Goal: Information Seeking & Learning: Check status

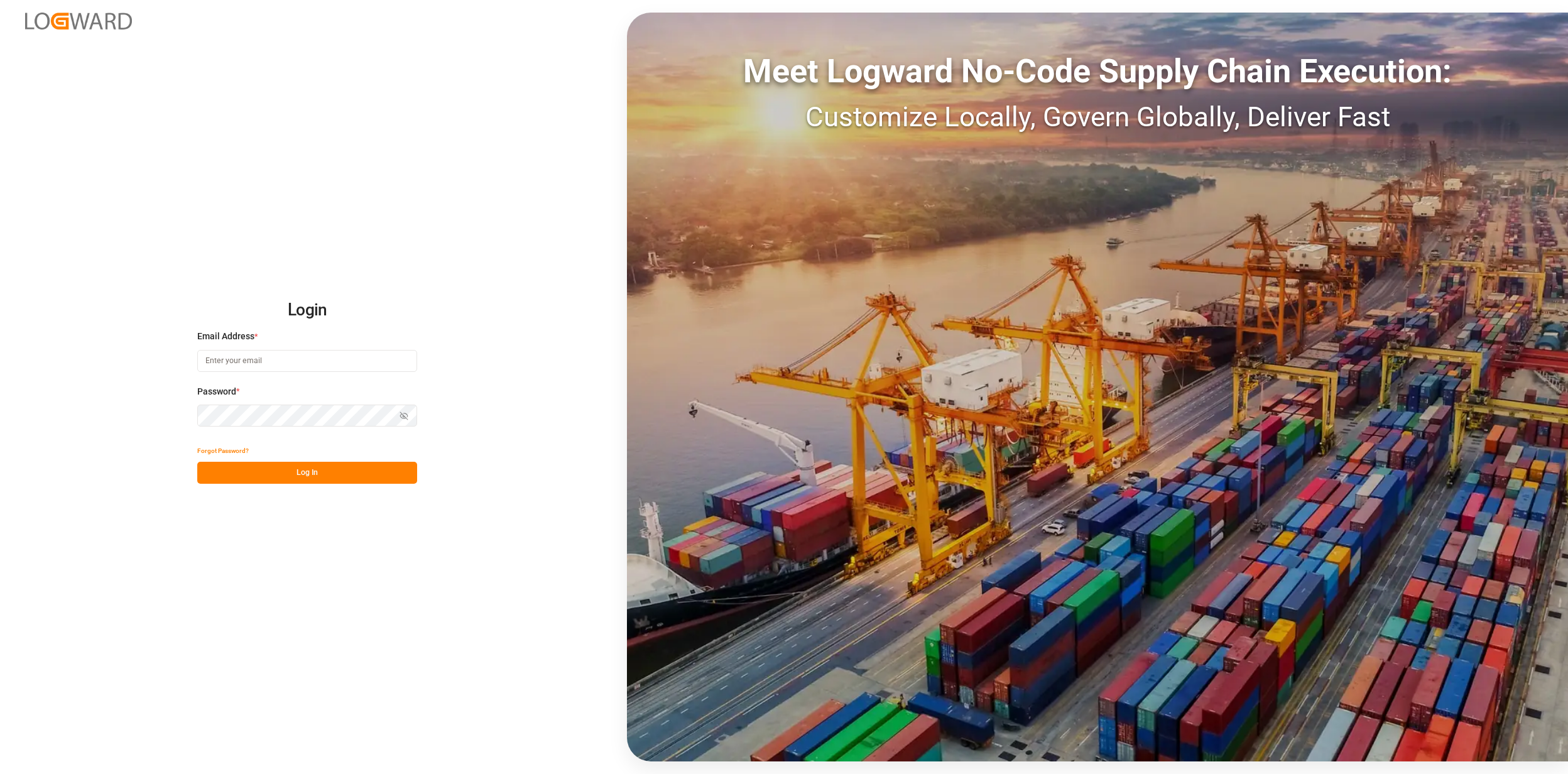
type input "jan.gerold@melitta.de"
click at [270, 460] on div "Forgot Password?" at bounding box center [307, 450] width 220 height 22
click at [274, 469] on button "Log In" at bounding box center [307, 473] width 220 height 22
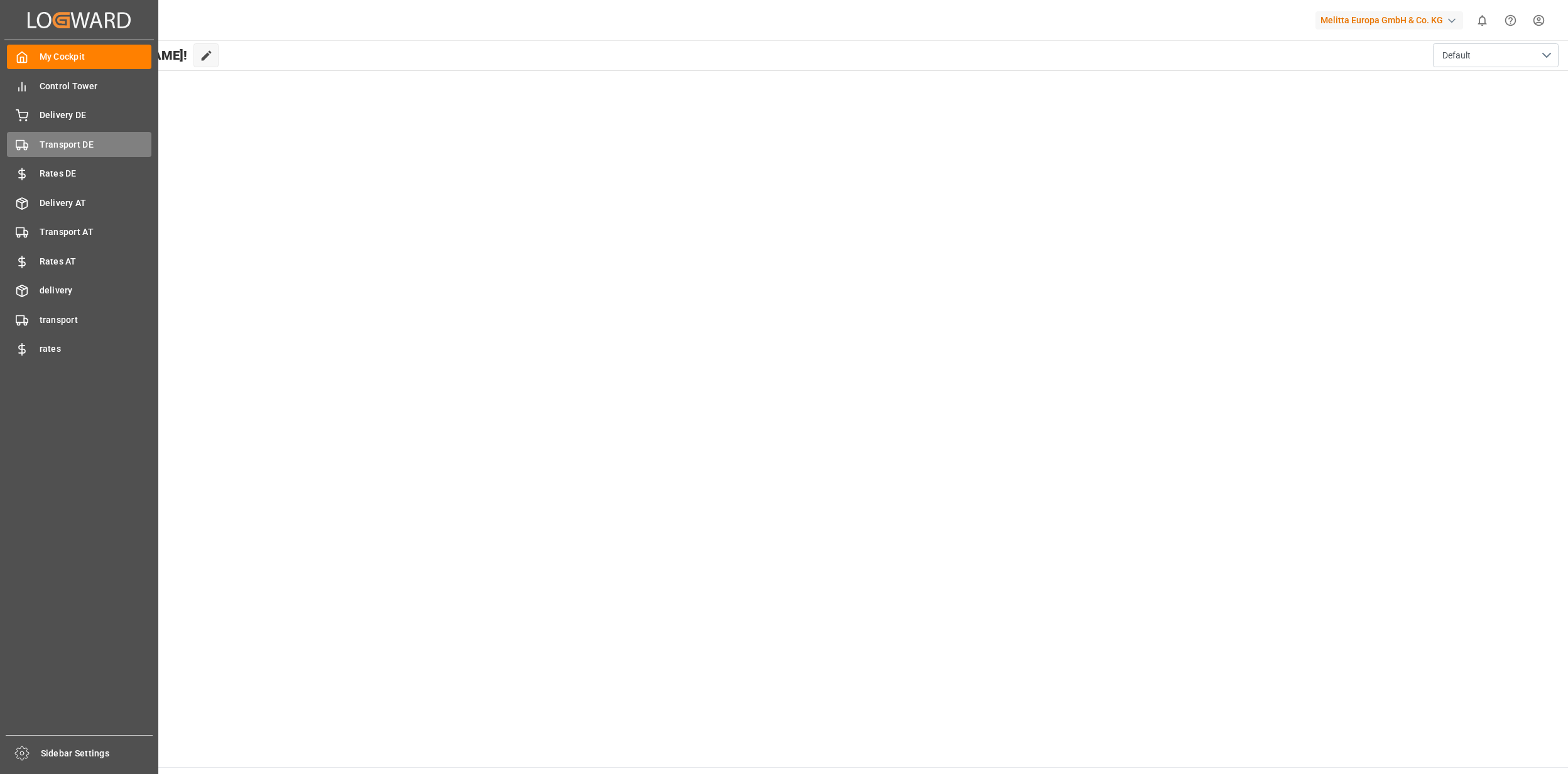
click at [47, 146] on span "Transport DE" at bounding box center [95, 144] width 112 height 13
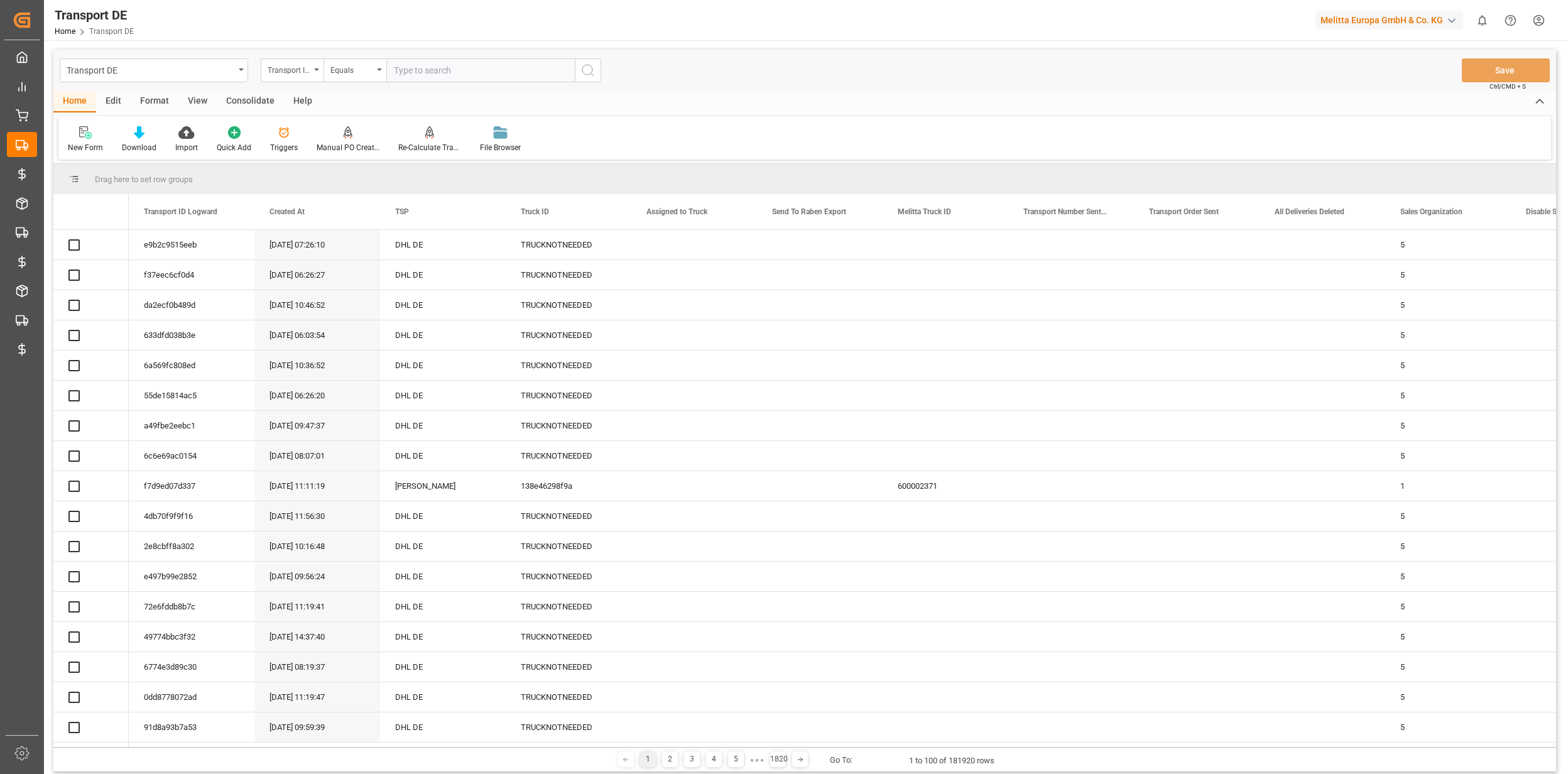
click at [422, 72] on input "text" at bounding box center [481, 70] width 188 height 24
click at [427, 69] on input "text" at bounding box center [481, 70] width 188 height 24
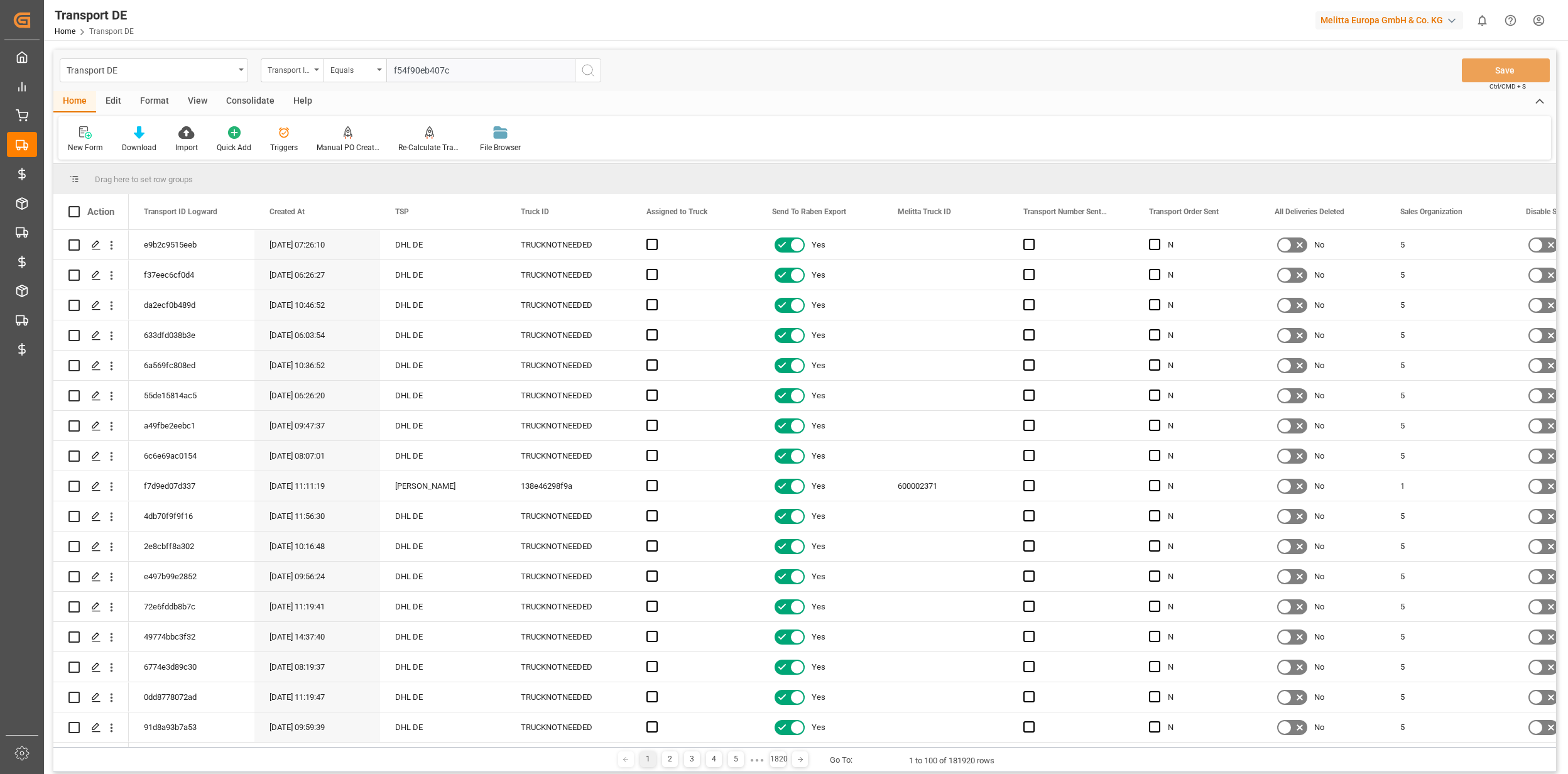
type input "f54f90eb407c"
click at [588, 73] on icon "search button" at bounding box center [588, 70] width 15 height 15
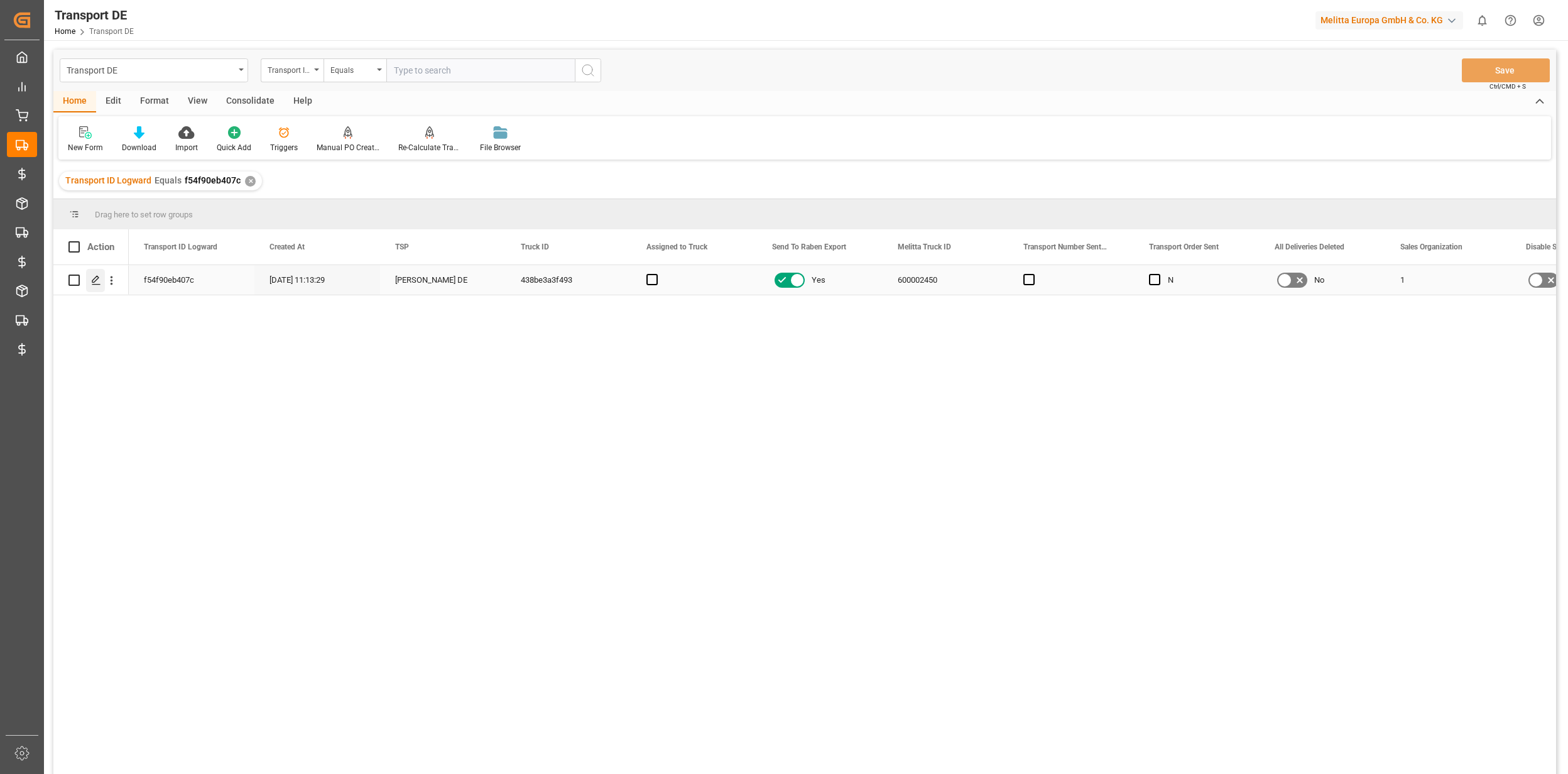
click at [100, 284] on icon "Press SPACE to select this row." at bounding box center [96, 280] width 10 height 10
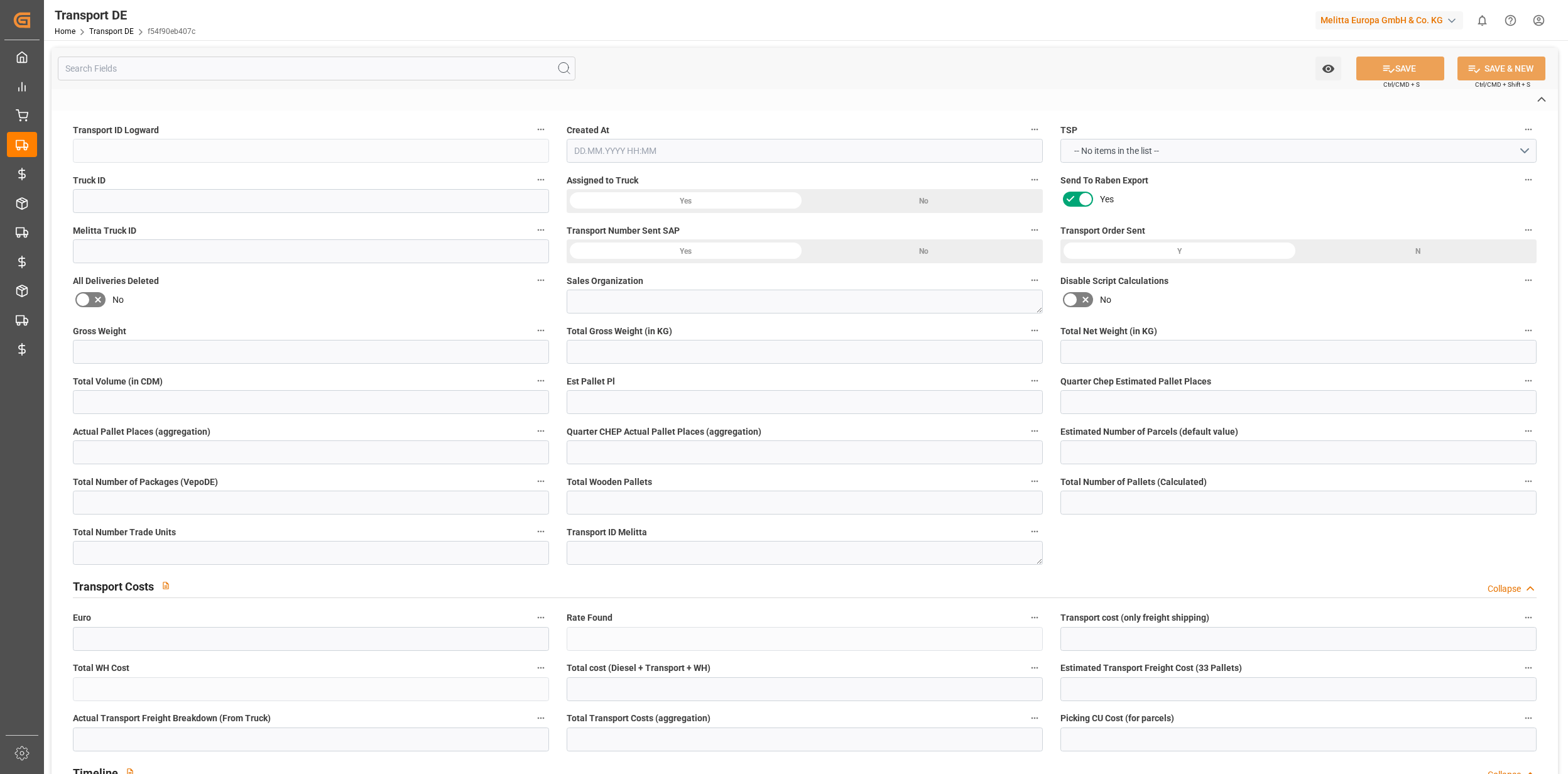
type input "f54f90eb407c"
type input "438be3a3f493"
type input "600002450"
type textarea "1"
type input "Yes"
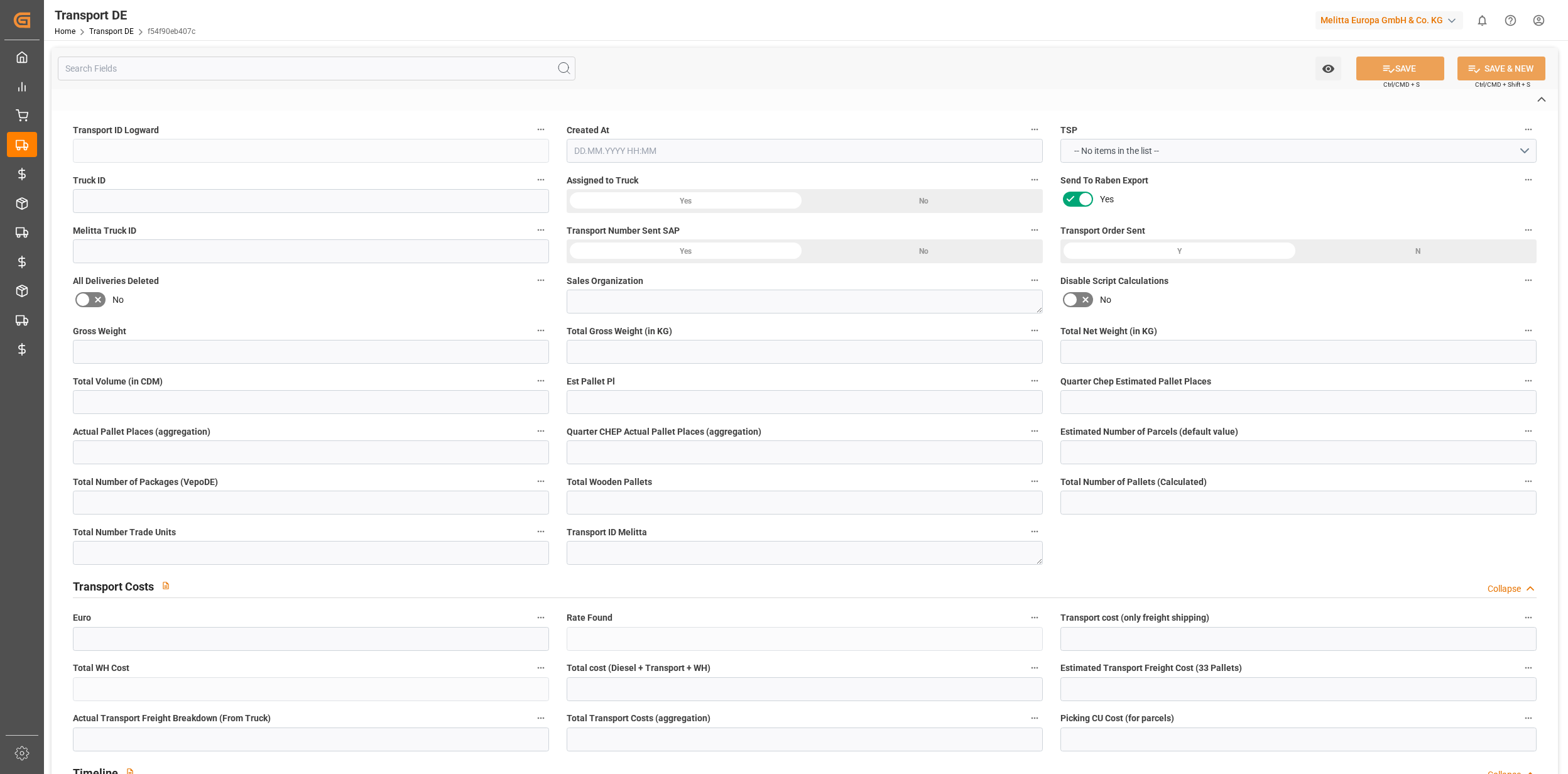
type input "846.7899999999997"
type textarea "0000007153"
type textarea "Amazon Logistik Werne GmbH"
type input "Raiffeisenstr. 7"
type input "59368"
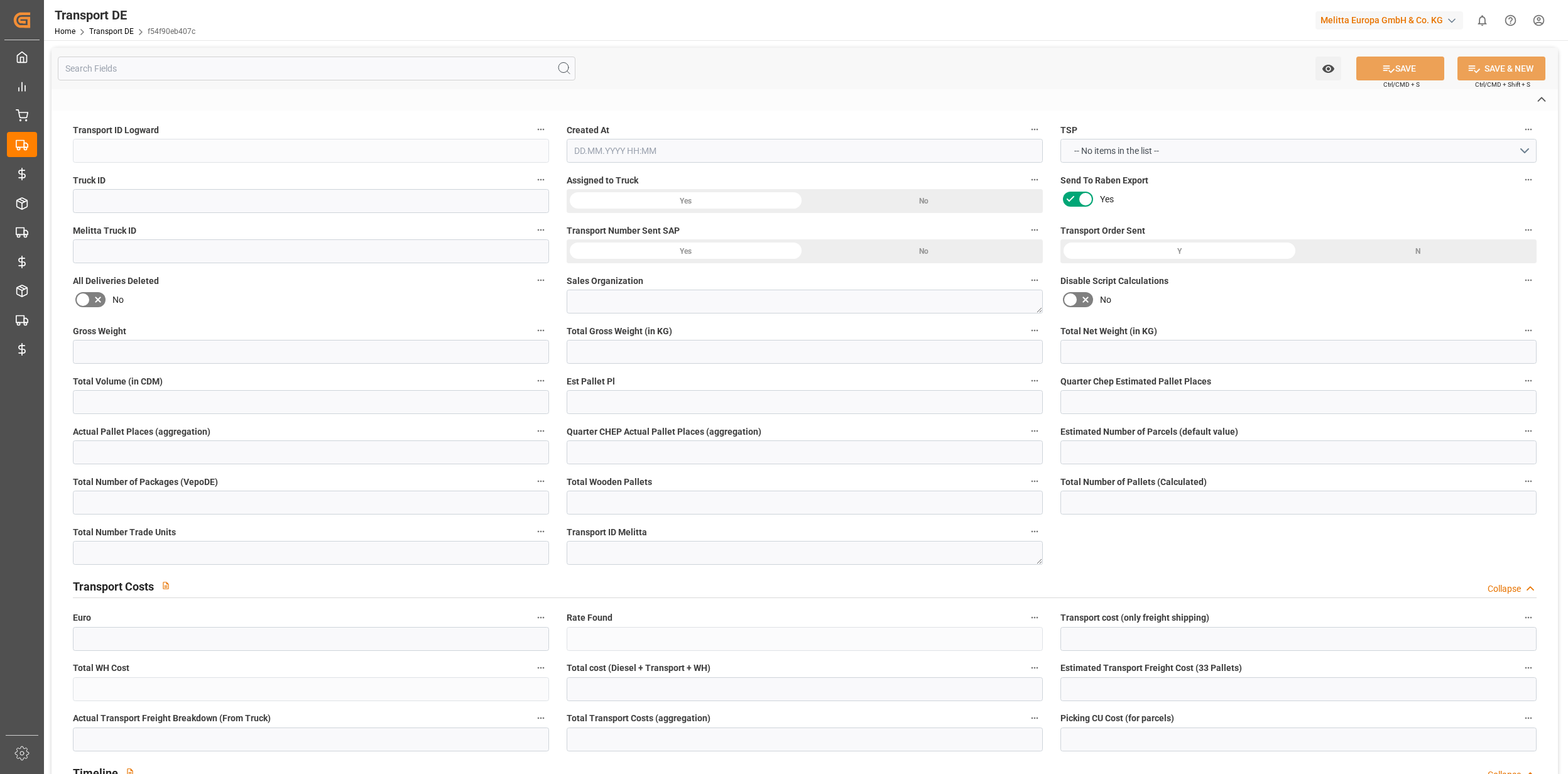
type textarea "Werne"
type input "DE"
type input "DE-32423"
type input "Rhenus Retail Services GmbH"
type input "Hans-Böckler-Strasse 37"
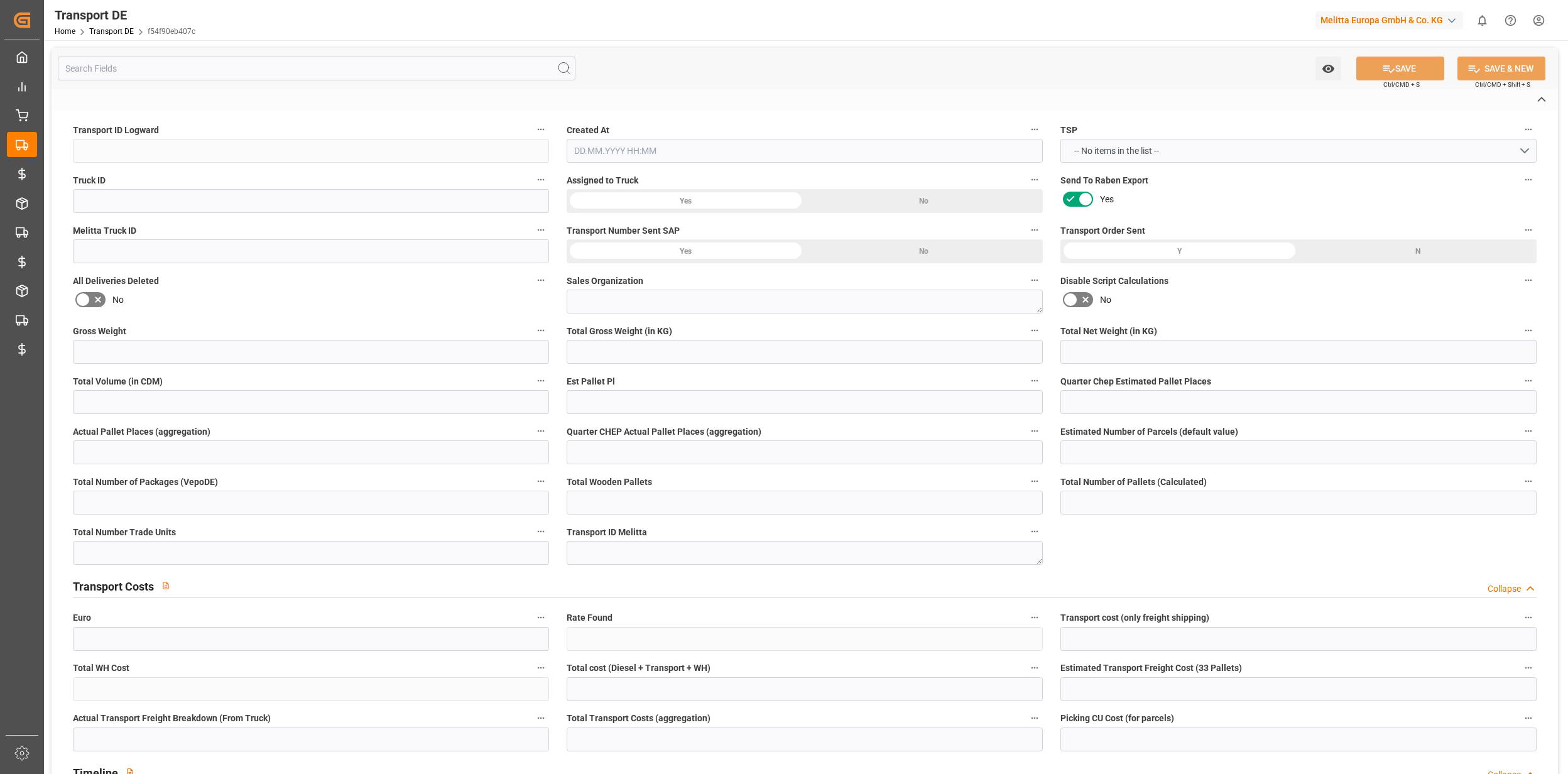
type input "32423"
type input "Minden"
type input "DE"
type input "Melitta Europa GmbH & Co. KG"
type input "Ringstraße 99"
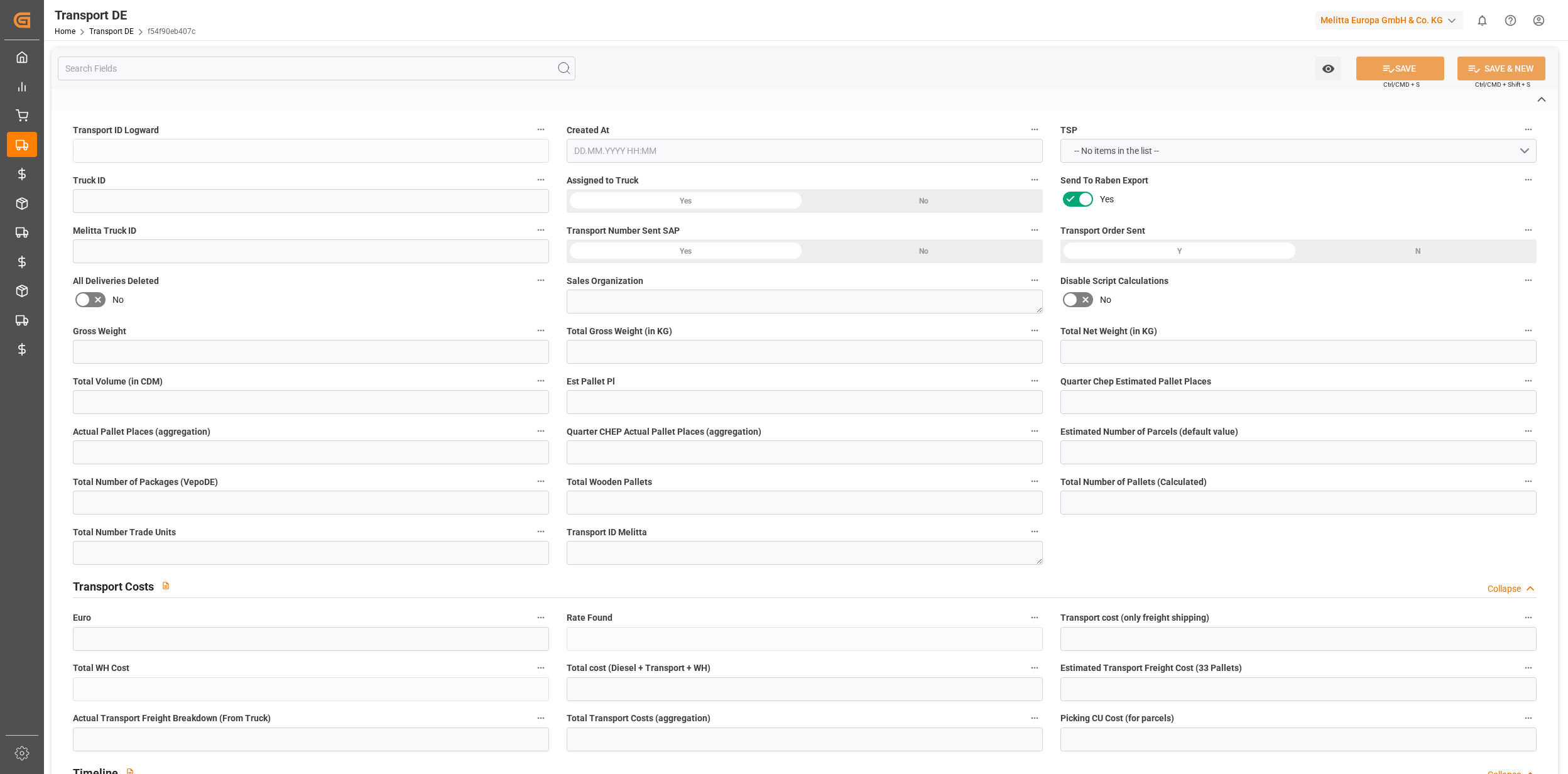
type input "32427"
type input "Minden"
type input "DE"
type textarea "45b851c678ae"
type input "Road"
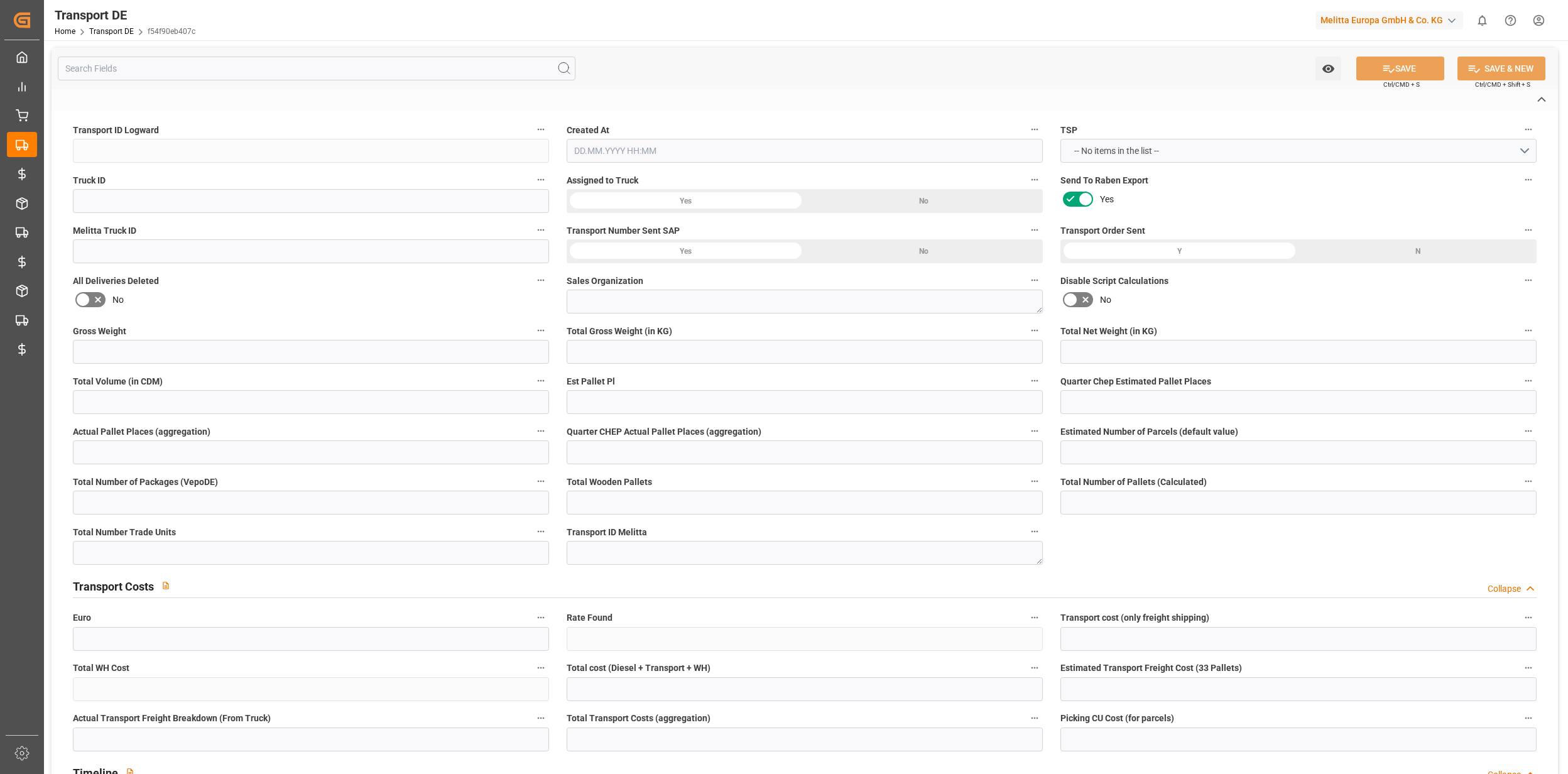
type input "DE"
type input "32423"
type input "DE"
type input "59368"
type input "Full Load"
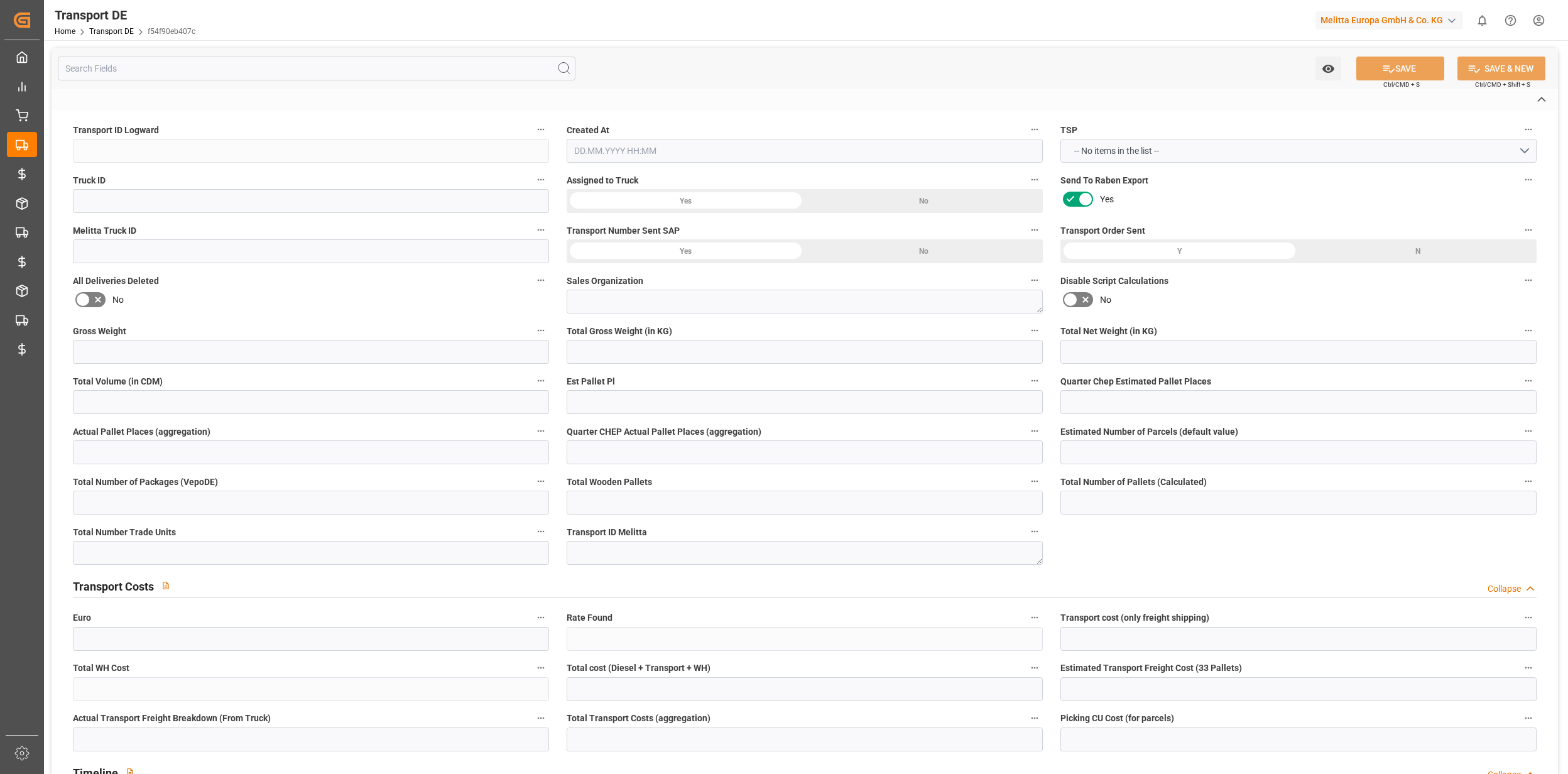
type input "26-40 t"
type input "EURO 6"
type input "Diesel"
type input "DE_02"
type input "DAP"
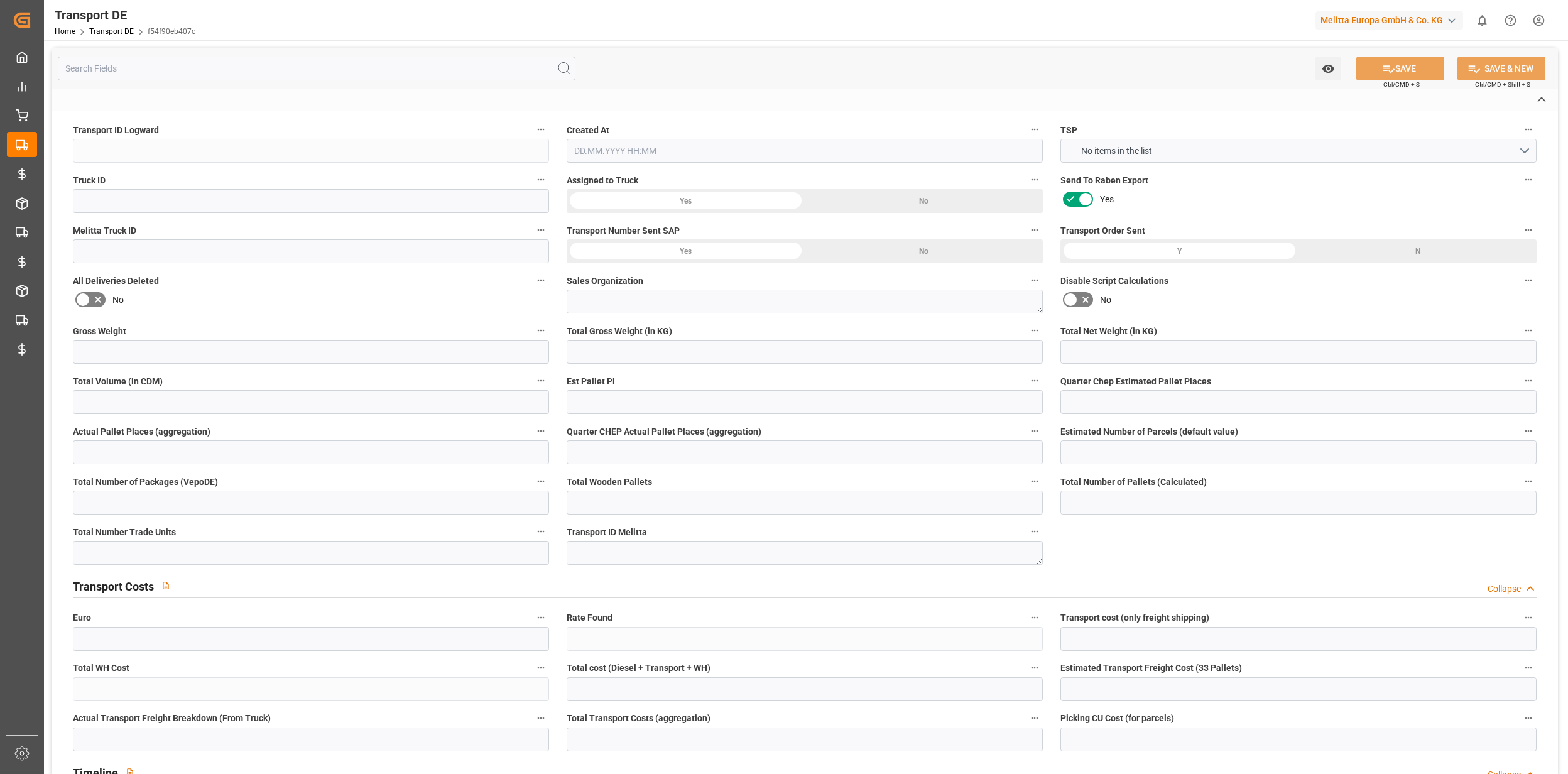
type input "DE 126011900"
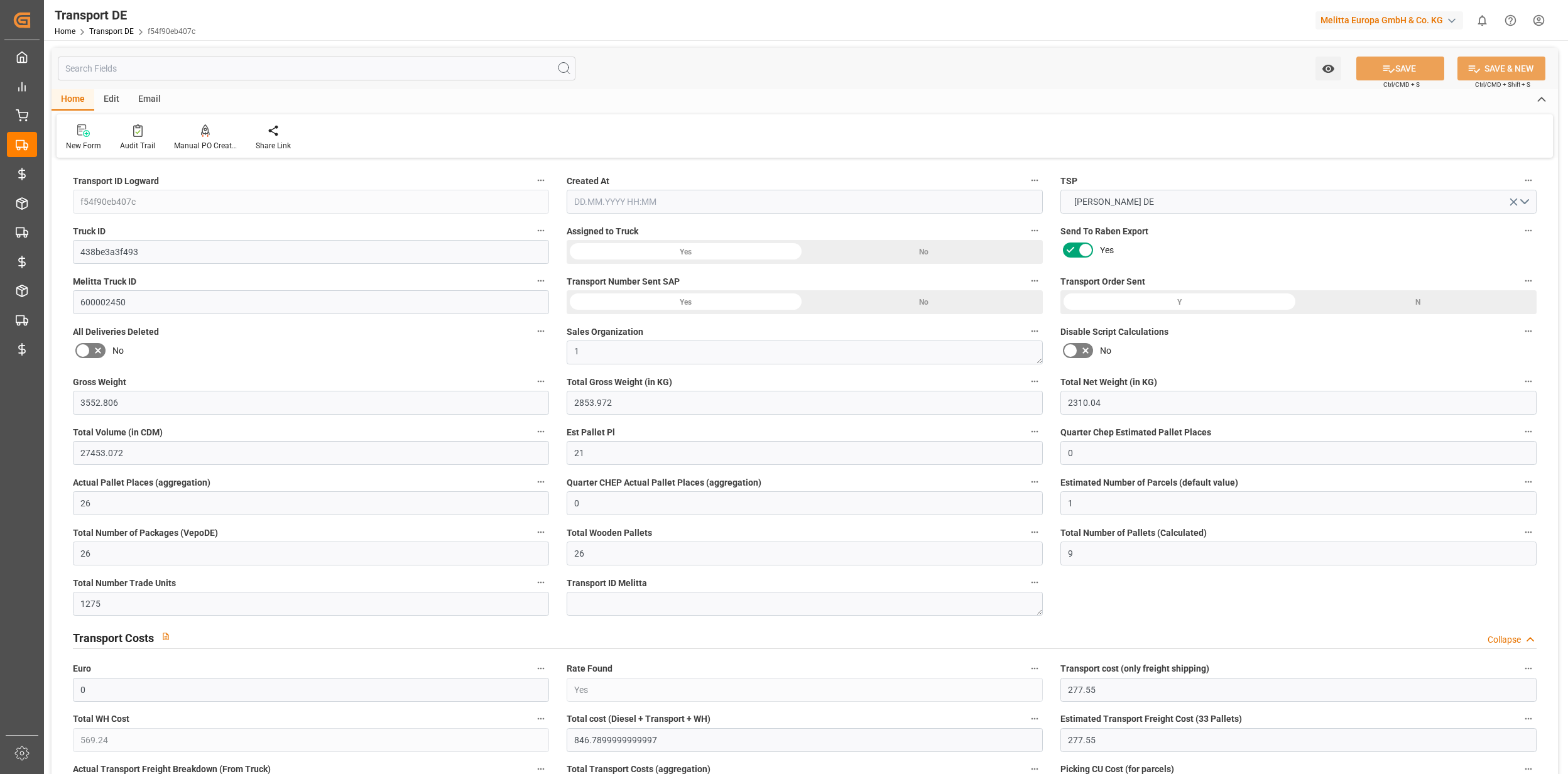
type input "3552.806"
type input "2853.972"
type input "2310.04"
type input "27453.072"
type input "21"
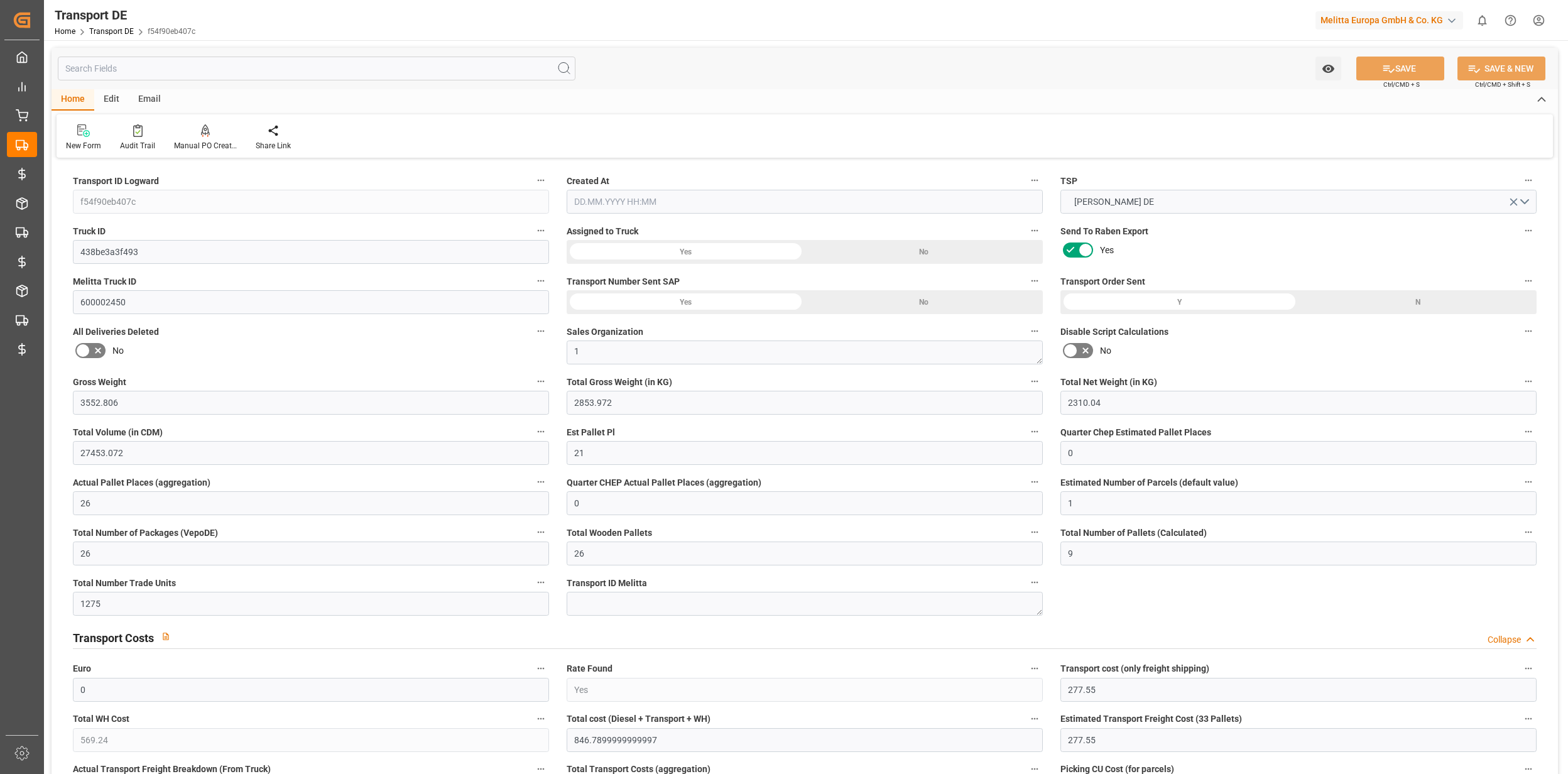
type input "0"
type input "26"
type input "0"
type input "1"
type input "26"
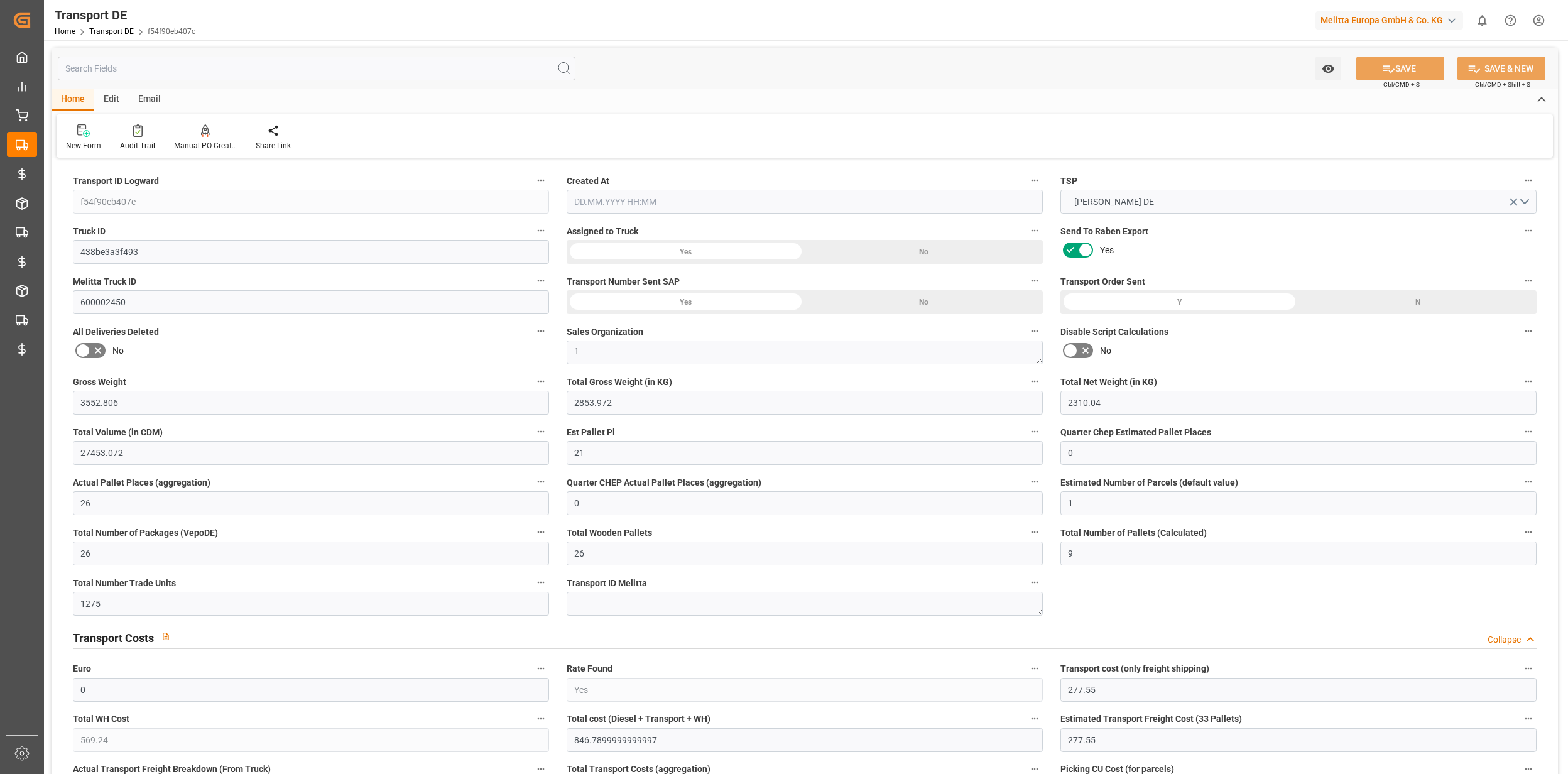
type input "26"
type input "9"
type input "1275"
type input "0"
type input "277.55"
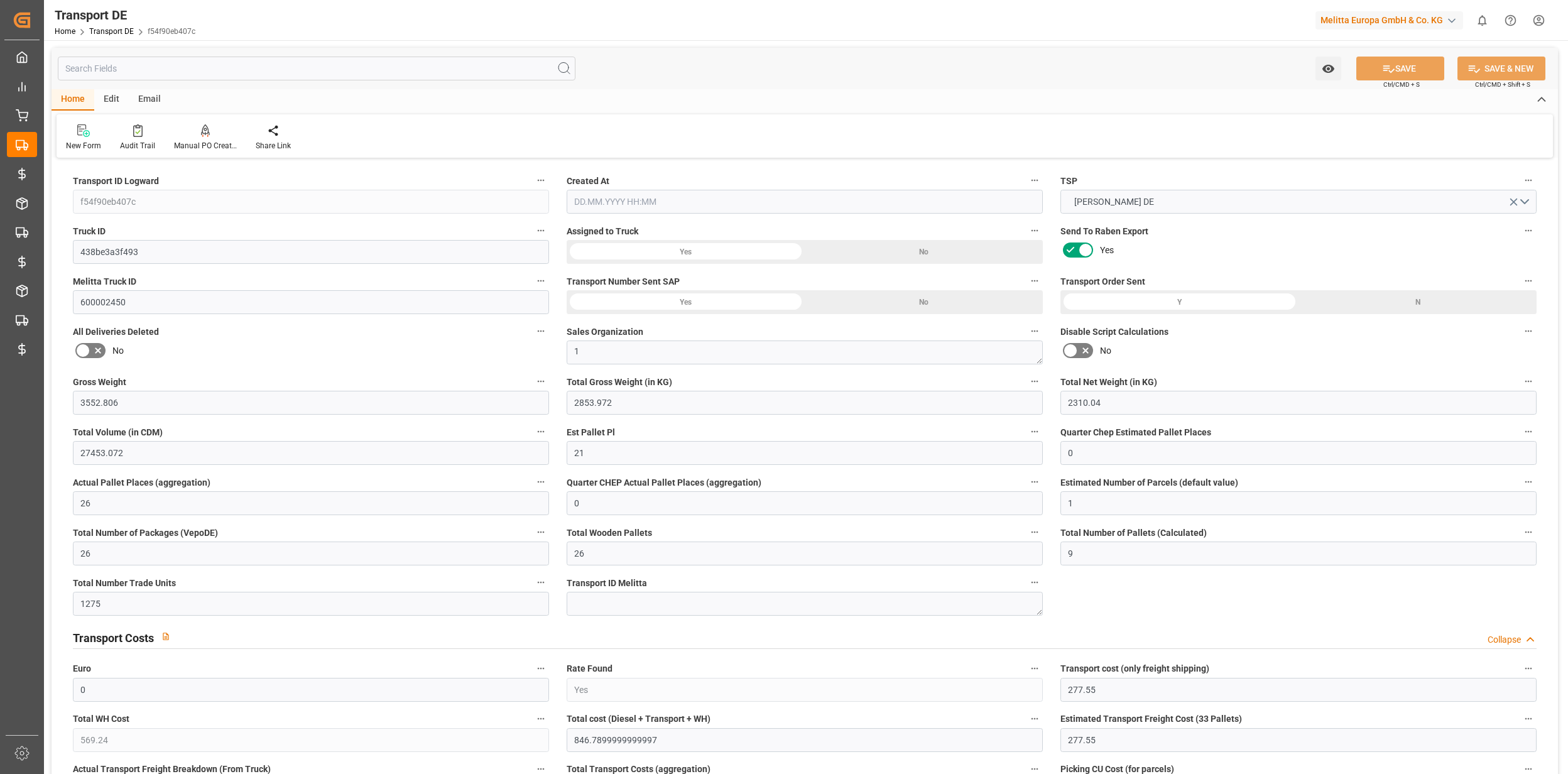
type input "569.24"
type input "277.55"
type input "59"
type input "14"
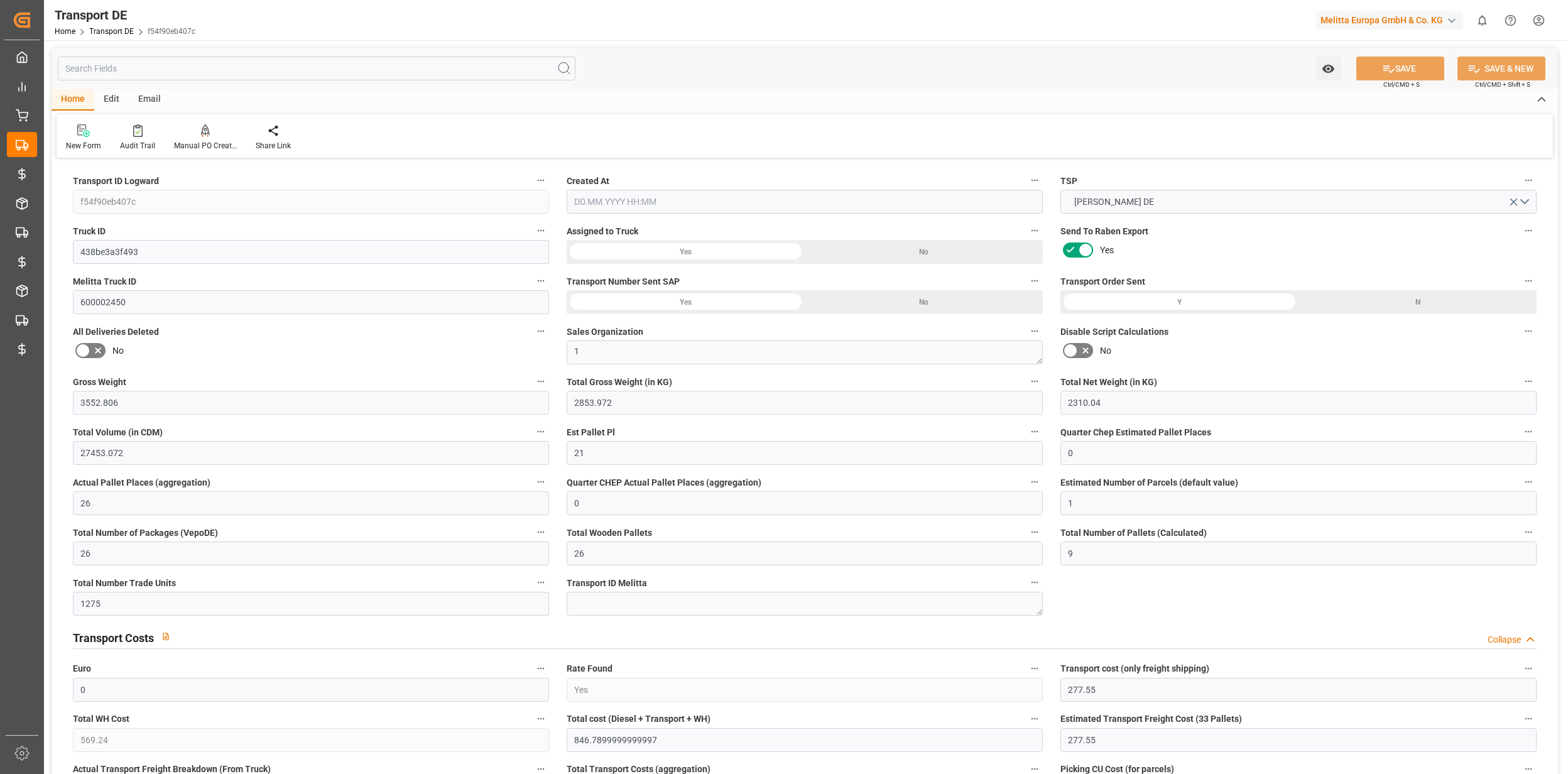
type input "12"
type input "0"
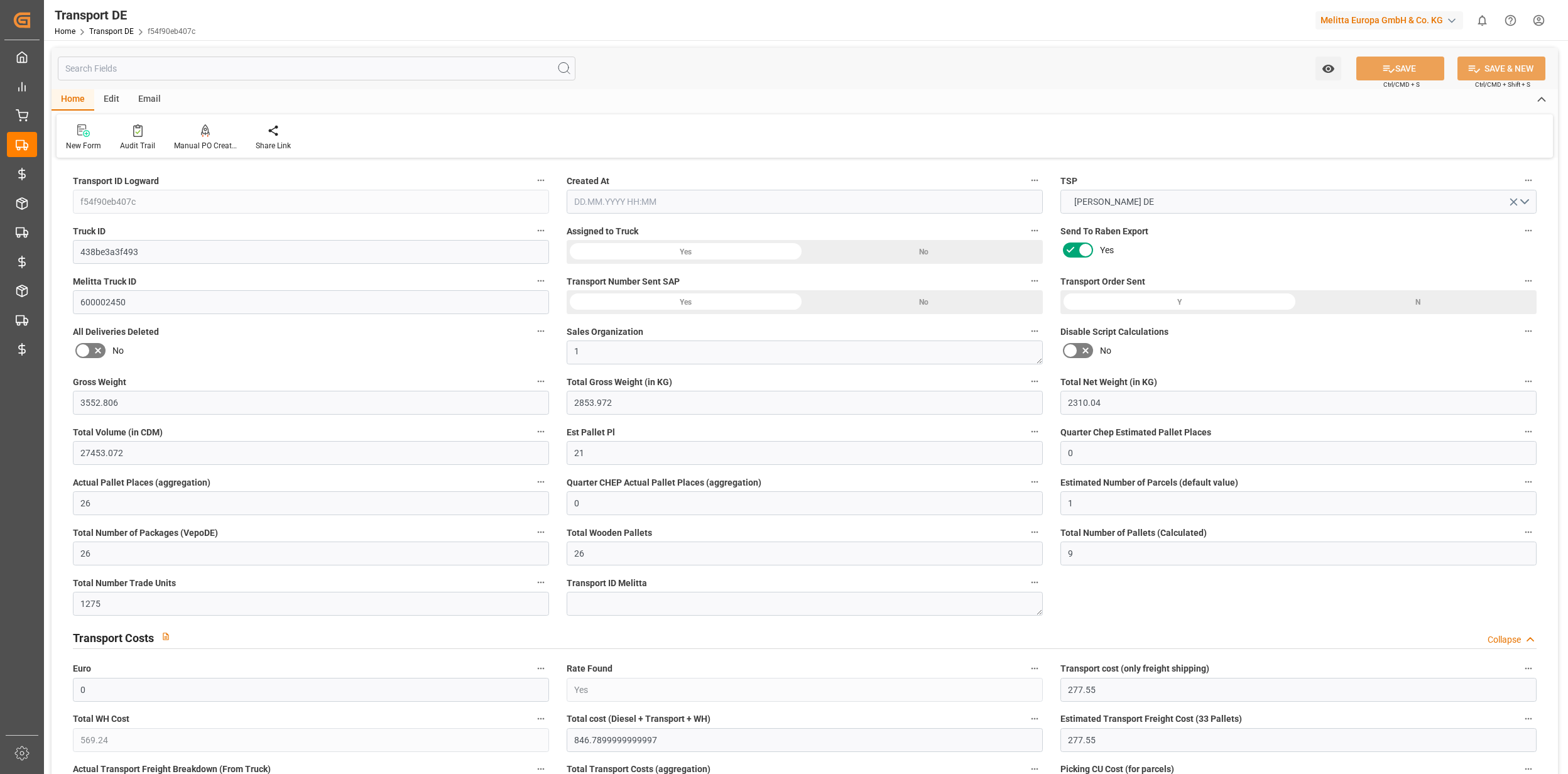
type input "0"
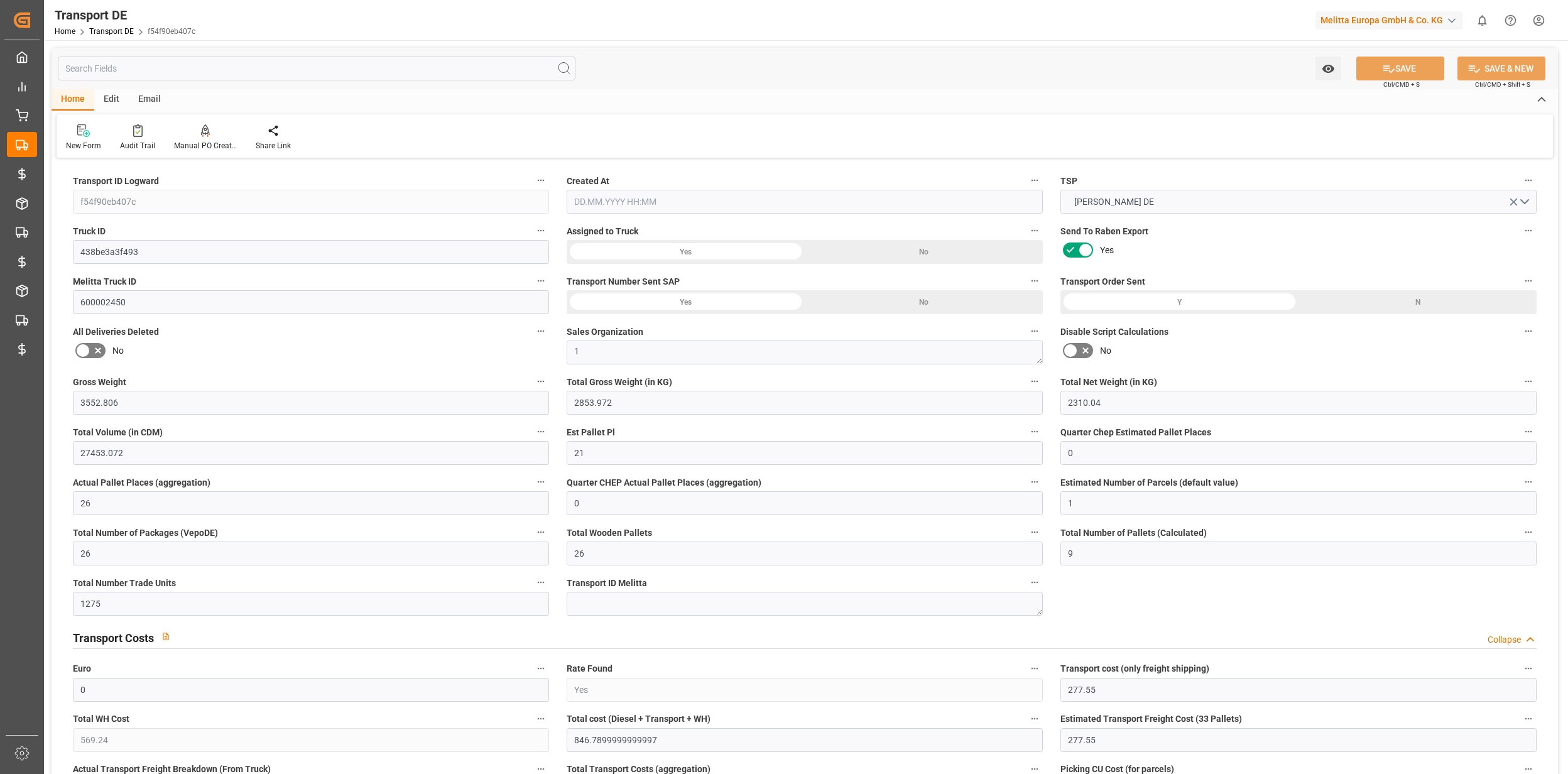
type input "0"
type input "2853.972"
type input "21"
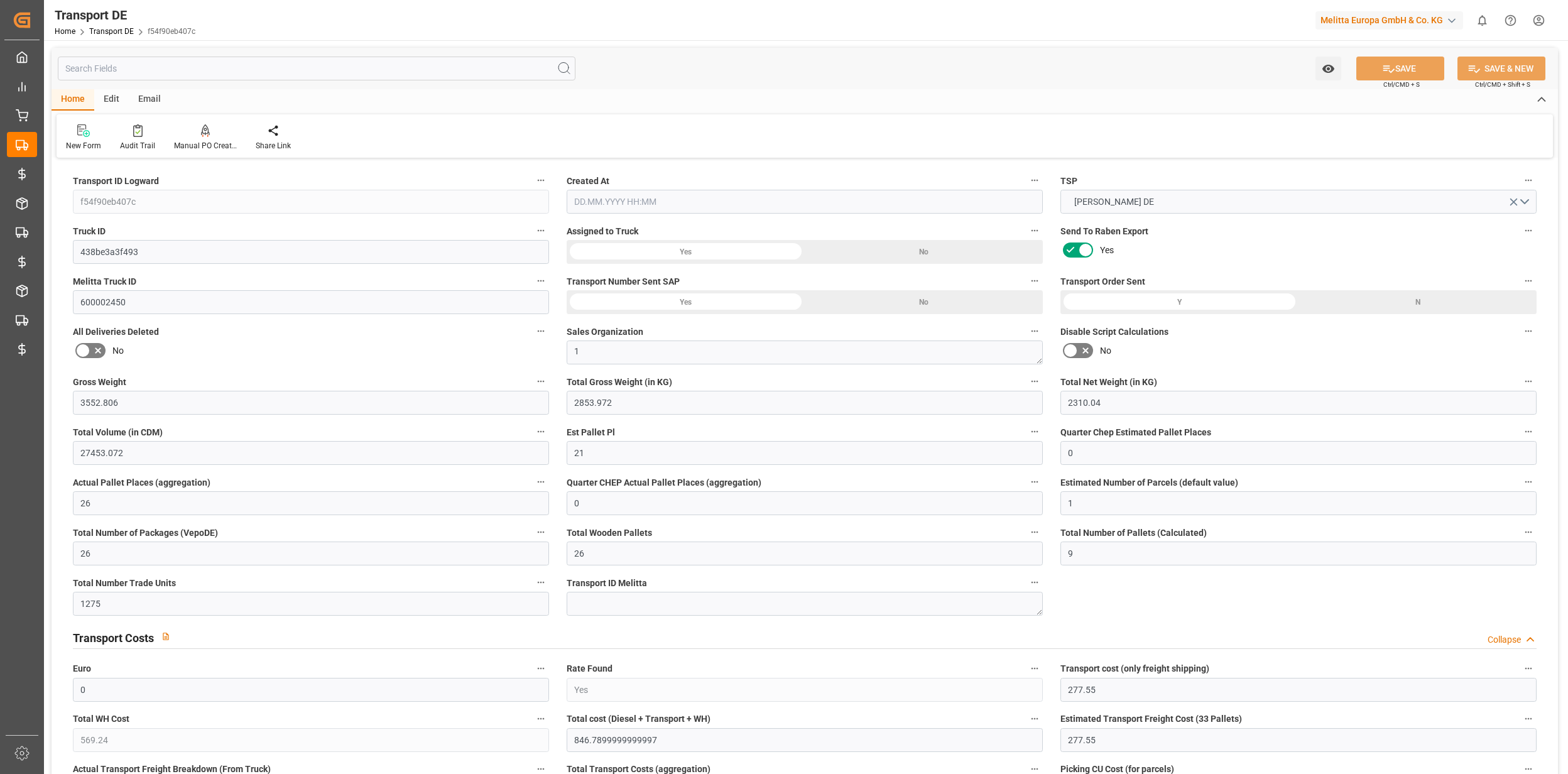
type input "100"
type input "4"
type input "1"
type input "14"
type input "0"
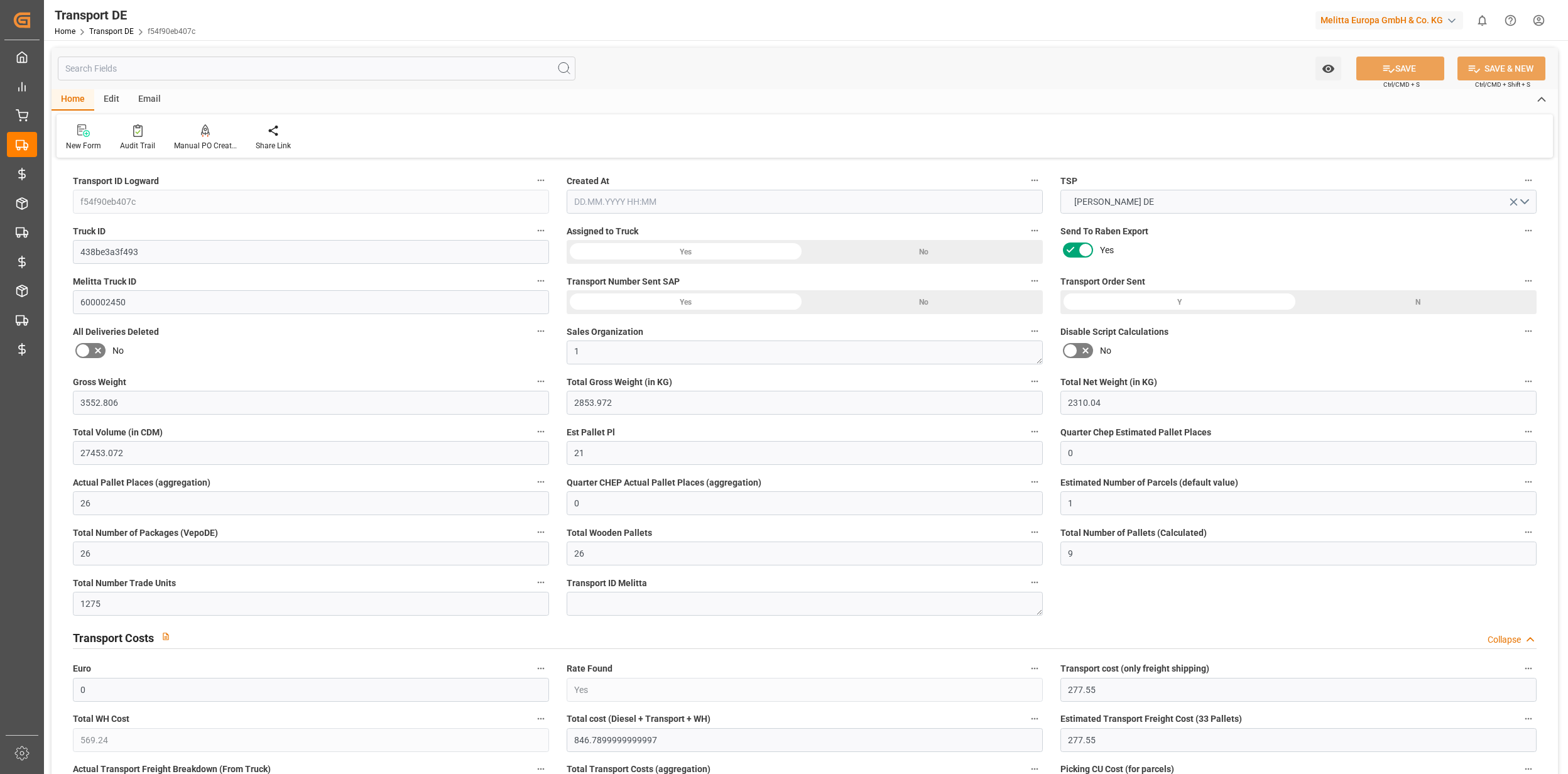
type input "0"
type input "3"
type input "7"
type input "0"
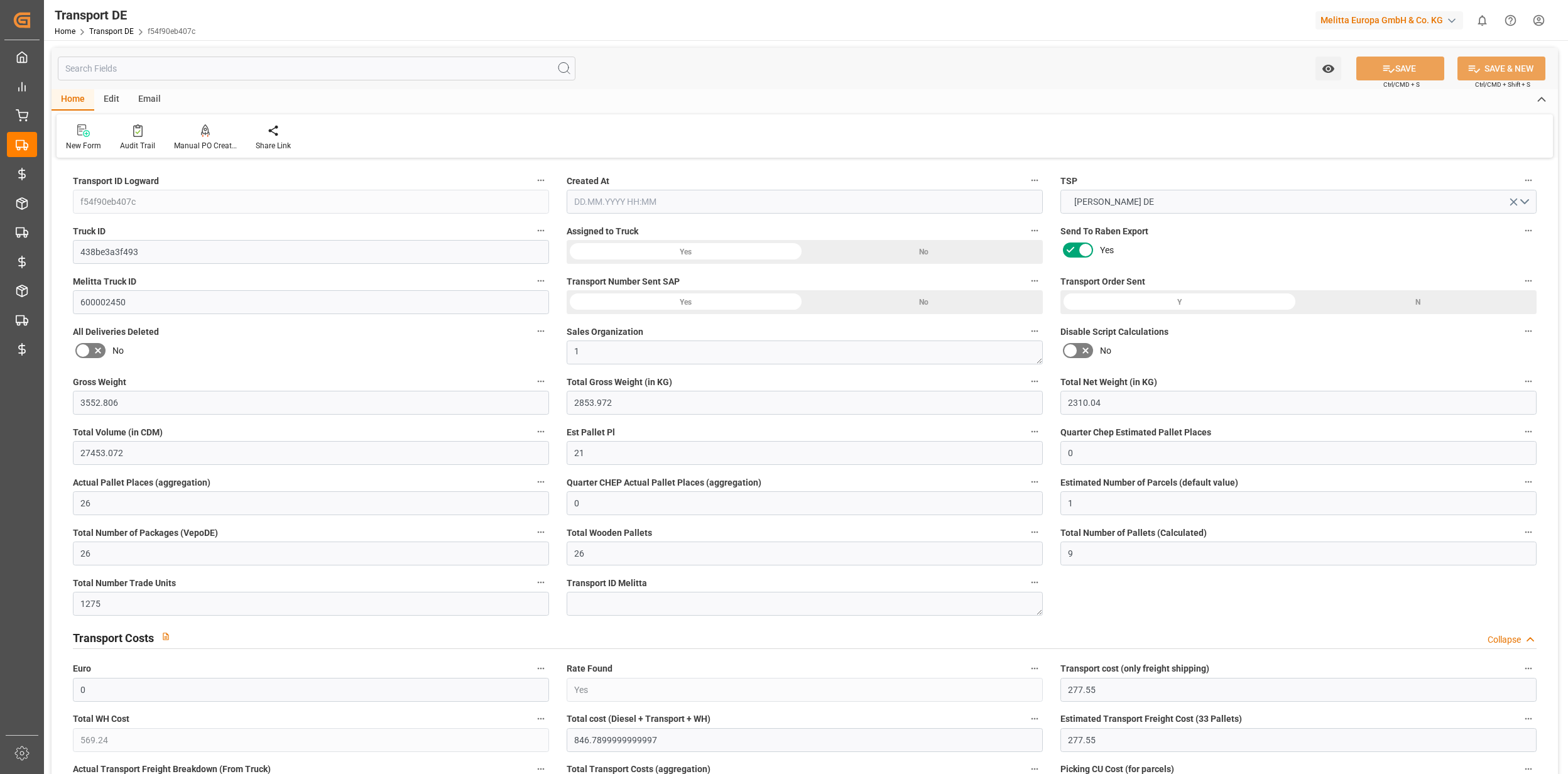
type input "1855"
type input "846.79"
type input "277.55"
type input "10.09.2025 09:13"
type input "[DATE]"
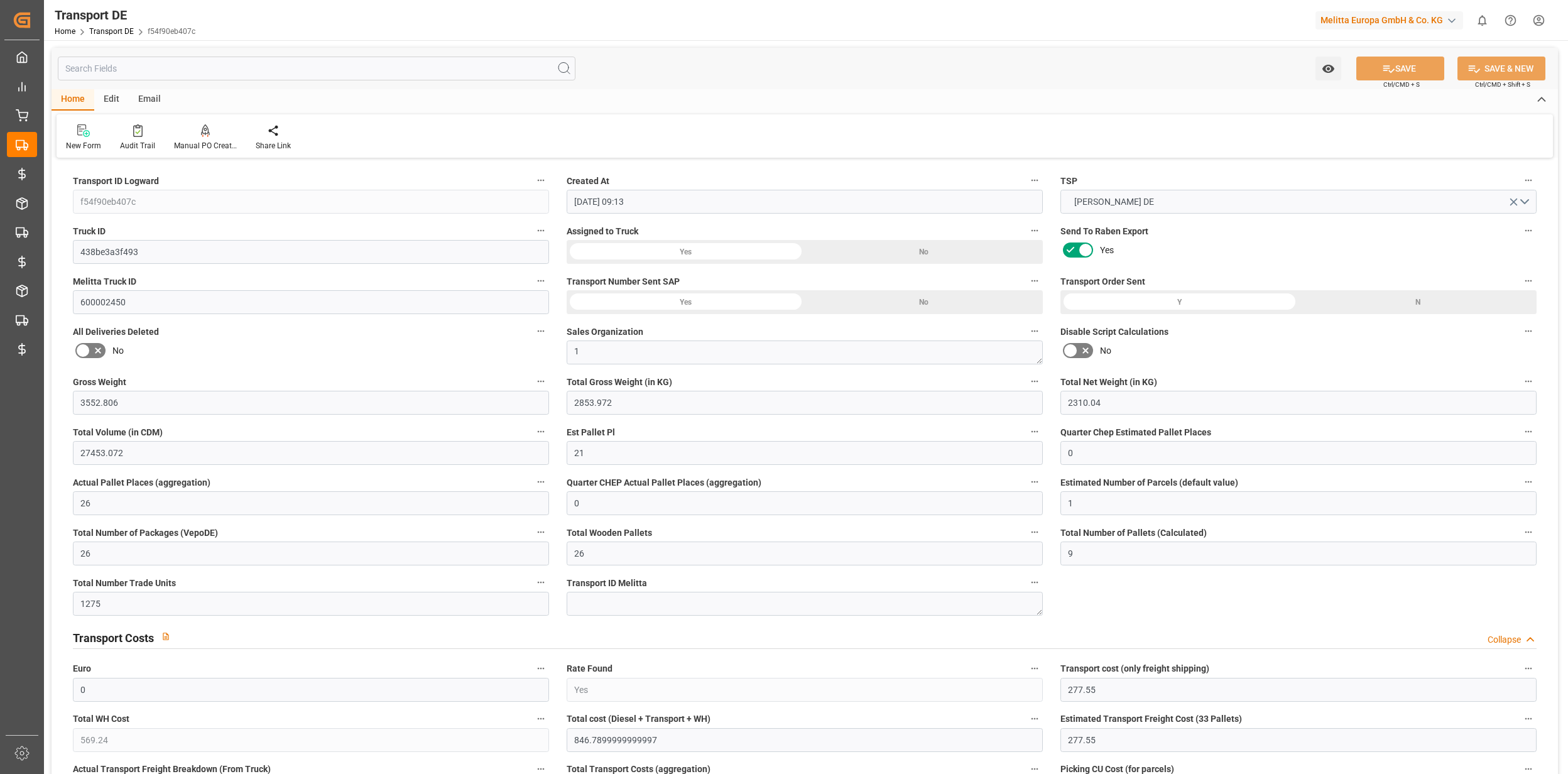
type input "[DATE]"
click at [454, 57] on input "text" at bounding box center [316, 68] width 518 height 24
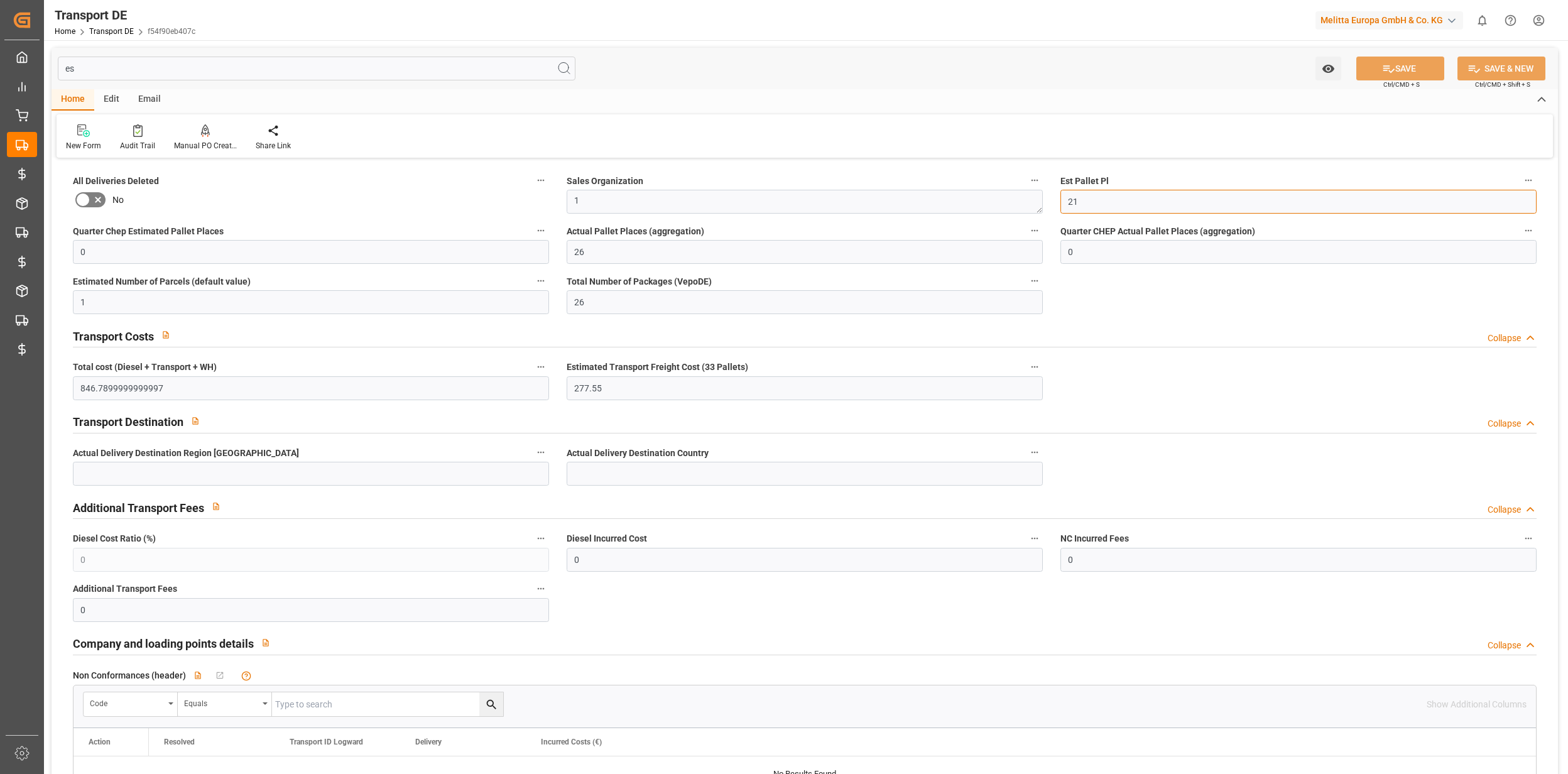
drag, startPoint x: 1085, startPoint y: 206, endPoint x: 1004, endPoint y: 204, distance: 81.0
click at [1004, 204] on div "All Deliveries Deleted No Sales Organization 1 Est Pallet Pl 21 Quarter Chep Es…" at bounding box center [805, 570] width 1507 height 818
click at [958, 151] on div "New Form Audit Trail Manual PO Creation Share Link" at bounding box center [805, 135] width 1497 height 43
drag, startPoint x: 586, startPoint y: 251, endPoint x: 554, endPoint y: 261, distance: 33.5
click at [554, 261] on div "All Deliveries Deleted No Sales Organization 1 Est Pallet Pl 21 Quarter Chep Es…" at bounding box center [805, 570] width 1507 height 818
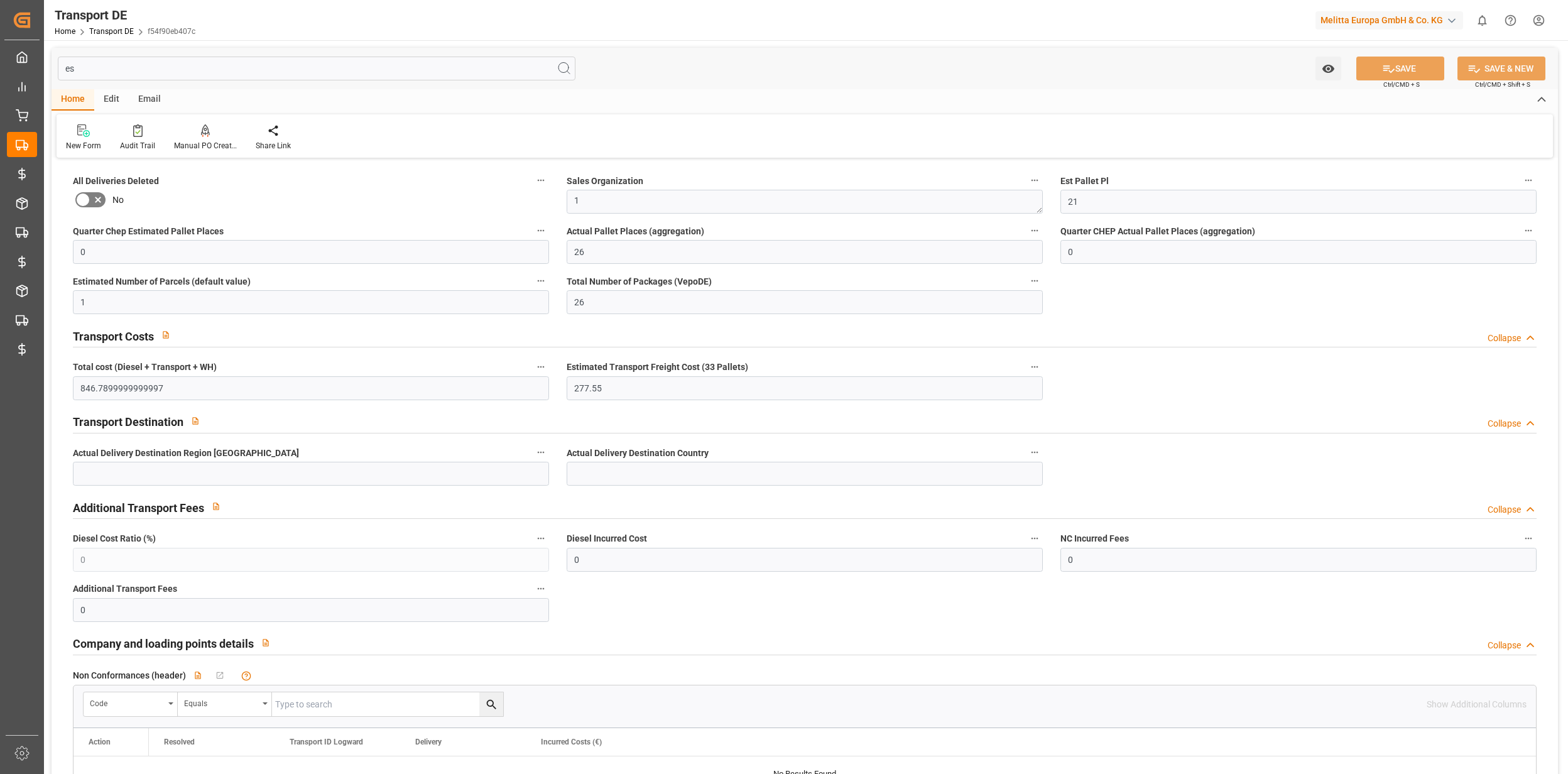
click at [1131, 317] on div "All Deliveries Deleted No Sales Organization 1 Est Pallet Pl 21 Quarter Chep Es…" at bounding box center [805, 570] width 1507 height 818
drag, startPoint x: 88, startPoint y: 70, endPoint x: 74, endPoint y: 70, distance: 14.0
click at [74, 70] on input "es" at bounding box center [316, 68] width 518 height 24
type input "e"
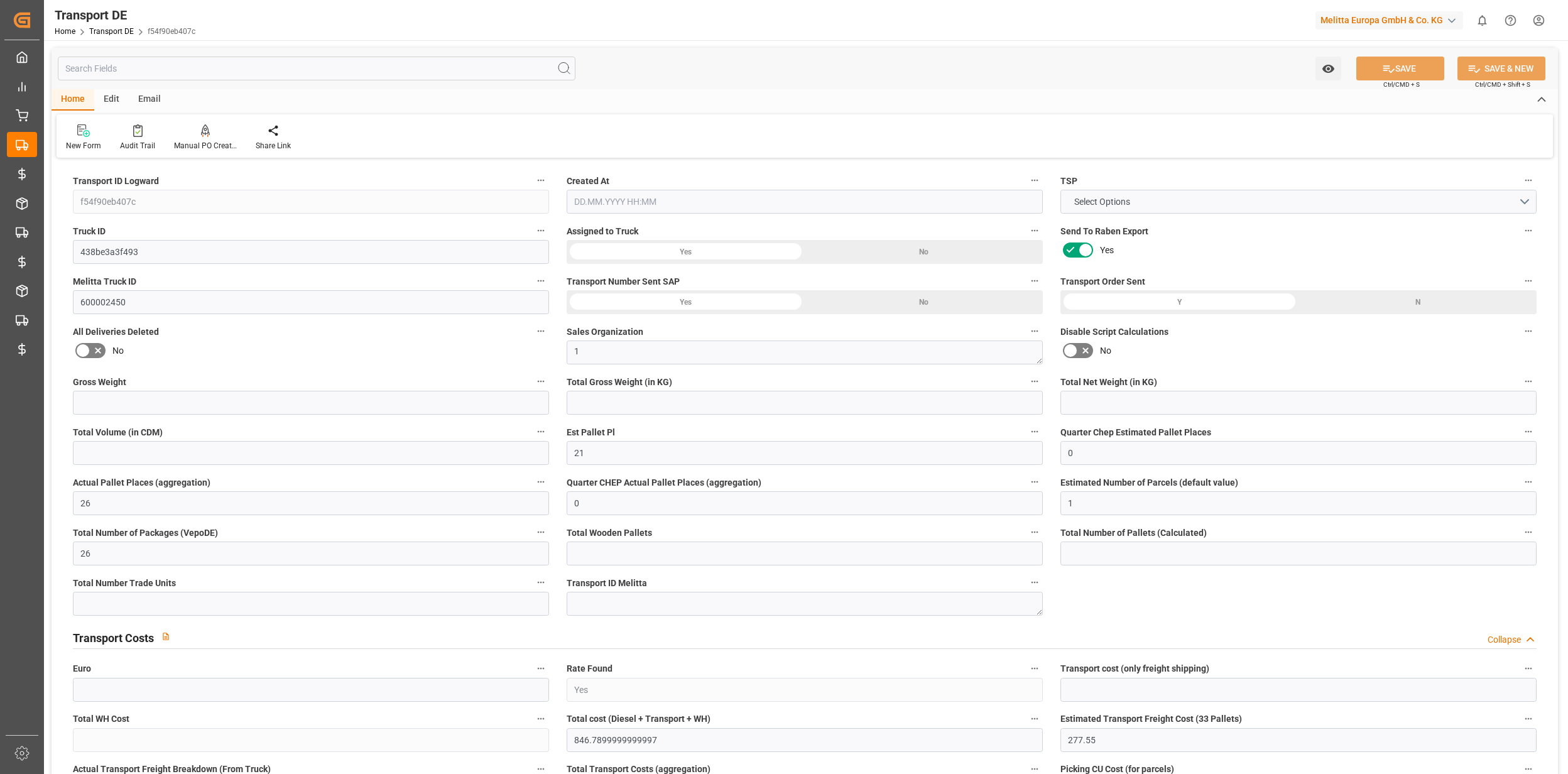
type input "f54f90eb407c"
type input "438be3a3f493"
type input "600002450"
type input "Yes"
type textarea "0000007153"
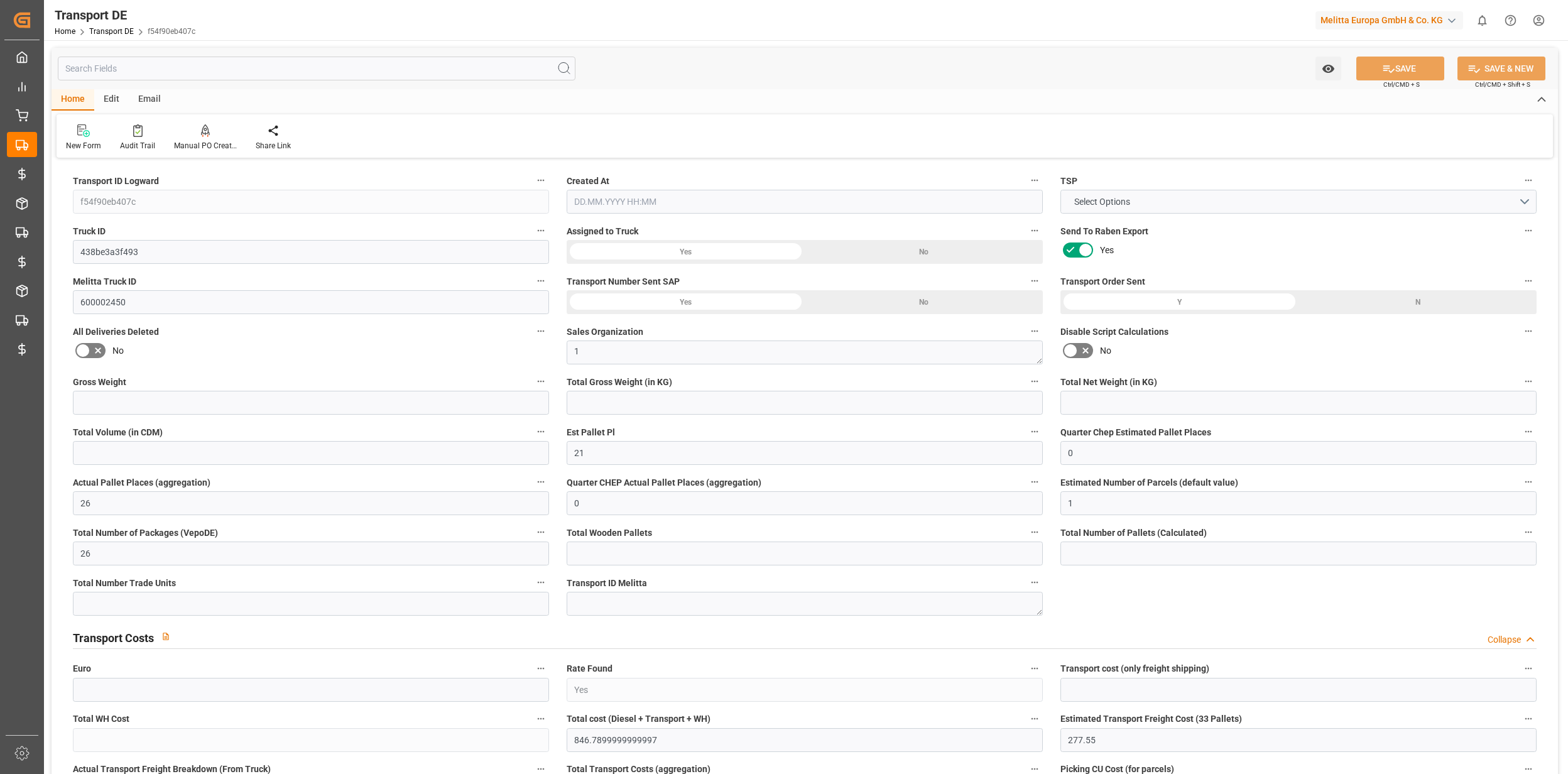
type textarea "Amazon Logistik Werne GmbH"
type input "Raiffeisenstr. 7"
type input "59368"
type textarea "Werne"
type input "DE"
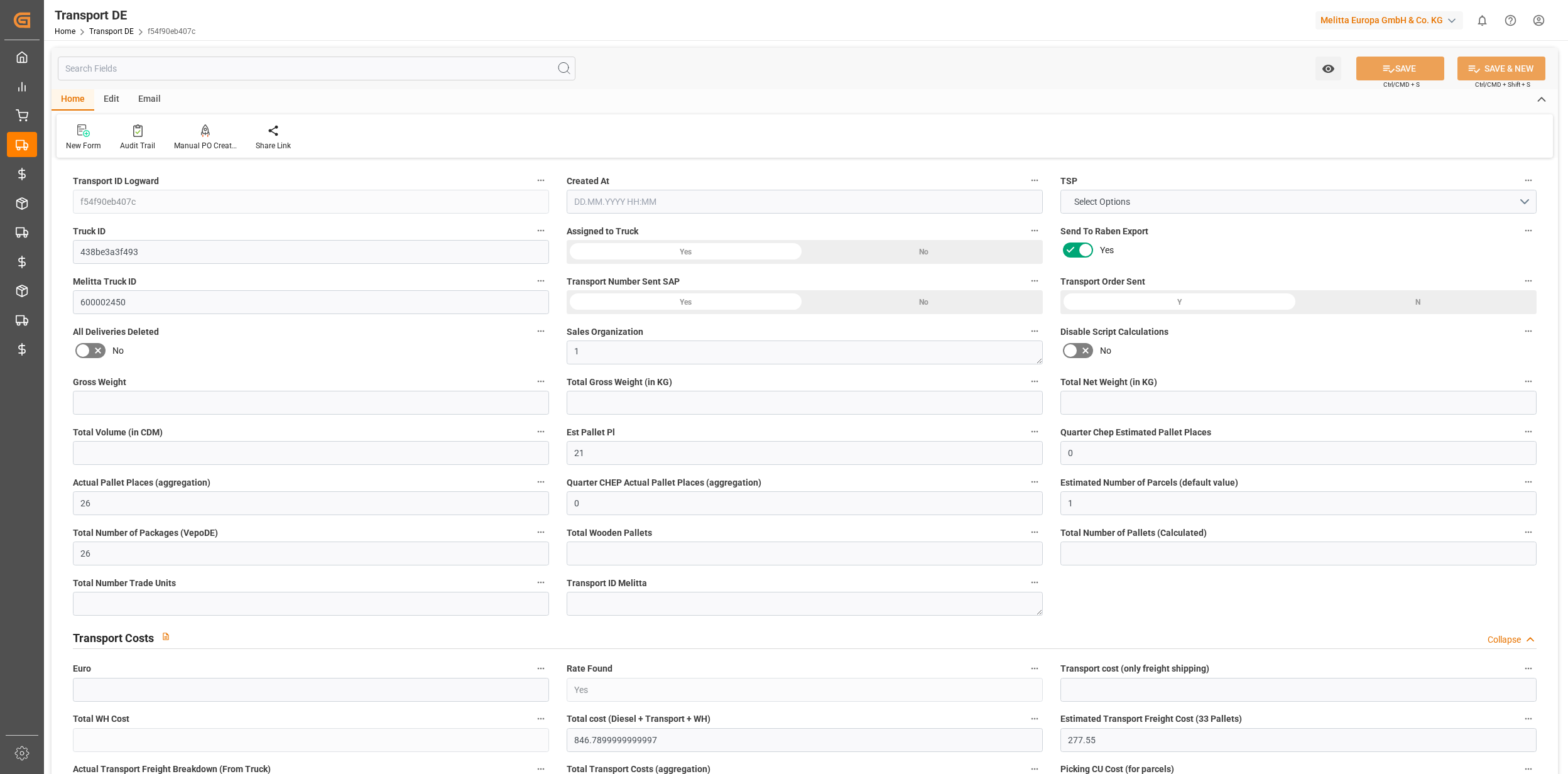
type input "DE-32423"
type input "Rhenus Retail Services GmbH"
type input "Hans-Böckler-Strasse 37"
type input "32423"
type input "Minden"
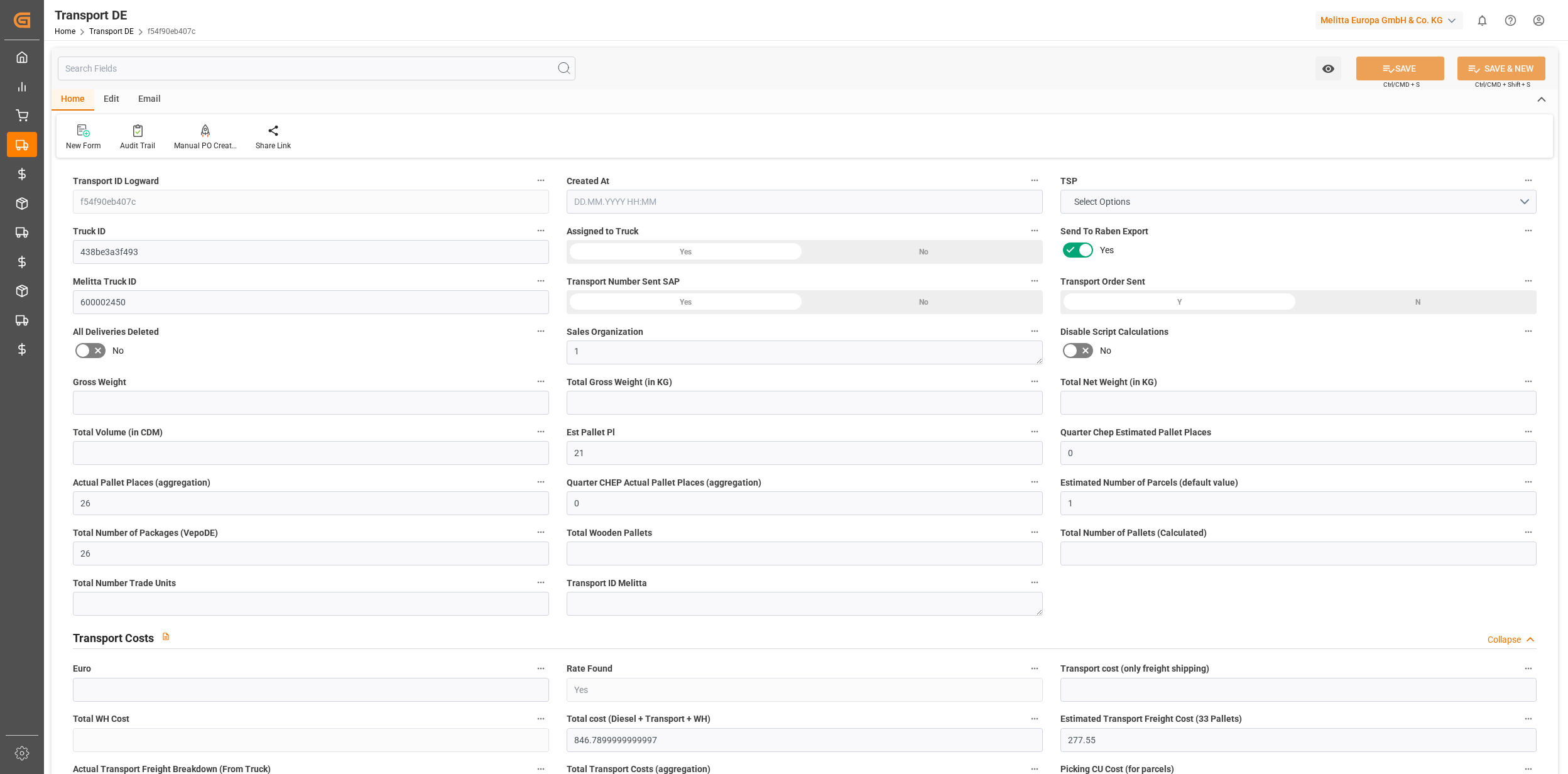
type input "DE"
type input "Melitta Europa GmbH & Co. KG"
type input "Ringstraße 99"
type input "32427"
type input "Minden"
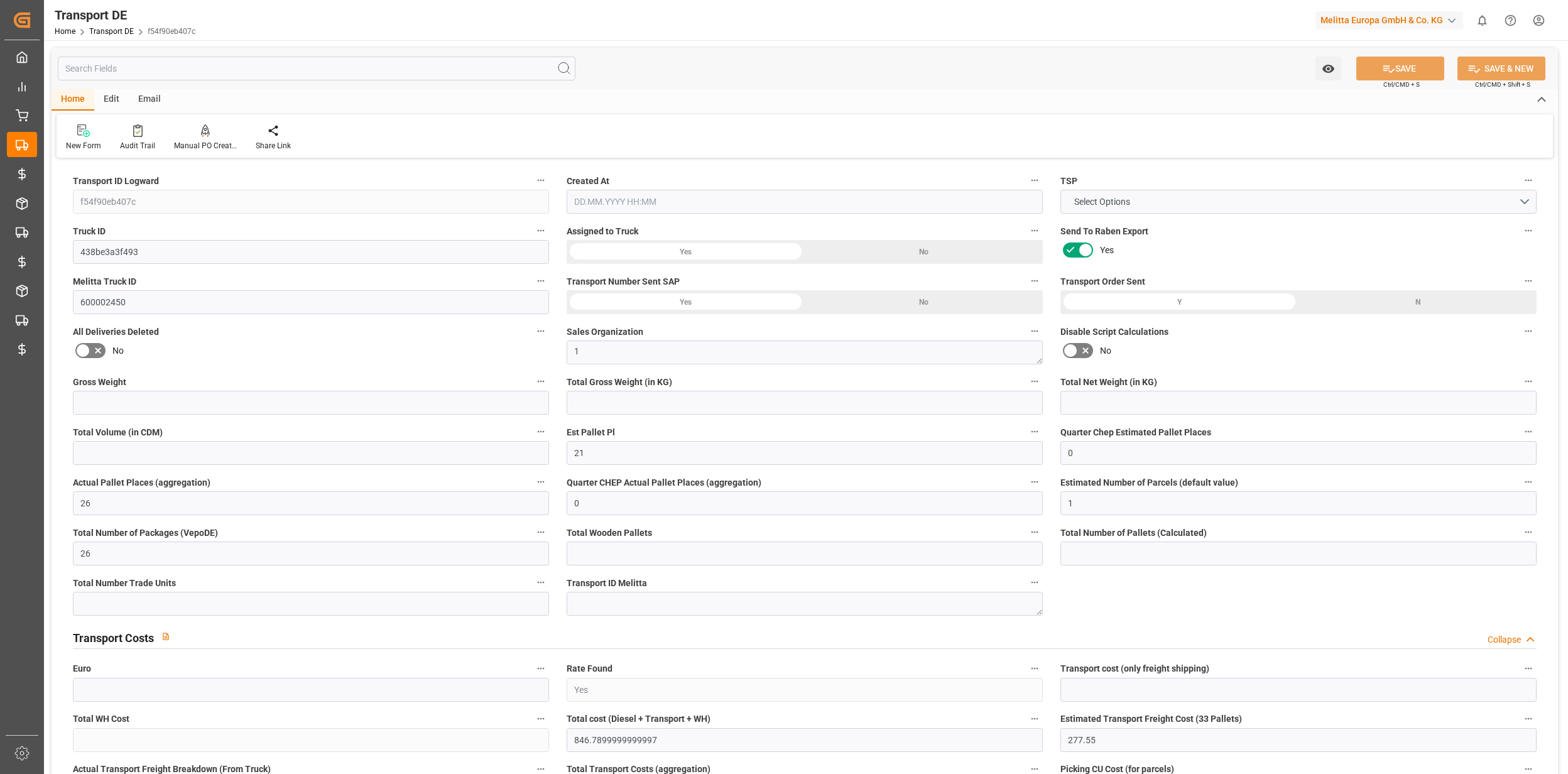
type input "DE"
type textarea "45b851c678ae"
type input "DE"
type input "32423"
type input "Full Load"
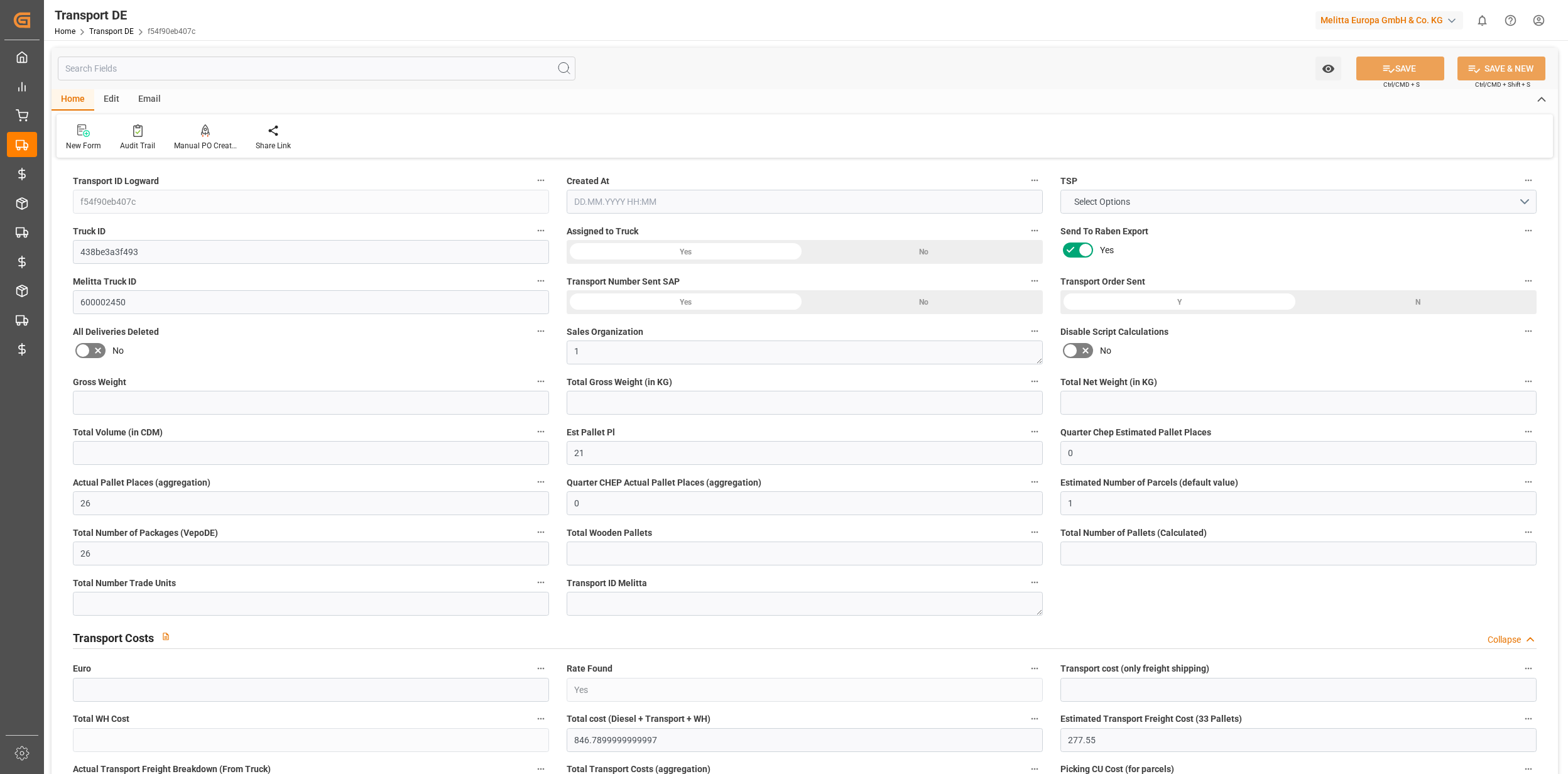
type input "DE_02"
type input "DAP"
type input "DE 126011900"
type input "3552.806"
type input "2853.972"
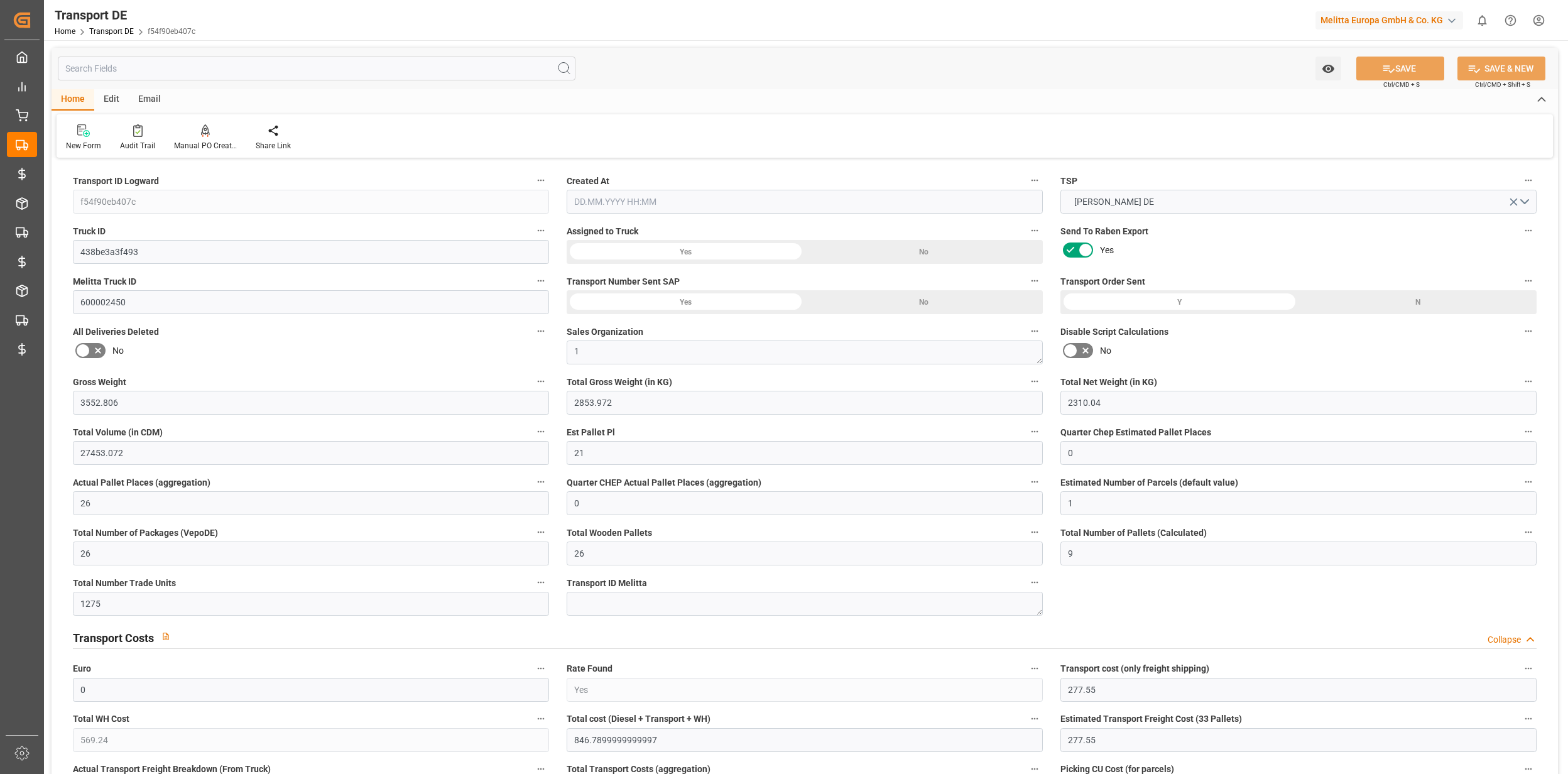
type input "2310.04"
type input "27453.072"
type input "26"
type input "9"
type input "1275"
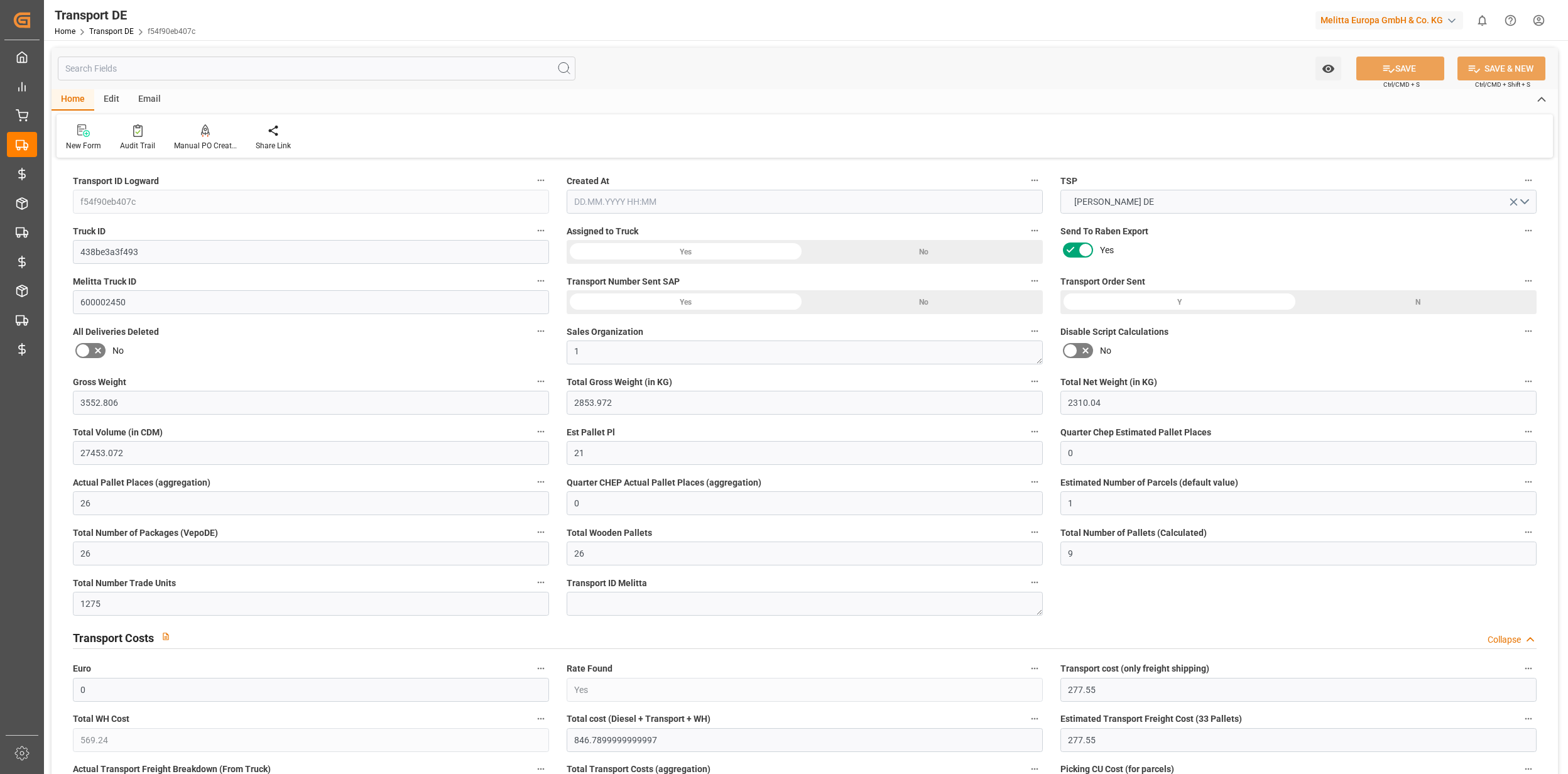
type input "0"
type input "277.55"
type input "569.24"
type input "277.55"
type input "59"
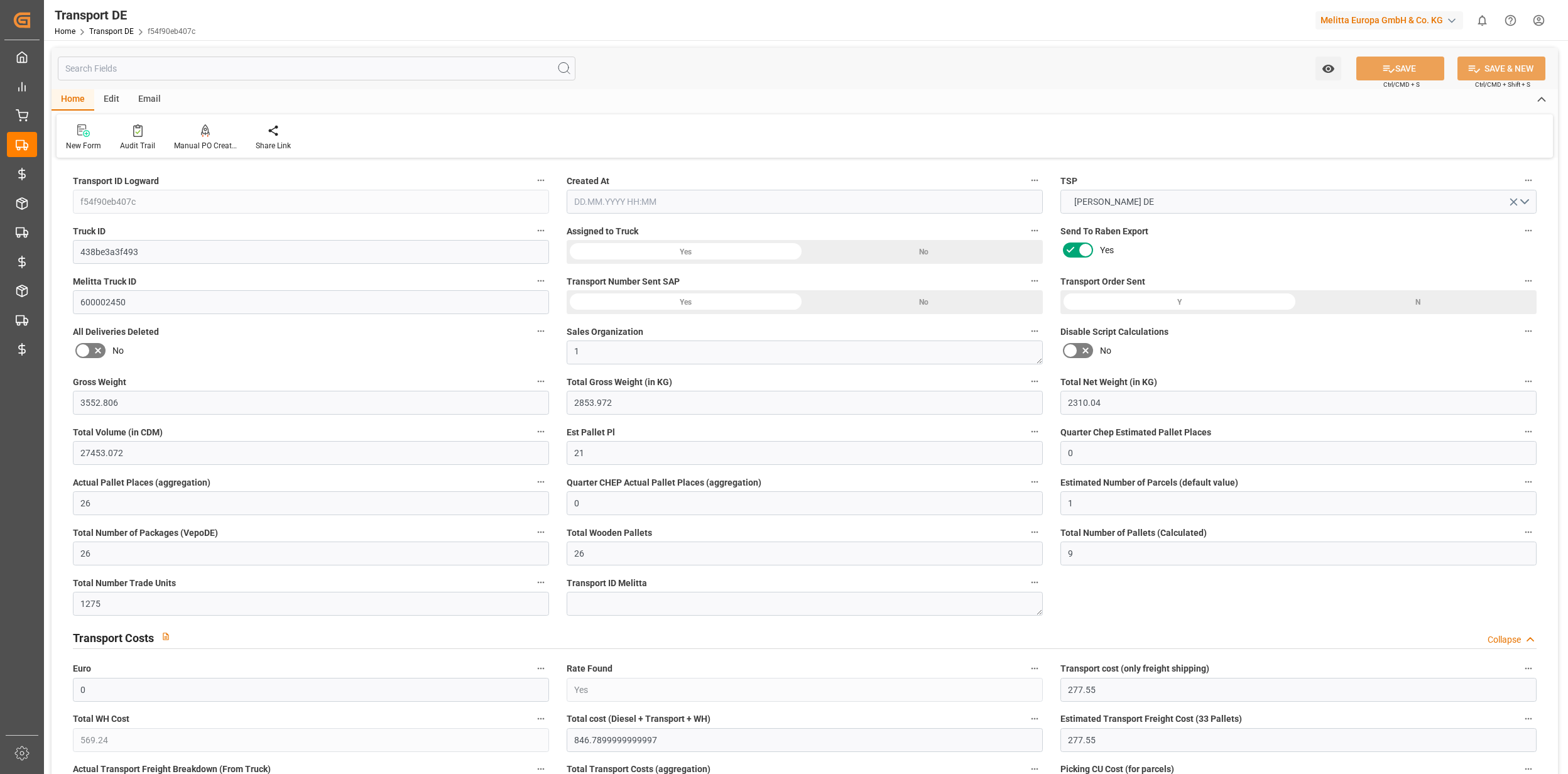
type input "14"
type input "12"
type input "0"
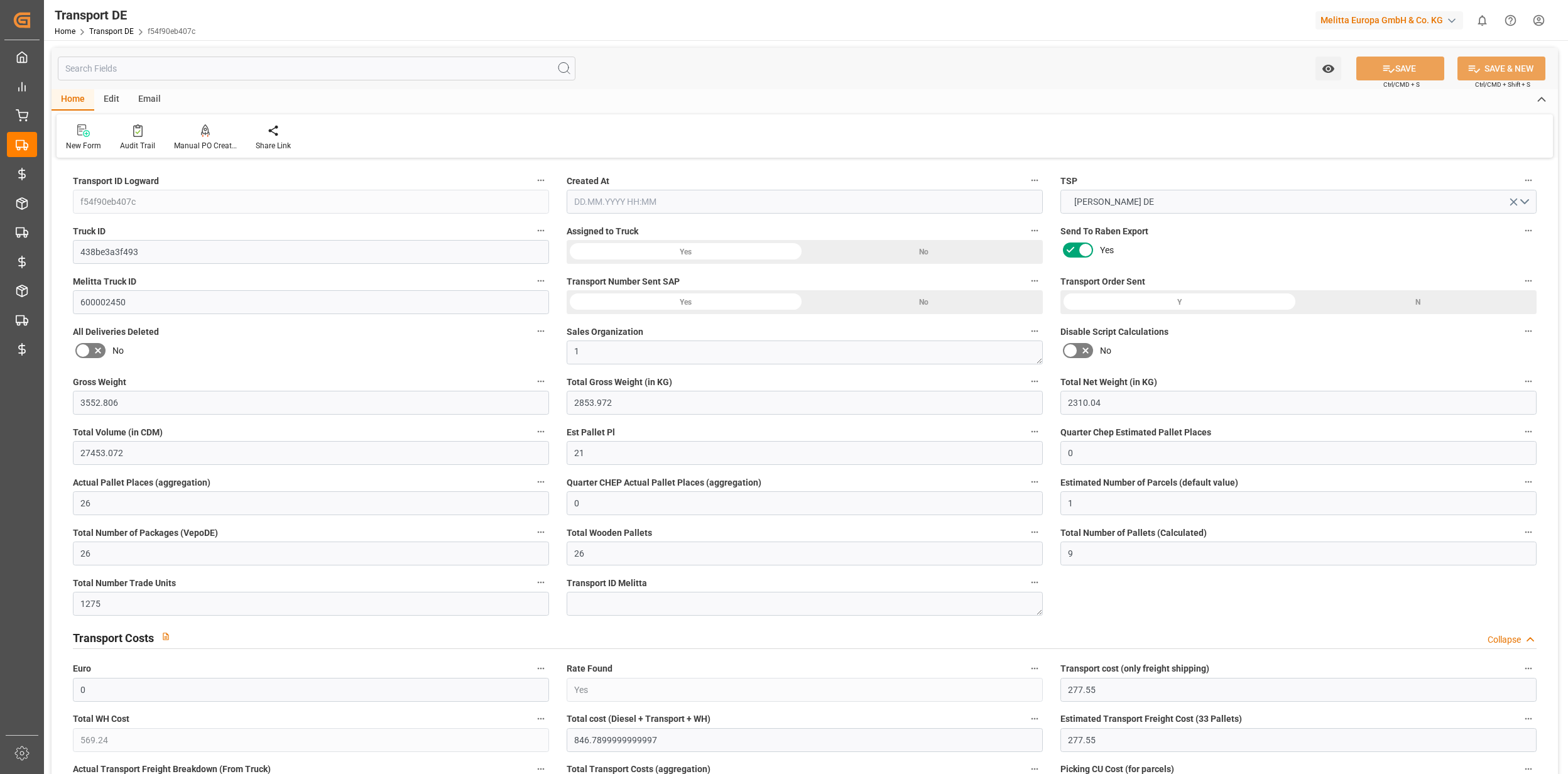
type input "0"
type input "Road"
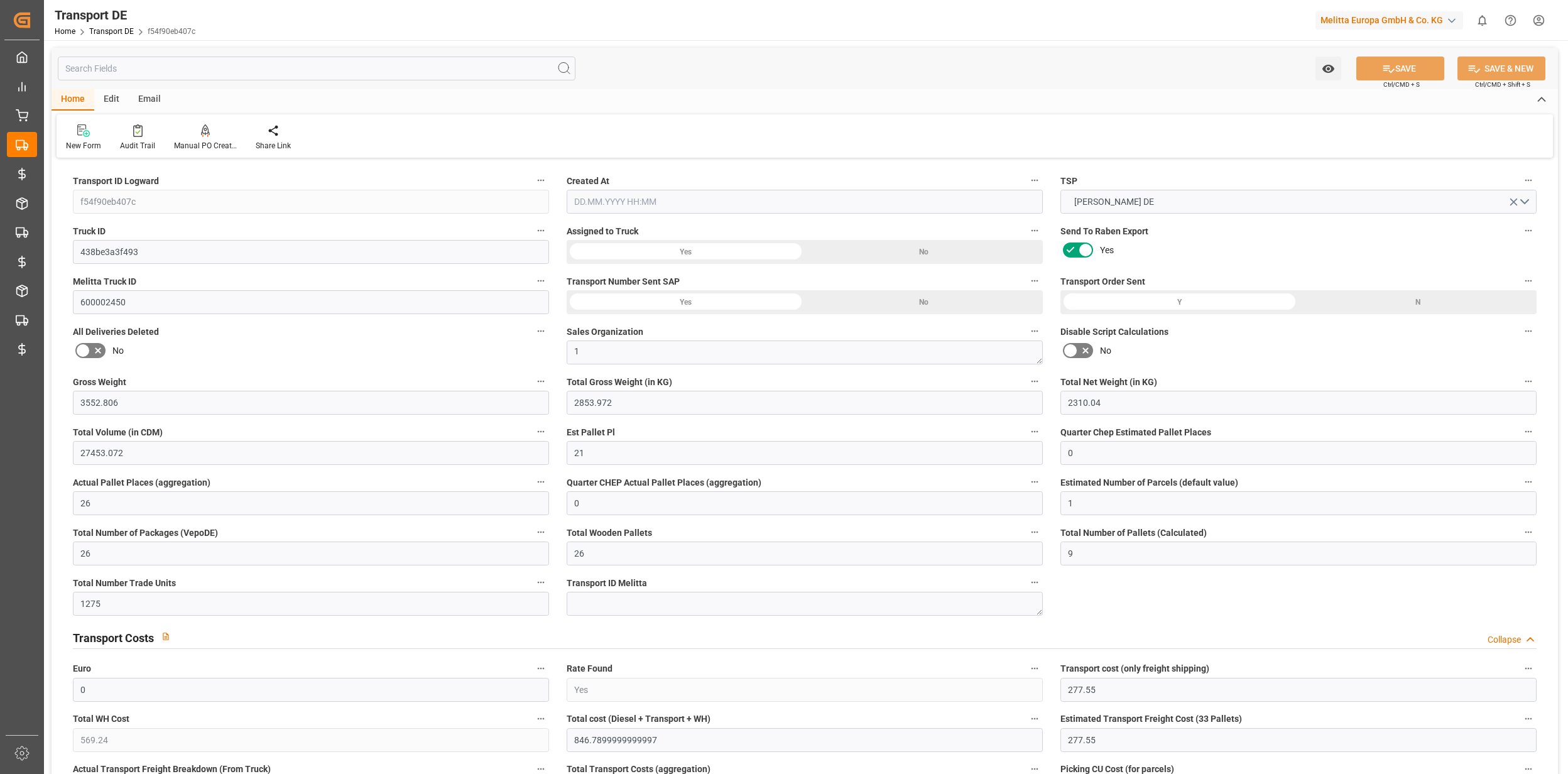
type input "2853.972"
type input "26-40 t"
type input "21"
type input "100"
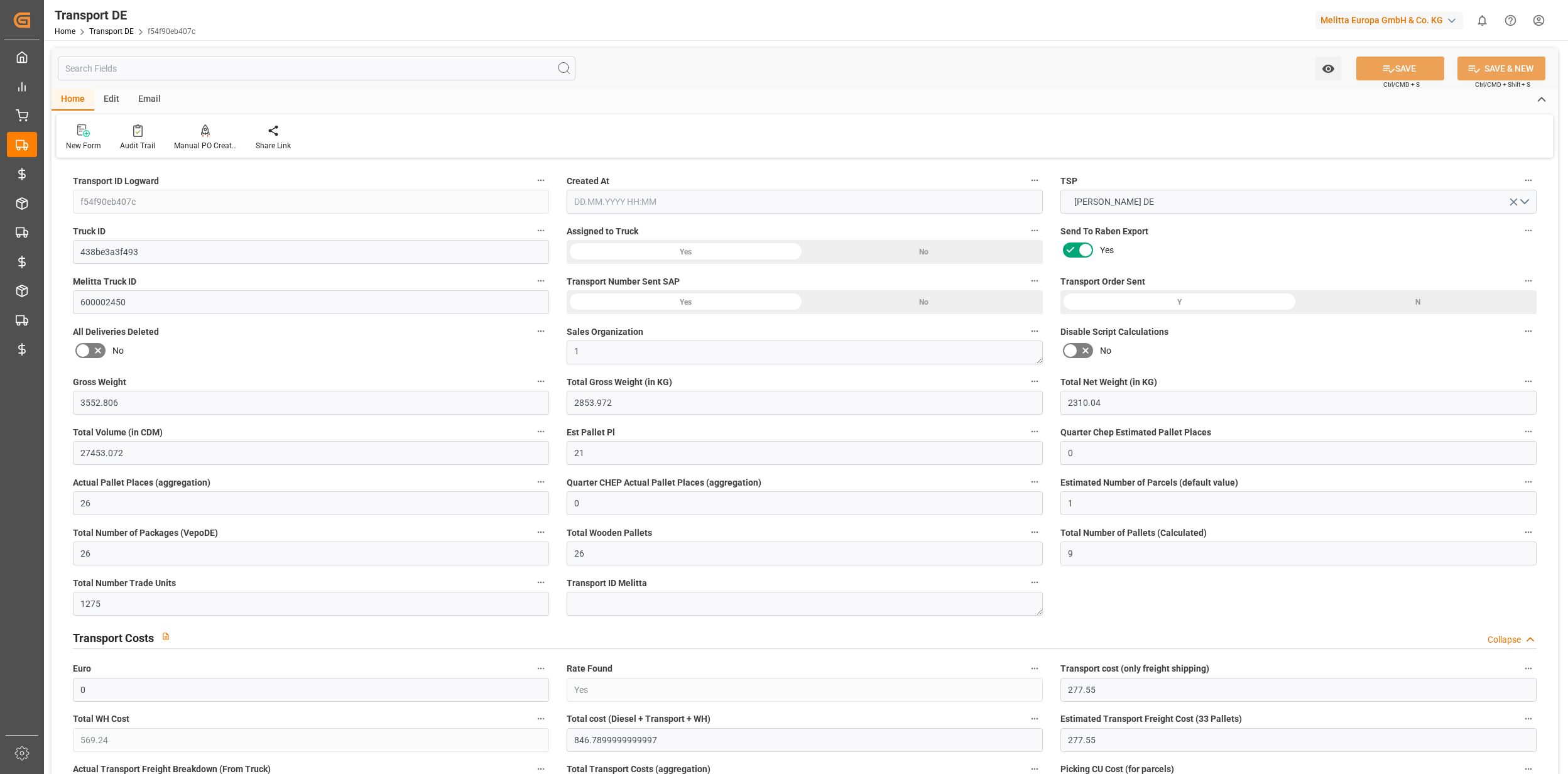
type input "EURO 6"
type input "Diesel"
type input "4"
type input "1"
type input "14"
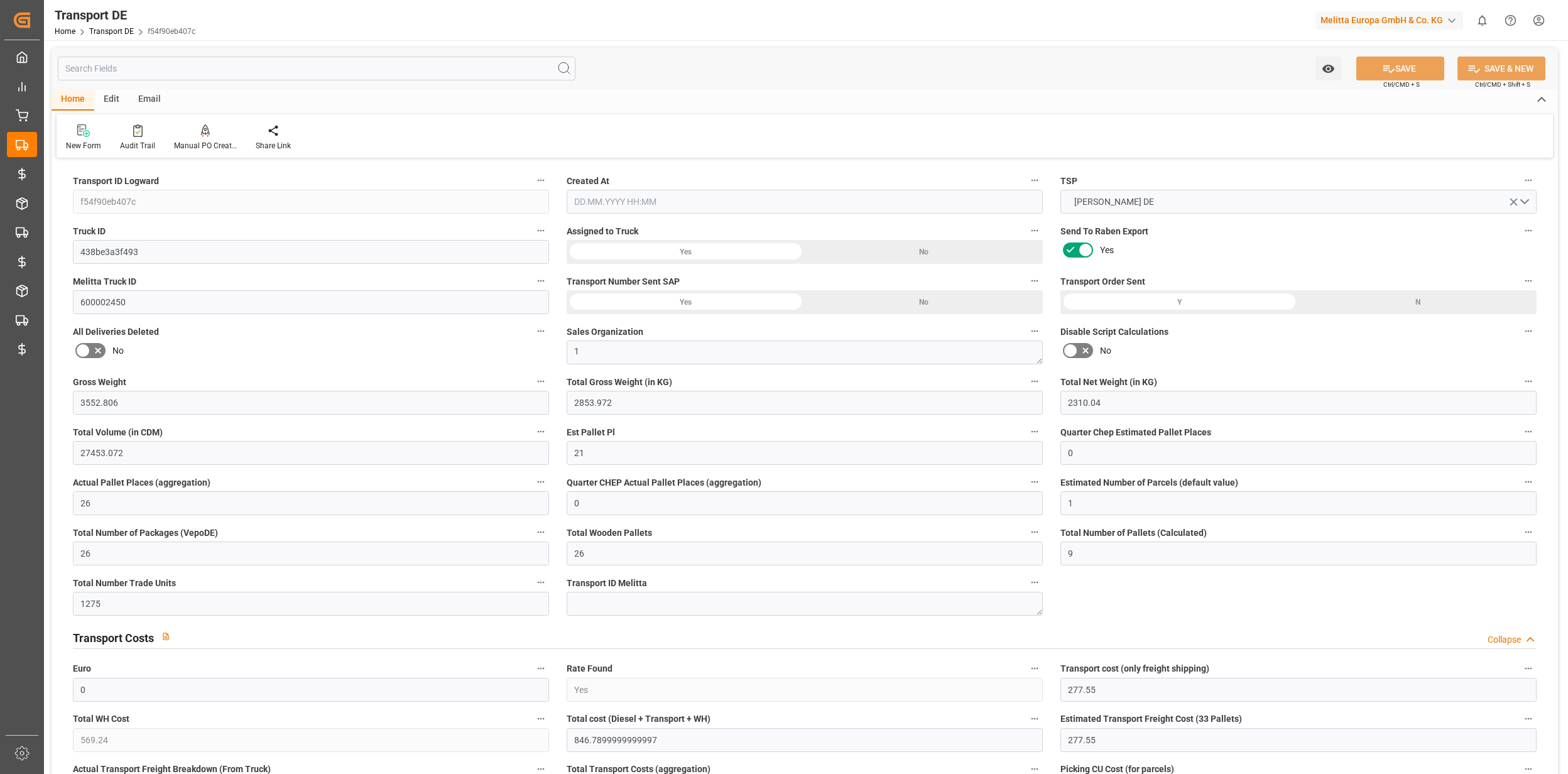
type input "0"
type input "3"
type input "7"
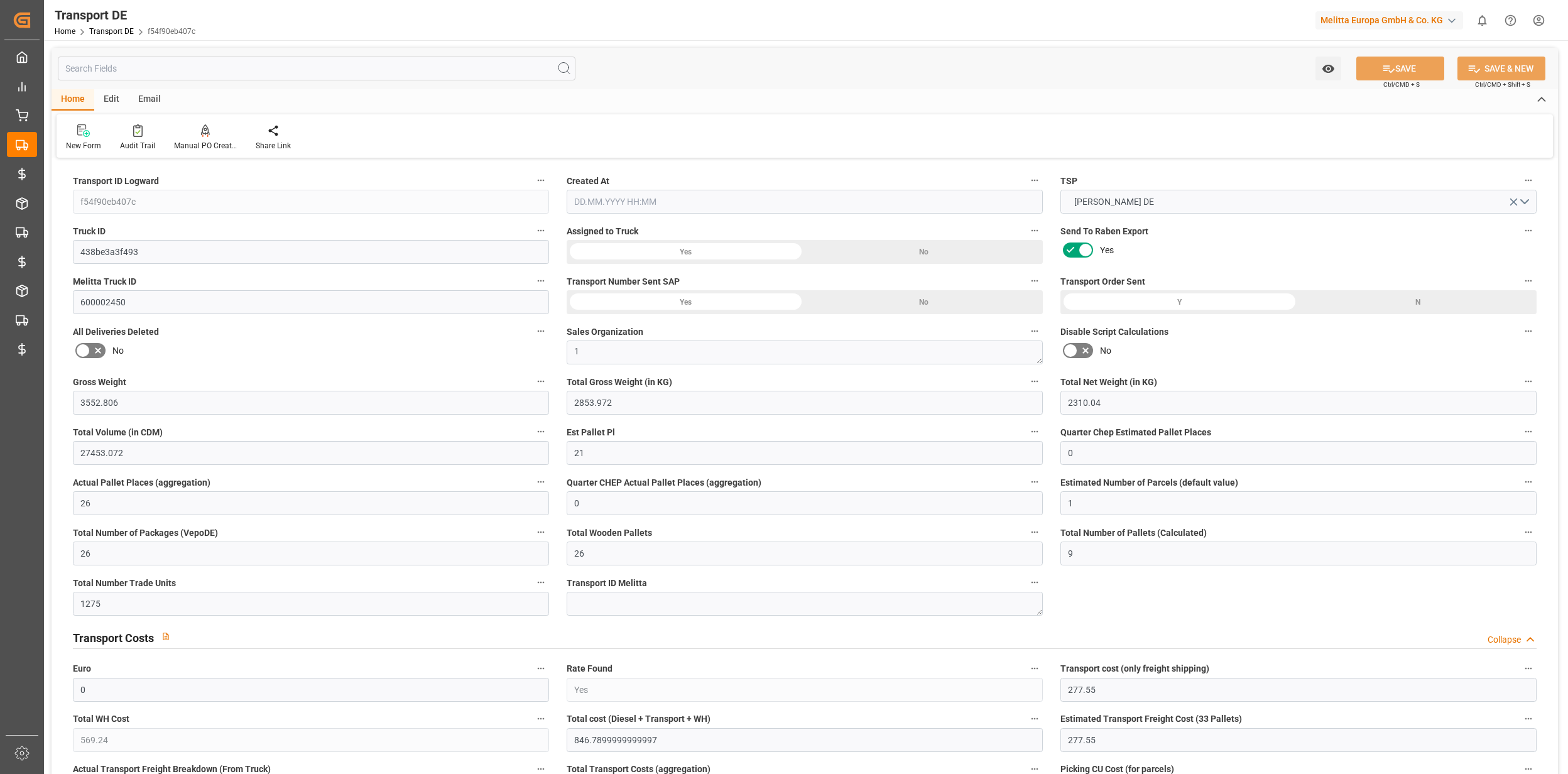
type input "0"
type input "1855"
type input "846.79"
type input "277.55"
type input "10.09.2025 09:13"
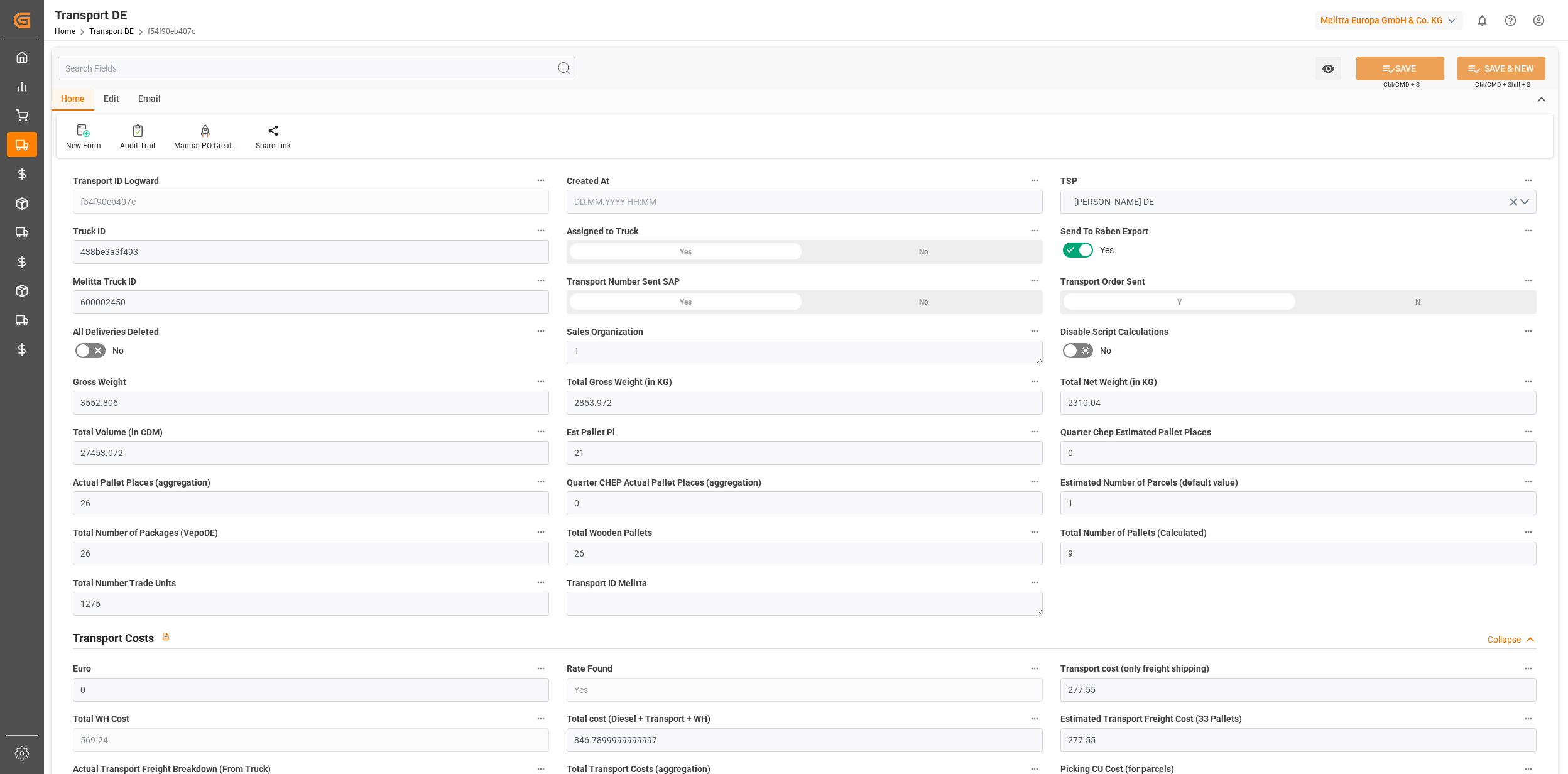
type input "[DATE]"
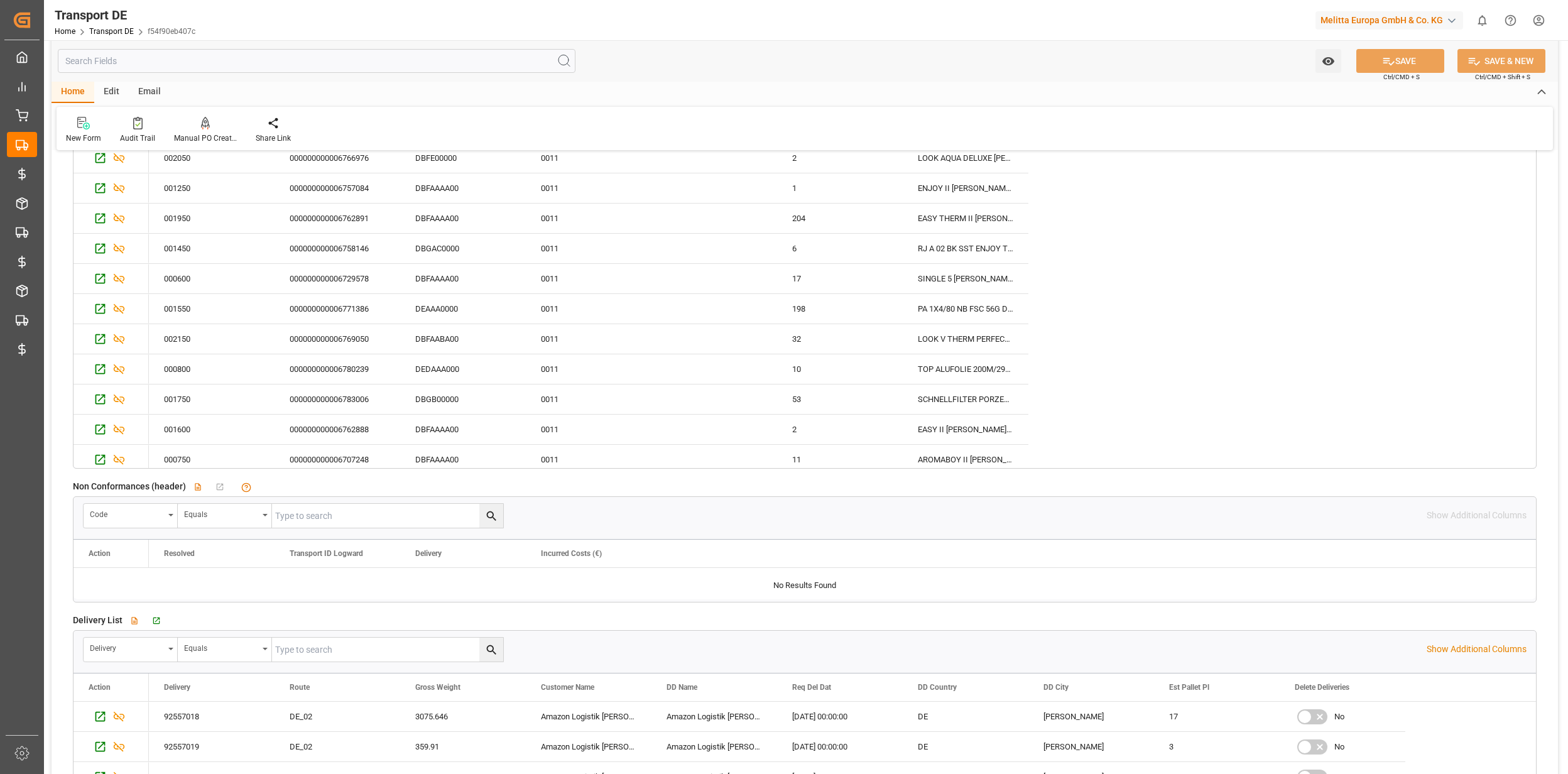
scroll to position [2262, 0]
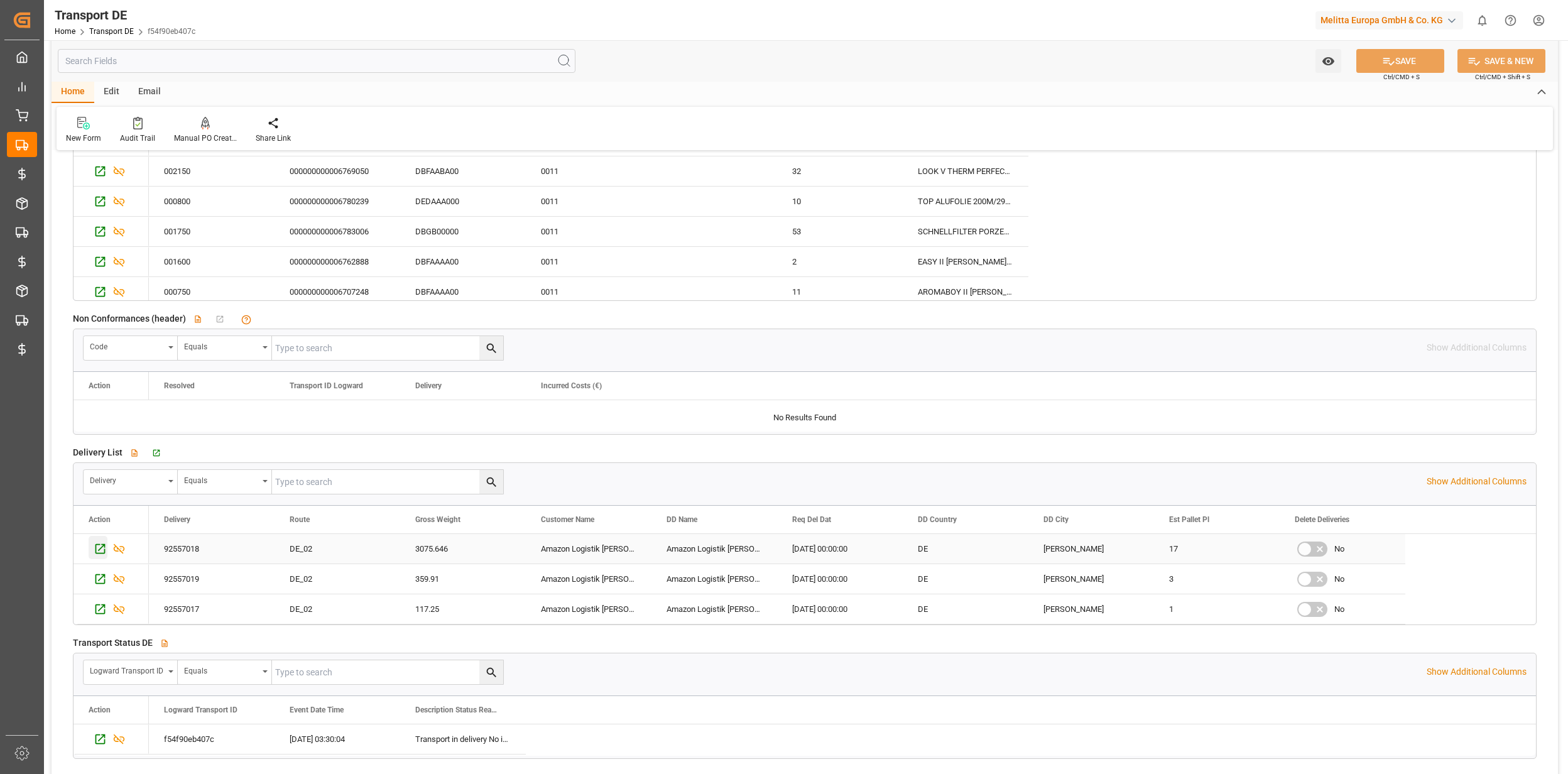
click at [103, 555] on icon "Press SPACE to select this row." at bounding box center [100, 549] width 13 height 13
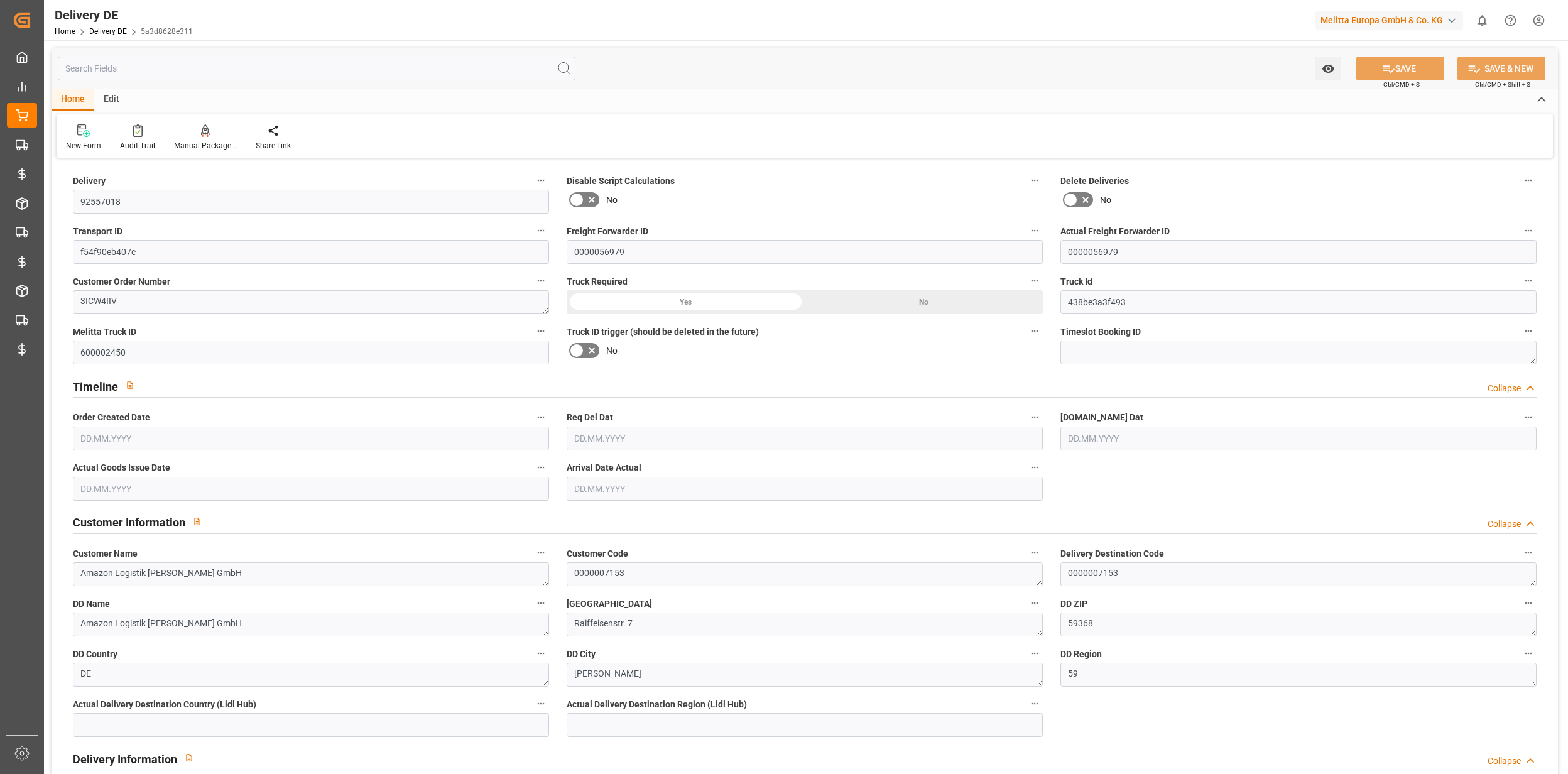
type input "21"
type input "17"
type input "21"
type input "2063.862"
type input "3075.646"
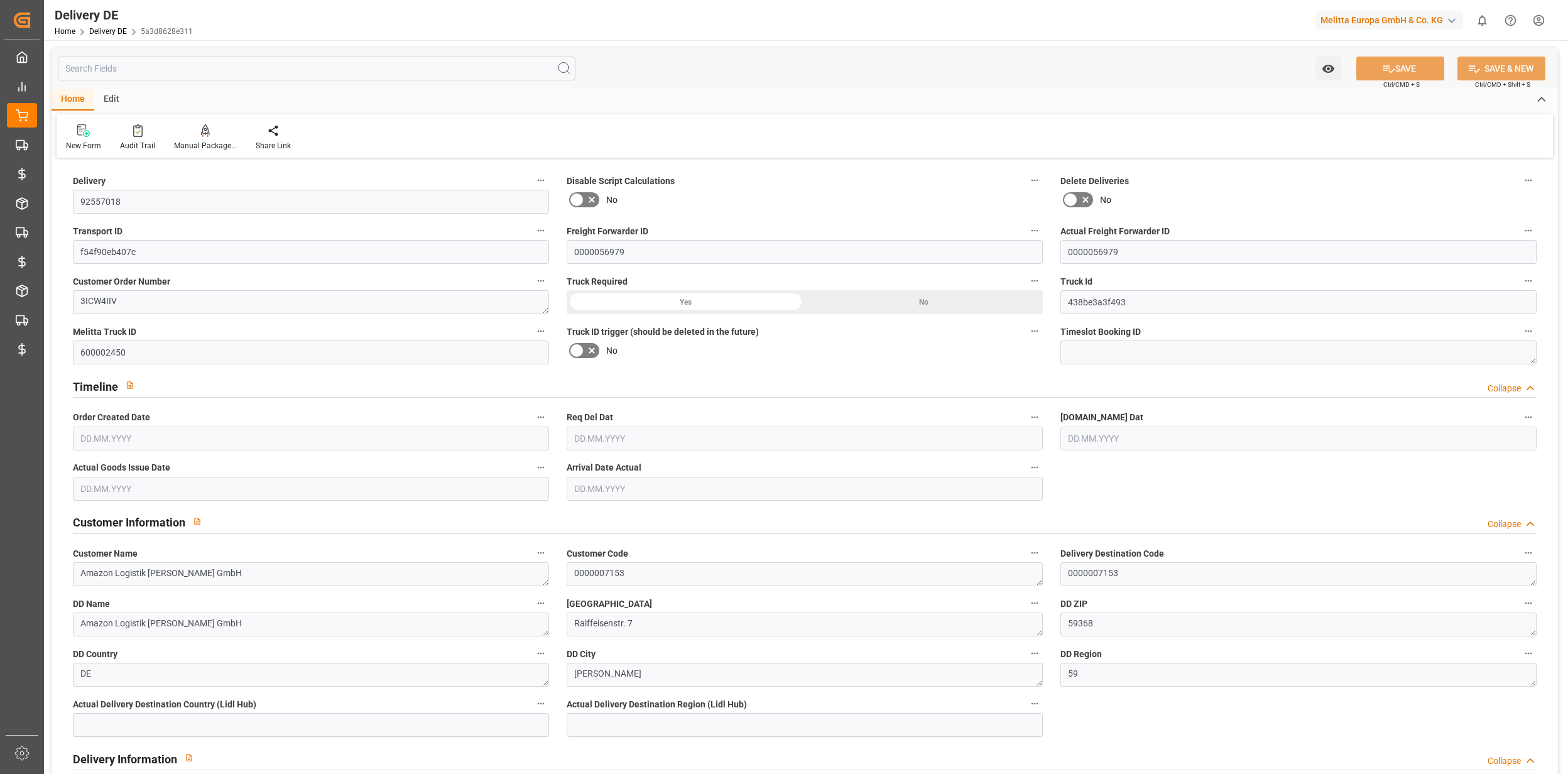
type input "22795.793"
click at [104, 196] on input "92557018" at bounding box center [310, 202] width 476 height 24
type input "[DATE]"
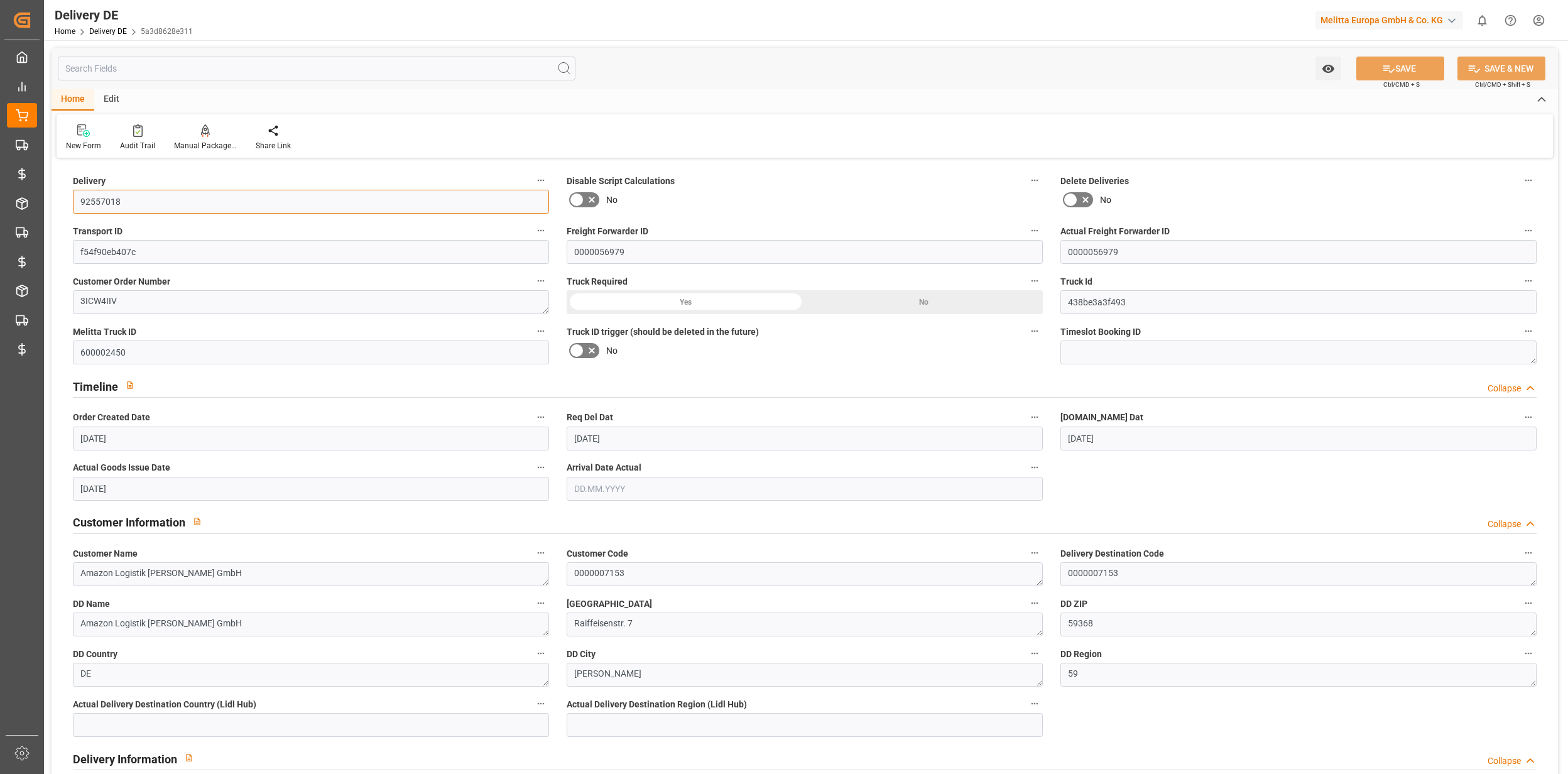
type input "[DATE]"
click at [134, 200] on input "92557018" at bounding box center [310, 202] width 476 height 24
drag, startPoint x: 150, startPoint y: 204, endPoint x: 66, endPoint y: 200, distance: 84.1
click at [66, 200] on div "Delivery 92557018" at bounding box center [310, 193] width 494 height 50
click at [684, 109] on div "Home Edit" at bounding box center [805, 100] width 1507 height 22
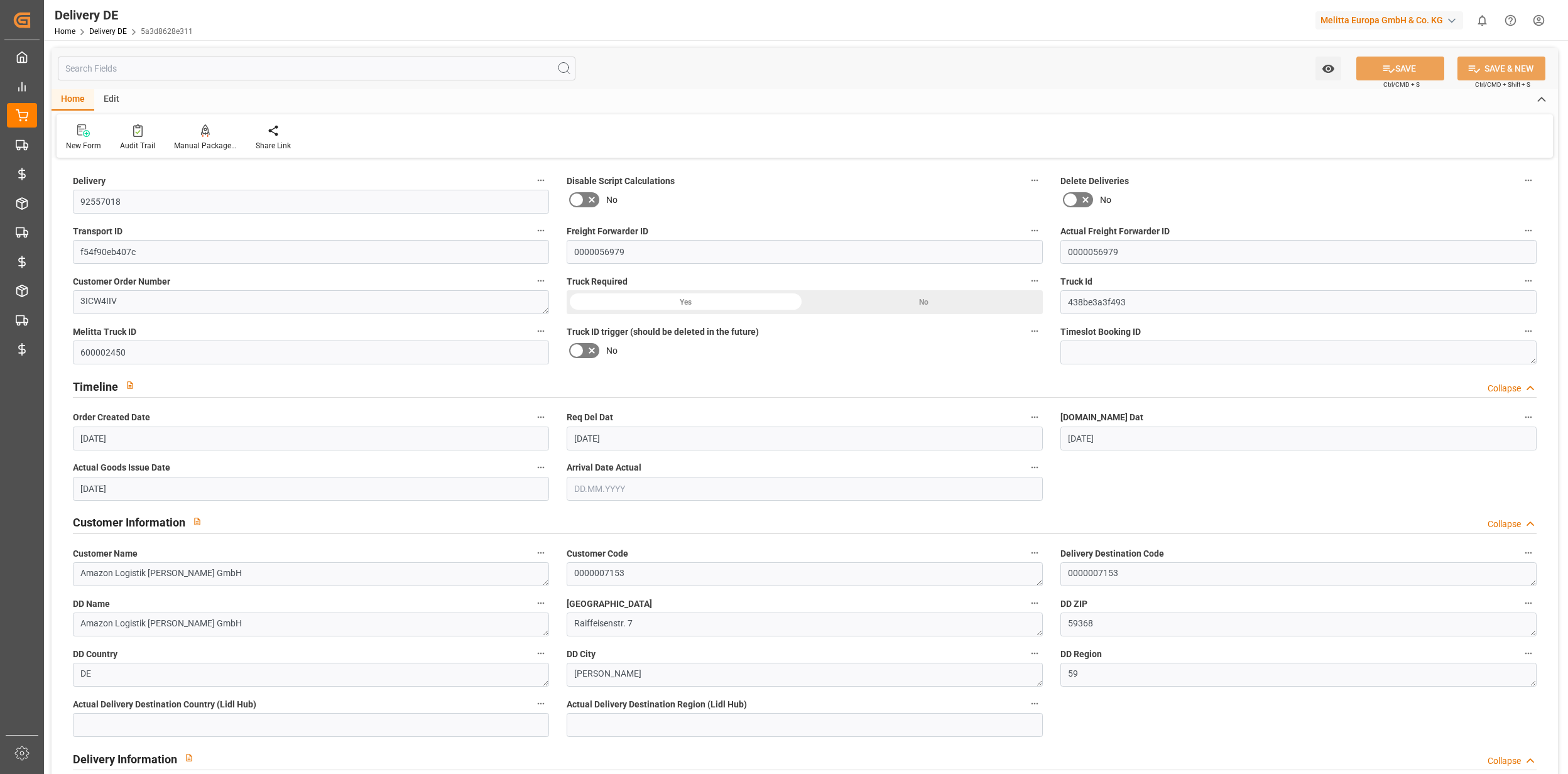
click at [91, 38] on div "Delivery DE Home Delivery DE 5a3d8628e311" at bounding box center [124, 20] width 147 height 40
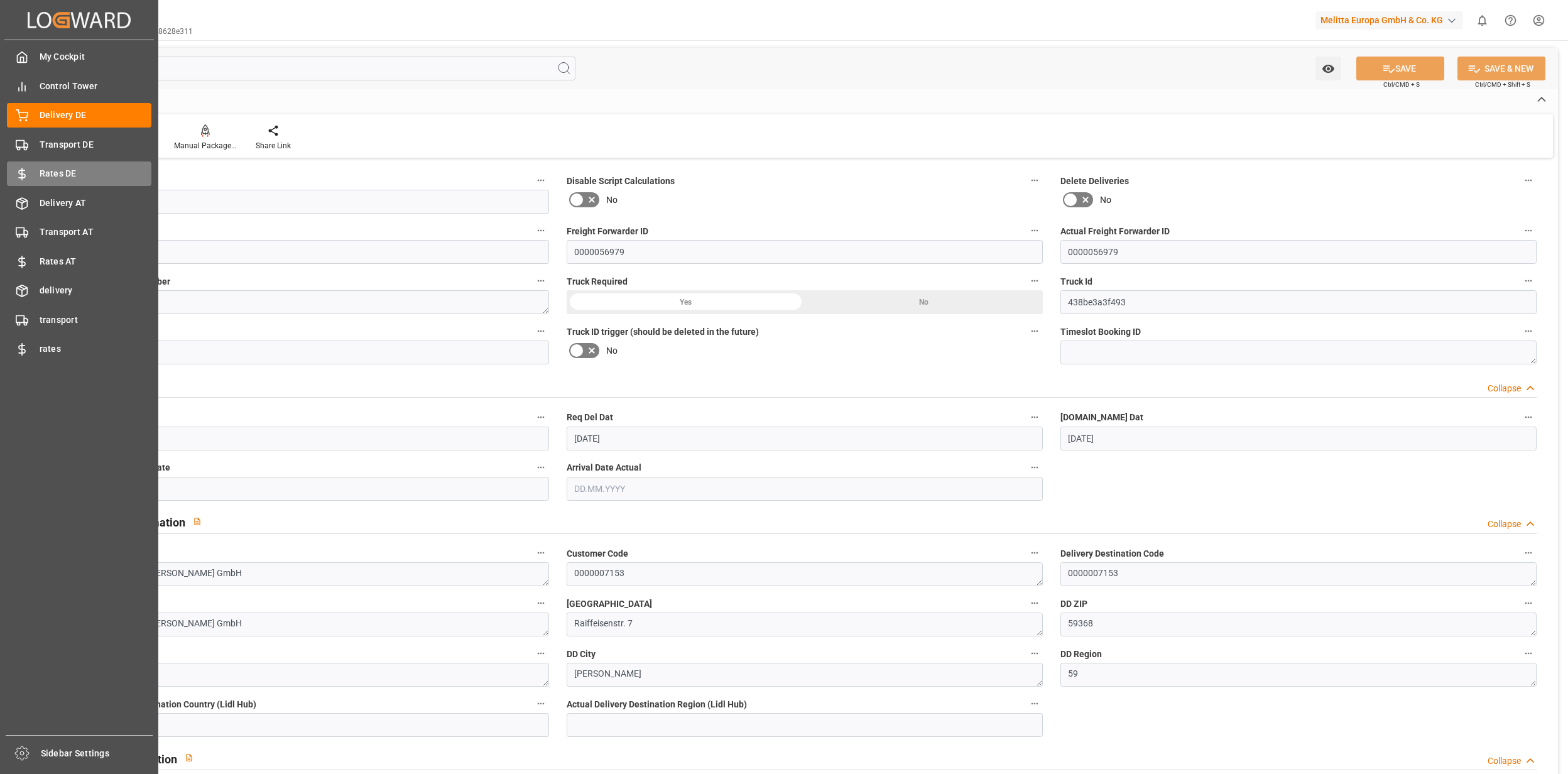
click at [51, 161] on div "Rates DE Rates DE" at bounding box center [79, 173] width 144 height 24
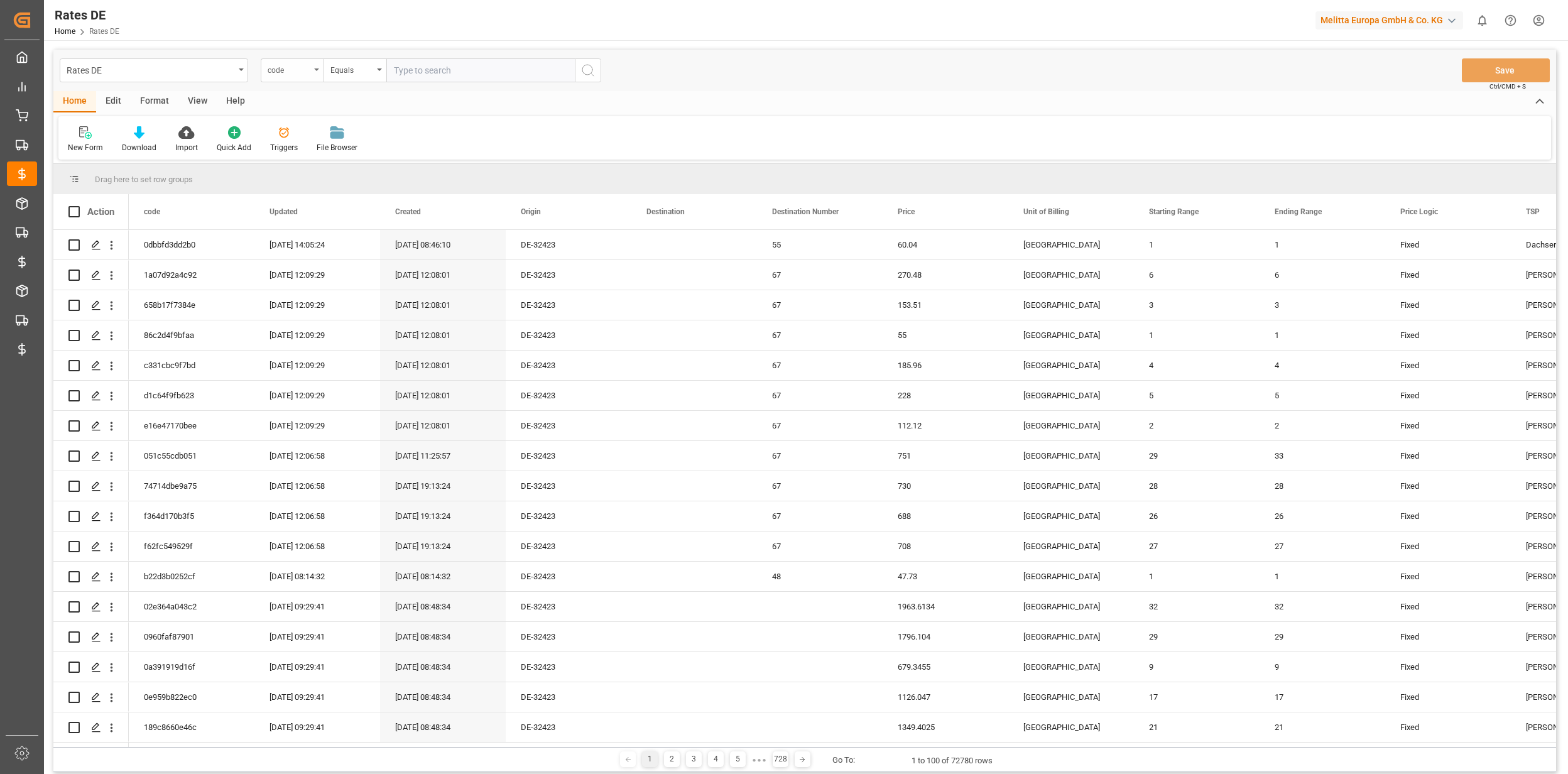
click at [288, 69] on div "code" at bounding box center [289, 69] width 43 height 14
type input "numb"
click at [329, 118] on div "Destination Number" at bounding box center [354, 127] width 187 height 26
click at [443, 76] on input "number" at bounding box center [481, 70] width 188 height 24
type input "67"
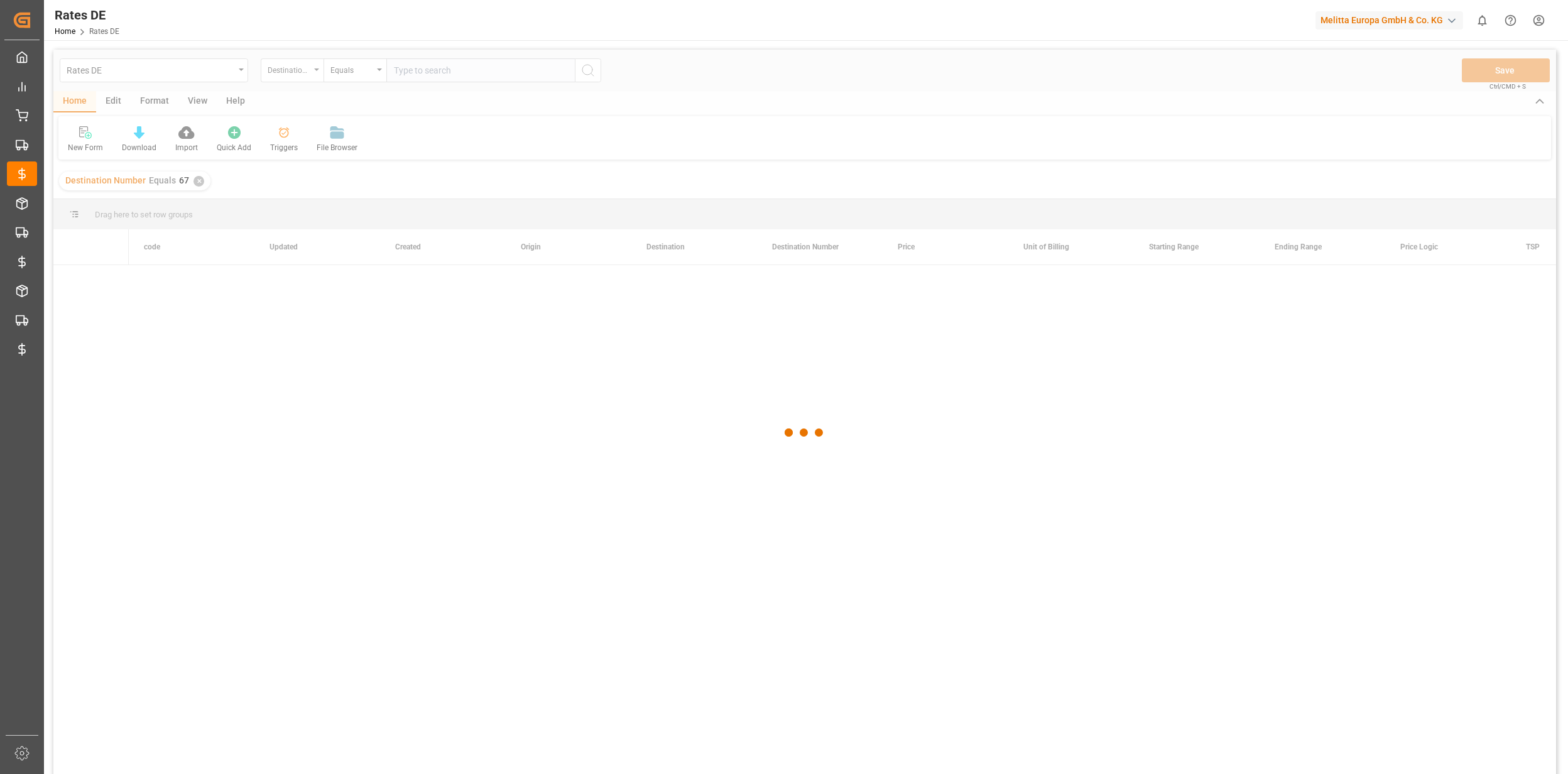
click at [298, 72] on div "Destination Number" at bounding box center [289, 69] width 43 height 14
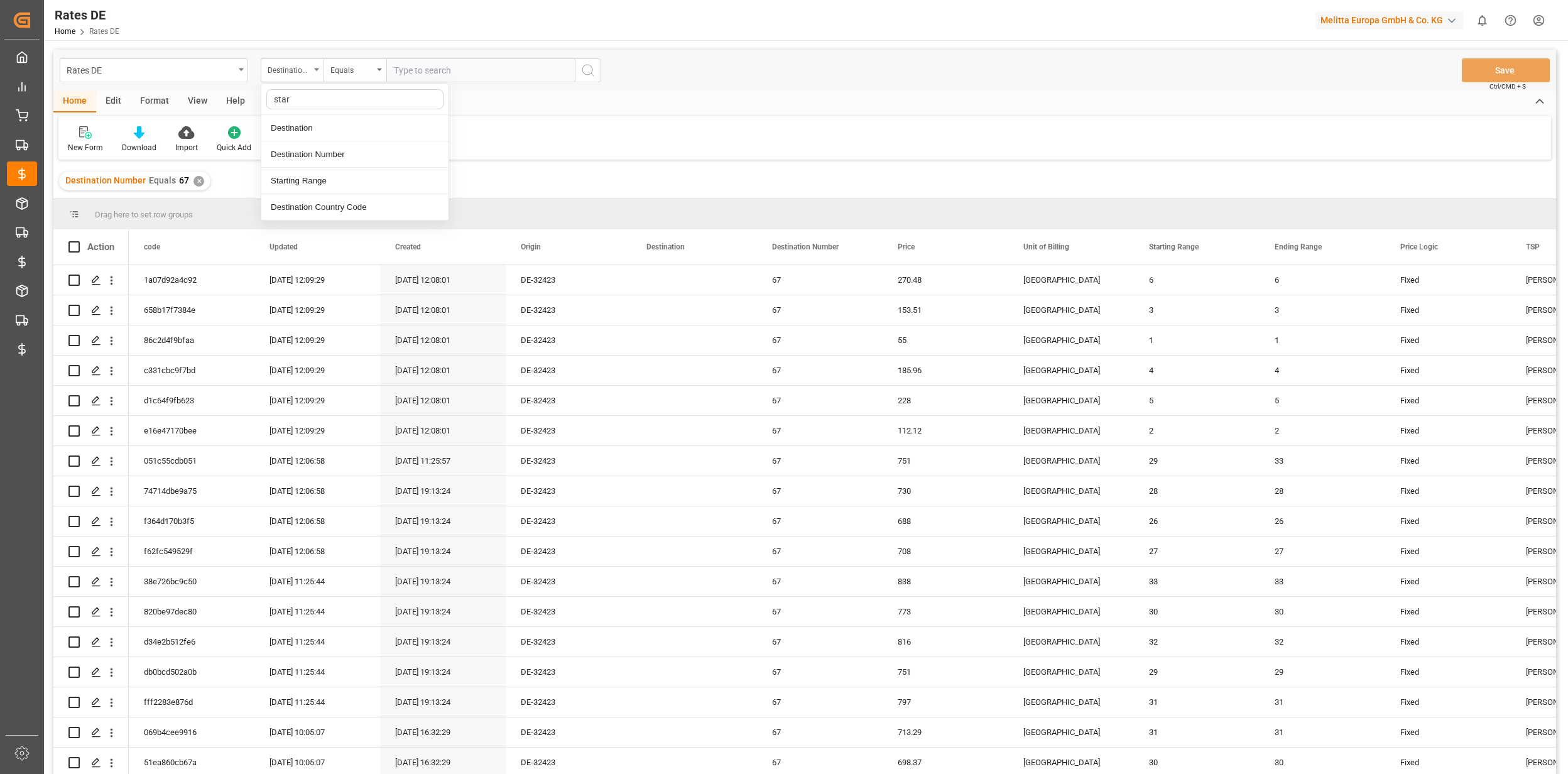
type input "start"
click at [347, 122] on div "Starting Range" at bounding box center [354, 127] width 187 height 26
click at [458, 69] on input "number" at bounding box center [481, 70] width 188 height 24
type input "30"
click at [297, 68] on div "Starting Range" at bounding box center [289, 69] width 43 height 14
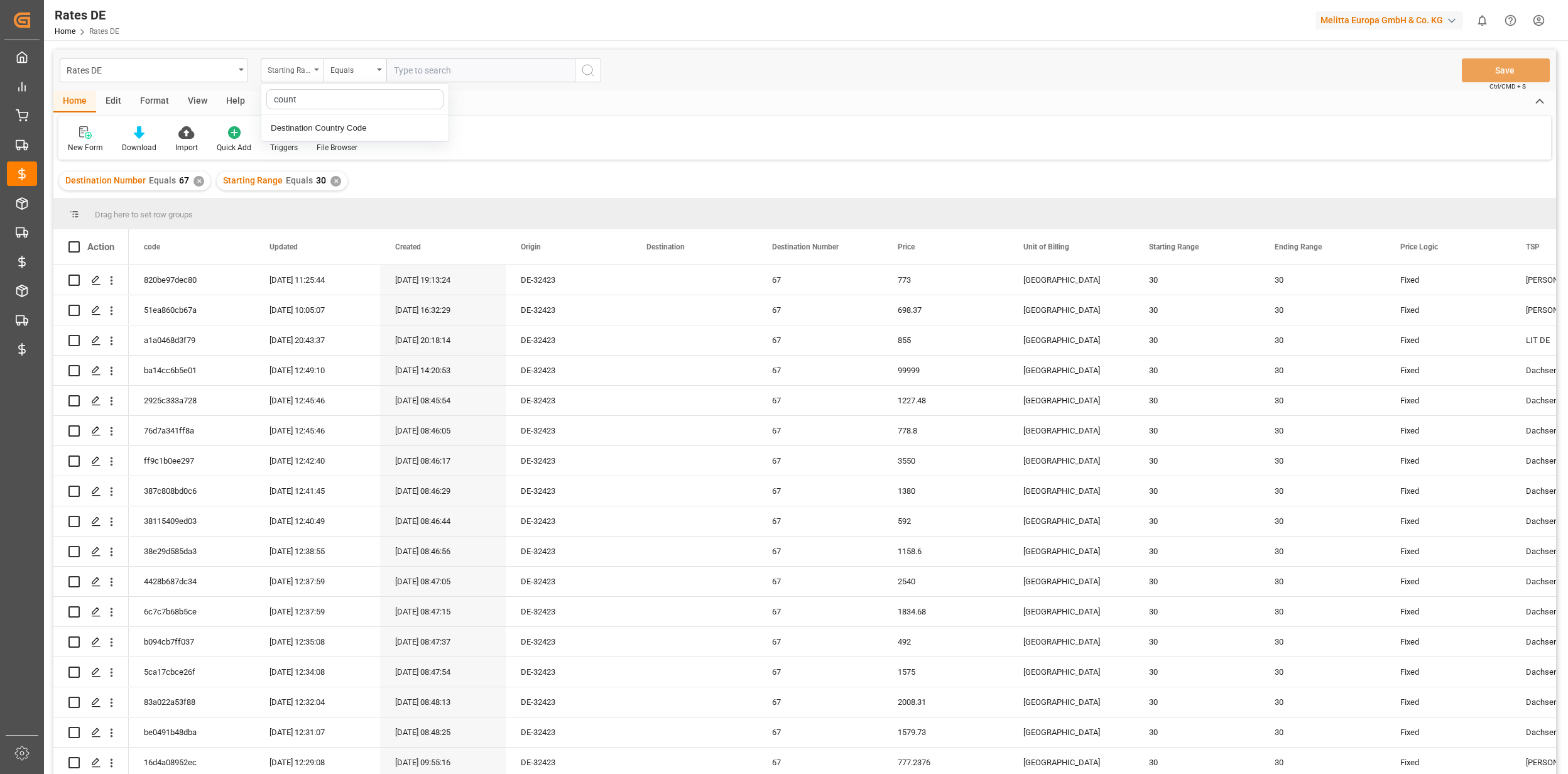
type input "countr"
click at [385, 128] on div "Destination Country Code" at bounding box center [354, 127] width 187 height 26
click at [422, 76] on input "text" at bounding box center [481, 70] width 188 height 24
type input "DE"
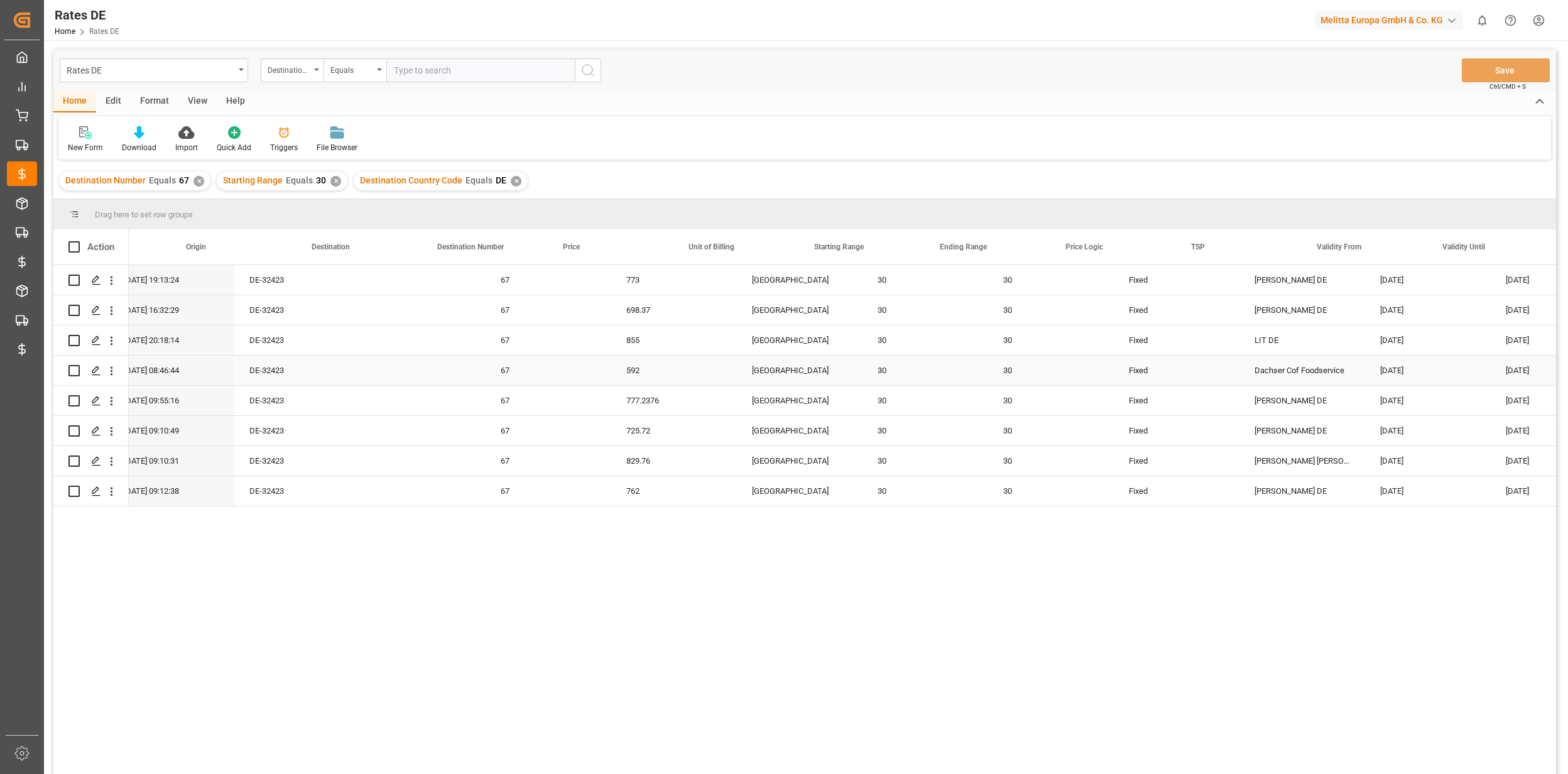
scroll to position [0, 335]
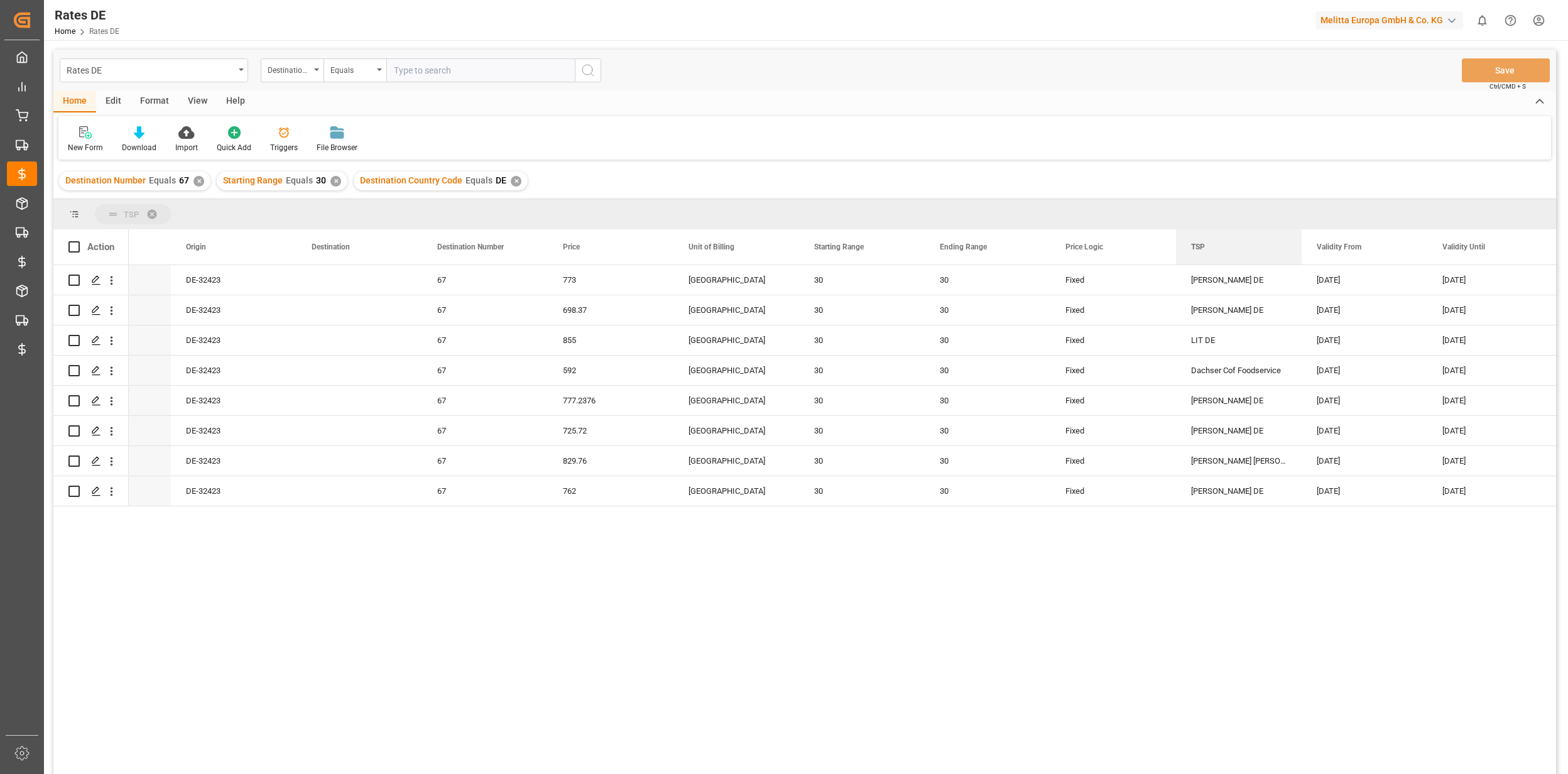
drag, startPoint x: 1182, startPoint y: 230, endPoint x: 1177, endPoint y: 219, distance: 12.1
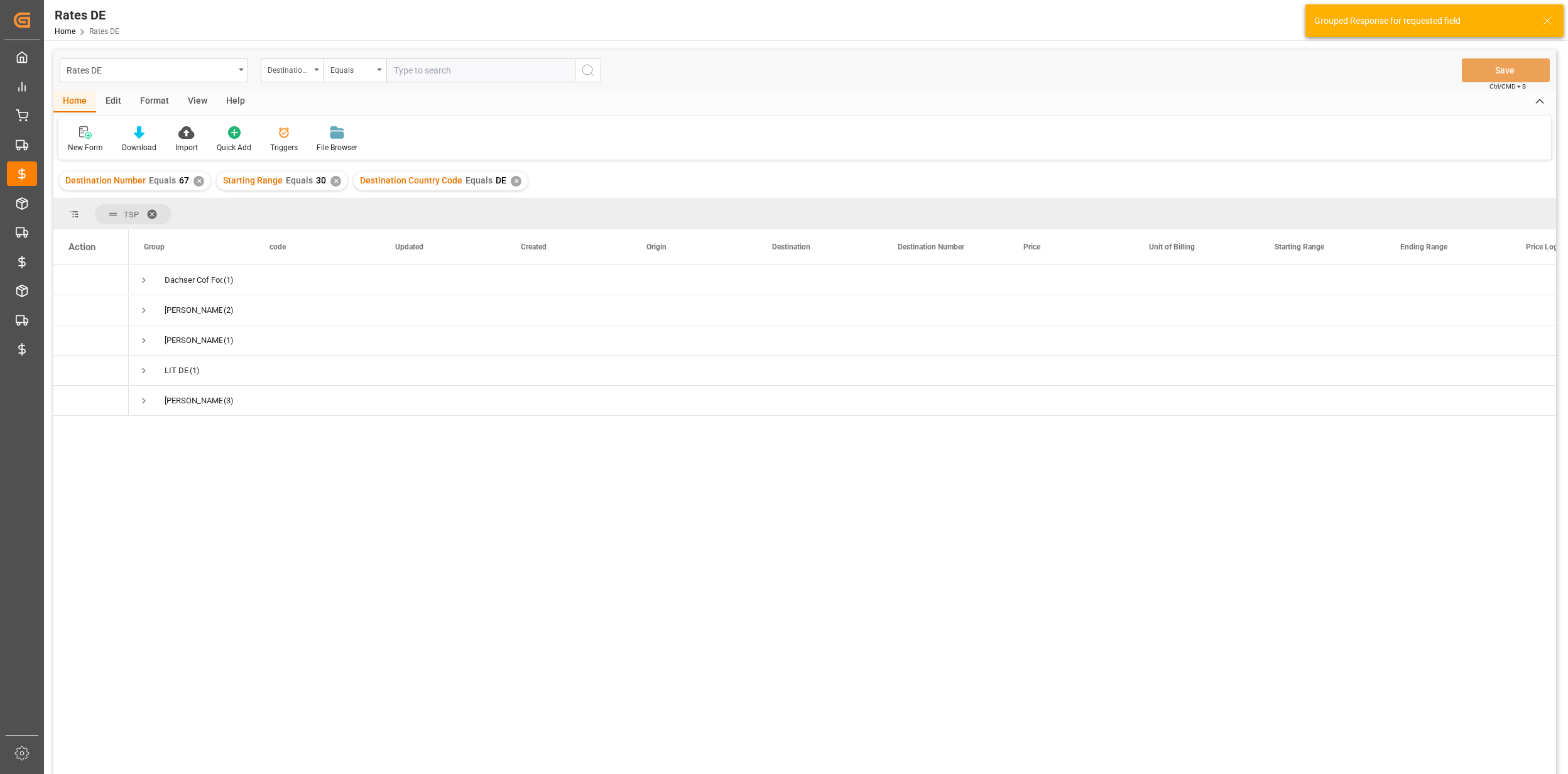
scroll to position [0, 0]
click at [146, 397] on span "Press SPACE to select this row." at bounding box center [149, 401] width 12 height 12
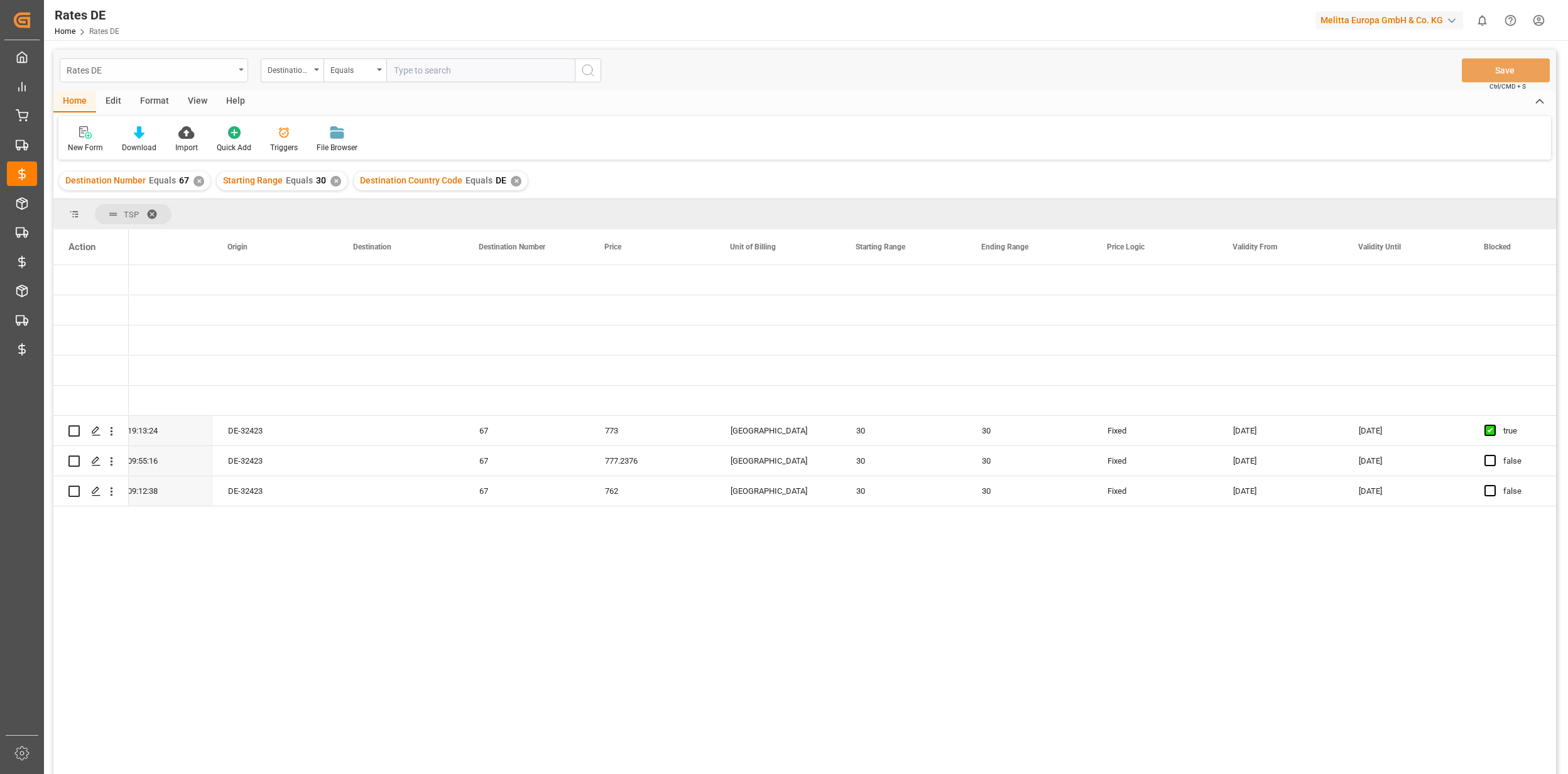
click at [217, 72] on div "Rates DE" at bounding box center [150, 70] width 168 height 16
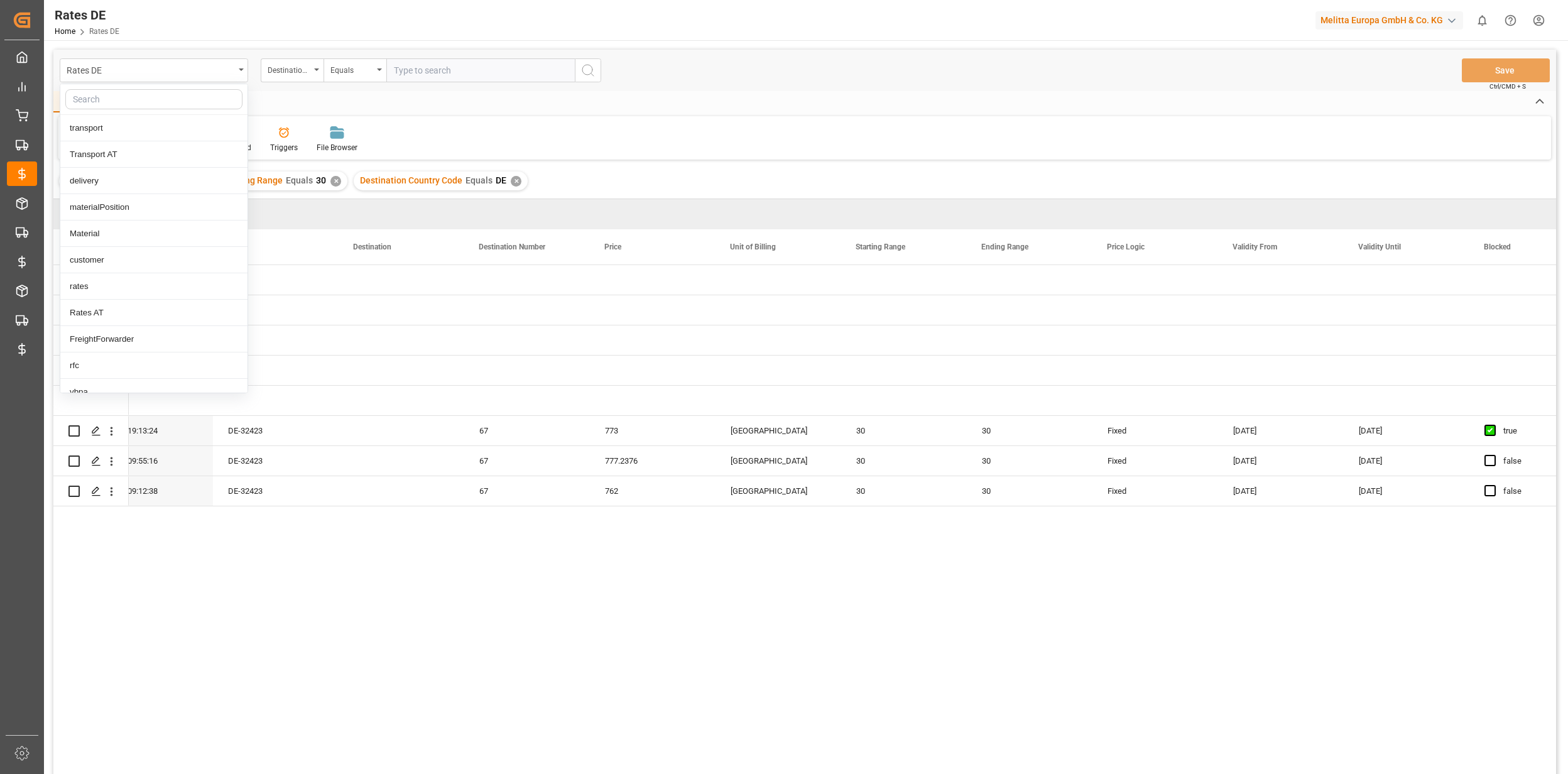
click at [460, 100] on div "Home Edit Format View Help" at bounding box center [806, 102] width 1503 height 22
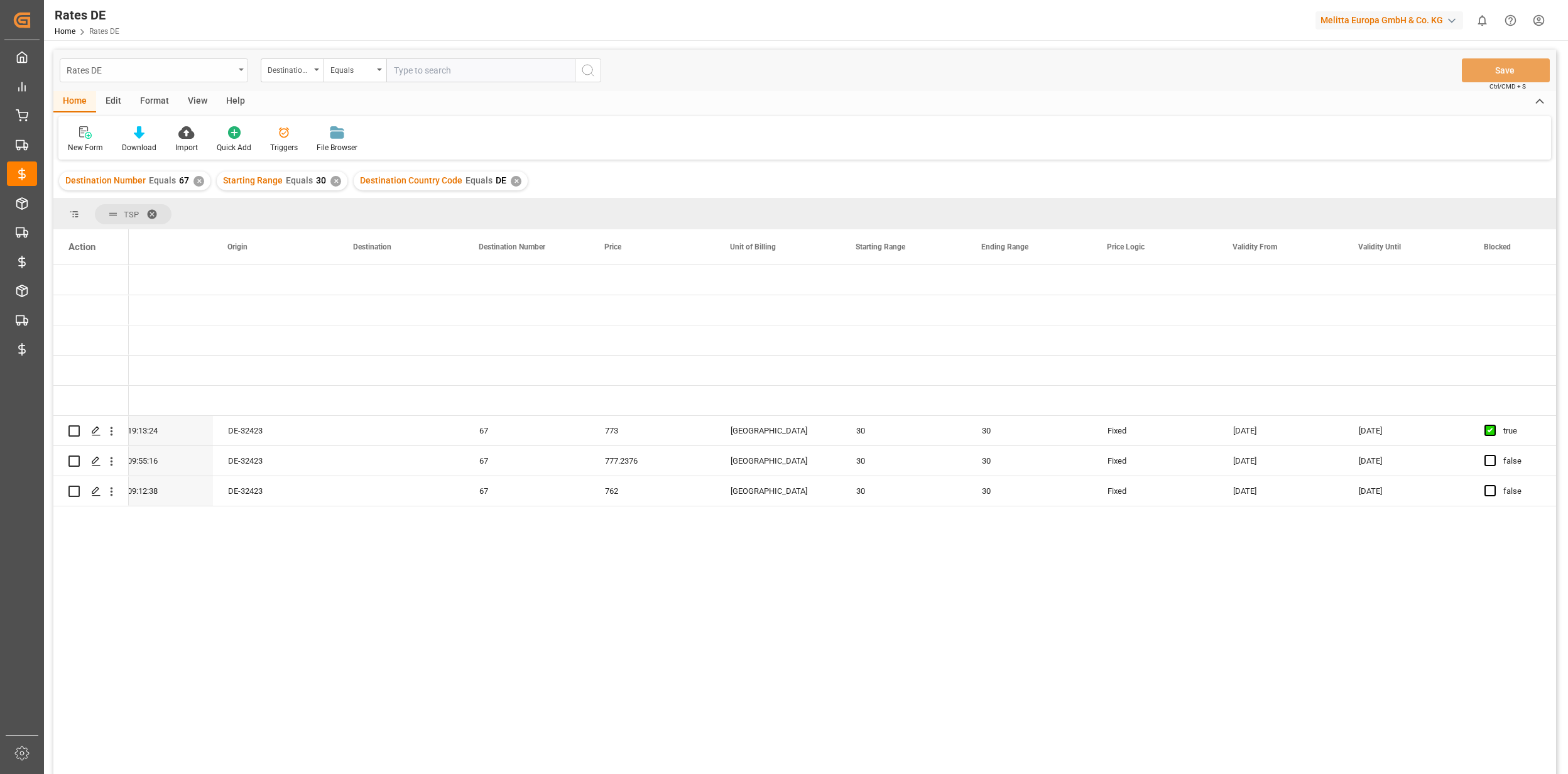
click at [169, 81] on div "Rates DE" at bounding box center [154, 70] width 188 height 24
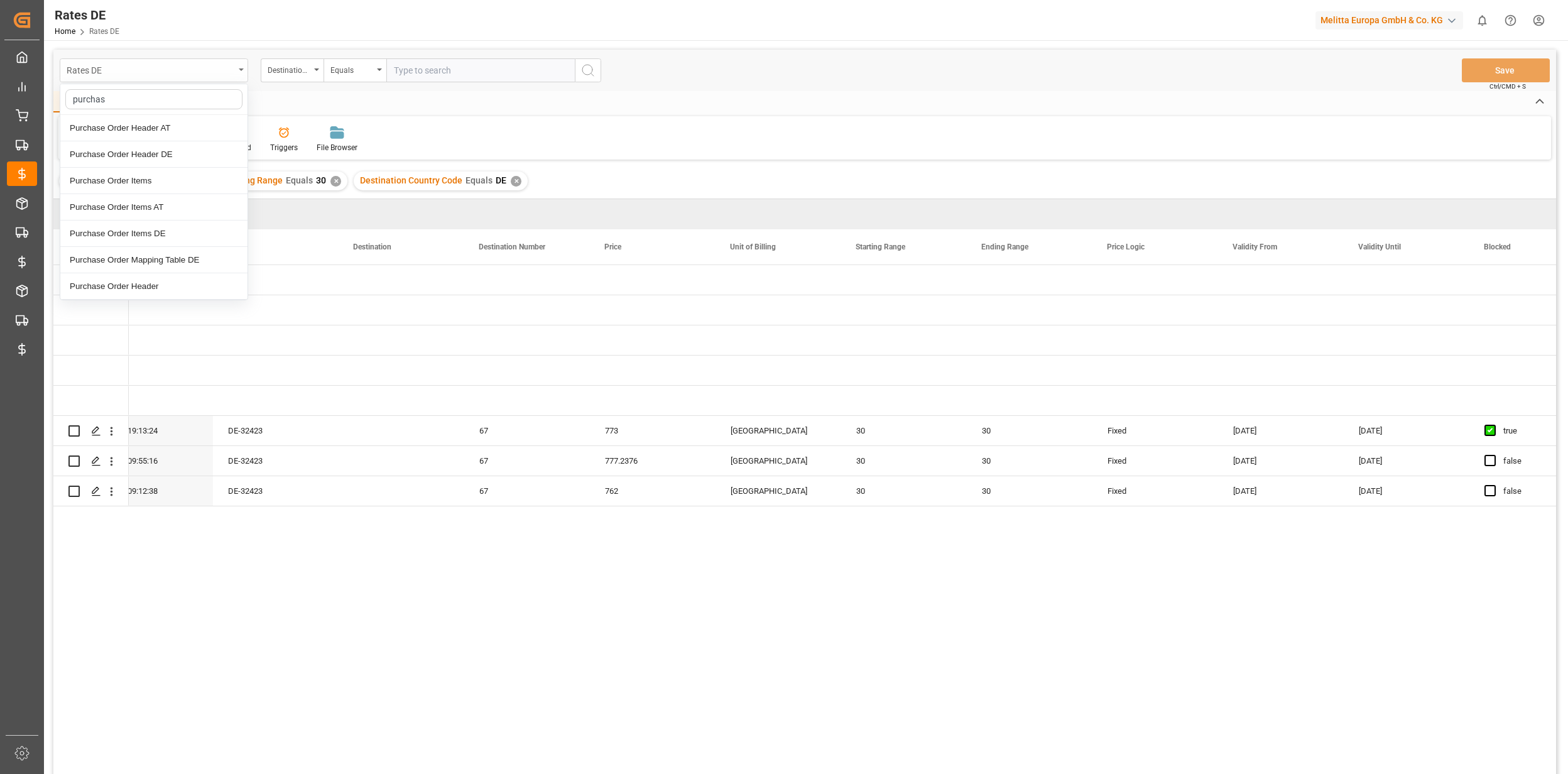
type input "purchase"
click at [165, 159] on div "Purchase Order Header DE" at bounding box center [153, 154] width 187 height 26
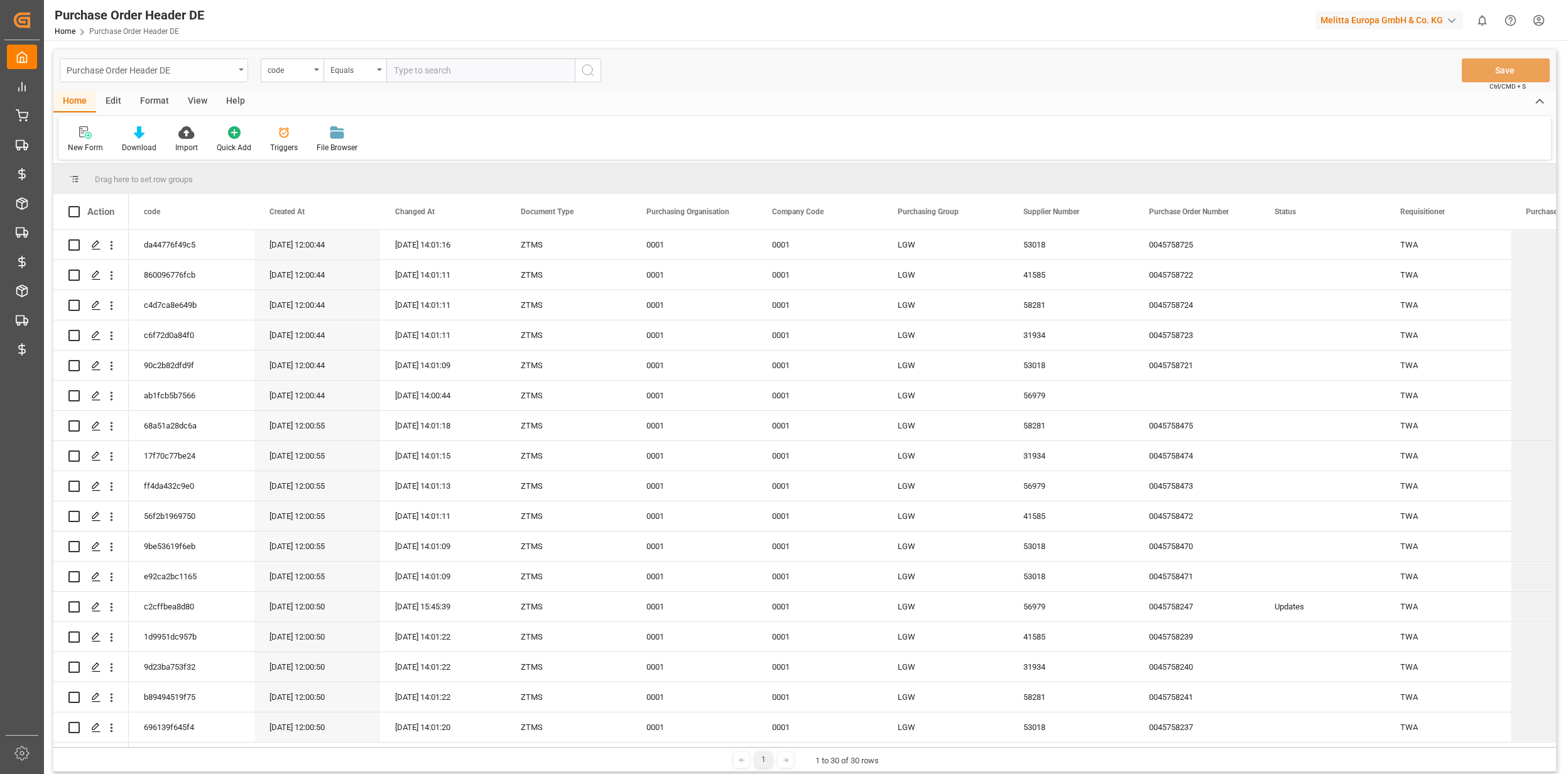
click at [190, 71] on div "Purchase Order Header DE" at bounding box center [150, 70] width 168 height 16
type input "purchase mapping"
click at [146, 66] on div "Purchase Order Header DE" at bounding box center [150, 70] width 168 height 16
type input "purcha"
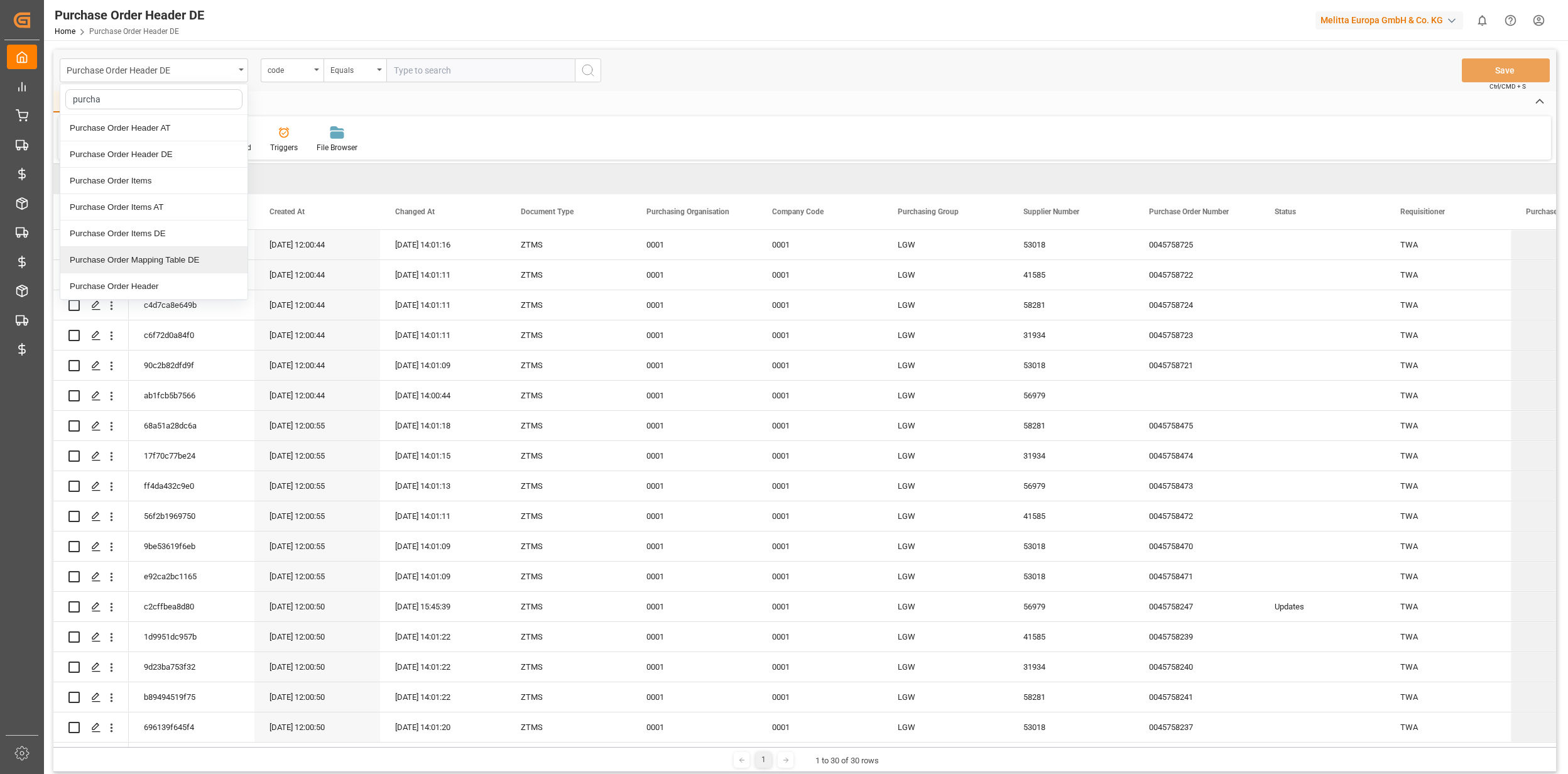
click at [174, 264] on div "Purchase Order Mapping Table DE" at bounding box center [153, 259] width 187 height 26
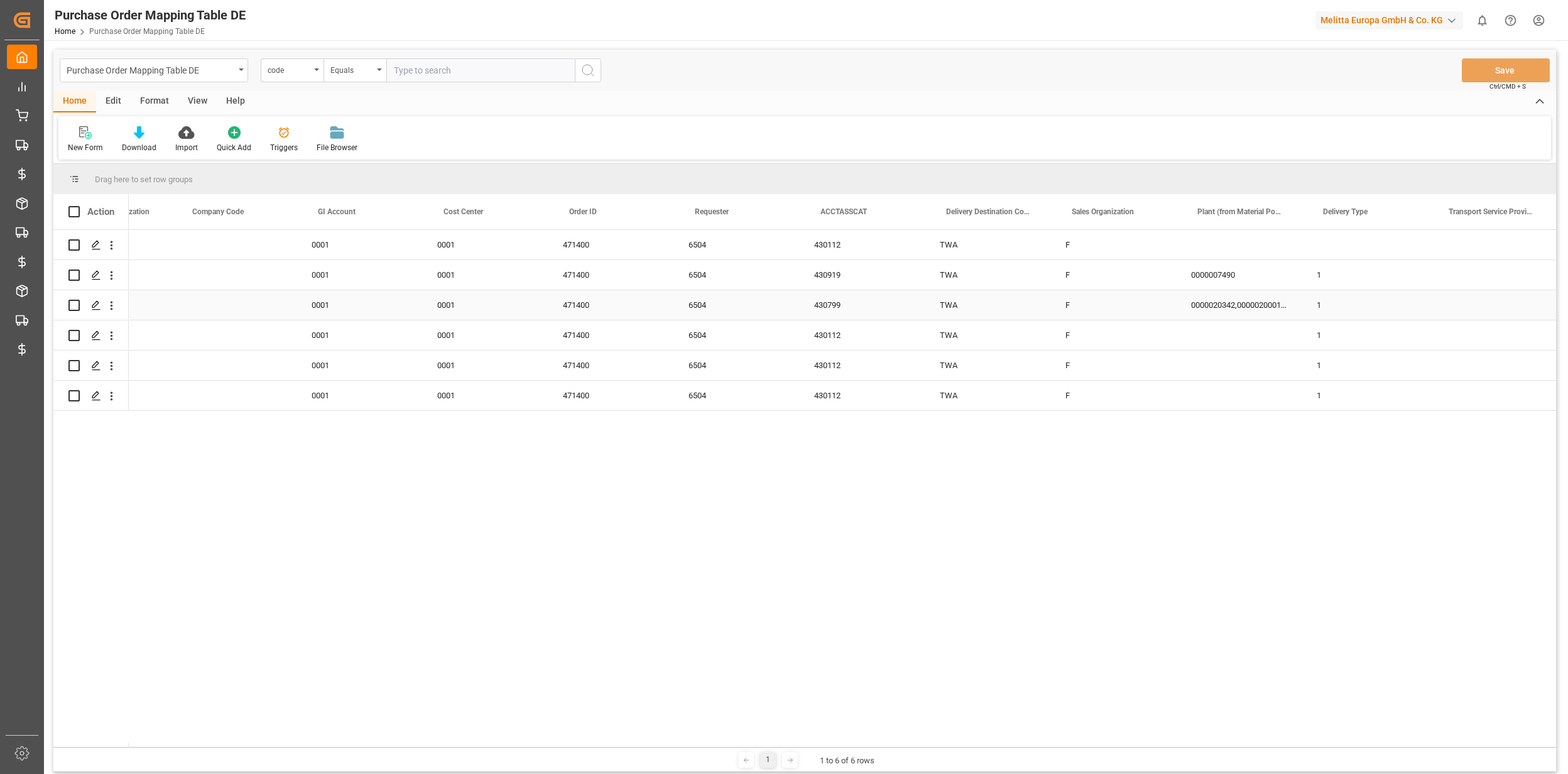
scroll to position [0, 834]
click at [101, 235] on div "Press SPACE to select this row." at bounding box center [95, 246] width 19 height 23
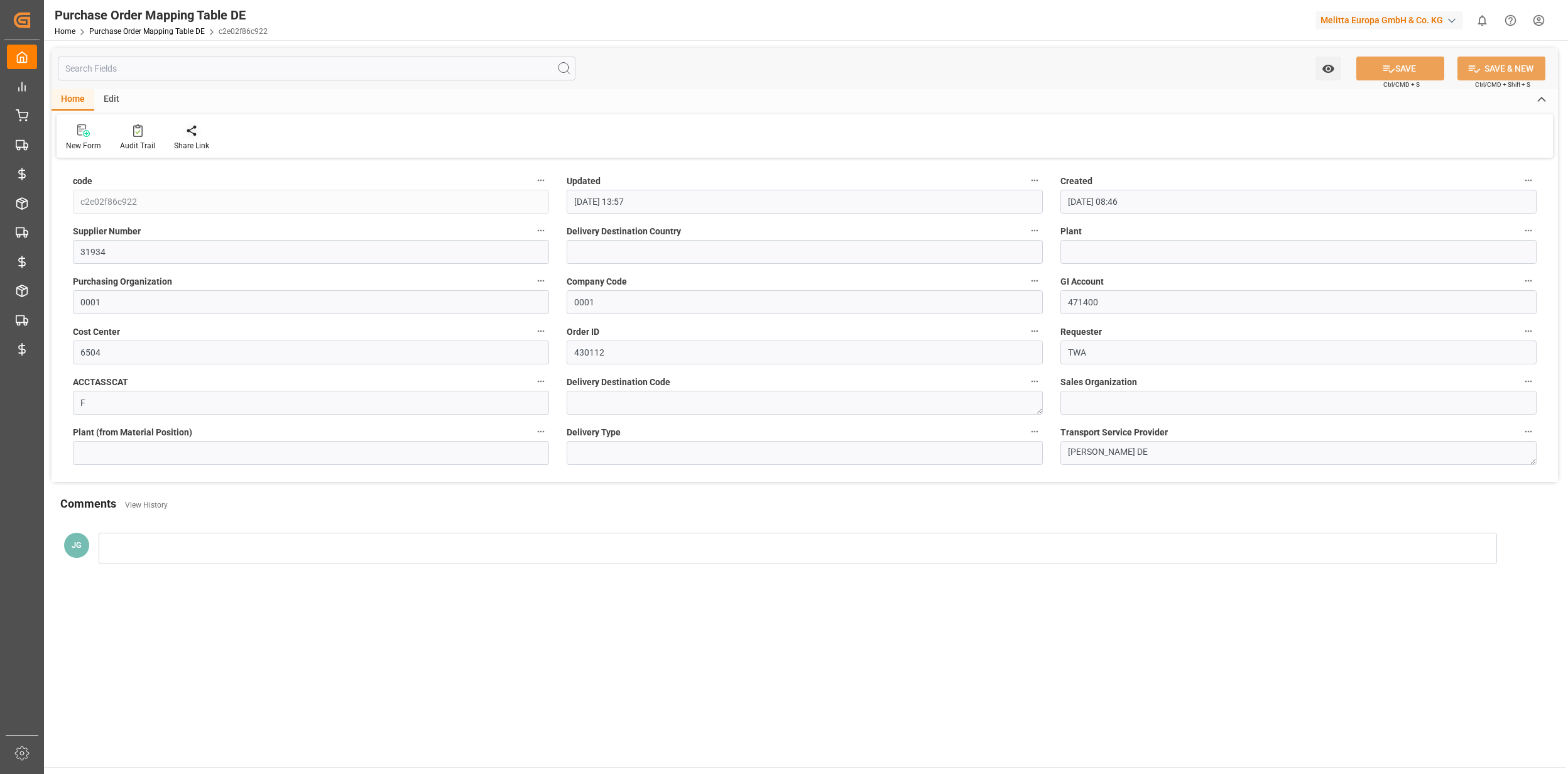
type input "01.09.2025 13:57"
type input "17.07.2025 08:46"
click at [132, 139] on div "Audit Trail" at bounding box center [137, 137] width 54 height 28
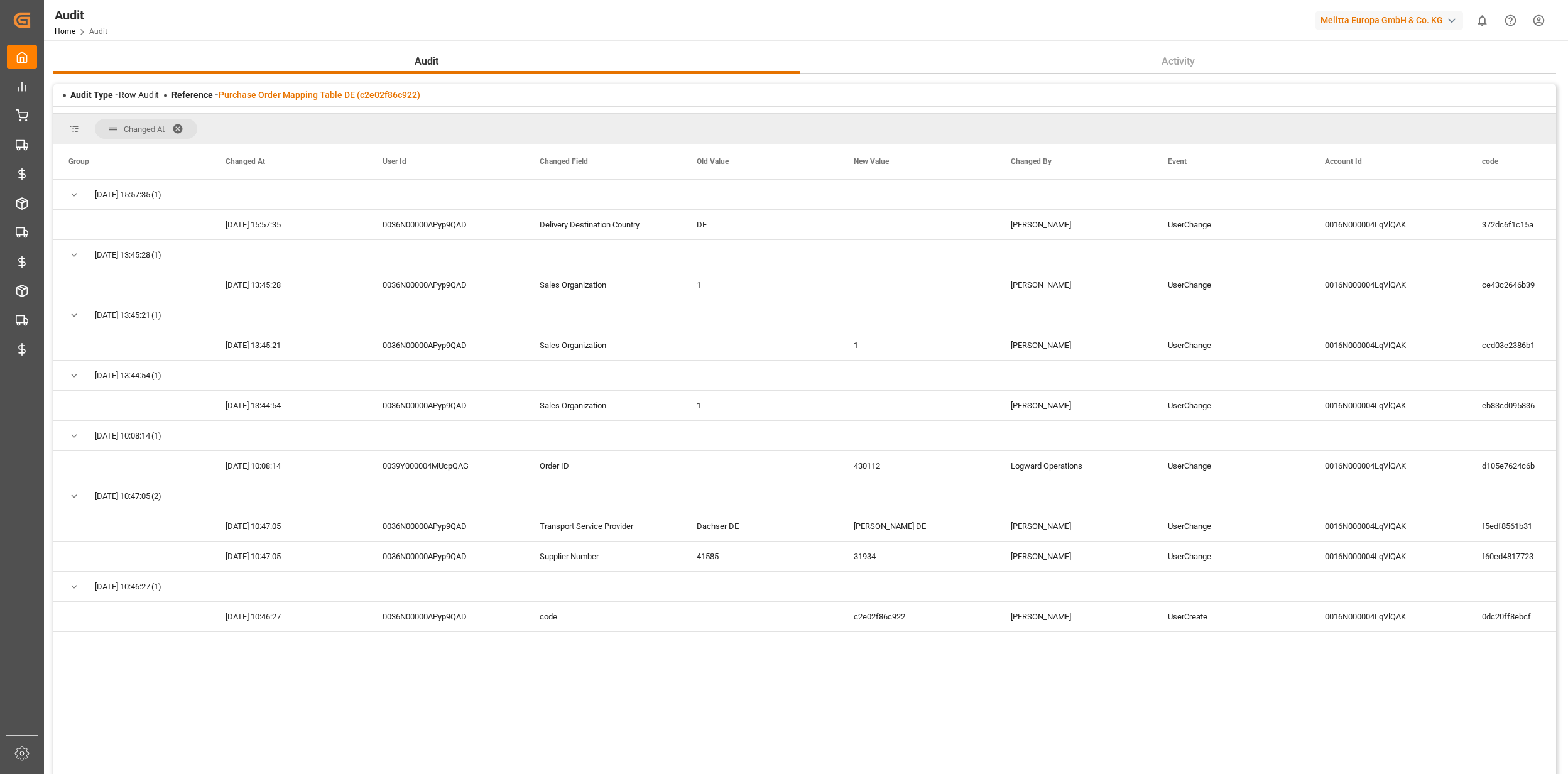
click at [395, 93] on link "Purchase Order Mapping Table DE (c2e02f86c922)" at bounding box center [319, 94] width 202 height 10
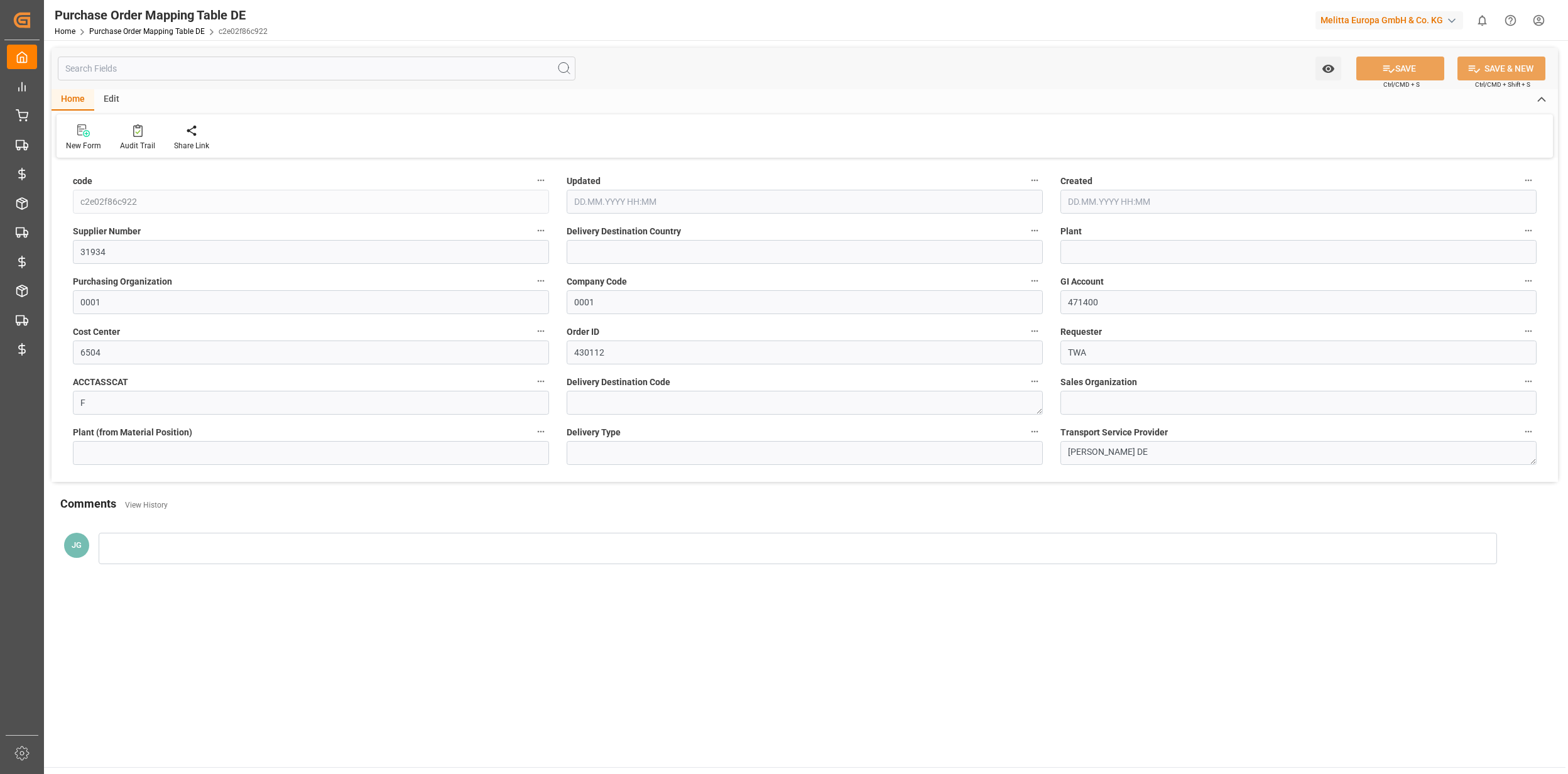
type input "01.09.2025 13:57"
type input "17.07.2025 08:46"
click at [126, 31] on link "Purchase Order Mapping Table DE" at bounding box center [146, 31] width 116 height 9
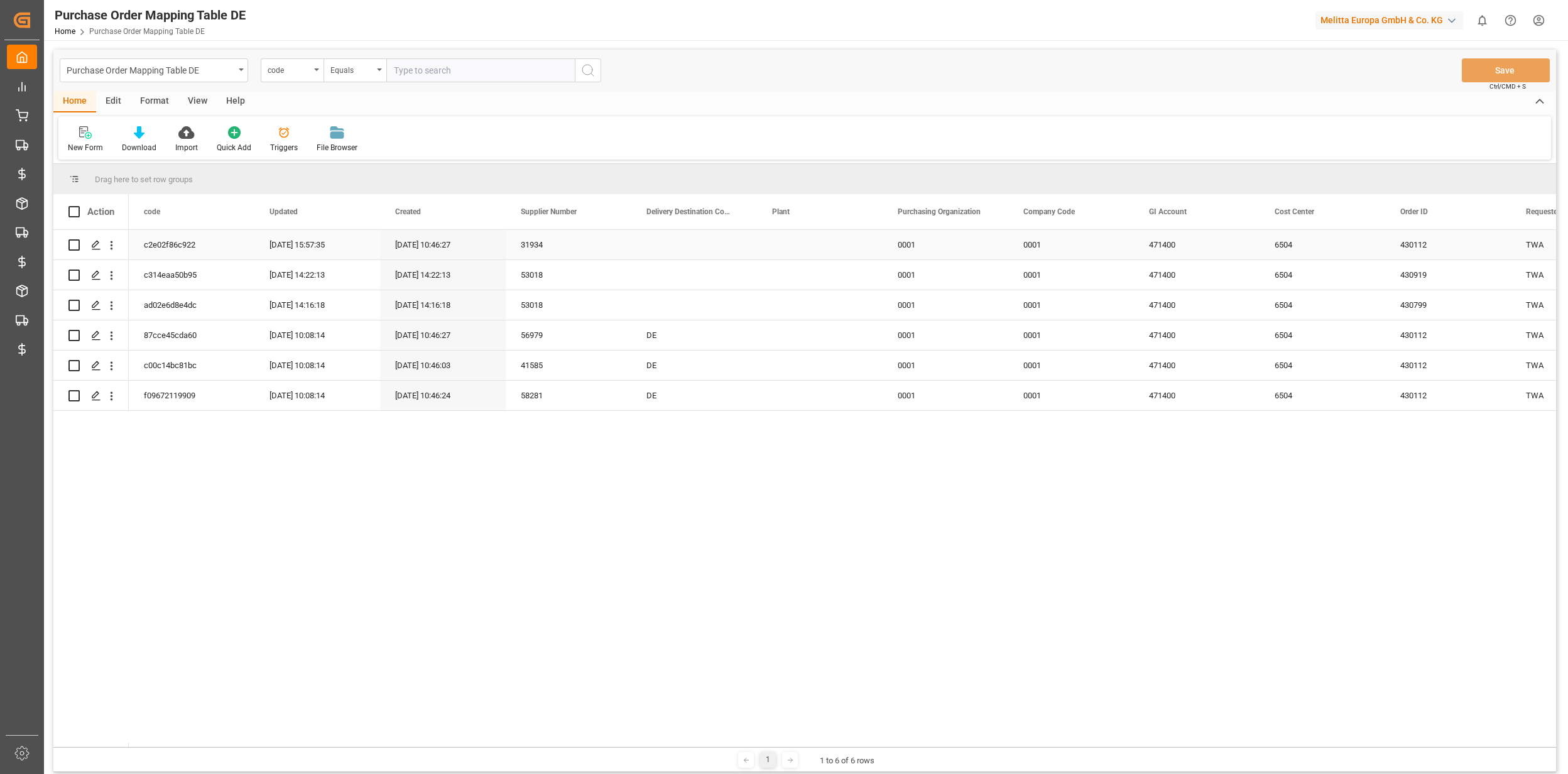
click at [657, 245] on div "Press SPACE to select this row." at bounding box center [694, 244] width 126 height 30
click at [659, 252] on input "Press SPACE to select this row." at bounding box center [694, 252] width 106 height 24
type input "DE"
drag, startPoint x: 806, startPoint y: 446, endPoint x: 807, endPoint y: 418, distance: 28.0
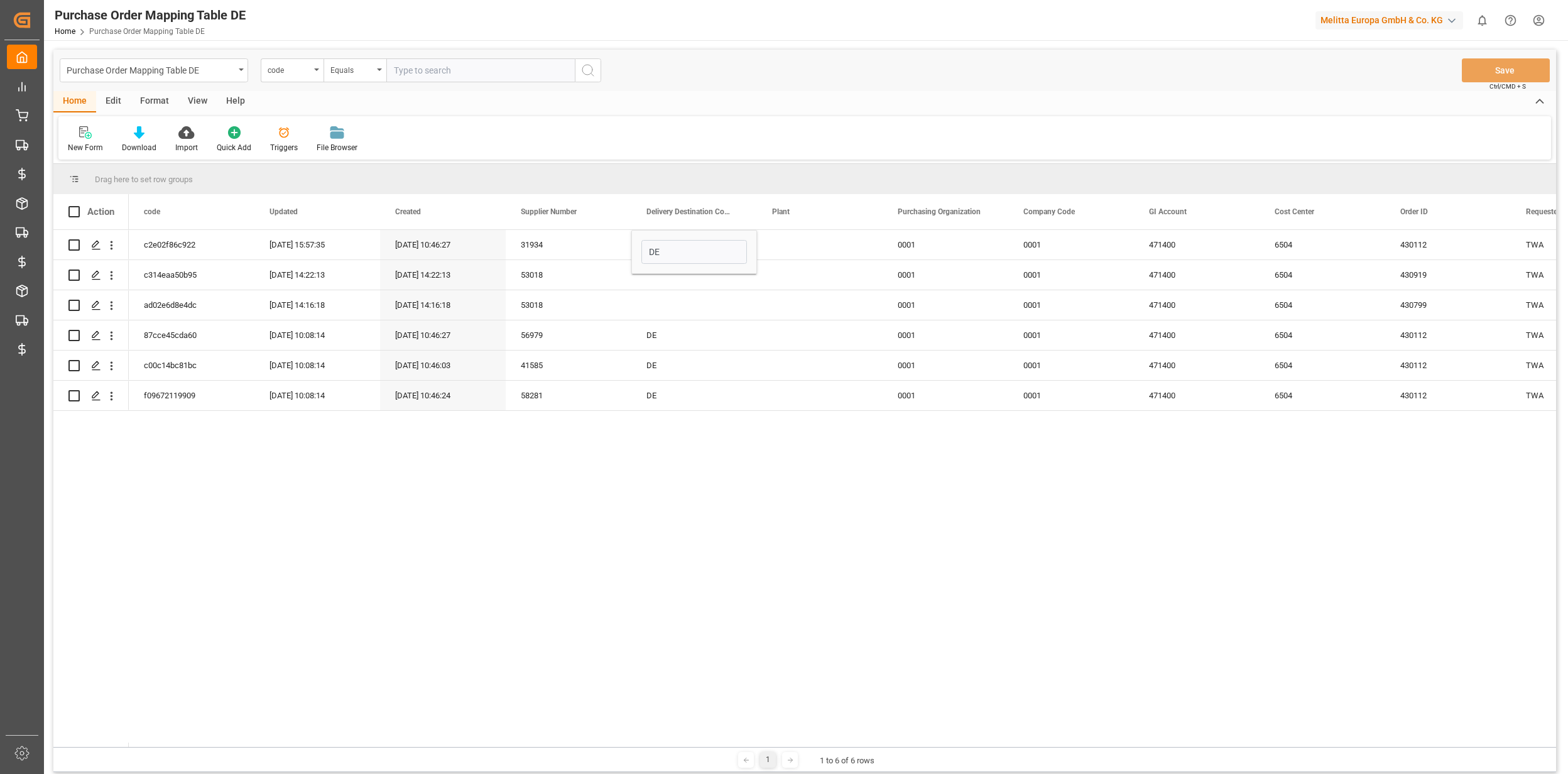
click at [806, 446] on div "c2e02f86c922 01.09.2025 15:57:35 17.07.2025 10:46:27 31934 DE 0001 0001 471400 …" at bounding box center [842, 488] width 1427 height 517
click at [760, 314] on div "Press SPACE to select this row." at bounding box center [820, 305] width 126 height 30
click at [1493, 74] on button "Save" at bounding box center [1506, 70] width 88 height 24
click at [712, 488] on div "c2e02f86c922 16.09.2025 15:45:32 17.07.2025 10:46:27 31934 DE 0001 0001 471400 …" at bounding box center [842, 488] width 1427 height 517
click at [750, 458] on div "c2e02f86c922 16.09.2025 15:45:32 17.07.2025 10:46:27 31934 DE 0001 0001 471400 …" at bounding box center [842, 488] width 1427 height 517
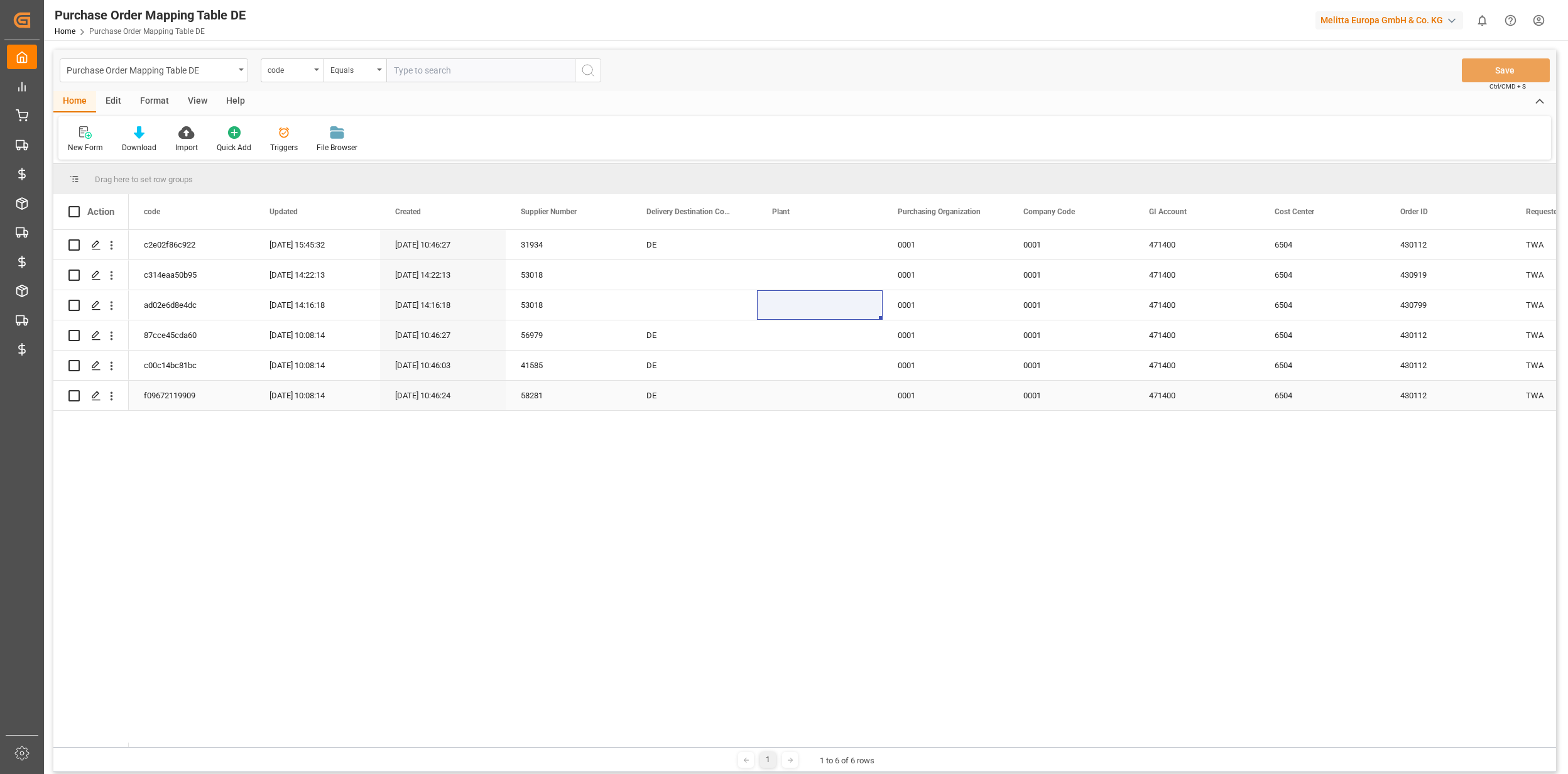
click at [754, 363] on div "DE" at bounding box center [694, 365] width 126 height 30
click at [639, 451] on div "c2e02f86c922 16.09.2025 15:45:32 17.07.2025 10:46:27 31934 DE 0001 0001 471400 …" at bounding box center [842, 488] width 1427 height 517
click at [754, 480] on div "c2e02f86c922 16.09.2025 15:45:32 17.07.2025 10:46:27 31934 DE 0001 0001 471400 …" at bounding box center [842, 488] width 1427 height 517
click at [598, 542] on div "c2e02f86c922 16.09.2025 15:45:32 17.07.2025 10:46:27 31934 DE 0001 0001 471400 …" at bounding box center [842, 488] width 1427 height 517
click at [866, 114] on div "Home Edit Format View Help New Form Download Import Quick Add Triggers File Bro…" at bounding box center [806, 126] width 1503 height 68
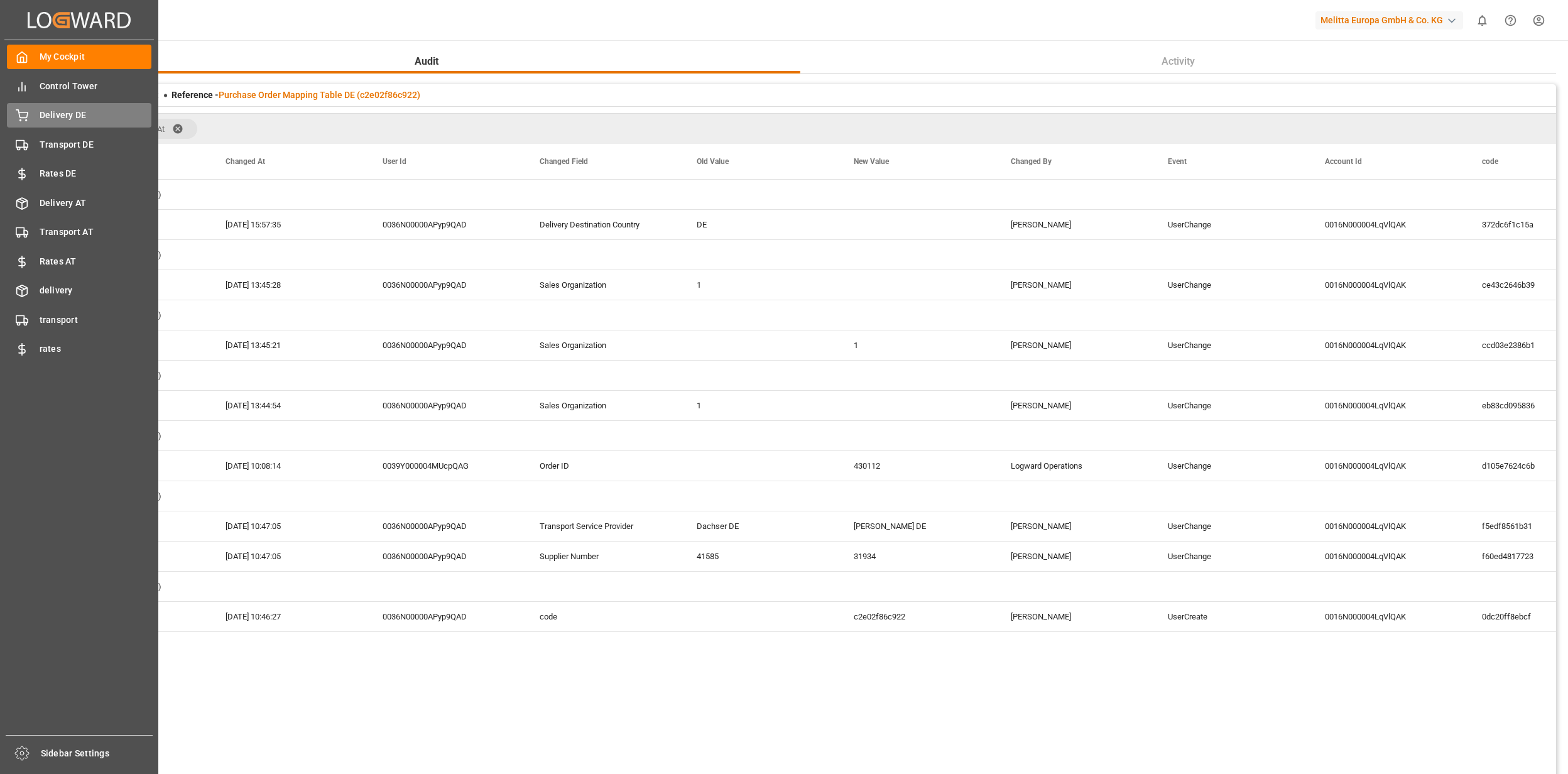
click at [50, 117] on span "Delivery DE" at bounding box center [95, 115] width 112 height 13
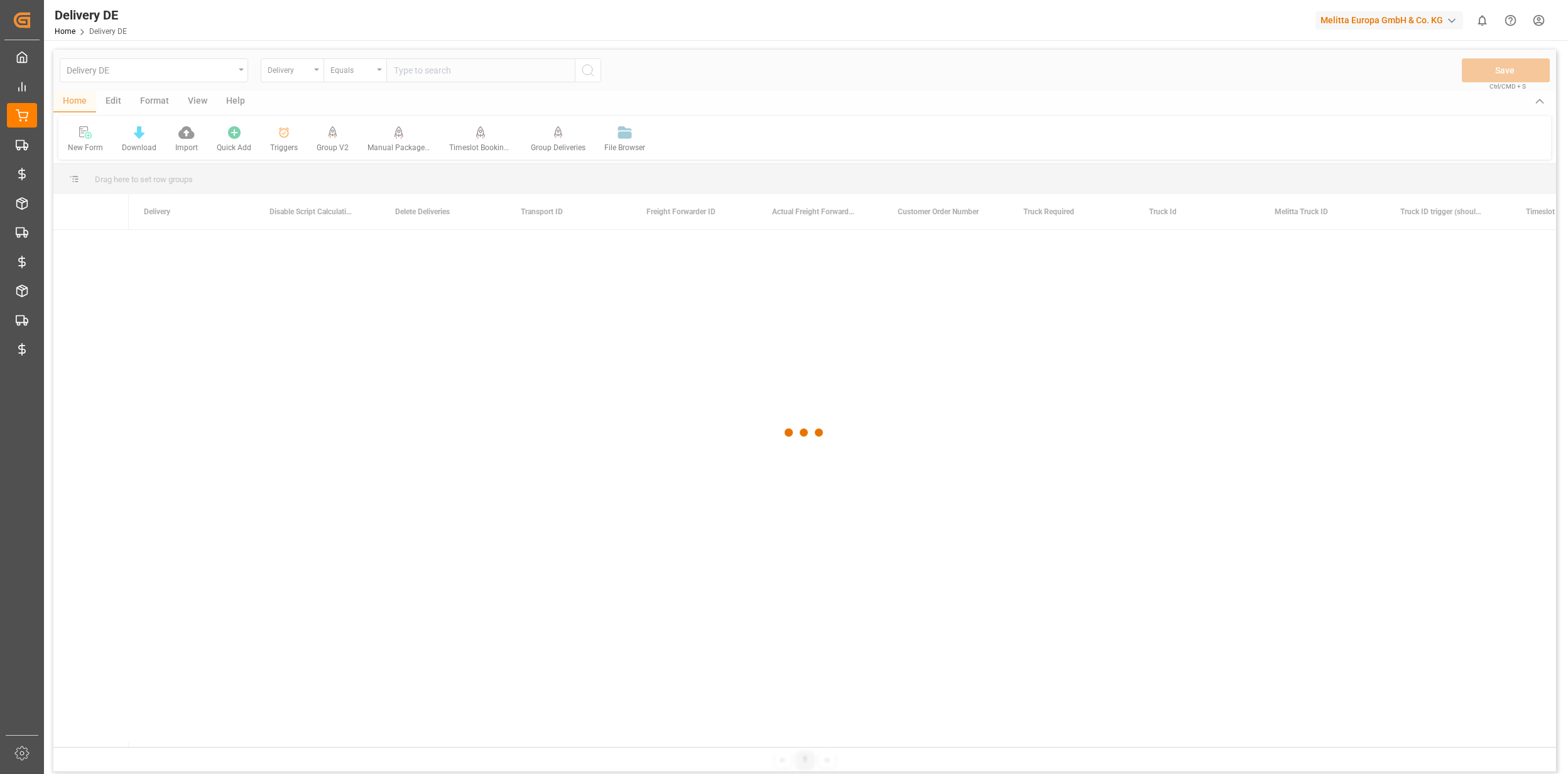
click at [308, 72] on div "Delivery" at bounding box center [289, 69] width 43 height 14
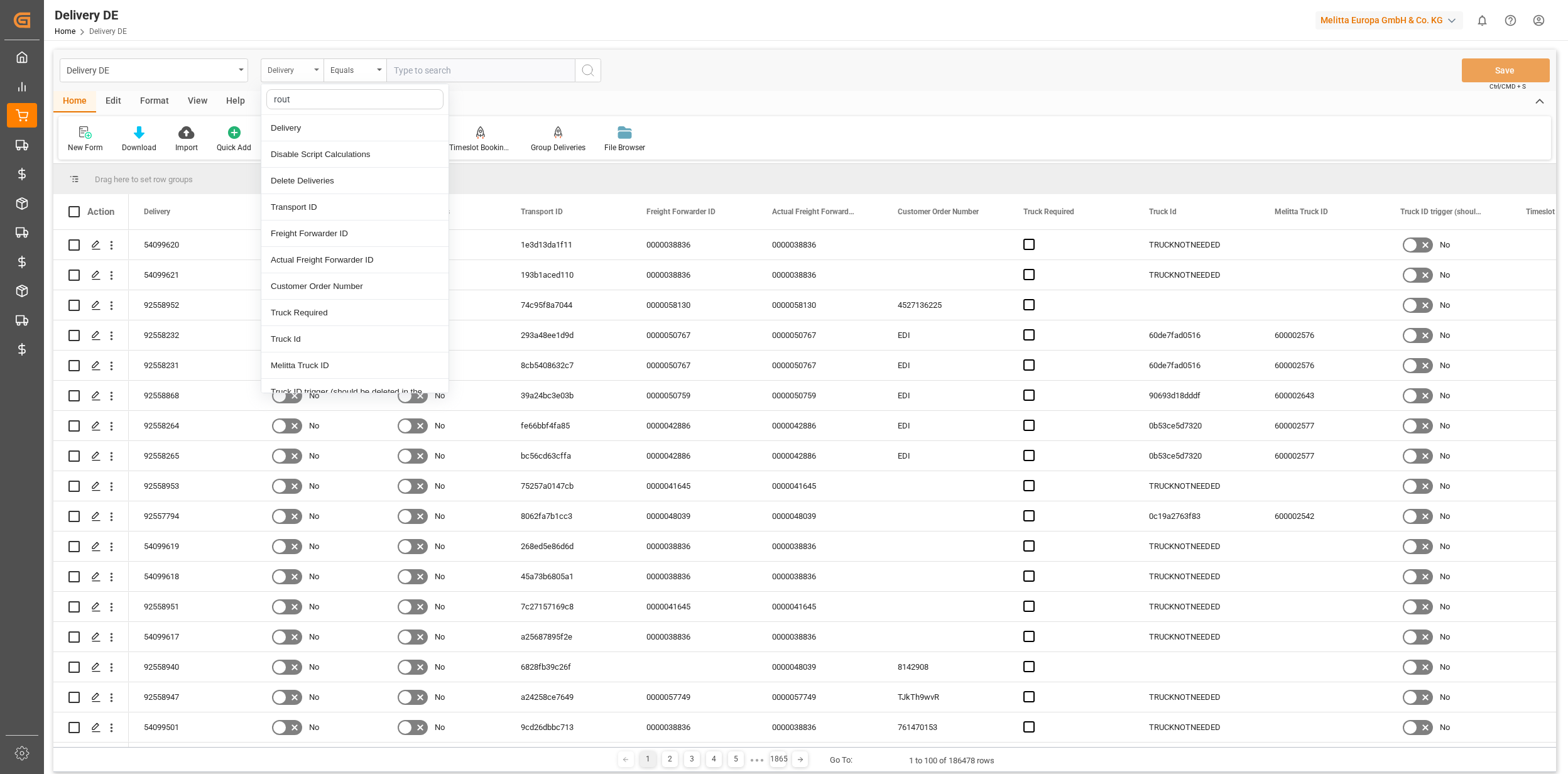
type input "route"
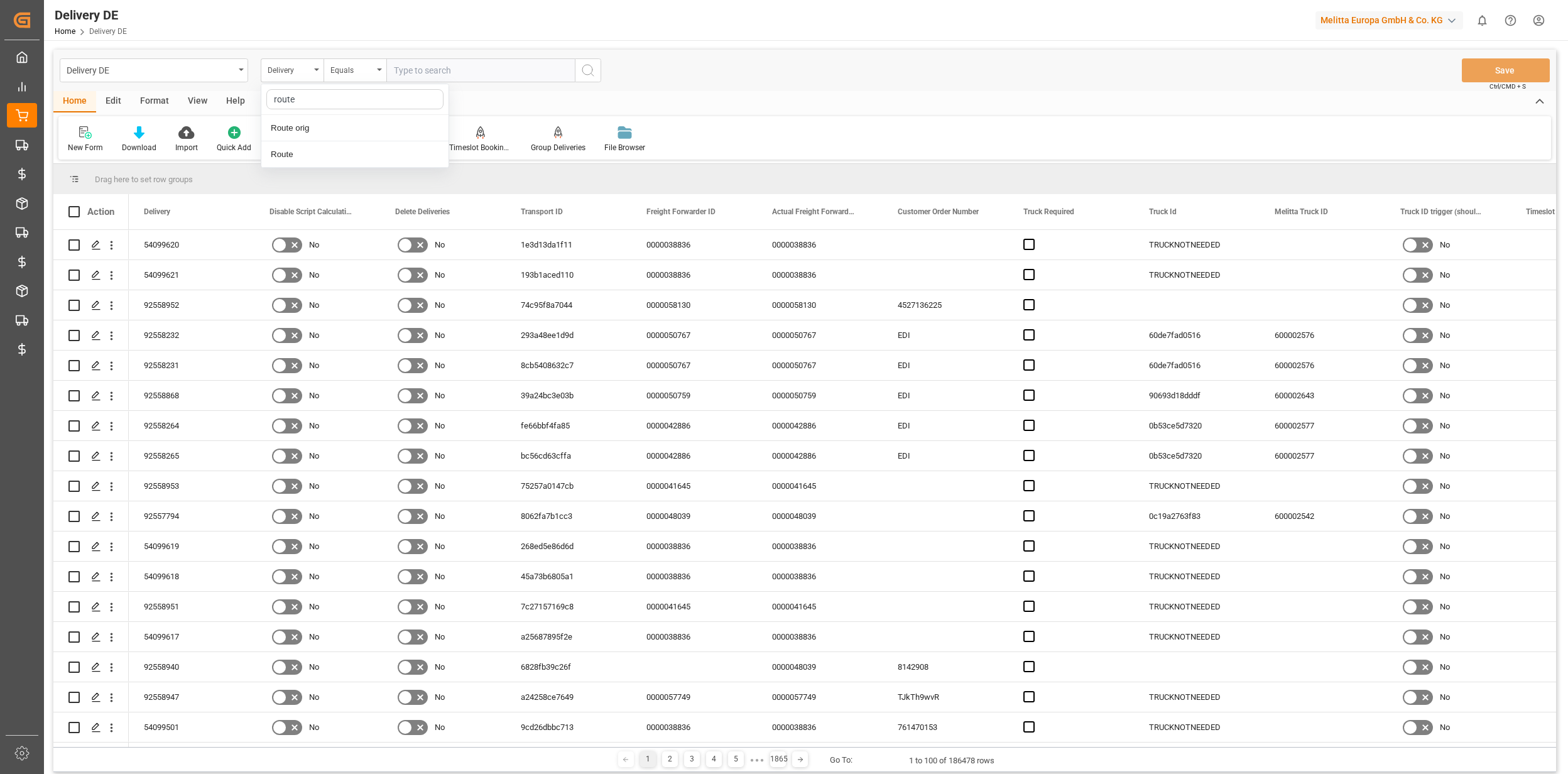
click at [304, 152] on div "Route" at bounding box center [354, 154] width 187 height 26
click at [449, 76] on input "text" at bounding box center [481, 70] width 188 height 24
type input "270"
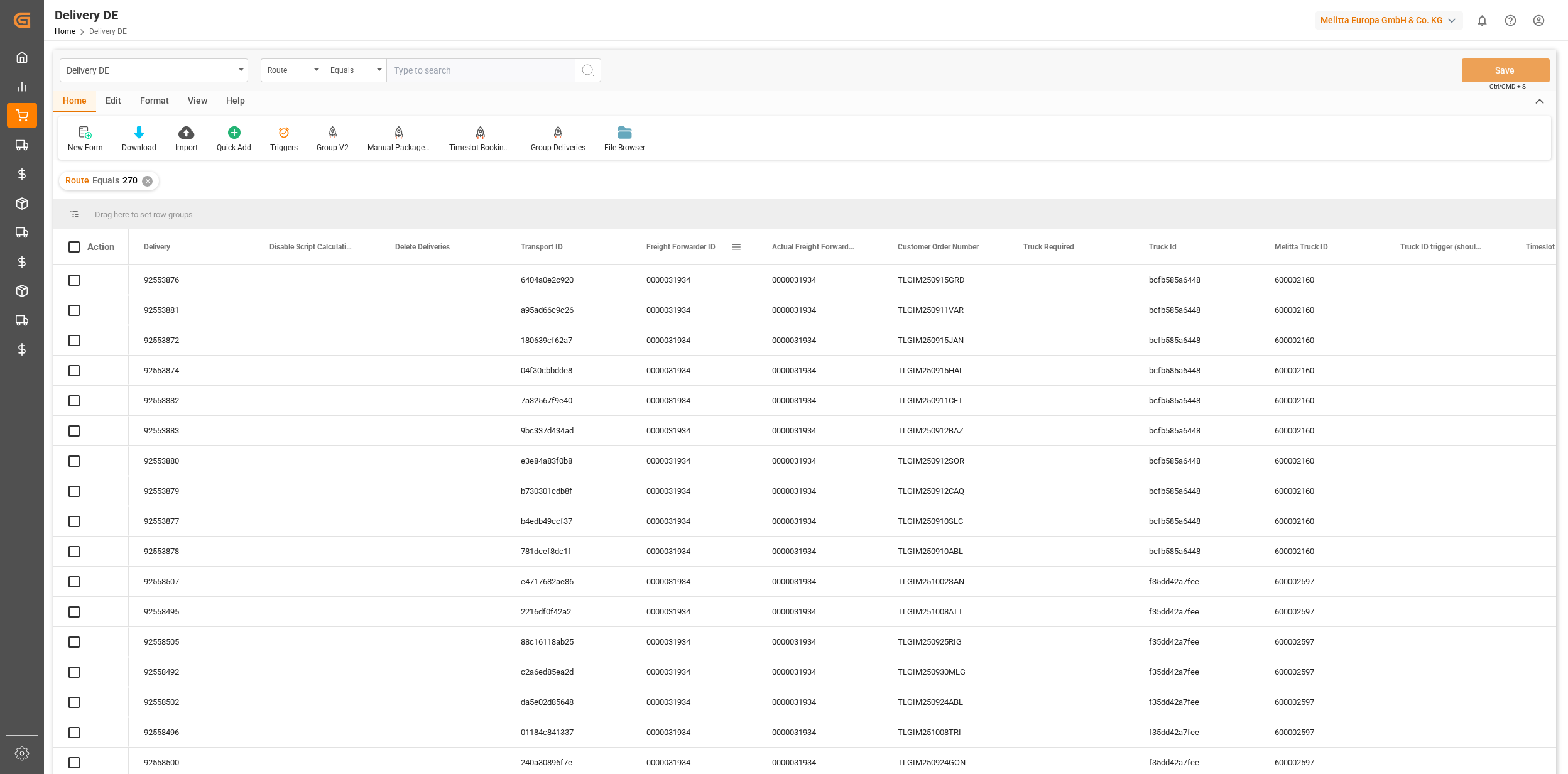
click at [736, 245] on span at bounding box center [736, 247] width 12 height 12
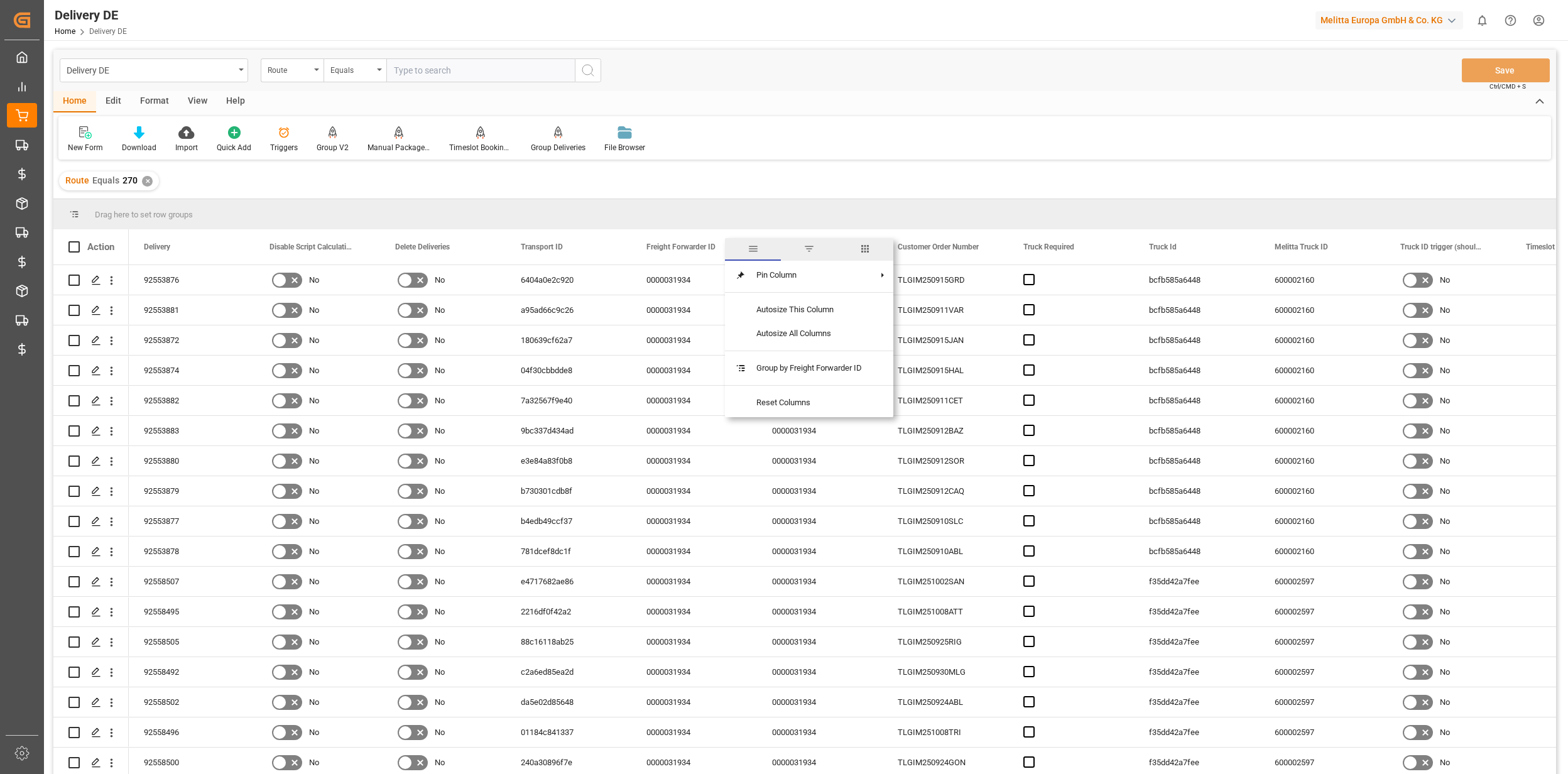
click at [878, 247] on span "columns" at bounding box center [866, 248] width 56 height 22
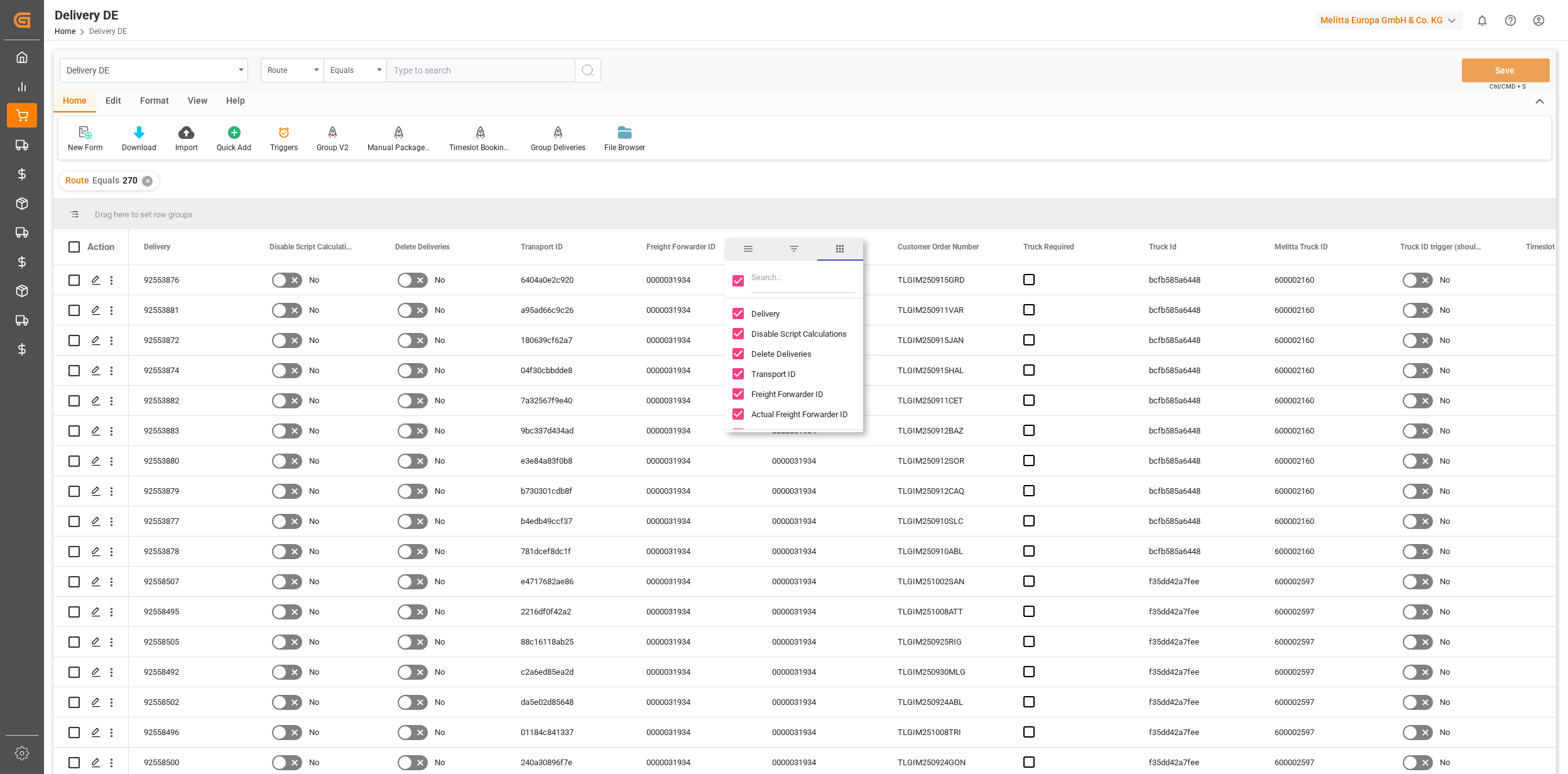
click at [742, 280] on input "Toggle Select All Columns" at bounding box center [738, 281] width 12 height 12
checkbox input "false"
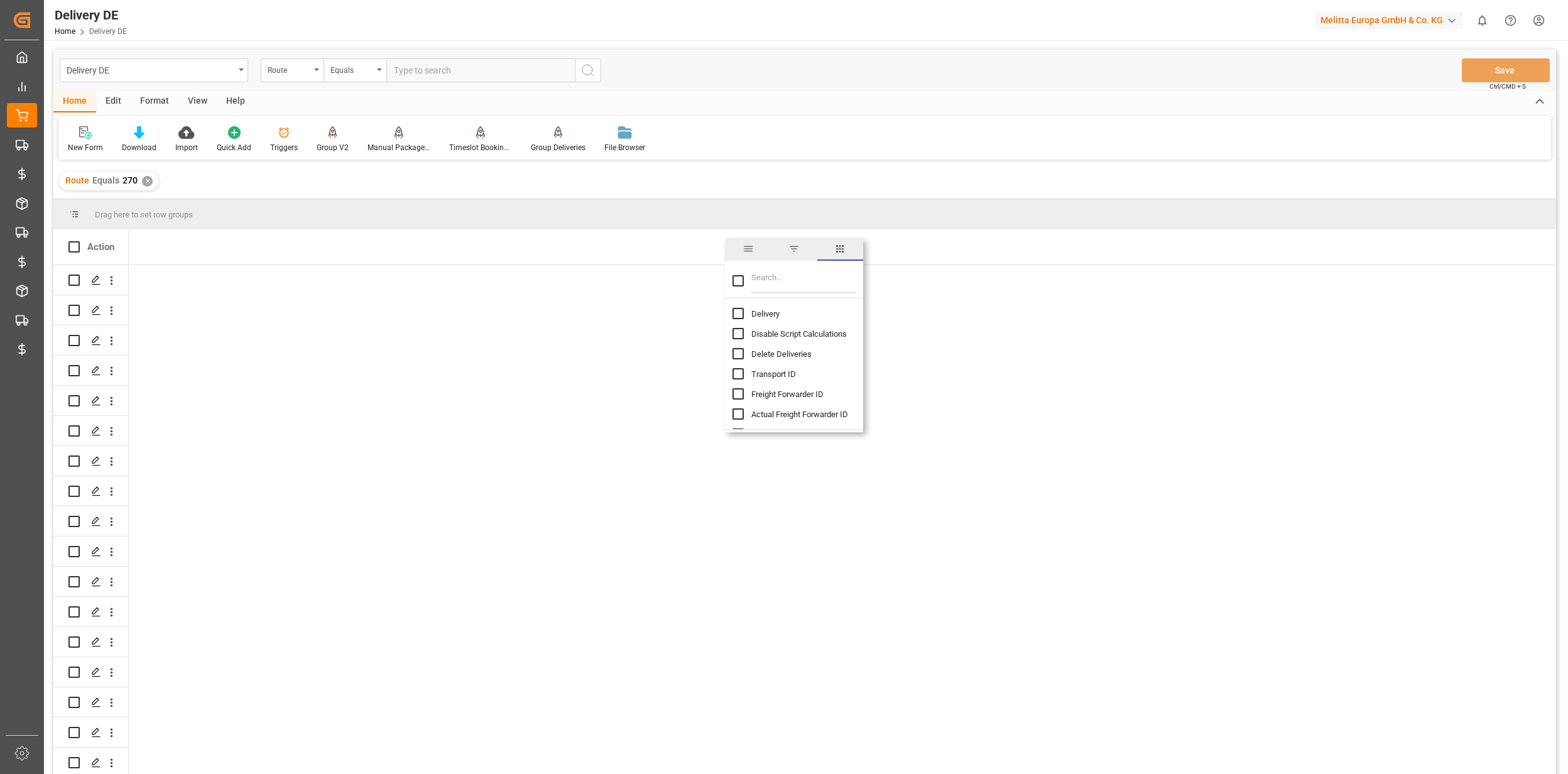
checkbox input "false"
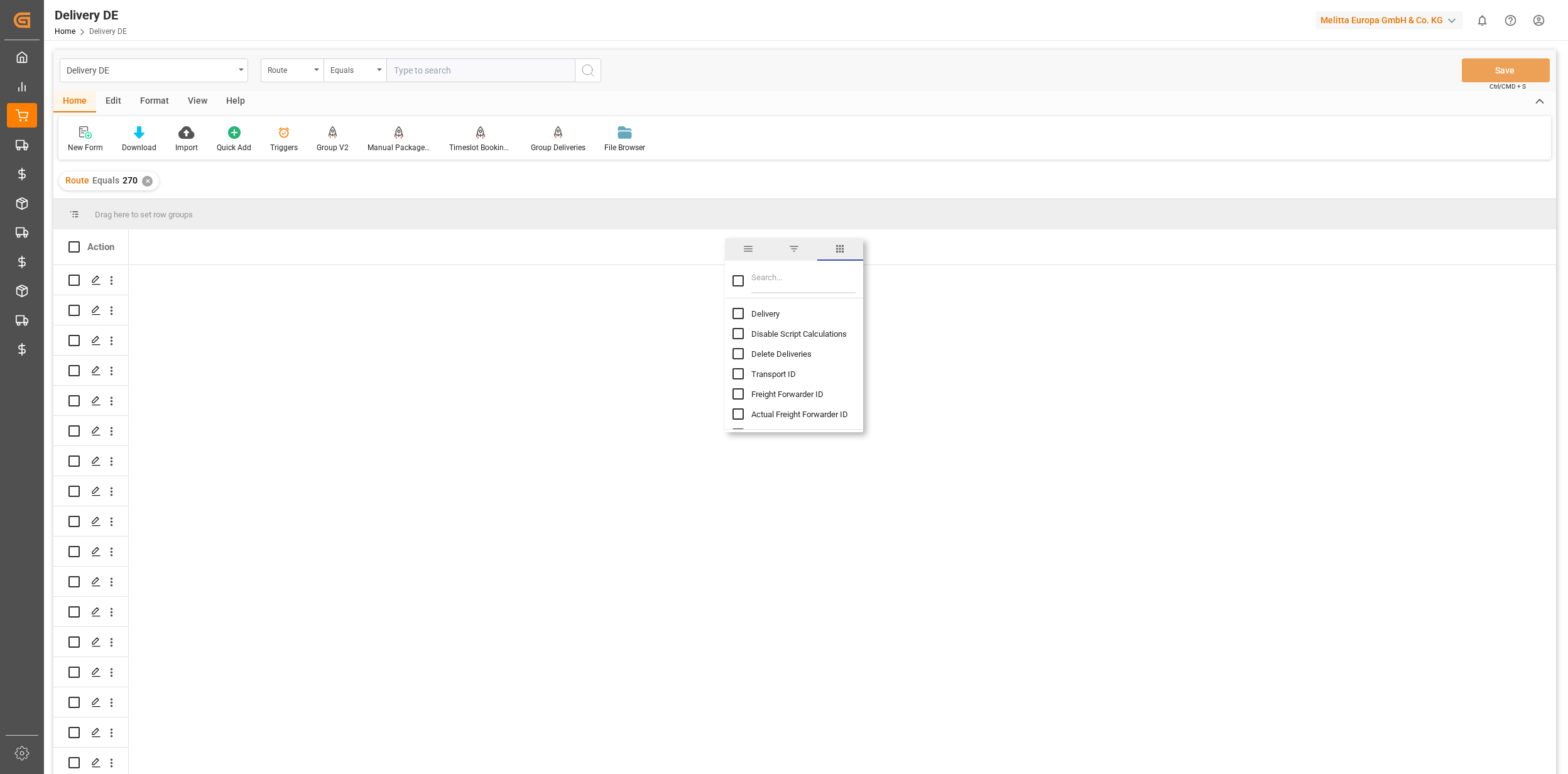
checkbox input "false"
click at [768, 276] on input "Filter Columns Input" at bounding box center [804, 281] width 104 height 25
type input "dd coun"
click at [742, 315] on input "DD Country column toggle visibility (hidden)" at bounding box center [738, 313] width 12 height 12
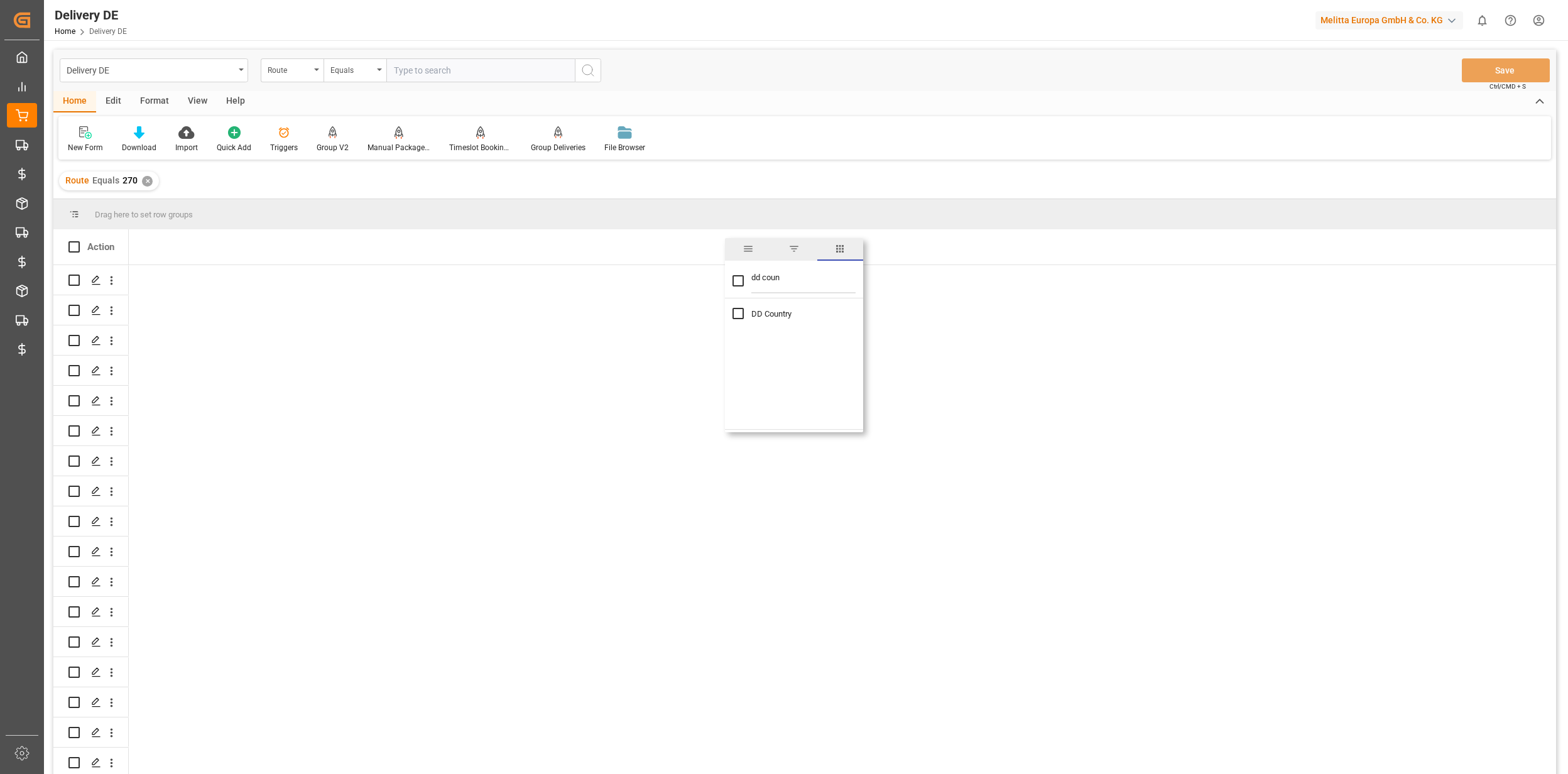
checkbox input "true"
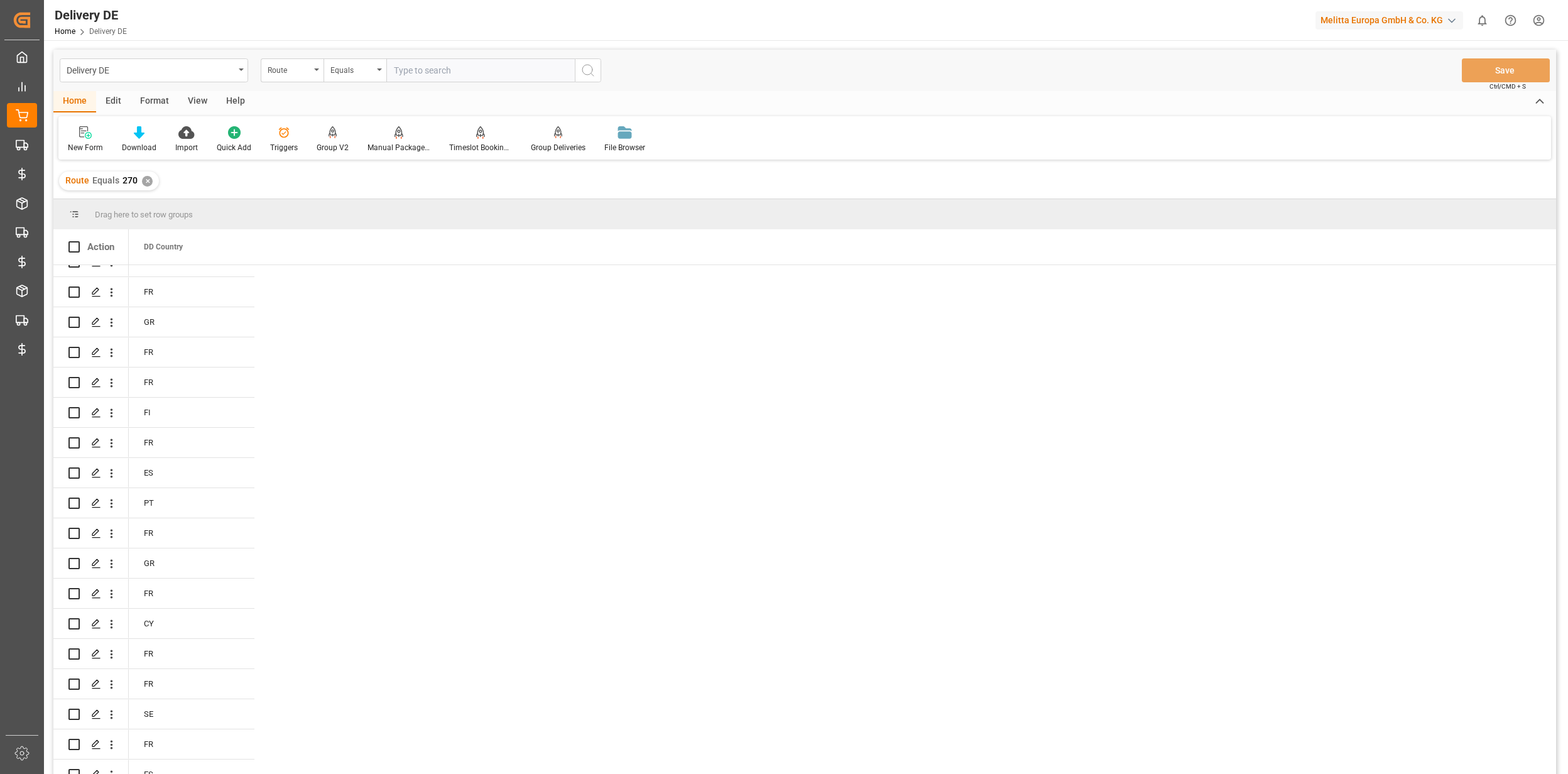
scroll to position [502, 0]
click at [147, 74] on div "Delivery DE" at bounding box center [150, 70] width 168 height 16
type input "purchase order"
click at [150, 150] on div "Purchase Order Header DE" at bounding box center [153, 154] width 187 height 26
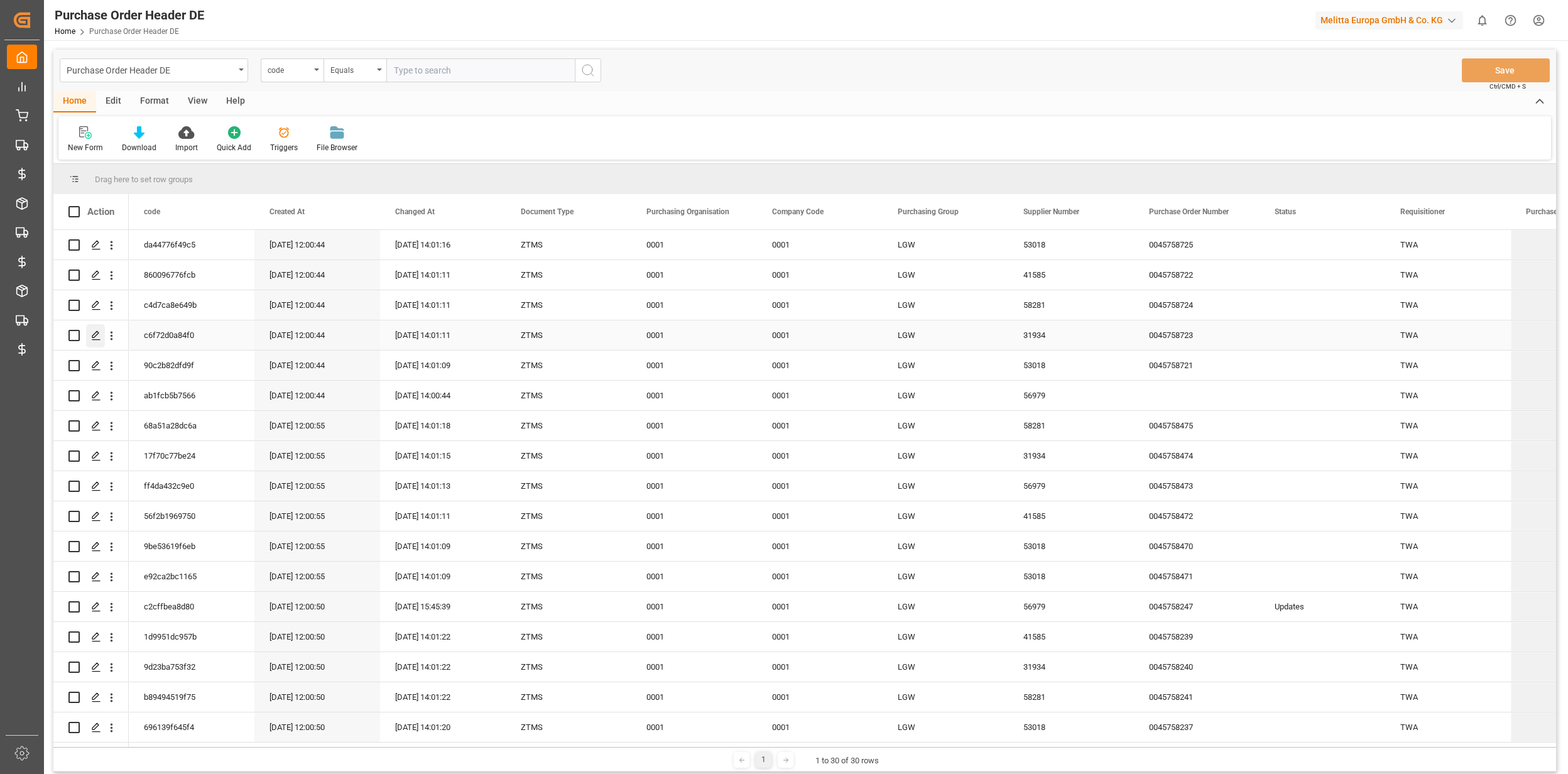
click at [93, 335] on polygon "Press SPACE to select this row." at bounding box center [95, 335] width 6 height 6
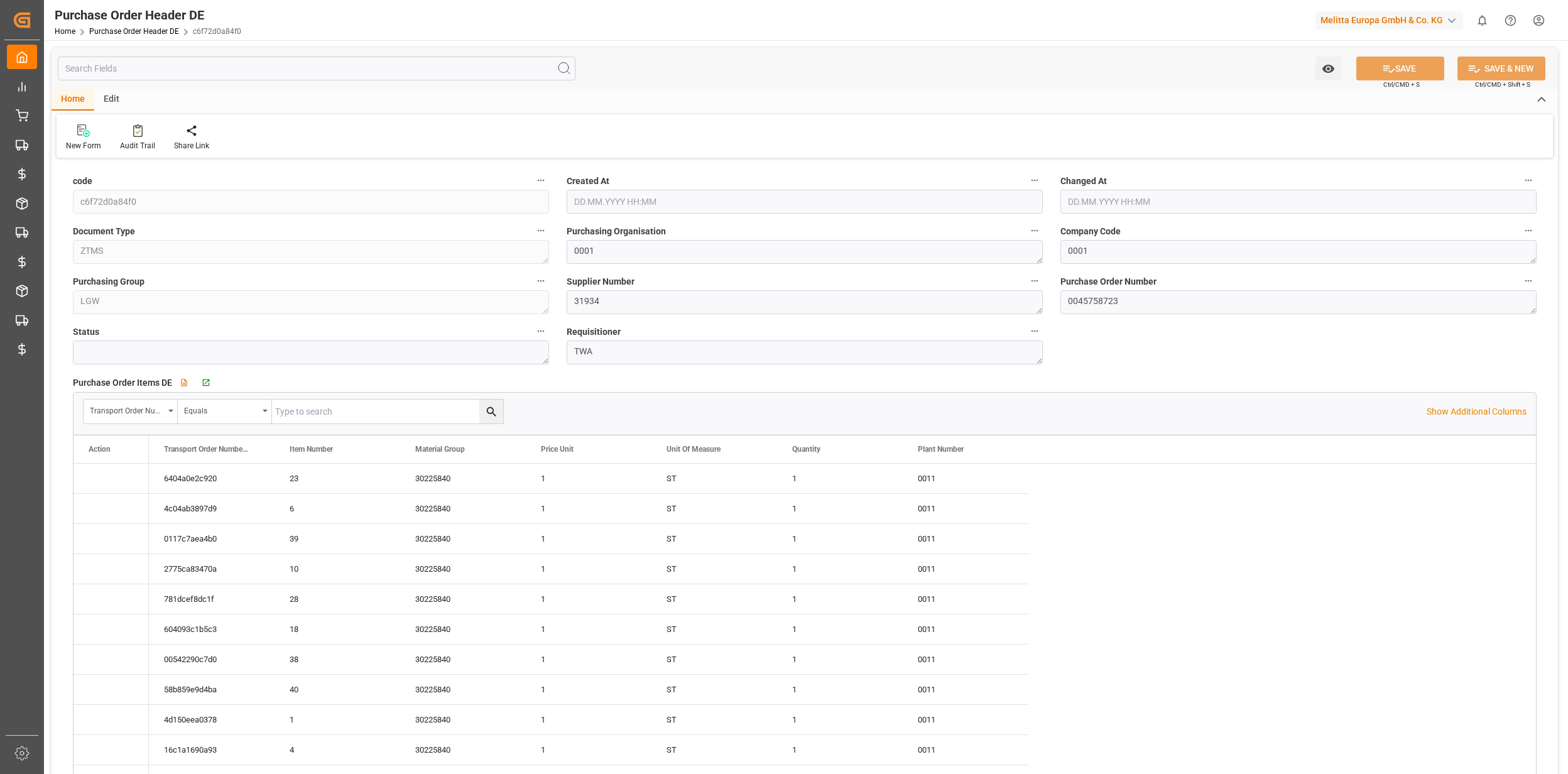
type input "7376.5943"
type input "15.09.2025 12:00"
drag, startPoint x: 1134, startPoint y: 298, endPoint x: 1049, endPoint y: 297, distance: 85.0
click at [1049, 297] on div "code c6f72d0a84f0 Created At 15.09.2025 12:00 Changed At Document Type ZTMS Pur…" at bounding box center [805, 526] width 1507 height 729
click at [159, 28] on link "Purchase Order Header DE" at bounding box center [134, 31] width 90 height 9
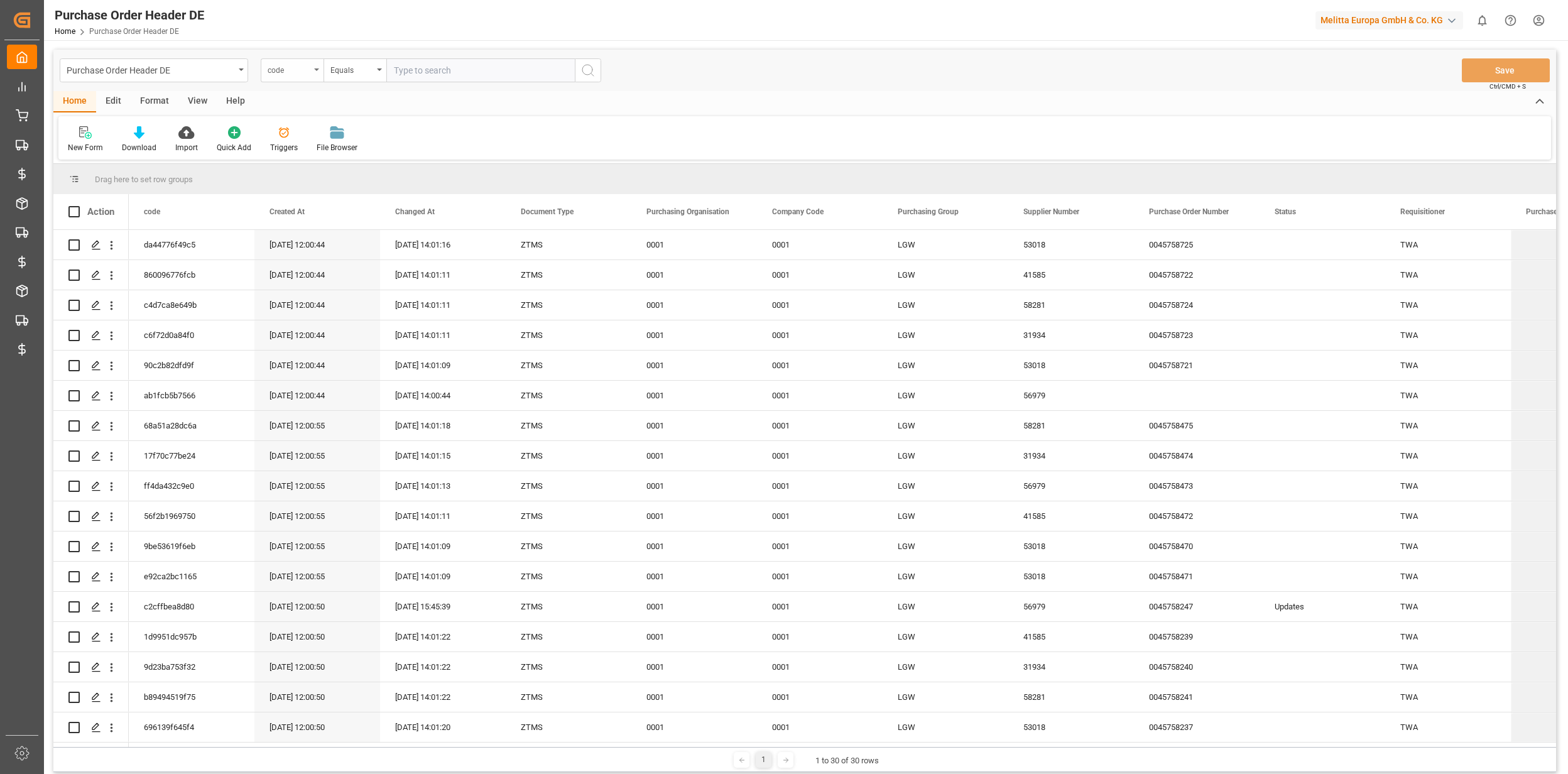
click at [308, 68] on div "code" at bounding box center [289, 69] width 43 height 14
type input "purc"
click at [179, 54] on div "Purchase Order Header DE code Purchasing Organisation Purchasing Group Purchase…" at bounding box center [806, 70] width 1503 height 41
click at [179, 68] on div "Purchase Order Header DE" at bounding box center [150, 70] width 168 height 16
type input "purchas"
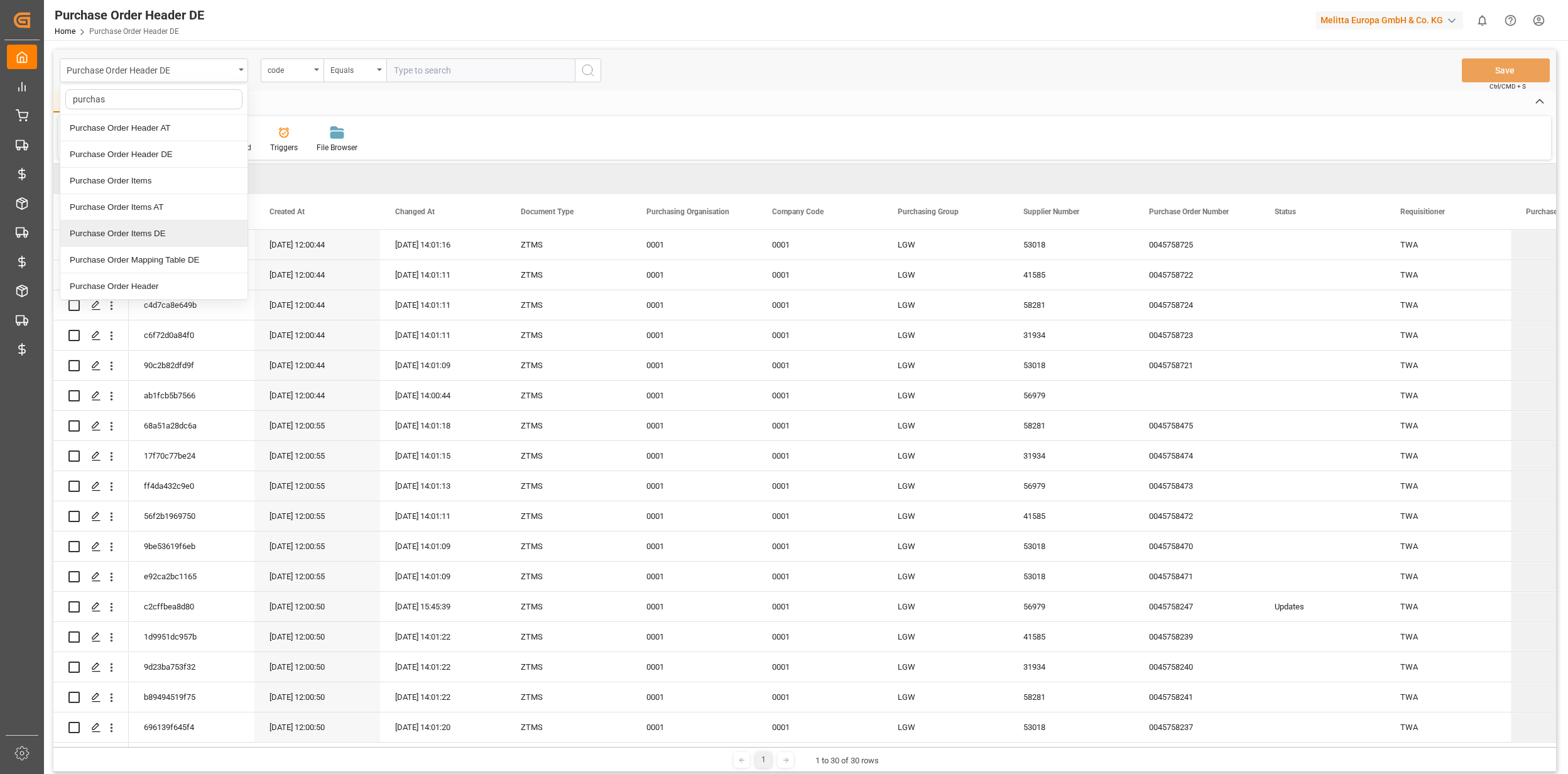
click at [171, 231] on div "Purchase Order Items DE" at bounding box center [153, 233] width 187 height 26
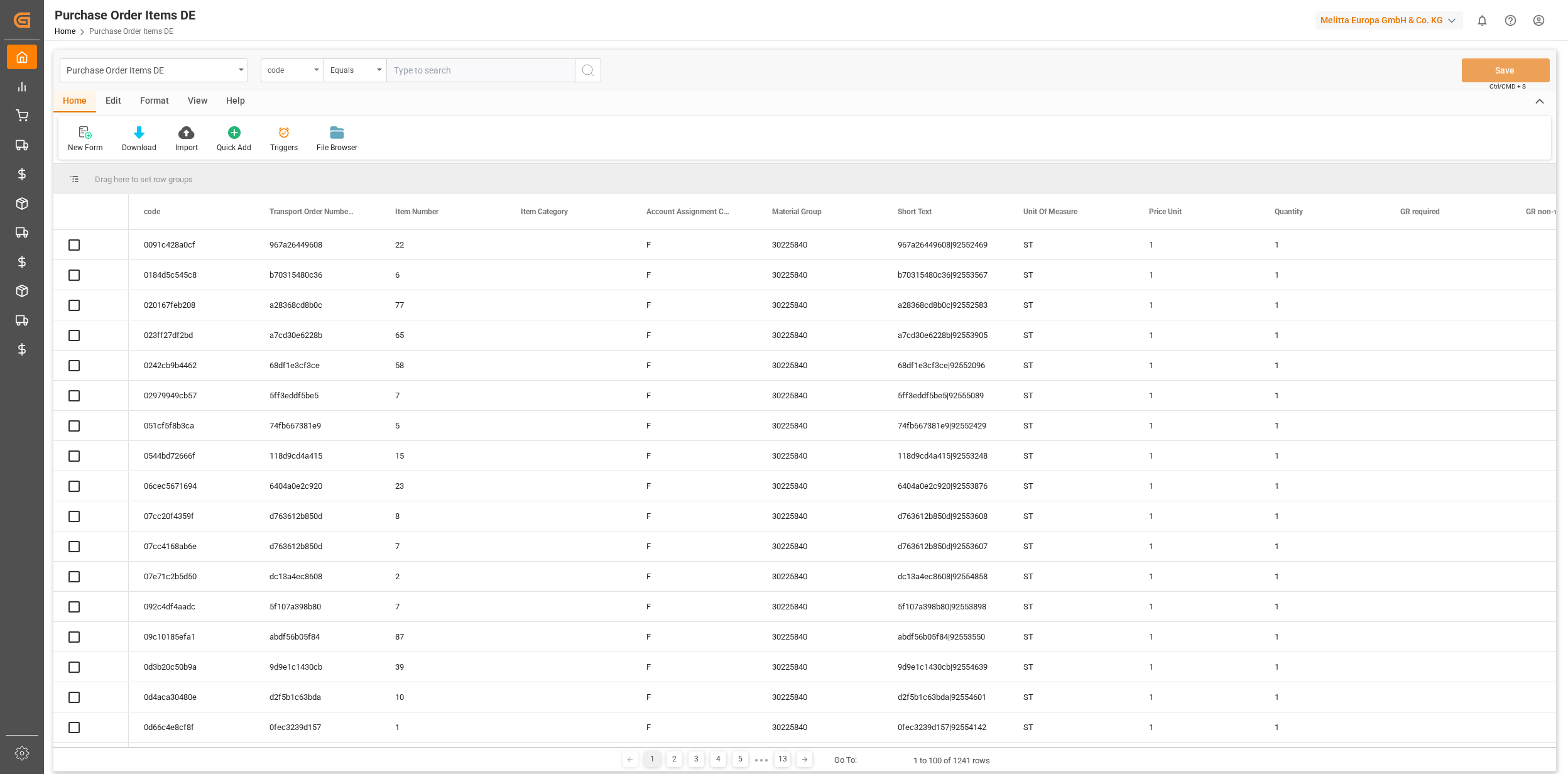
click at [305, 72] on div "code" at bounding box center [289, 69] width 43 height 14
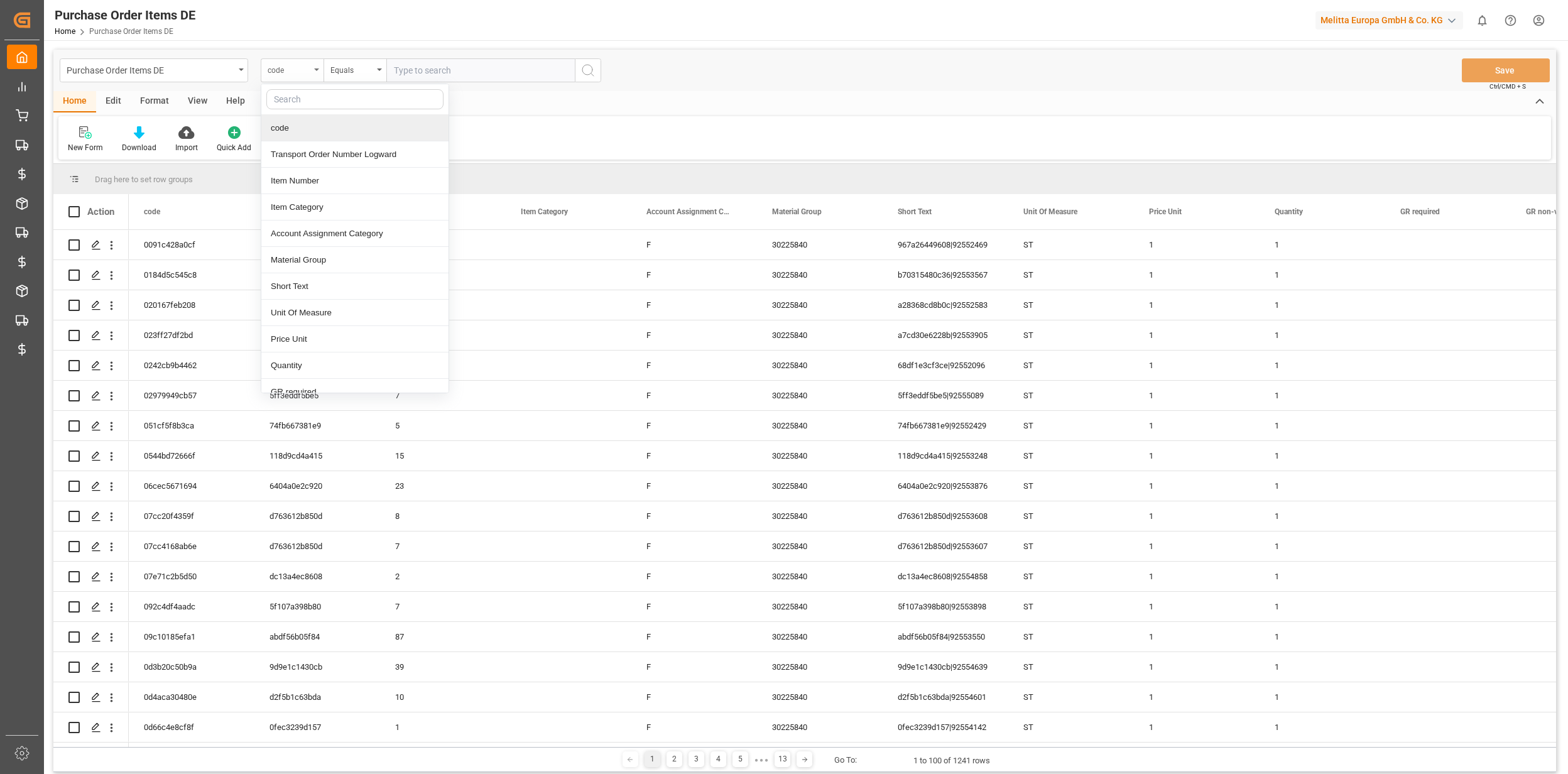
click at [292, 76] on div "code" at bounding box center [292, 70] width 63 height 24
click at [427, 72] on input "text" at bounding box center [481, 70] width 188 height 24
paste input "0045758723"
click at [574, 70] on input "0045758723" at bounding box center [481, 70] width 188 height 24
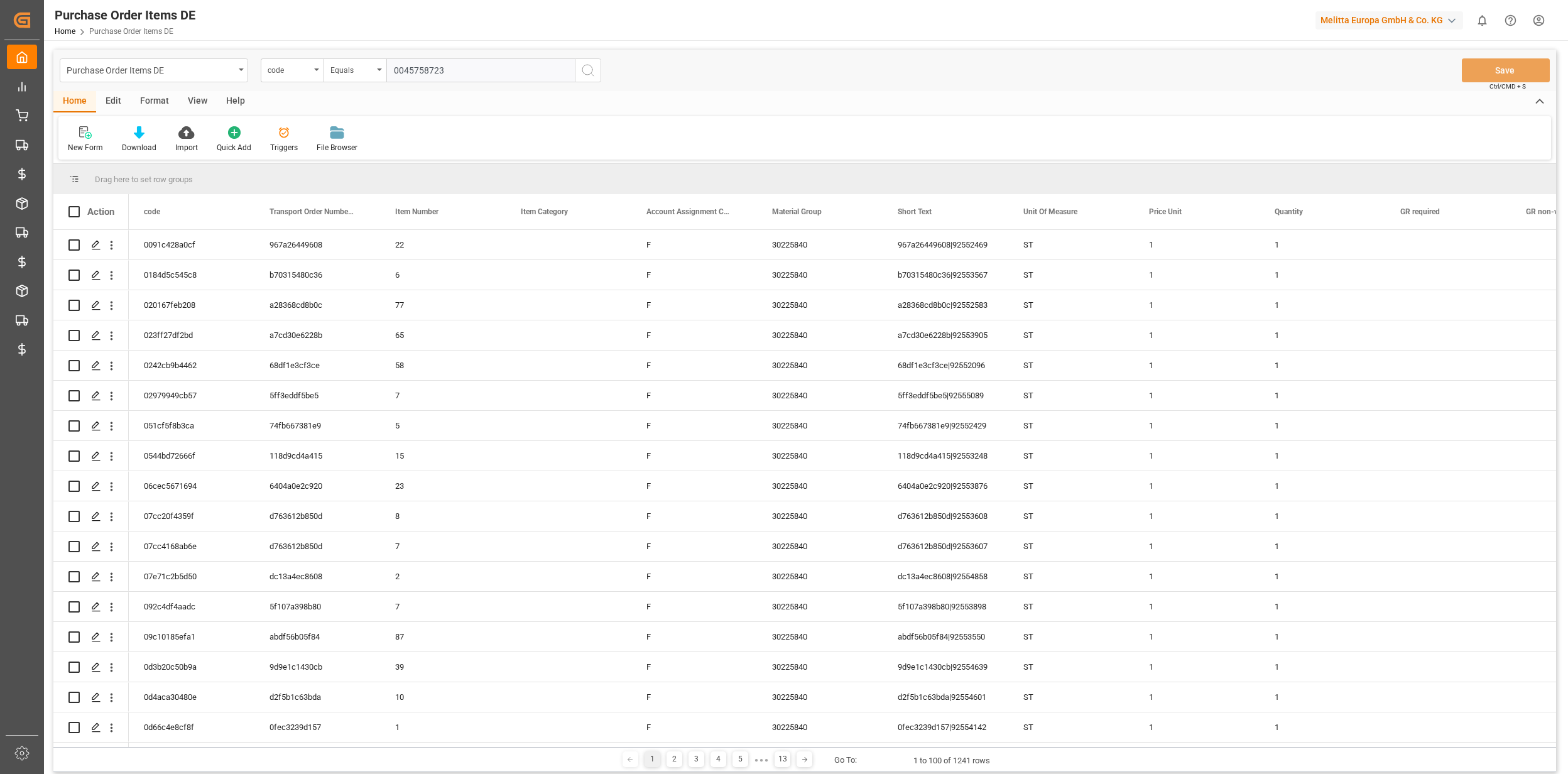
type input "0045758723"
click at [586, 72] on icon "search button" at bounding box center [588, 70] width 15 height 15
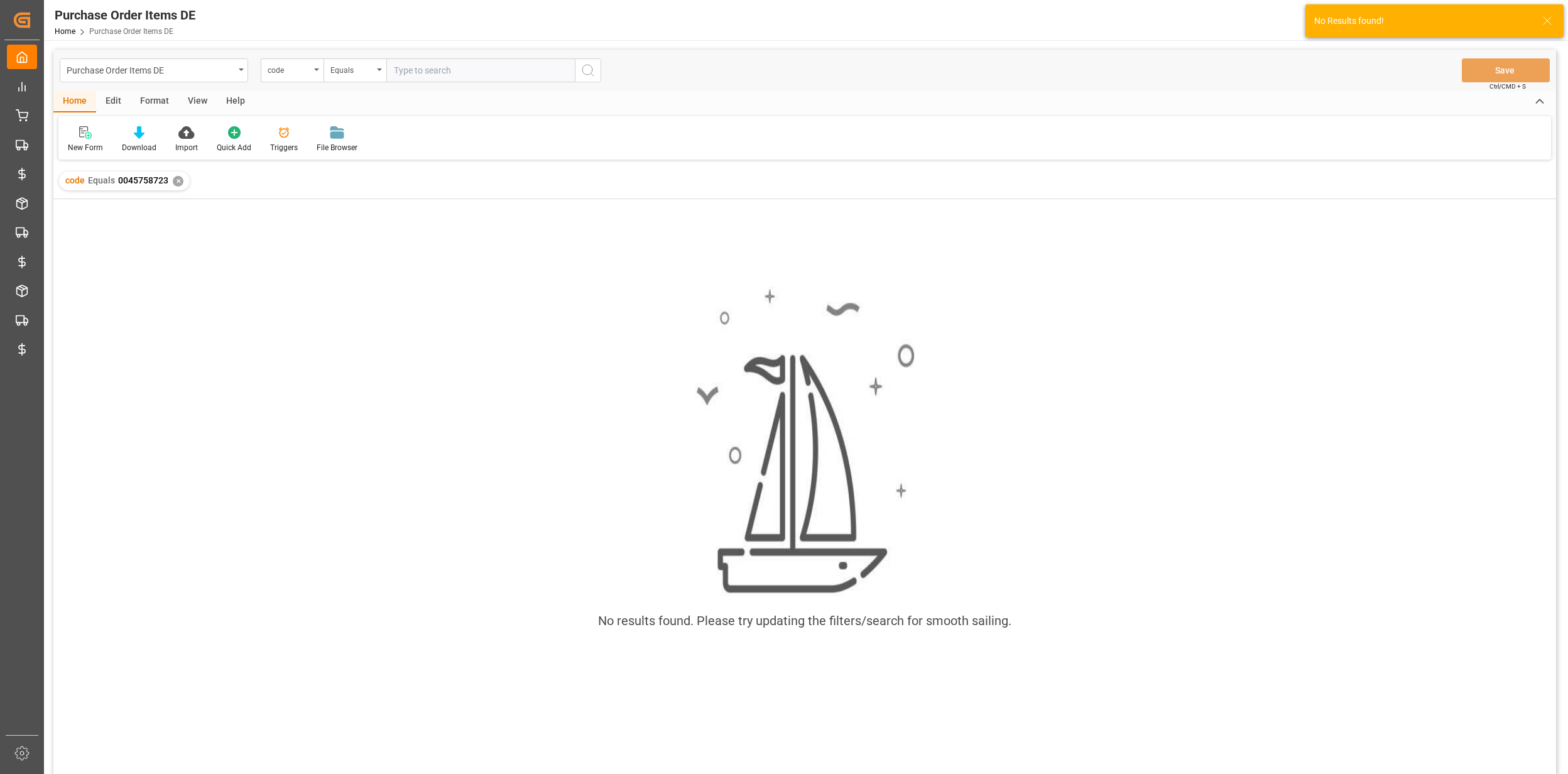
click at [175, 178] on div "✕" at bounding box center [179, 181] width 11 height 11
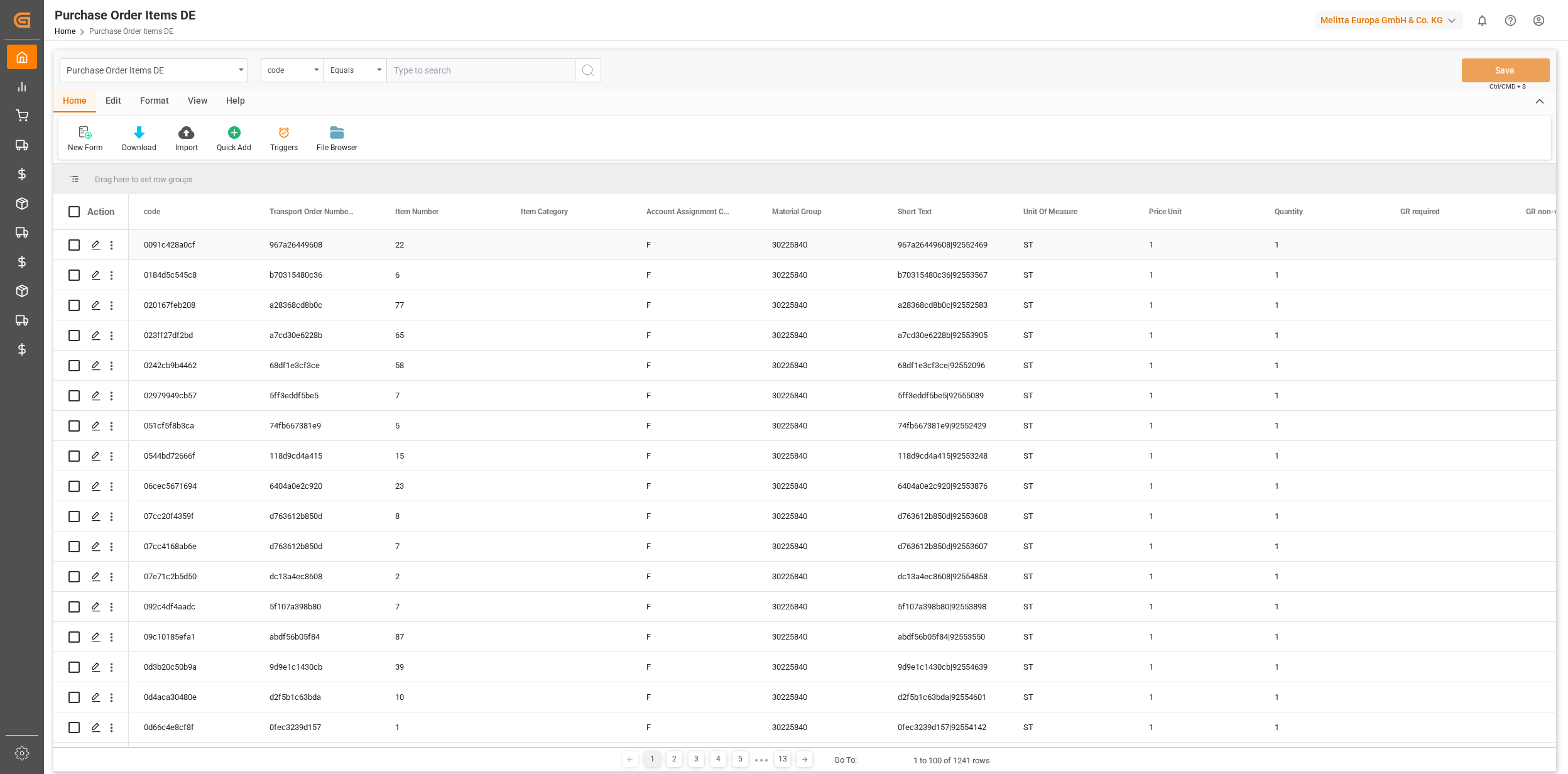
click at [74, 241] on input "Press Space to toggle row selection (unchecked)" at bounding box center [74, 245] width 12 height 12
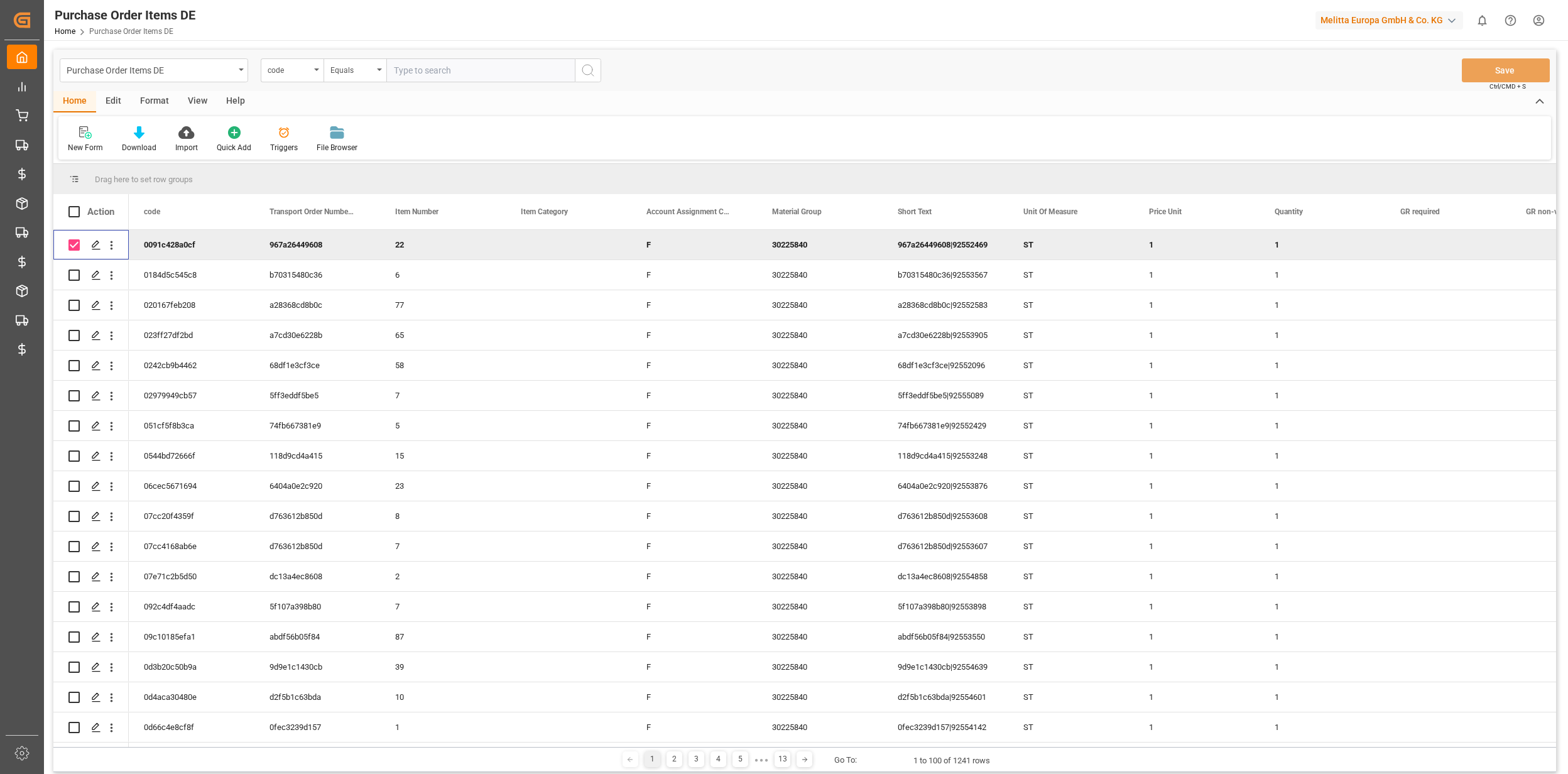
click at [112, 100] on div "Edit" at bounding box center [113, 102] width 35 height 22
click at [832, 117] on div "Bulk Duplicate Bulk Delete Configuration Schema Edit" at bounding box center [805, 138] width 1493 height 43
click at [74, 100] on div "Home" at bounding box center [75, 102] width 43 height 22
click at [74, 244] on input "Press Space to toggle row selection (checked)" at bounding box center [74, 245] width 12 height 12
checkbox input "false"
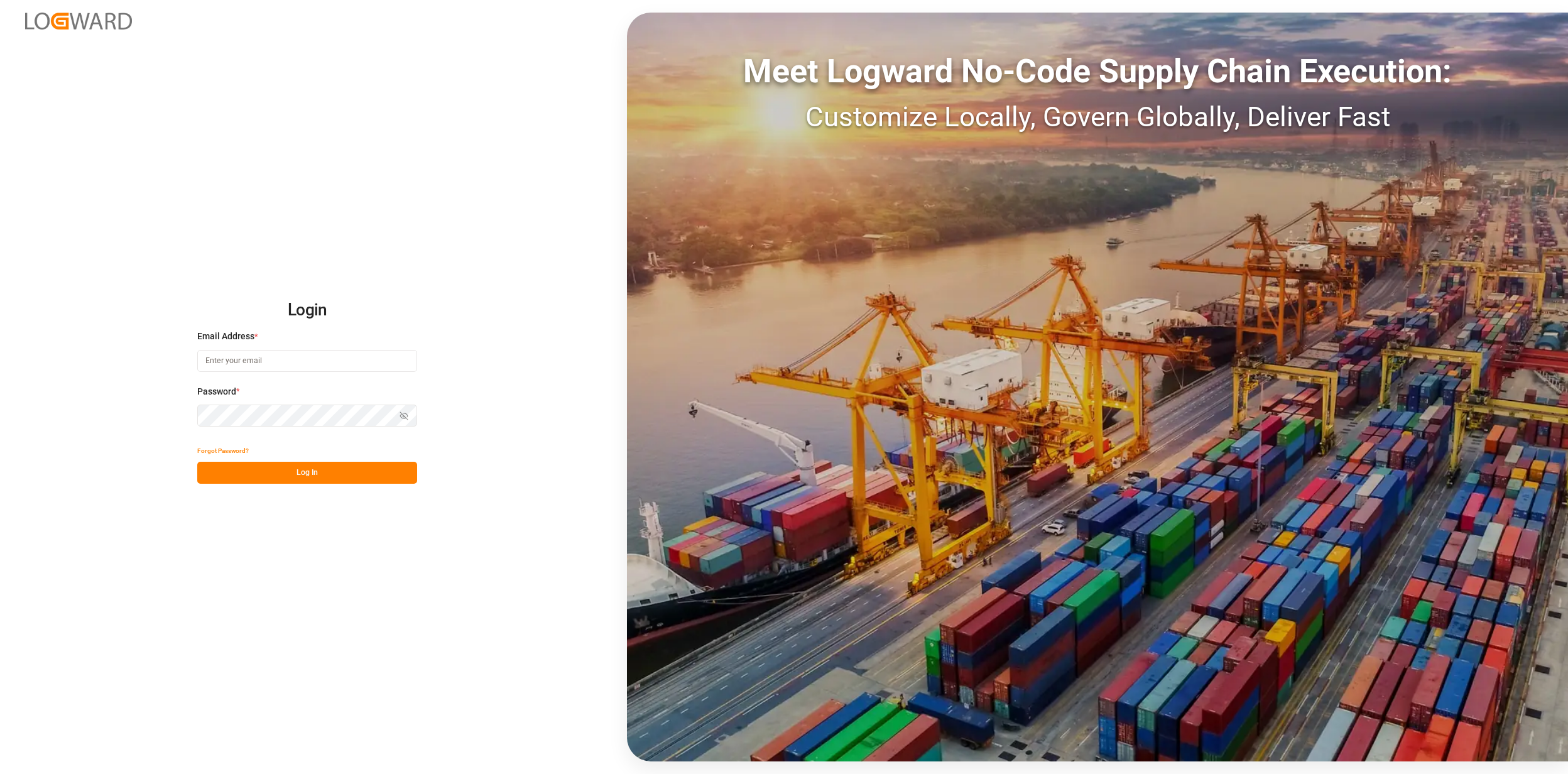
type input "[EMAIL_ADDRESS][PERSON_NAME][DOMAIN_NAME]"
click at [300, 473] on button "Log In" at bounding box center [307, 473] width 220 height 22
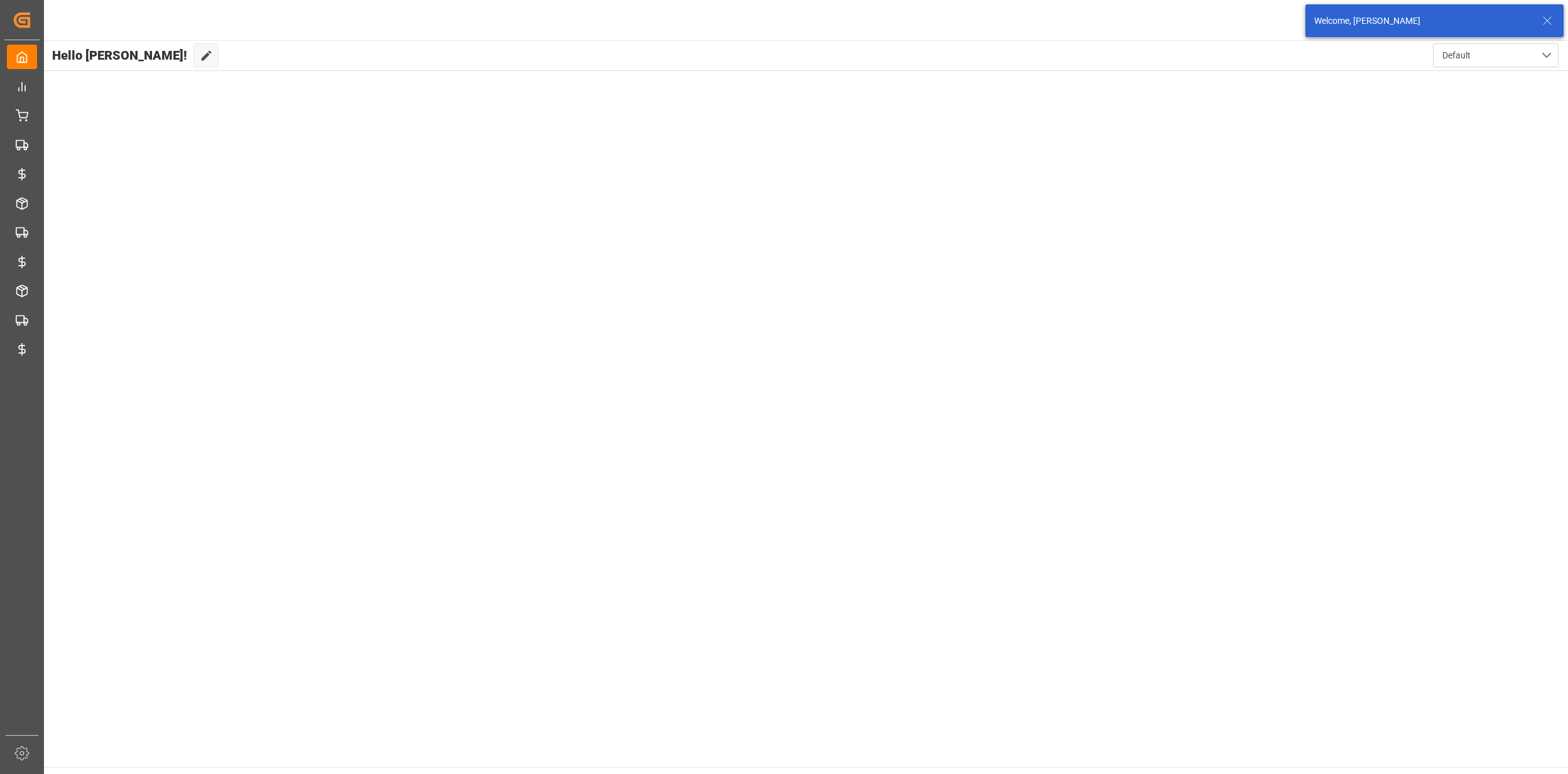
click at [1547, 18] on icon at bounding box center [1547, 21] width 15 height 15
click at [1538, 22] on html "Created by potrace 1.15, written by [PERSON_NAME] [DATE]-[DATE] Created by potr…" at bounding box center [784, 387] width 1568 height 774
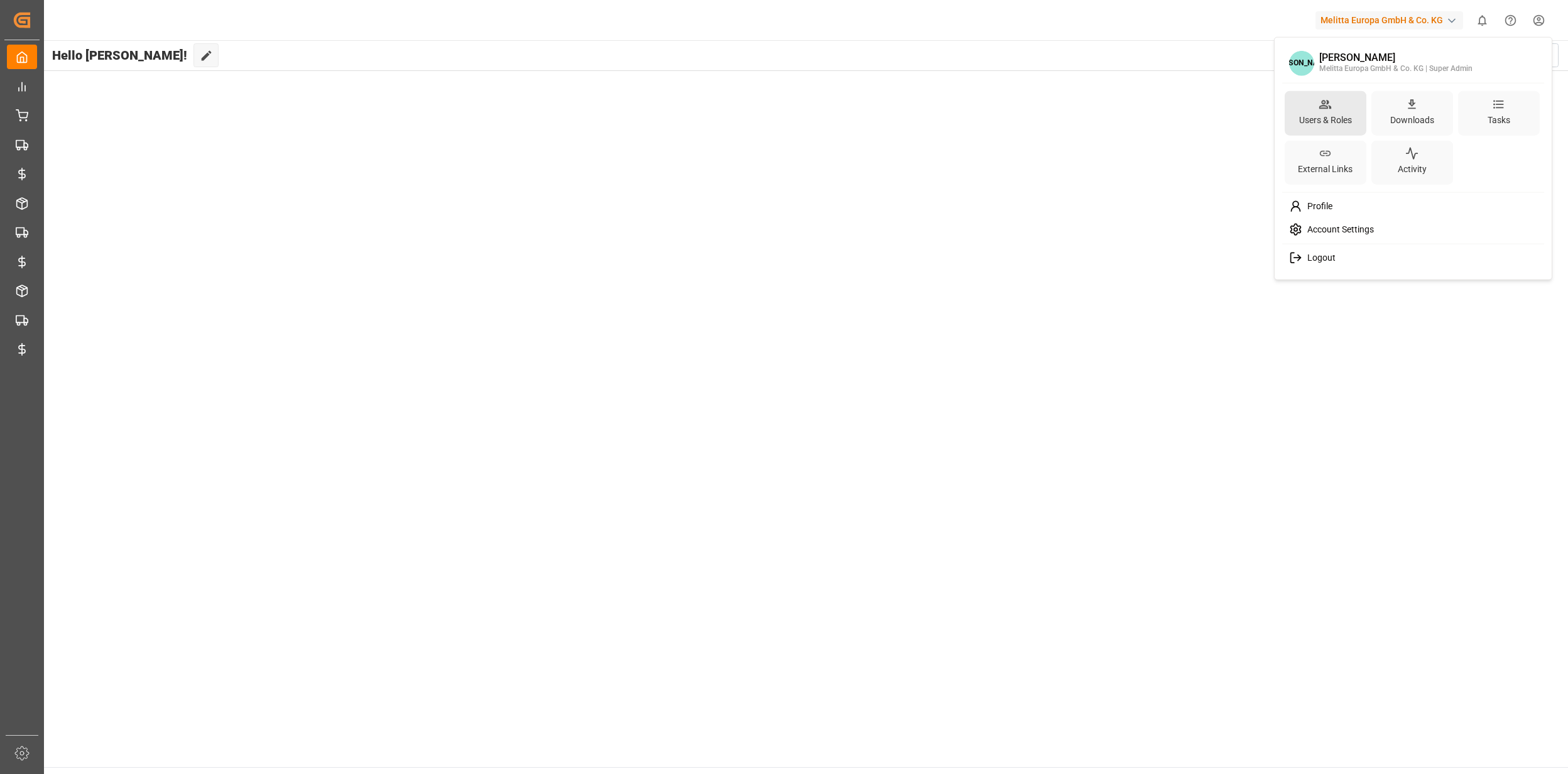
click at [1330, 101] on icon at bounding box center [1325, 104] width 13 height 13
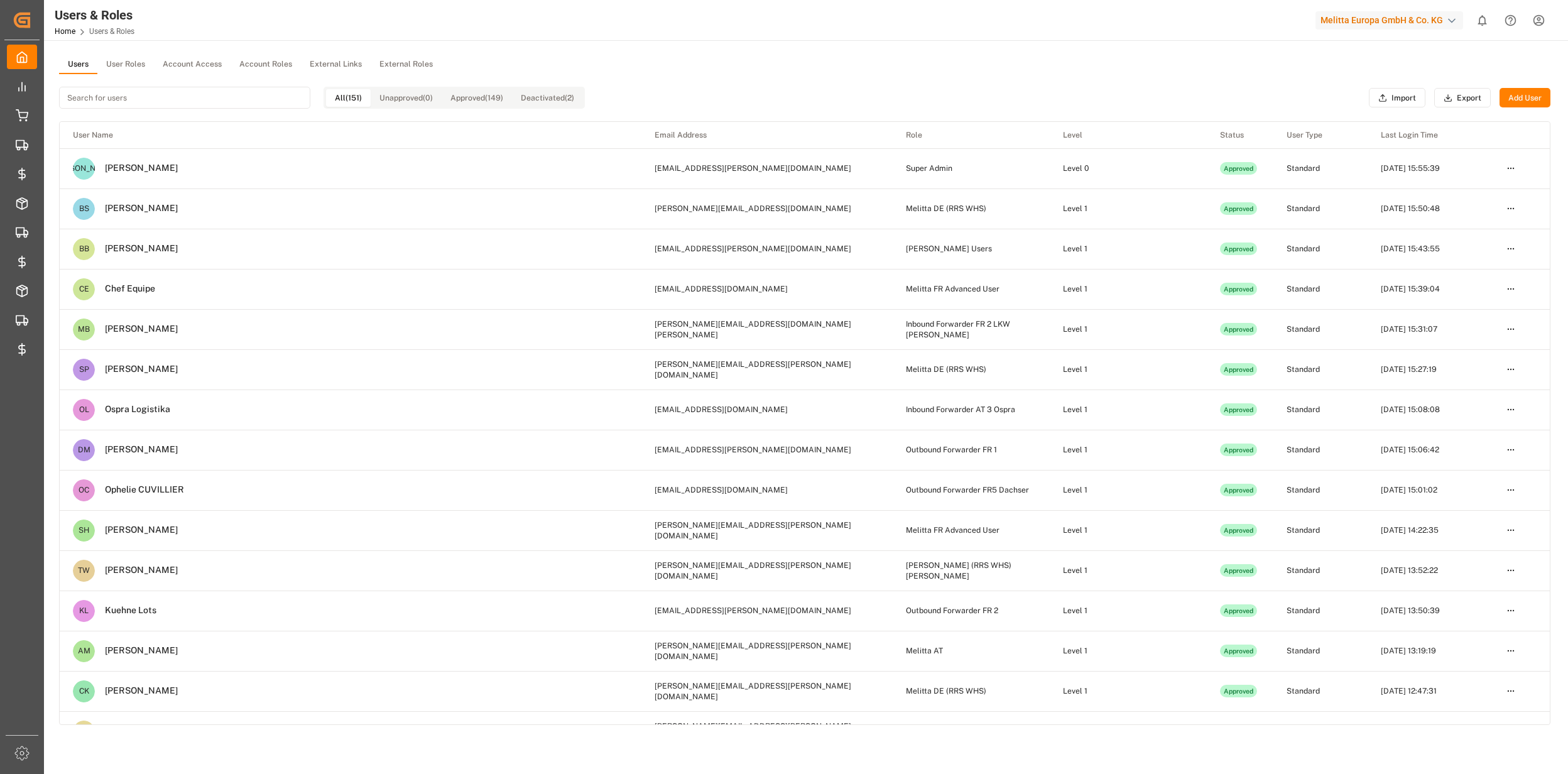
click at [111, 93] on input at bounding box center [185, 98] width 251 height 22
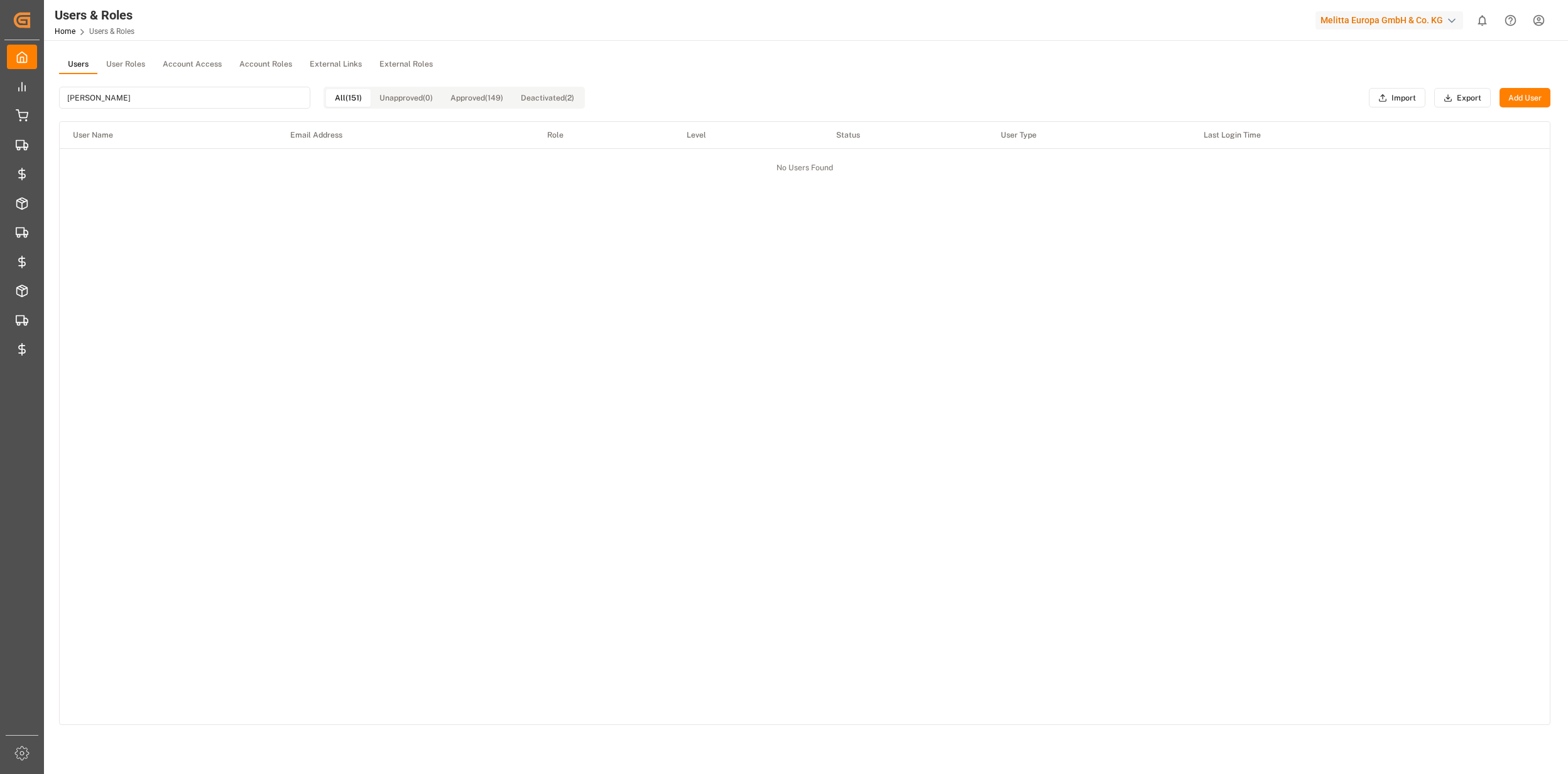
type input "brün"
click at [112, 69] on button "User Roles" at bounding box center [126, 65] width 57 height 19
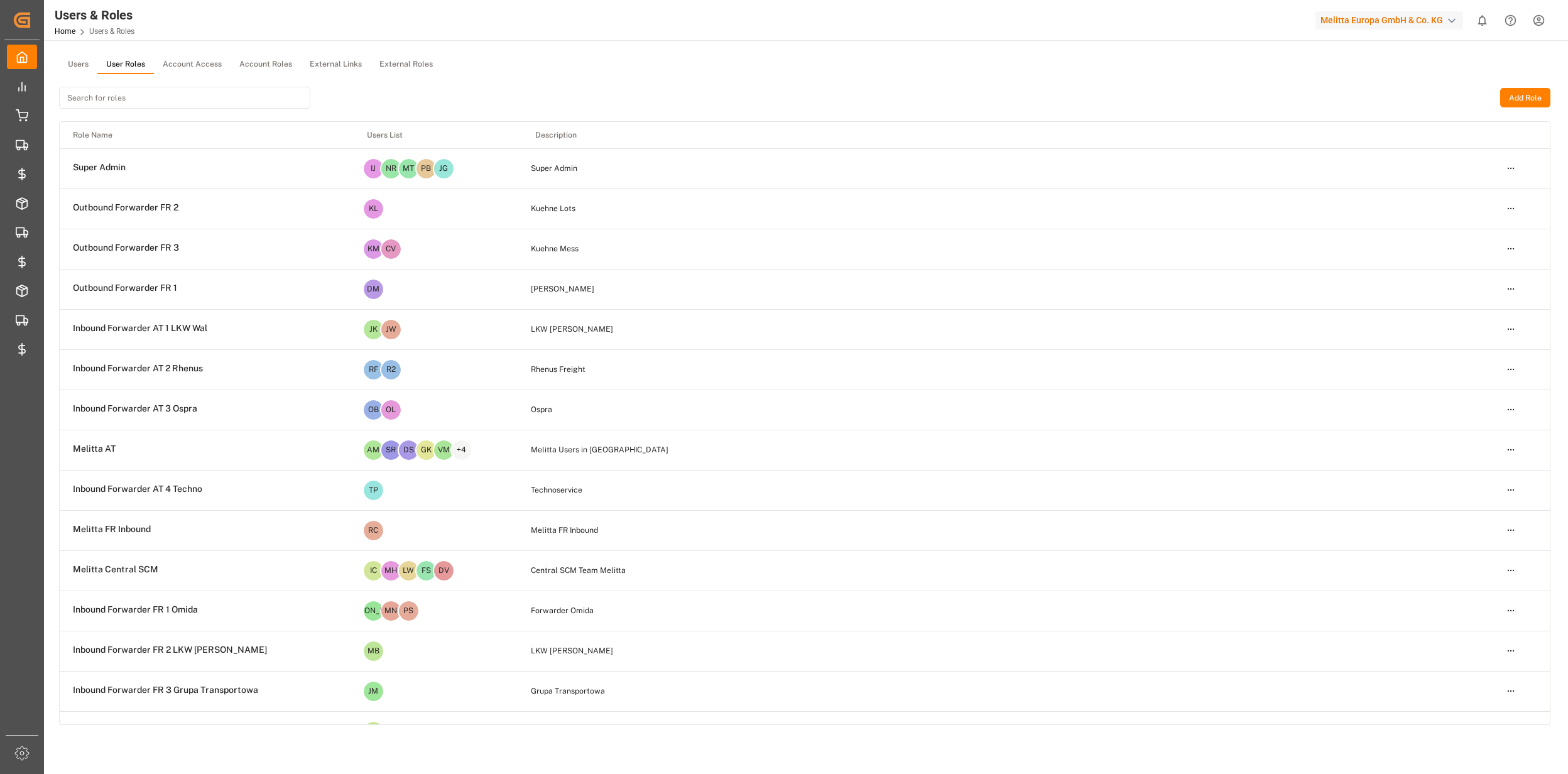
click at [97, 99] on input at bounding box center [185, 98] width 251 height 22
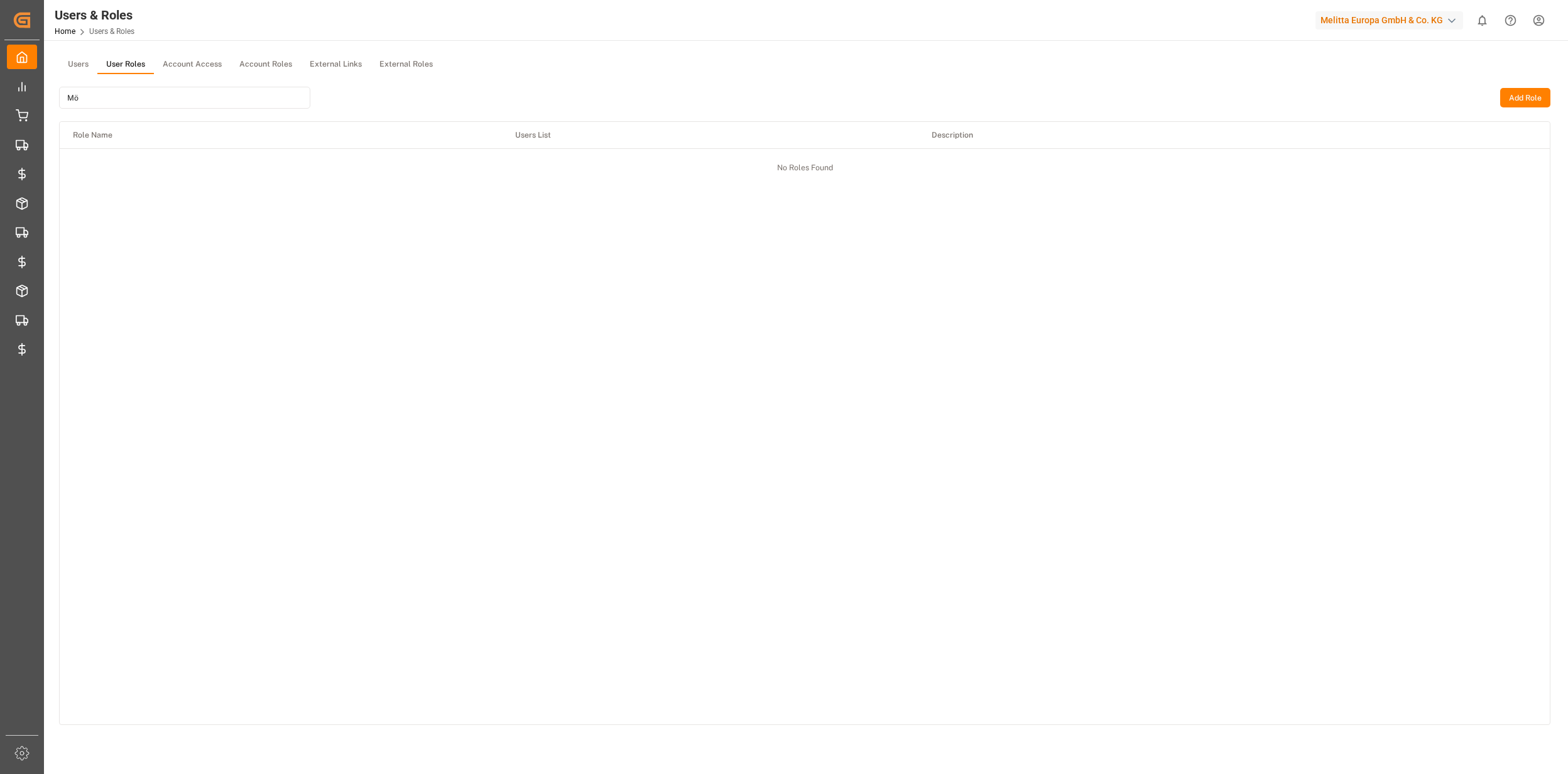
type input "M"
type input "o"
type input "[PERSON_NAME]"
click at [1513, 171] on html "Created by potrace 1.15, written by [PERSON_NAME] [DATE]-[DATE] Created by potr…" at bounding box center [784, 387] width 1568 height 774
click at [1464, 192] on div "Edit" at bounding box center [1485, 191] width 65 height 18
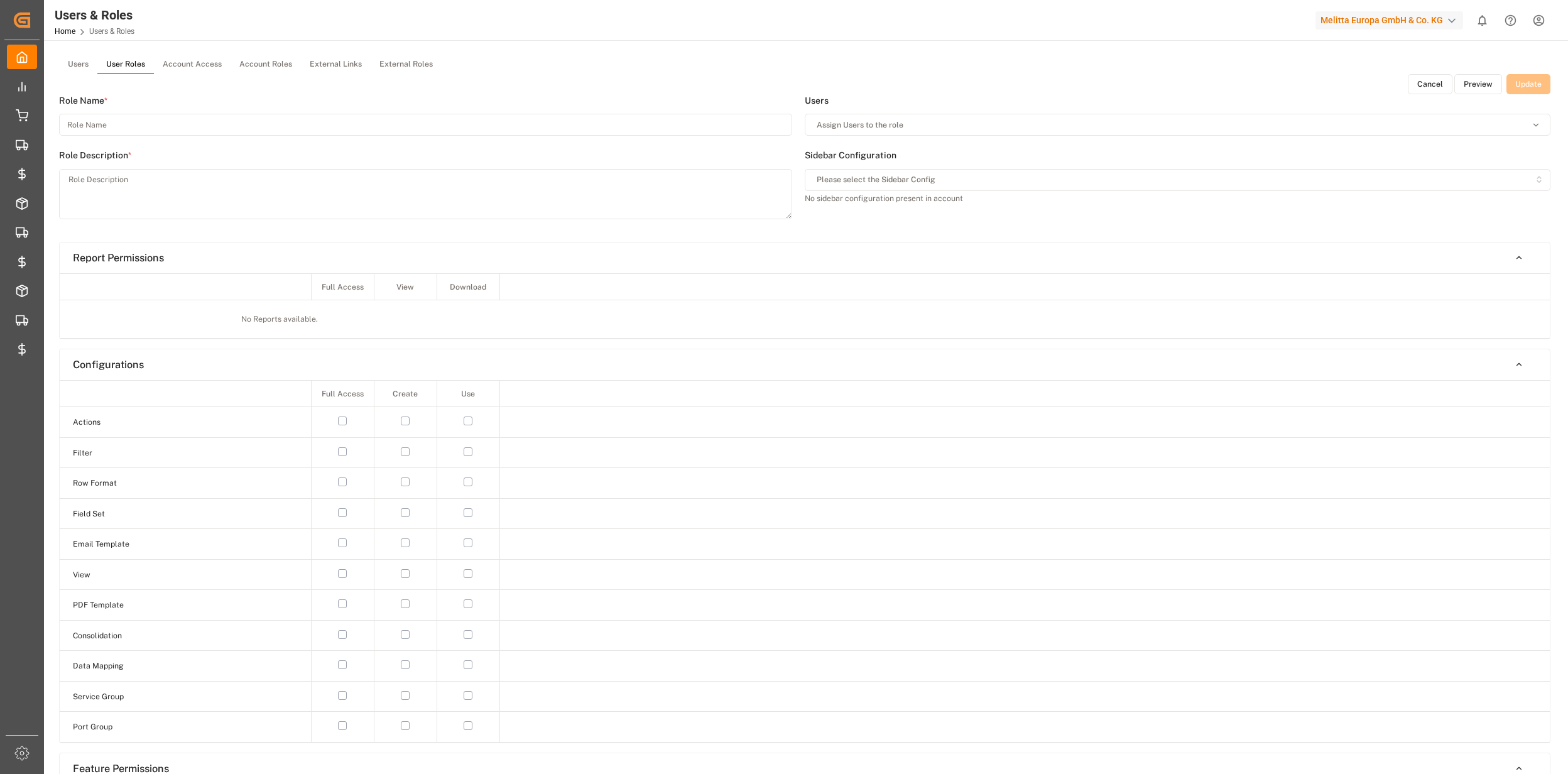
type input "[PERSON_NAME] Users"
type textarea "[PERSON_NAME] FF access"
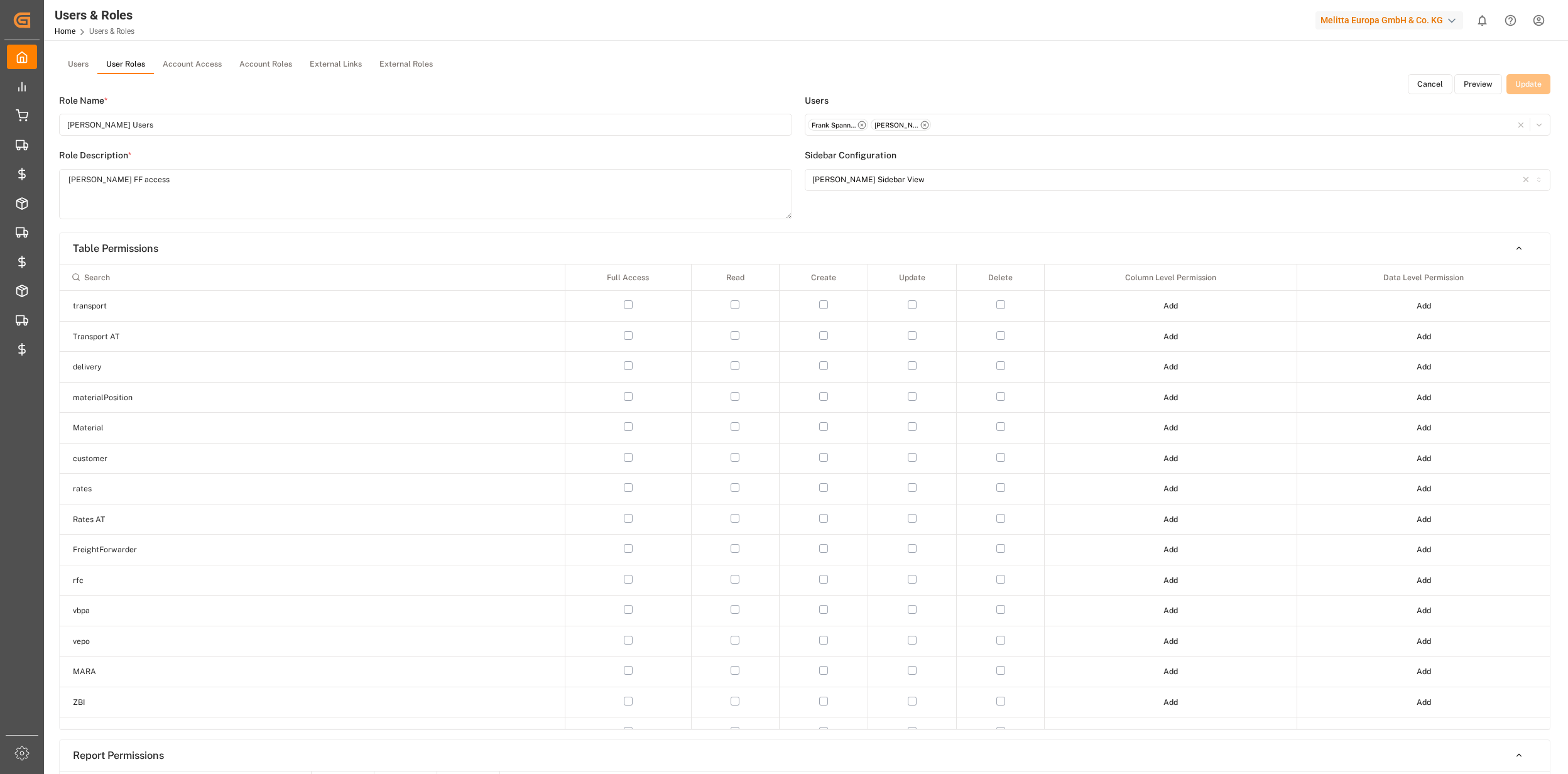
click at [1474, 81] on button "Preview" at bounding box center [1478, 84] width 48 height 20
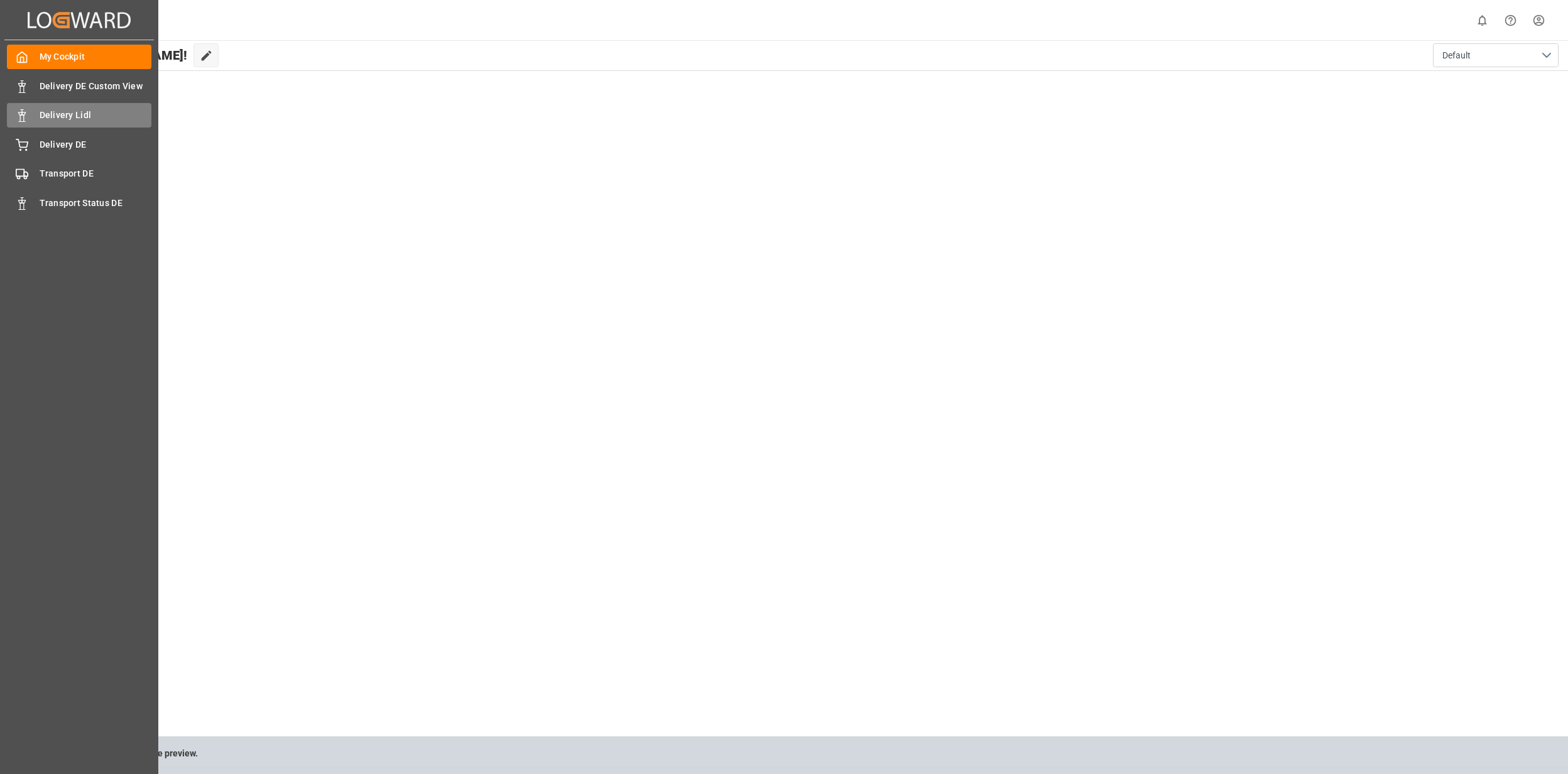
click at [33, 108] on div "Delivery Lidl Delivery Lidl" at bounding box center [79, 115] width 144 height 24
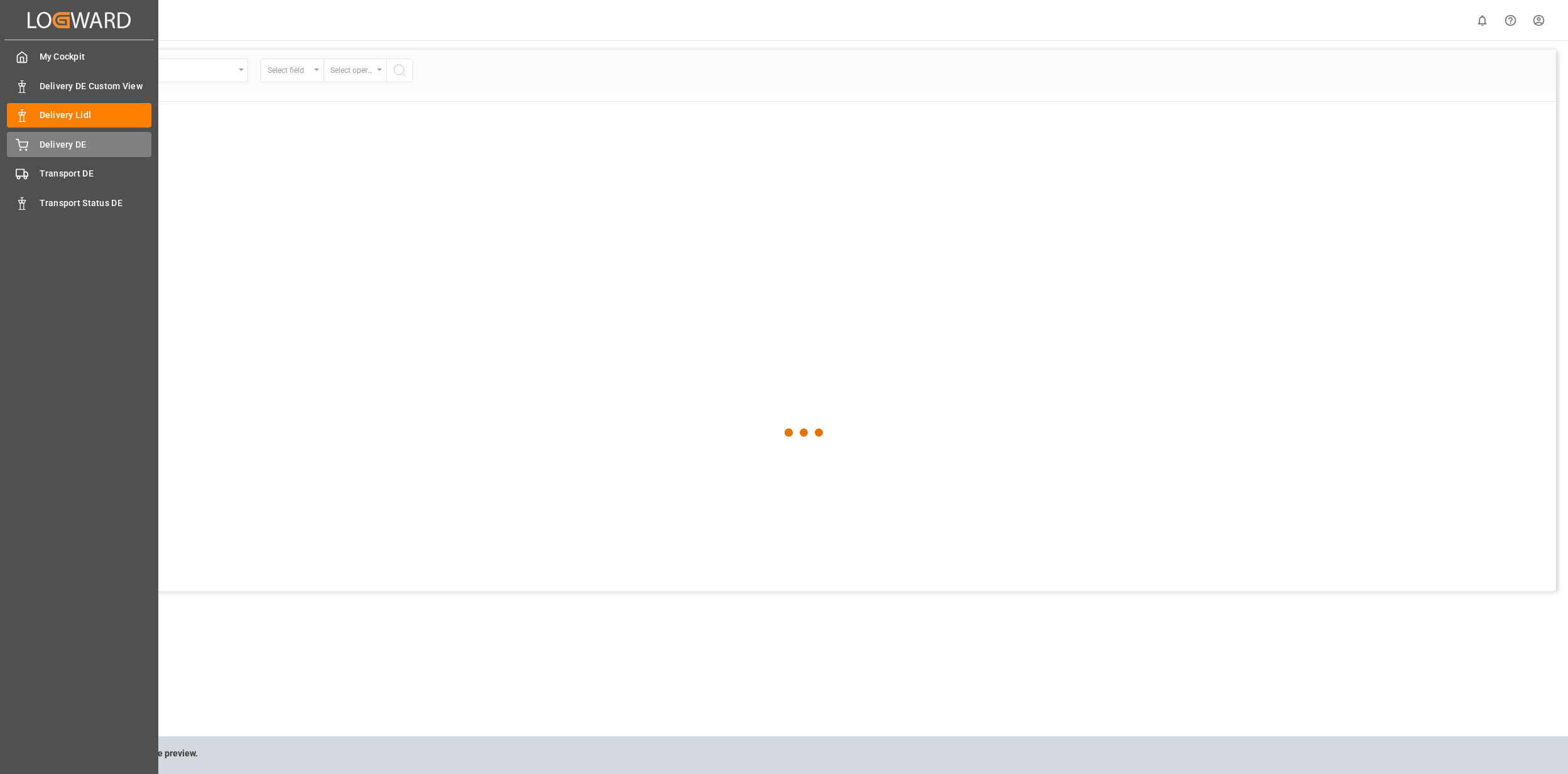
click at [36, 134] on div "Delivery DE Delivery DE" at bounding box center [79, 143] width 144 height 24
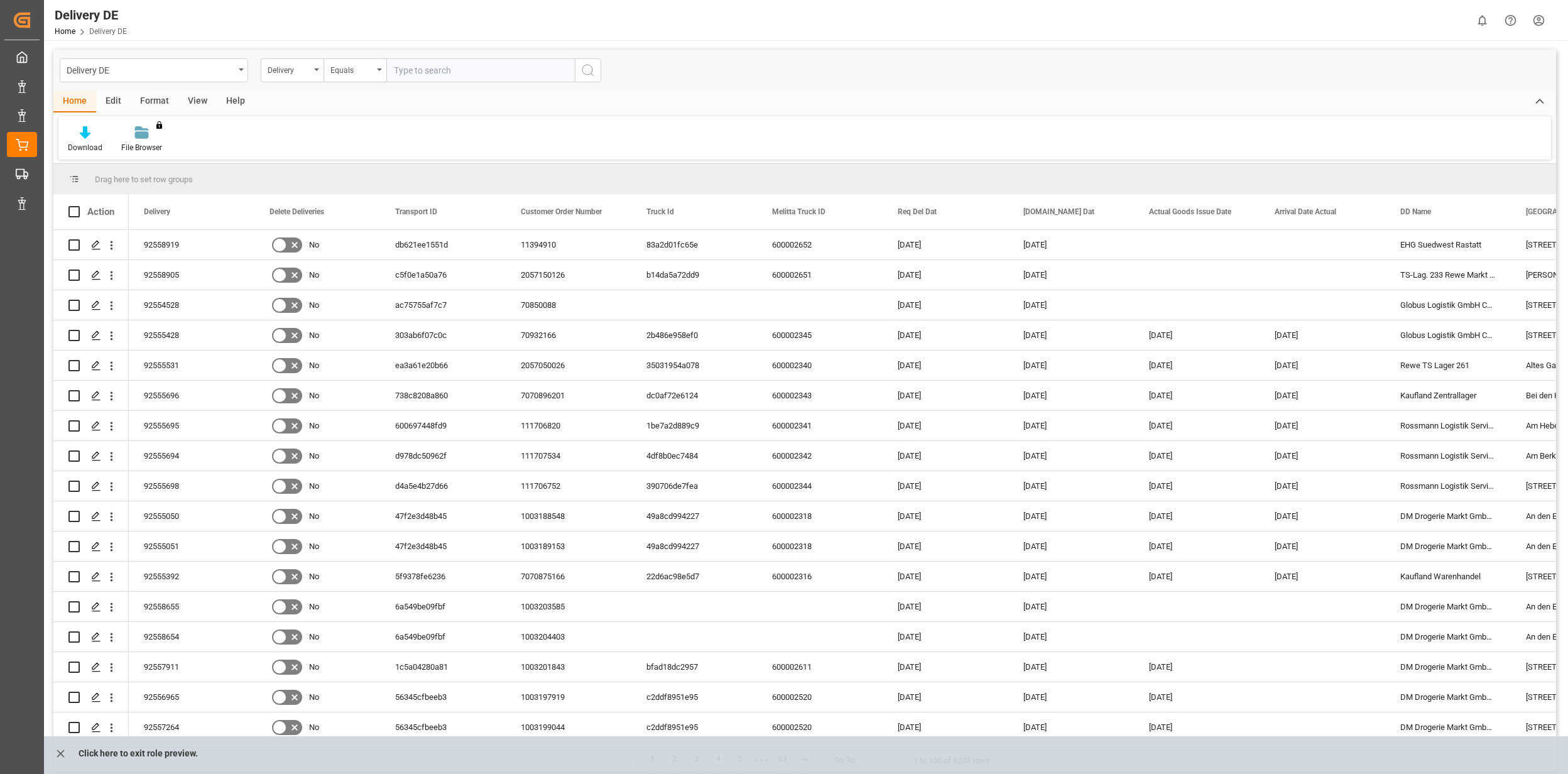
click at [439, 72] on input "text" at bounding box center [481, 70] width 188 height 24
type input "92557911"
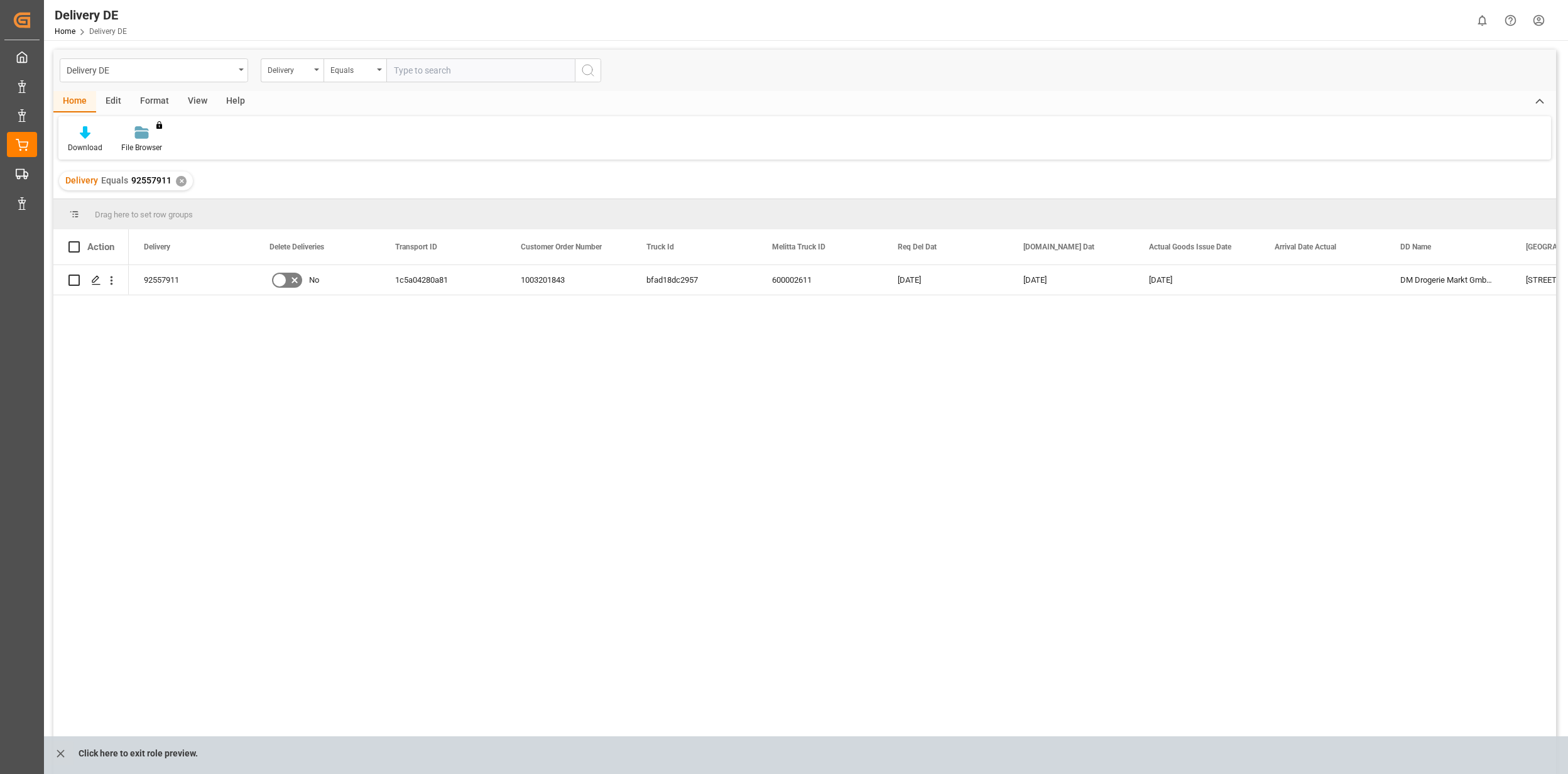
click at [119, 103] on div "Edit" at bounding box center [113, 102] width 35 height 22
click at [182, 98] on div "View" at bounding box center [197, 102] width 39 height 22
click at [100, 95] on div "Edit" at bounding box center [113, 102] width 35 height 22
click at [148, 99] on div "Format" at bounding box center [154, 102] width 48 height 22
click at [240, 106] on div "Help" at bounding box center [236, 102] width 38 height 22
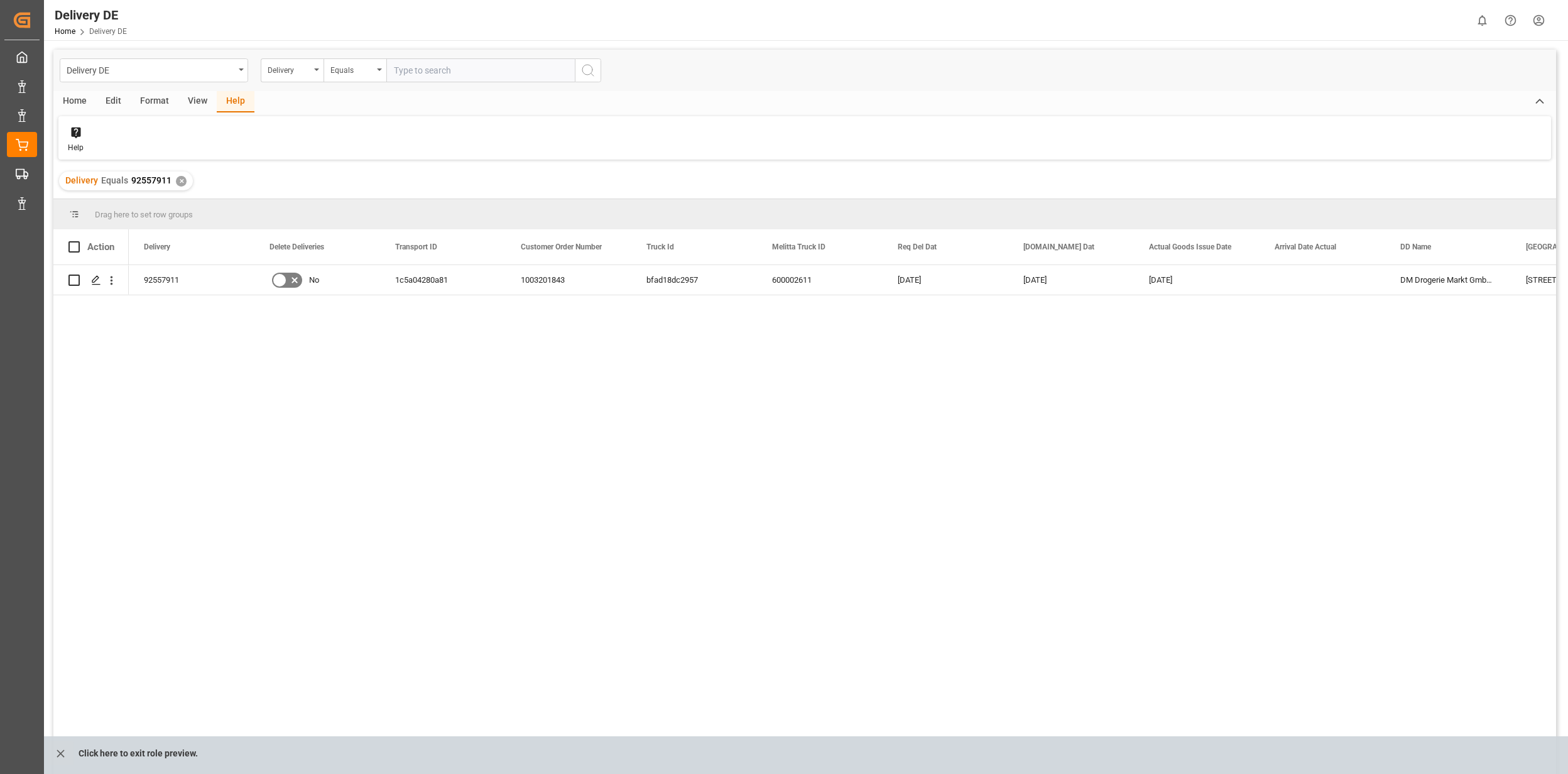
click at [83, 106] on div "Home" at bounding box center [75, 102] width 43 height 22
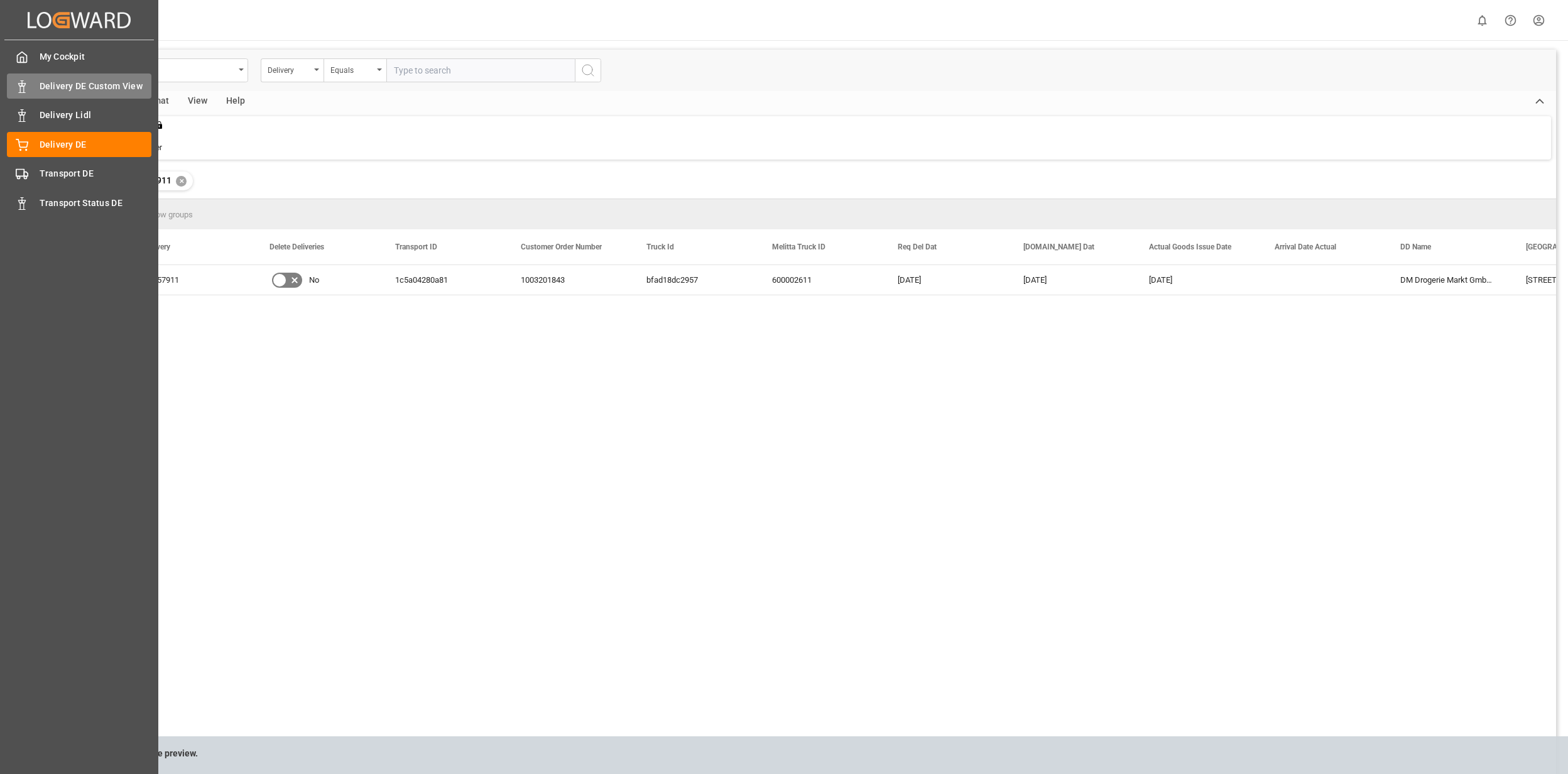
click at [63, 83] on span "Delivery DE Custom View" at bounding box center [95, 86] width 112 height 13
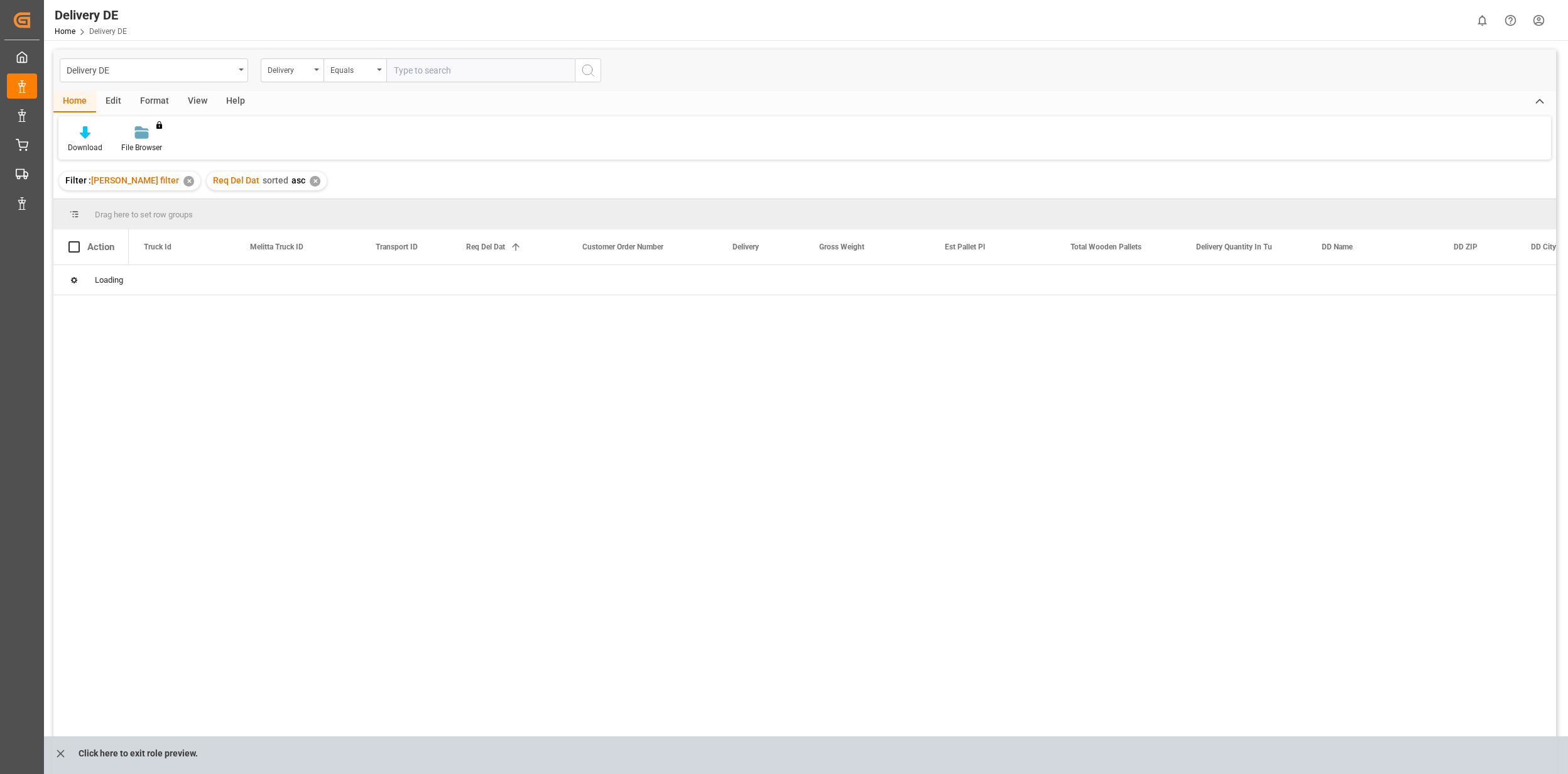
click at [433, 70] on input "text" at bounding box center [481, 70] width 188 height 24
type input "92557911"
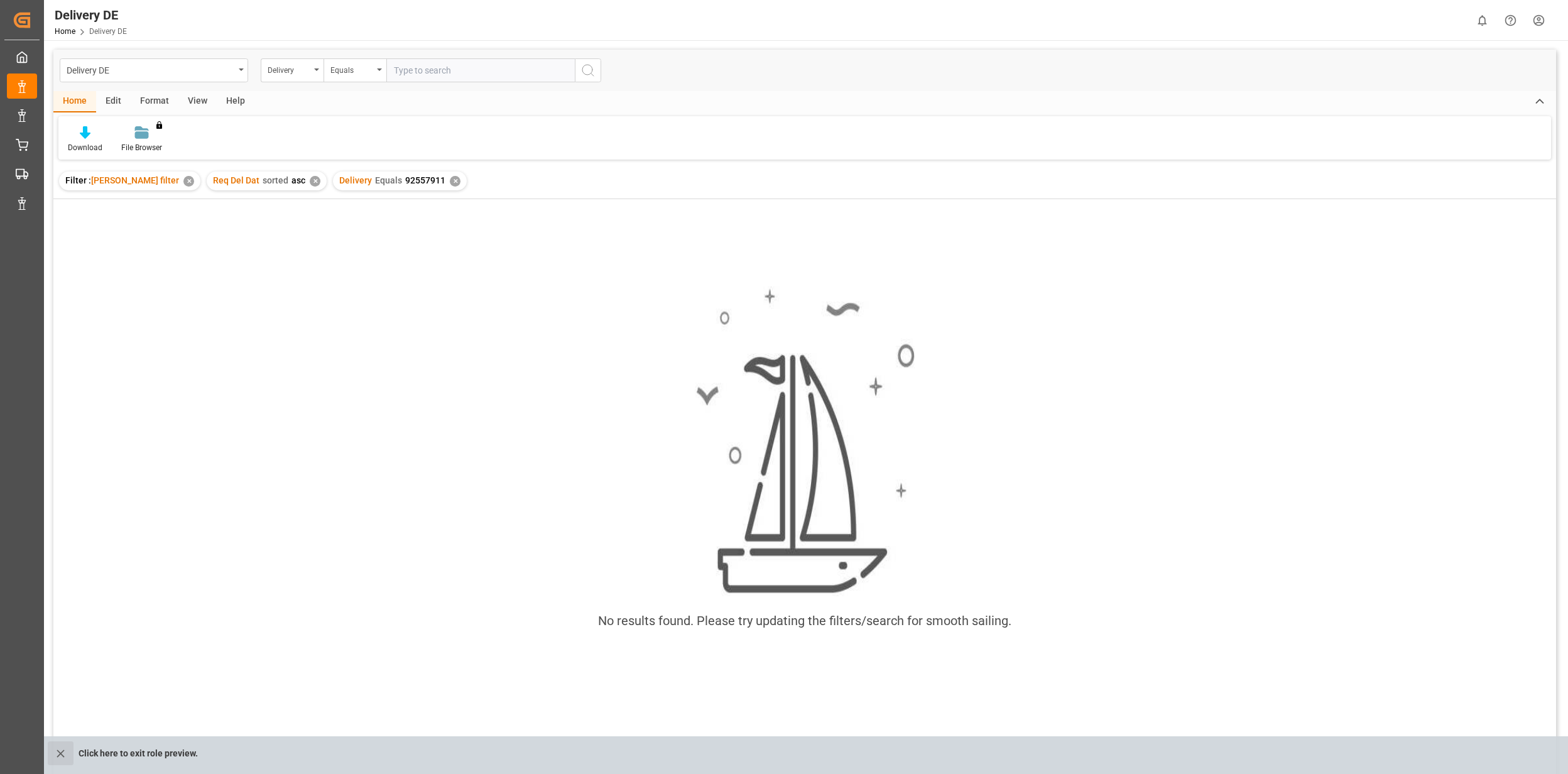
click at [61, 754] on icon "close role preview" at bounding box center [60, 753] width 13 height 13
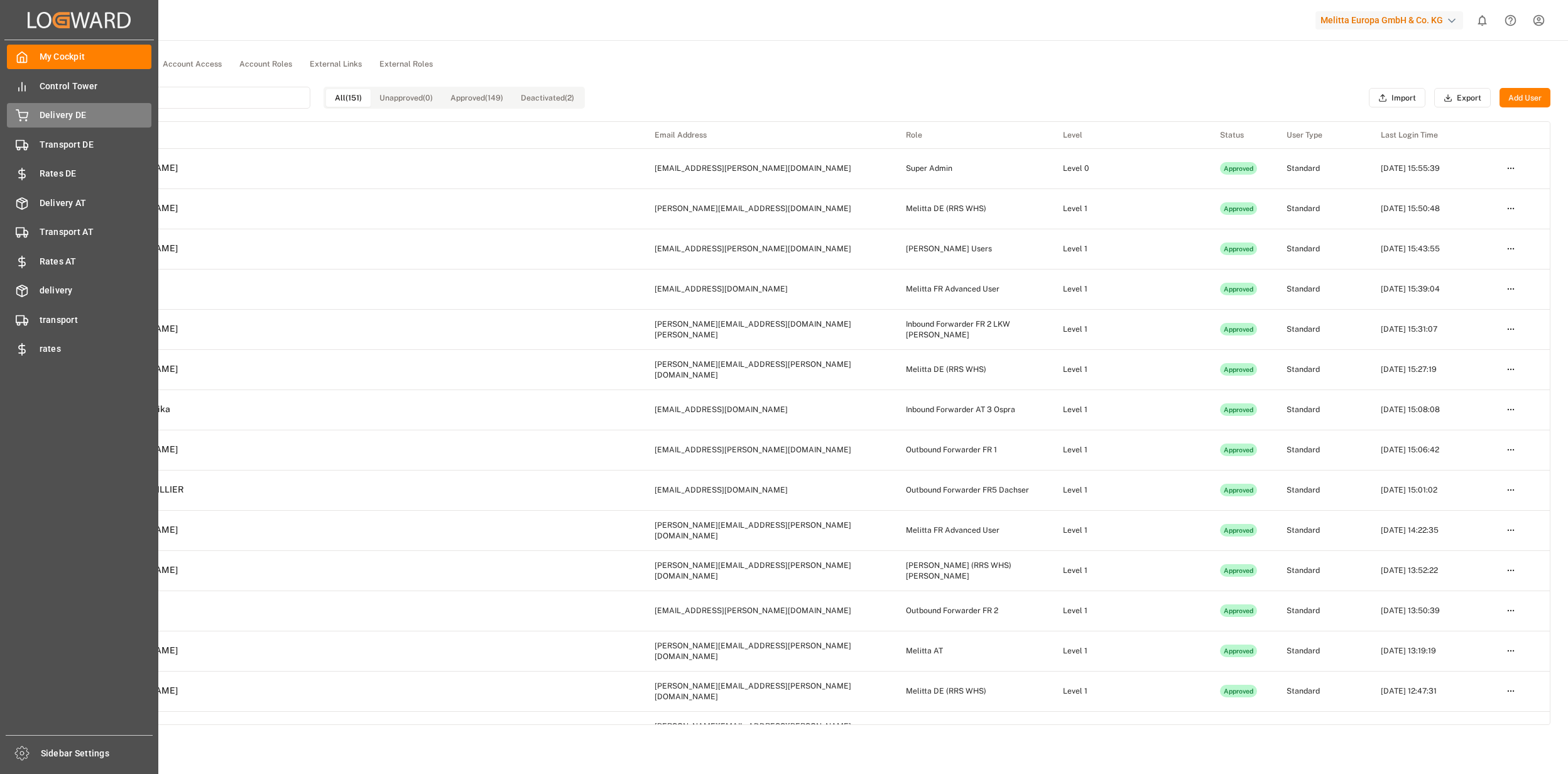
click at [61, 109] on span "Delivery DE" at bounding box center [95, 115] width 112 height 13
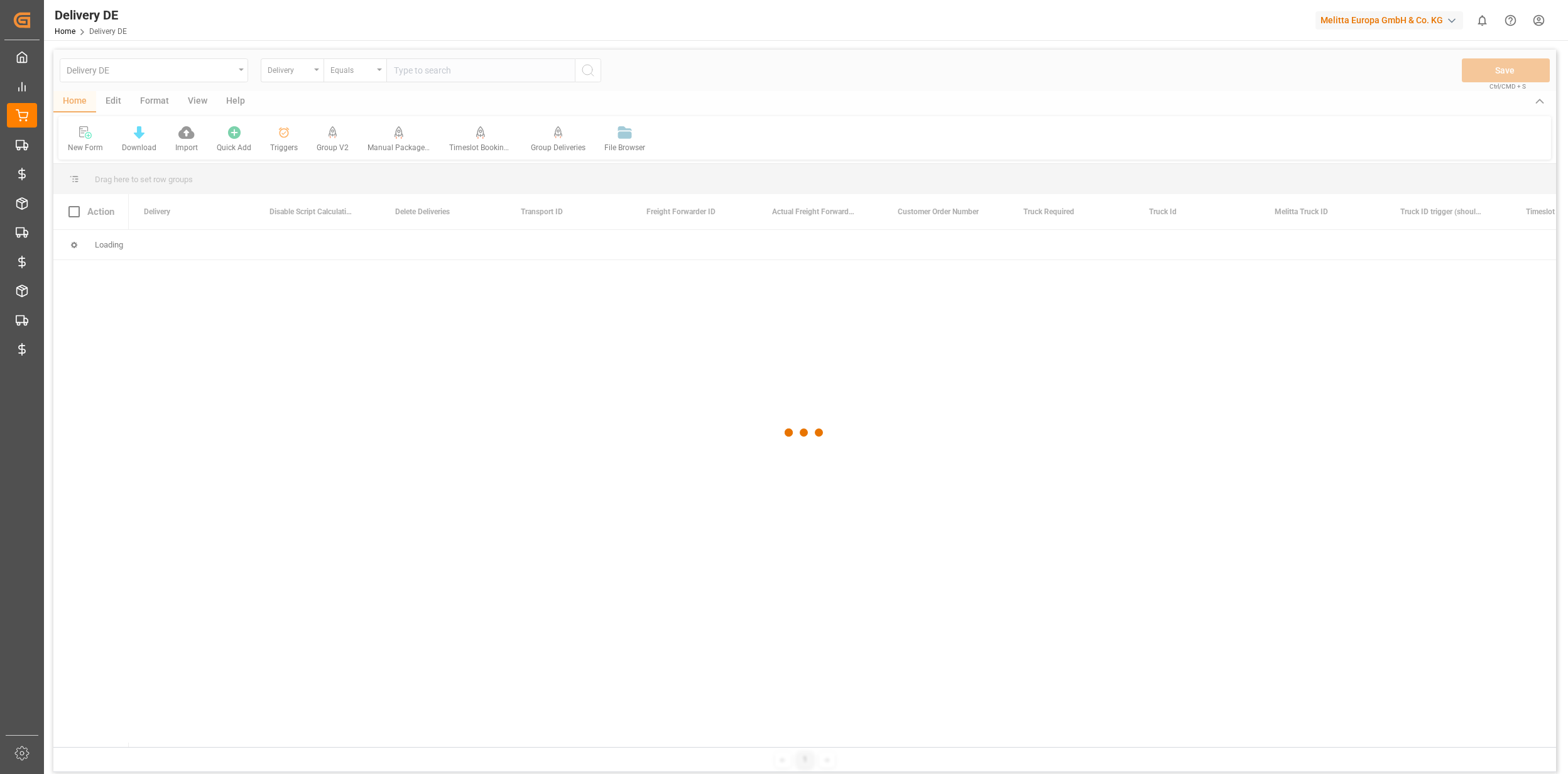
click at [1541, 20] on html "Created by potrace 1.15, written by [PERSON_NAME] [DATE]-[DATE] Created by potr…" at bounding box center [784, 387] width 1568 height 774
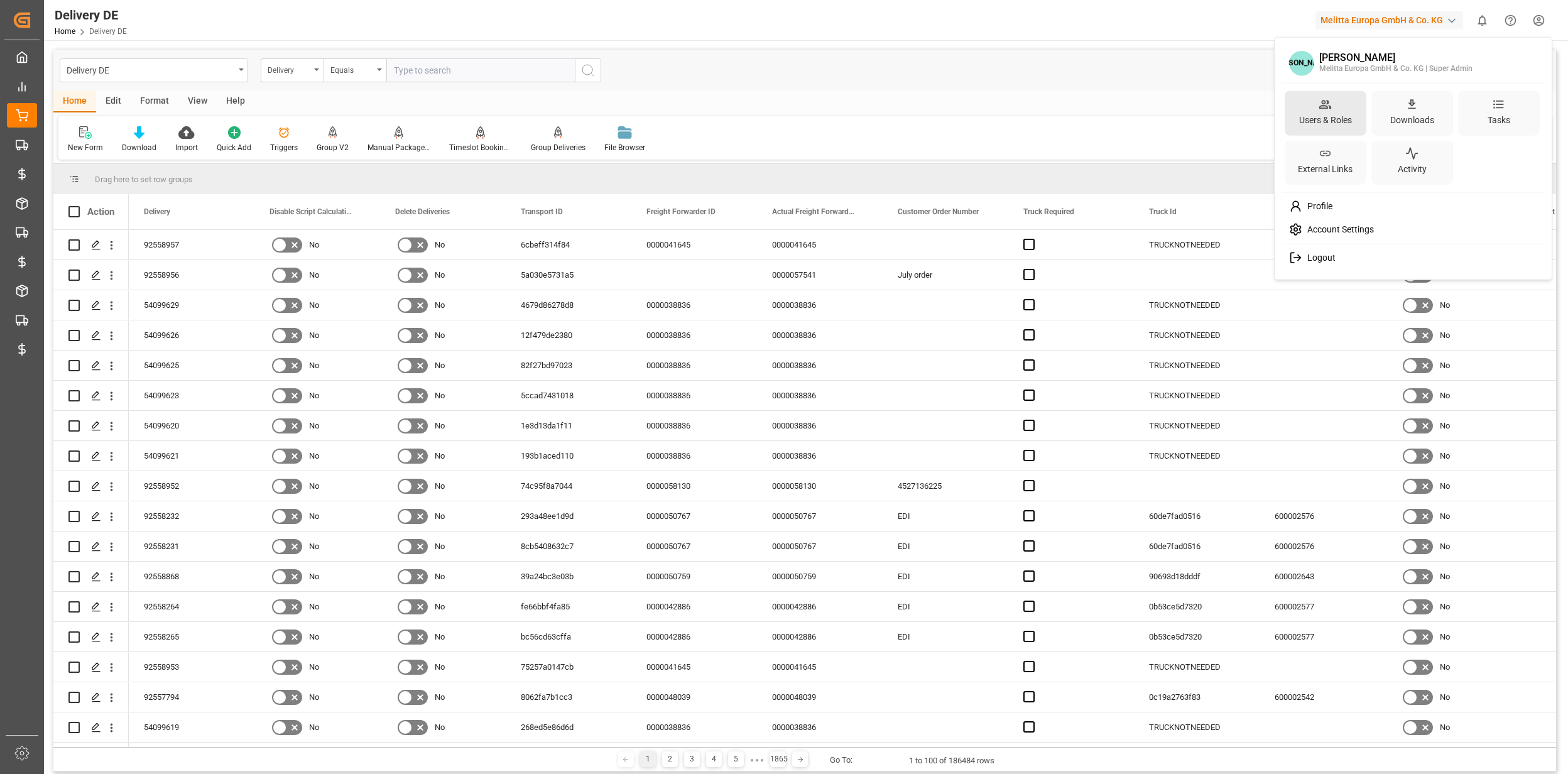
click at [1328, 122] on div "Users & Roles" at bounding box center [1326, 119] width 57 height 18
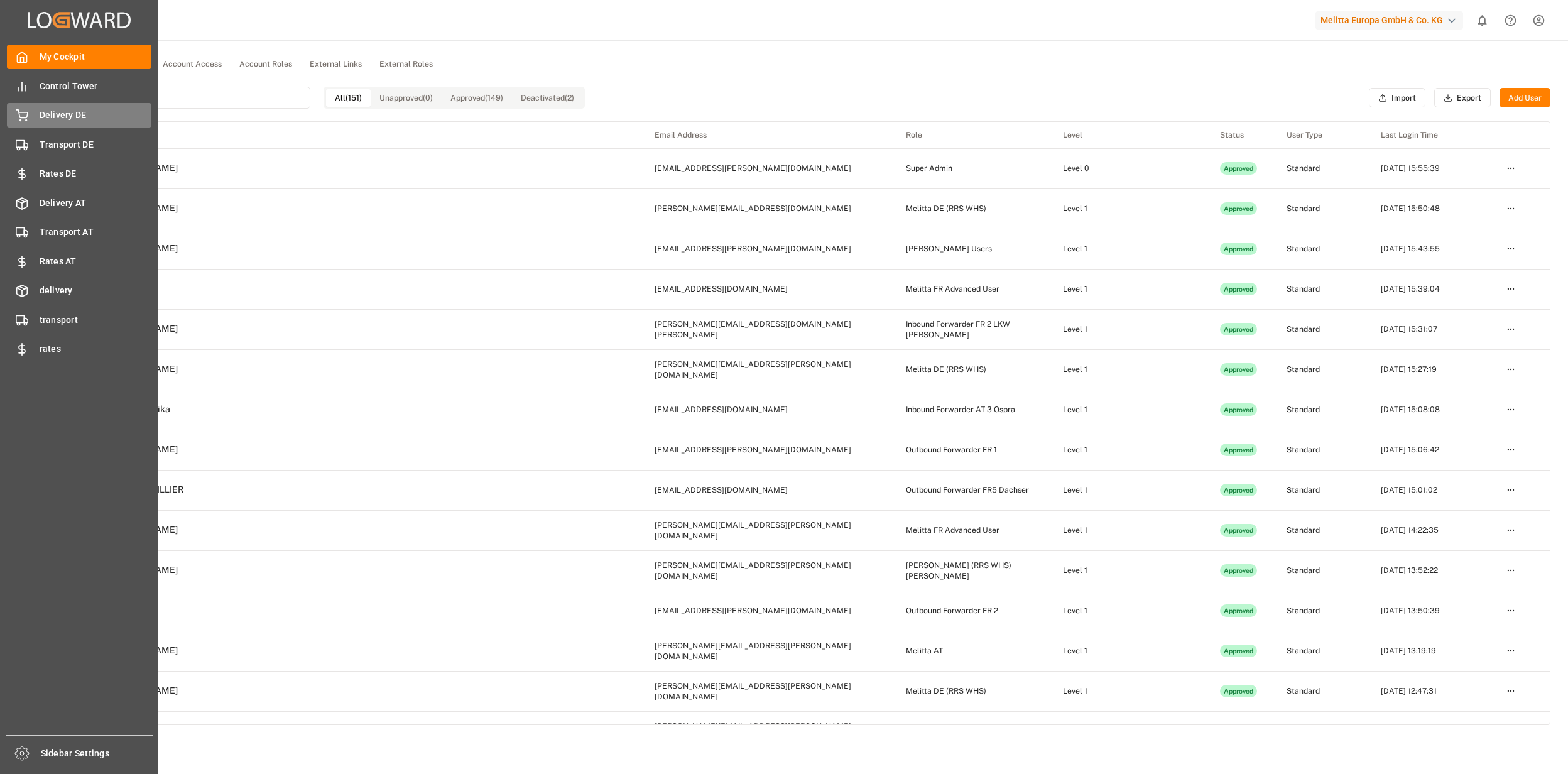
click at [26, 111] on icon at bounding box center [22, 116] width 13 height 13
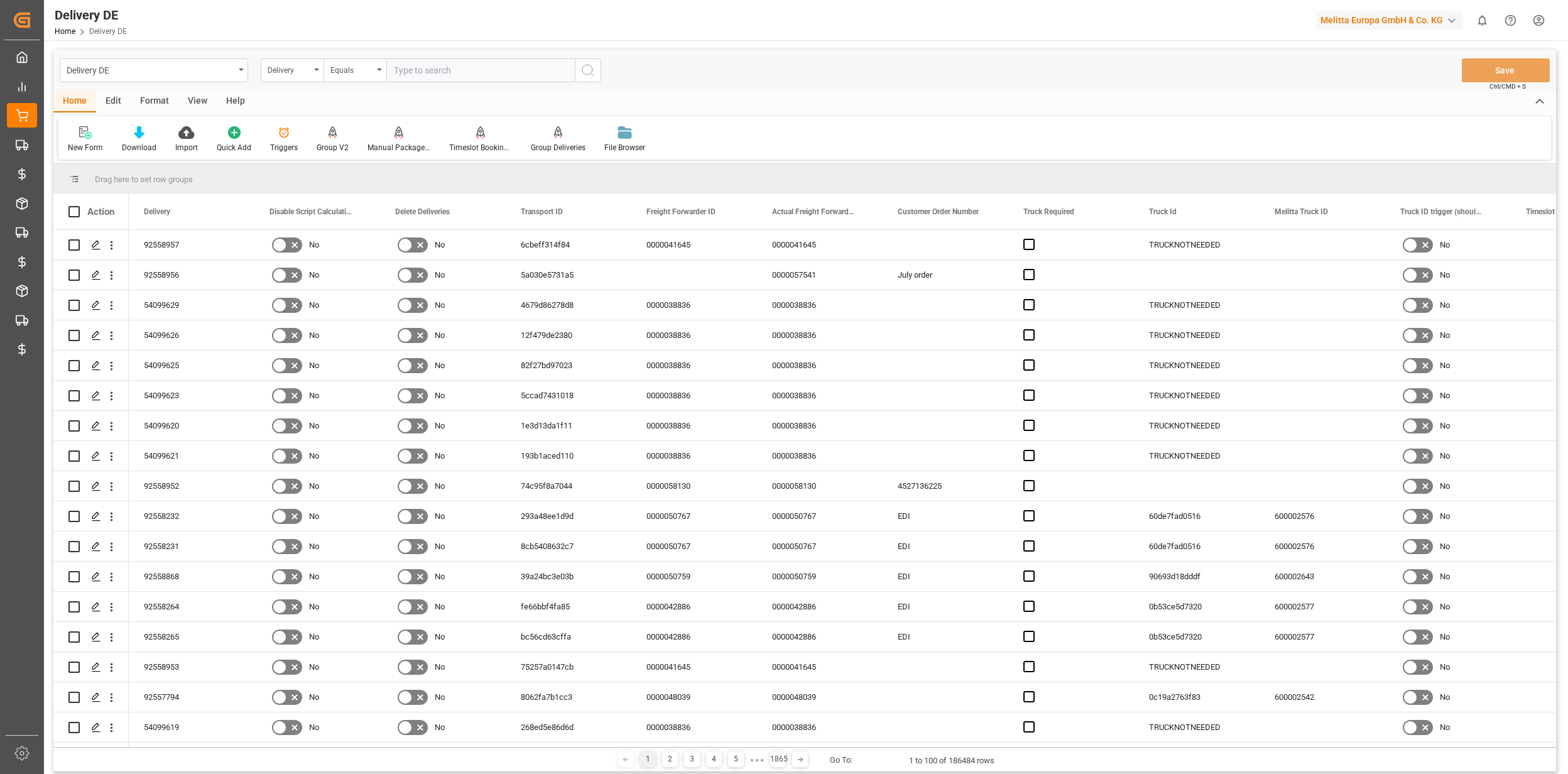
click at [111, 104] on div "Edit" at bounding box center [113, 102] width 35 height 22
click at [320, 135] on icon at bounding box center [320, 133] width 13 height 13
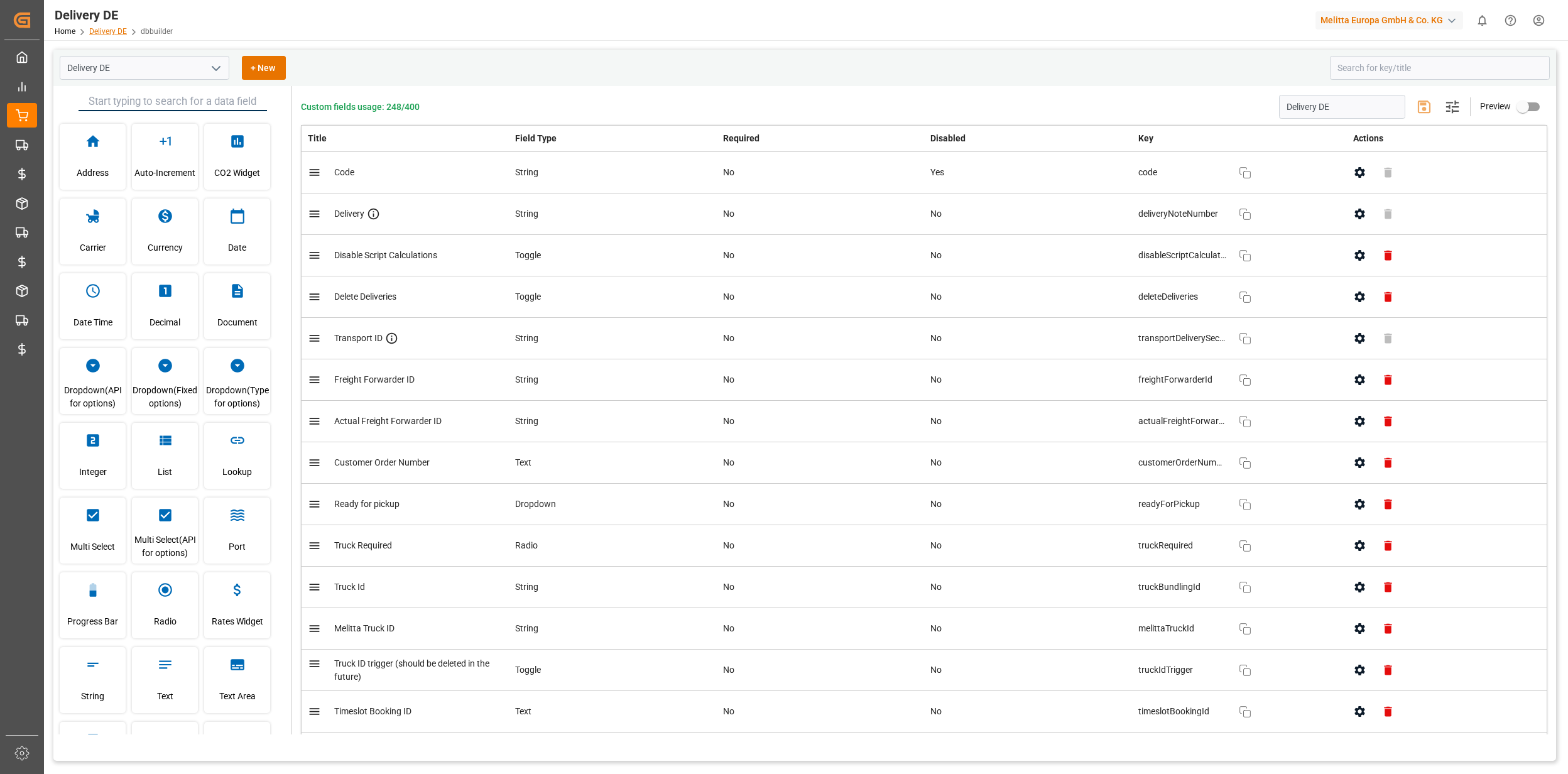
click at [97, 28] on link "Delivery DE" at bounding box center [108, 31] width 38 height 9
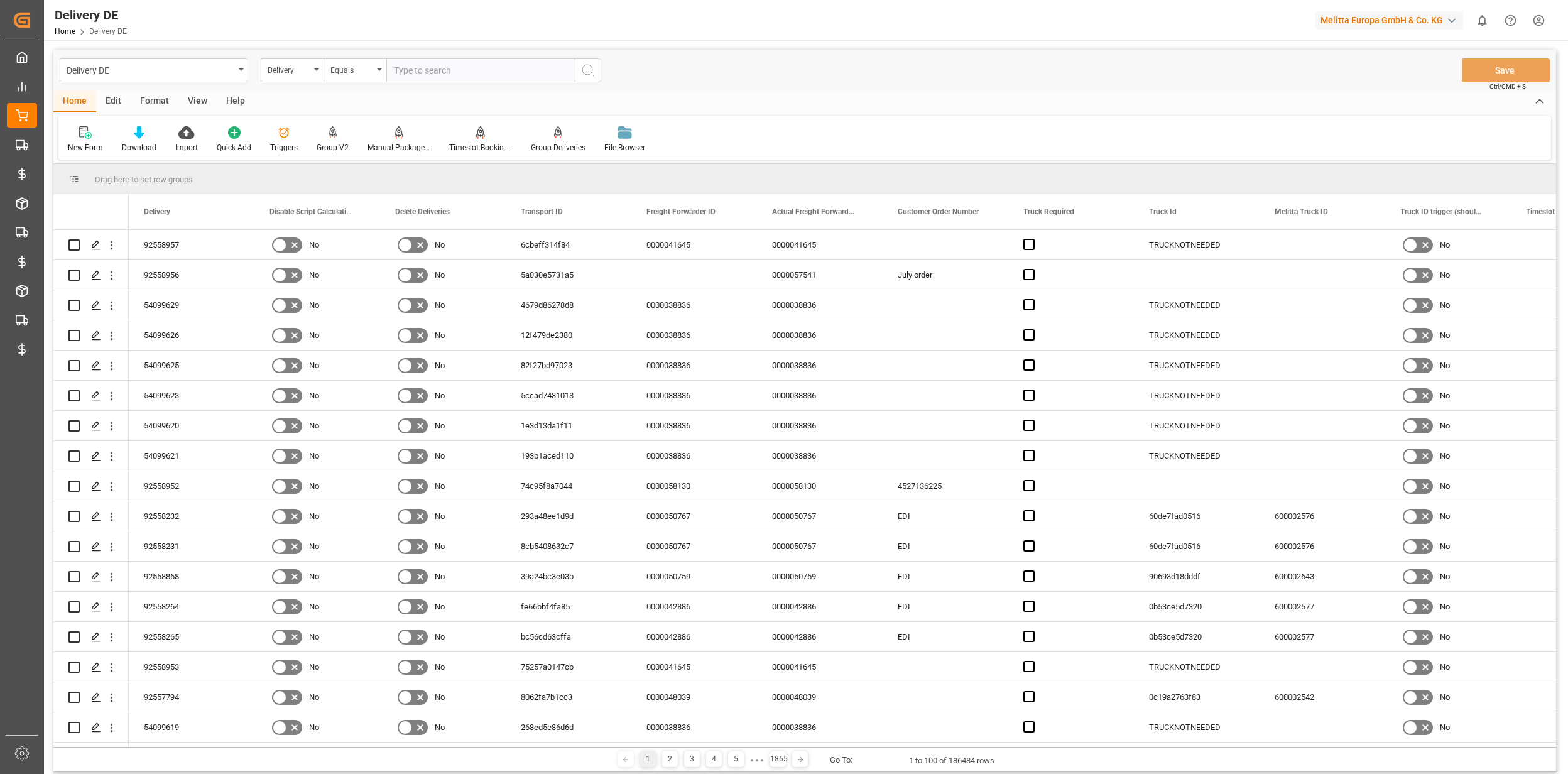
click at [110, 100] on div "Edit" at bounding box center [113, 102] width 35 height 22
click at [244, 129] on div at bounding box center [259, 132] width 48 height 13
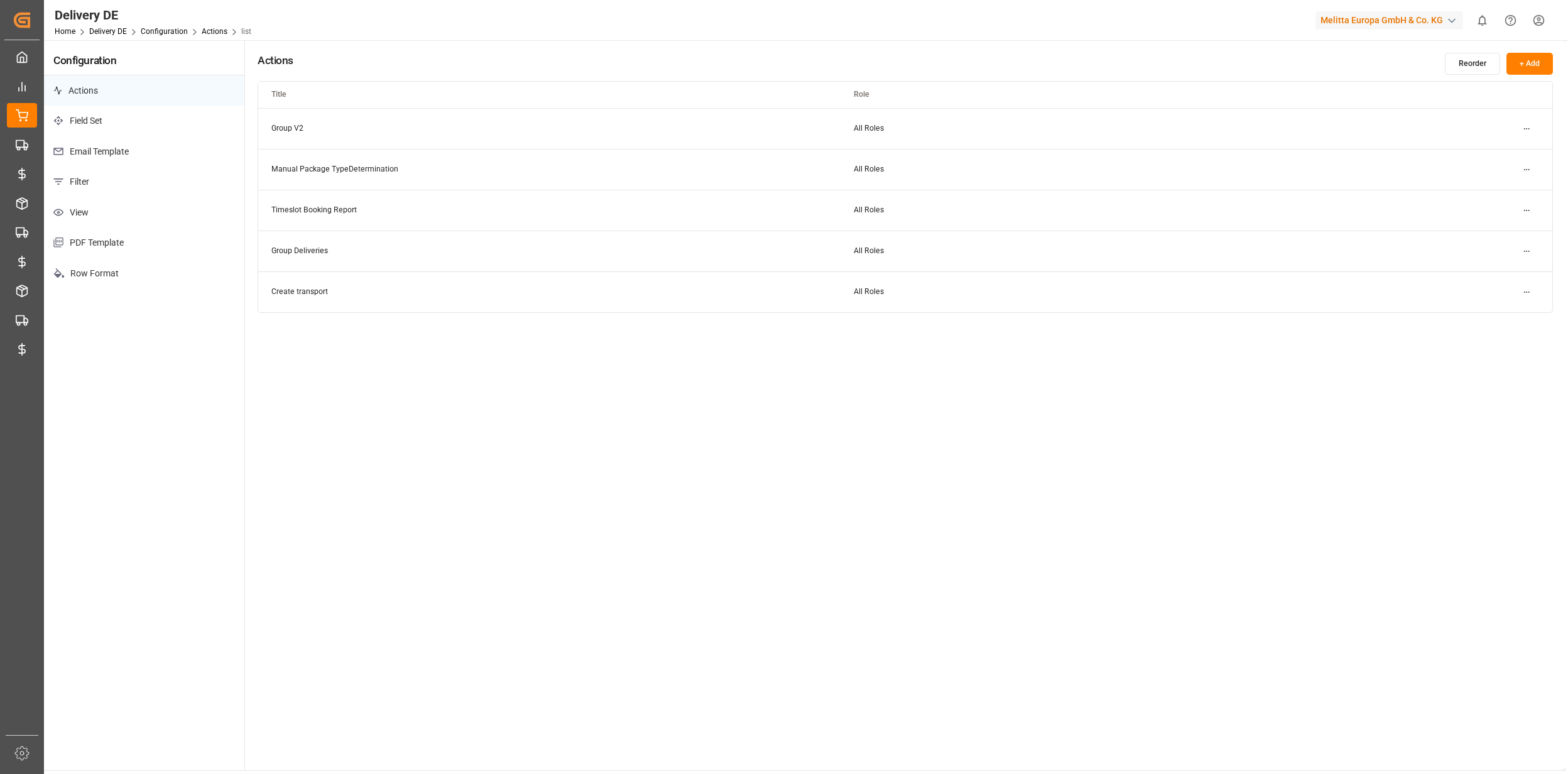
click at [108, 173] on p "Filter" at bounding box center [144, 182] width 200 height 30
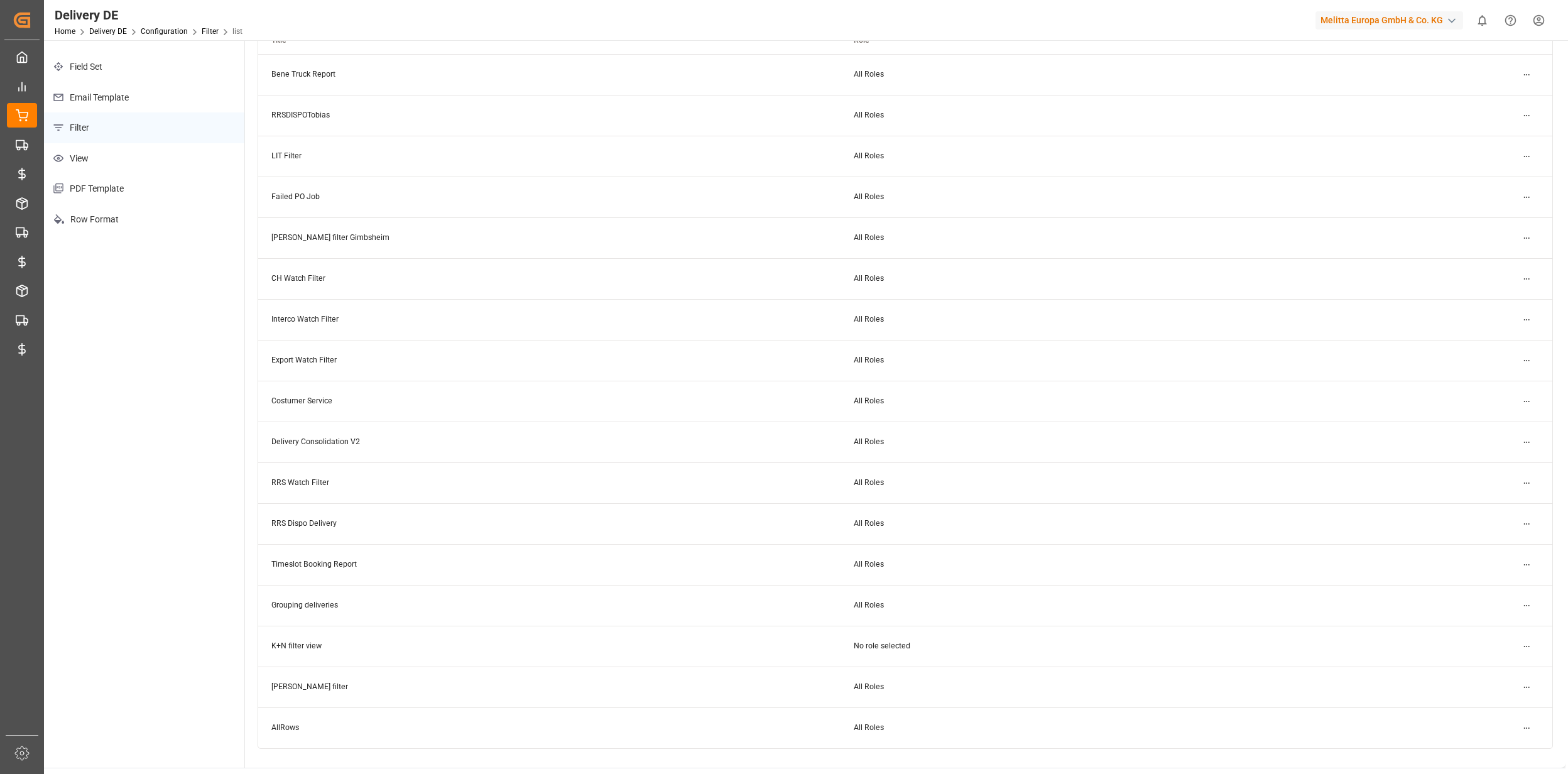
scroll to position [83, 0]
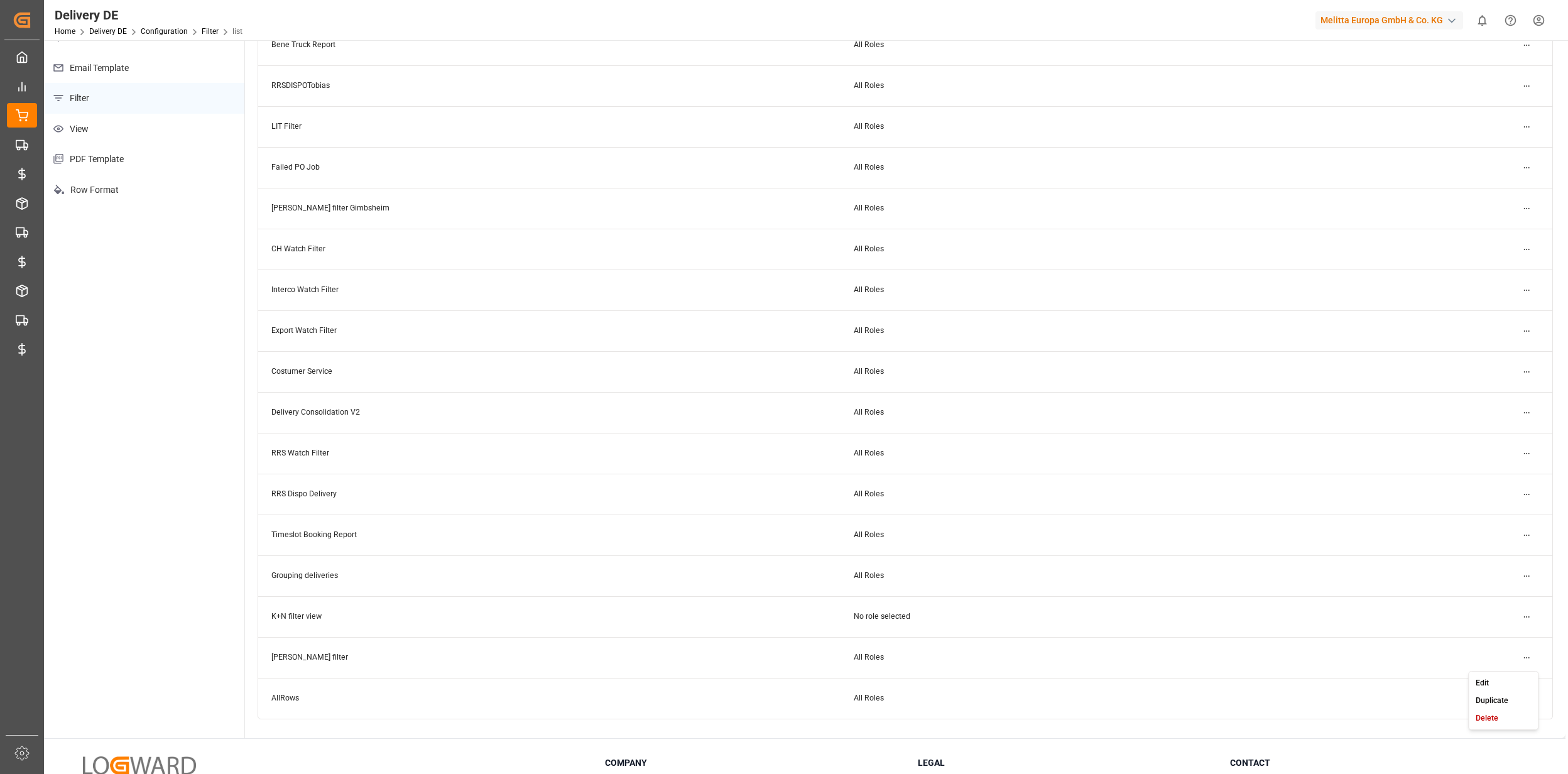
click at [1522, 654] on html "Created by potrace 1.15, written by Peter Selinger 2001-2017 Created by potrace…" at bounding box center [784, 387] width 1568 height 774
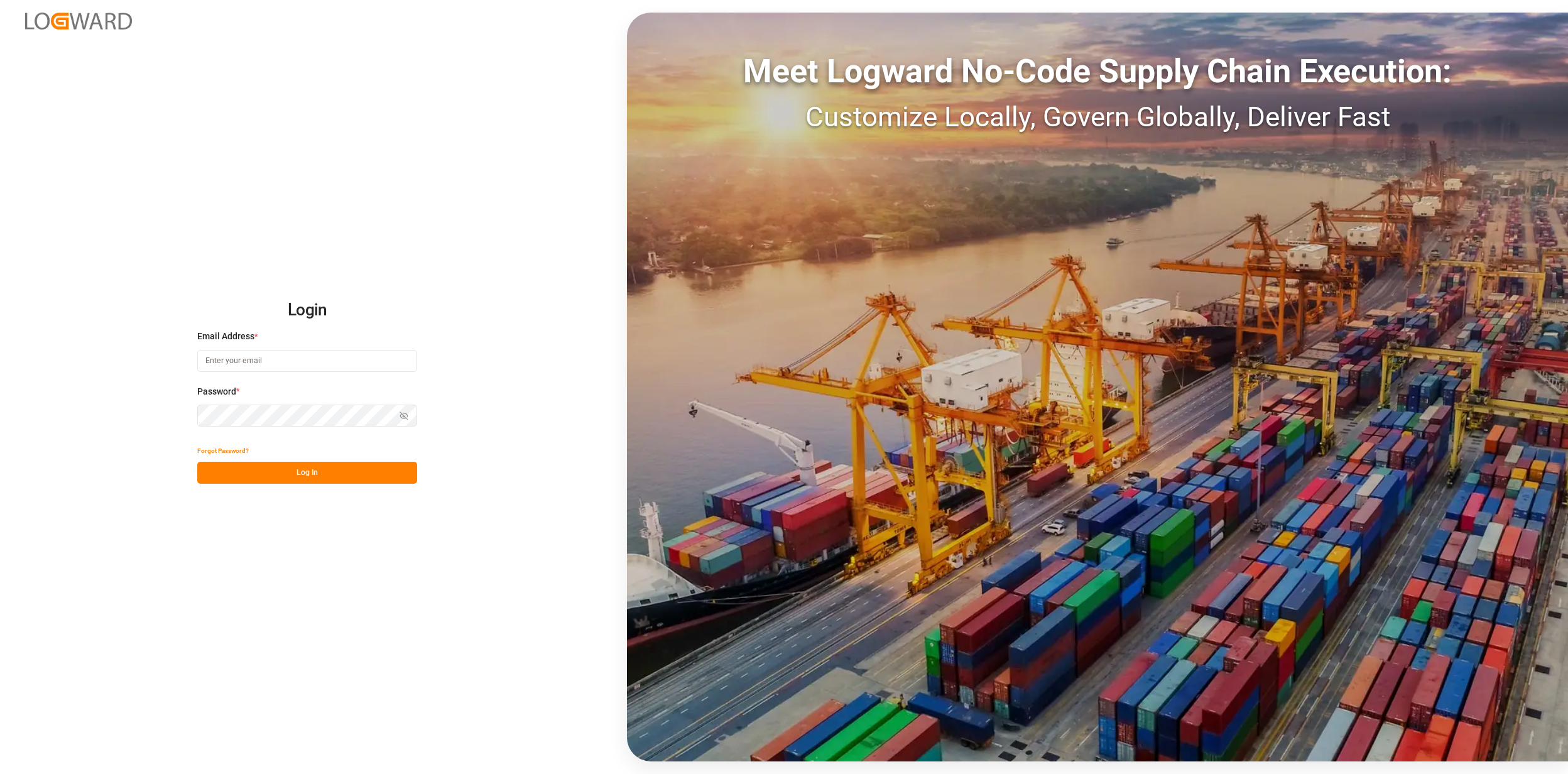
type input "[EMAIL_ADDRESS][PERSON_NAME][DOMAIN_NAME]"
click at [275, 468] on button "Log In" at bounding box center [307, 473] width 220 height 22
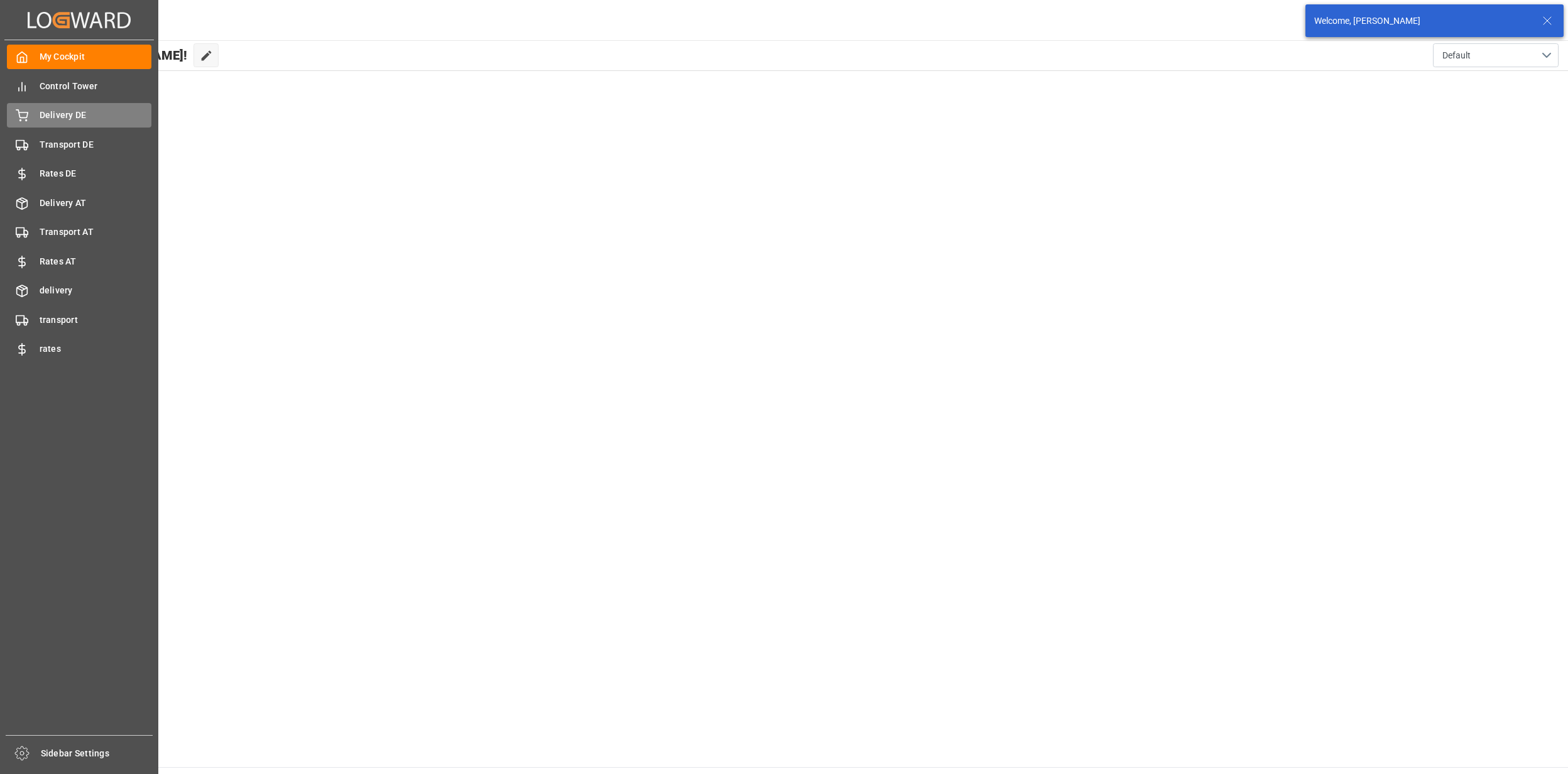
click at [31, 118] on div "Delivery DE Delivery DE" at bounding box center [79, 115] width 144 height 24
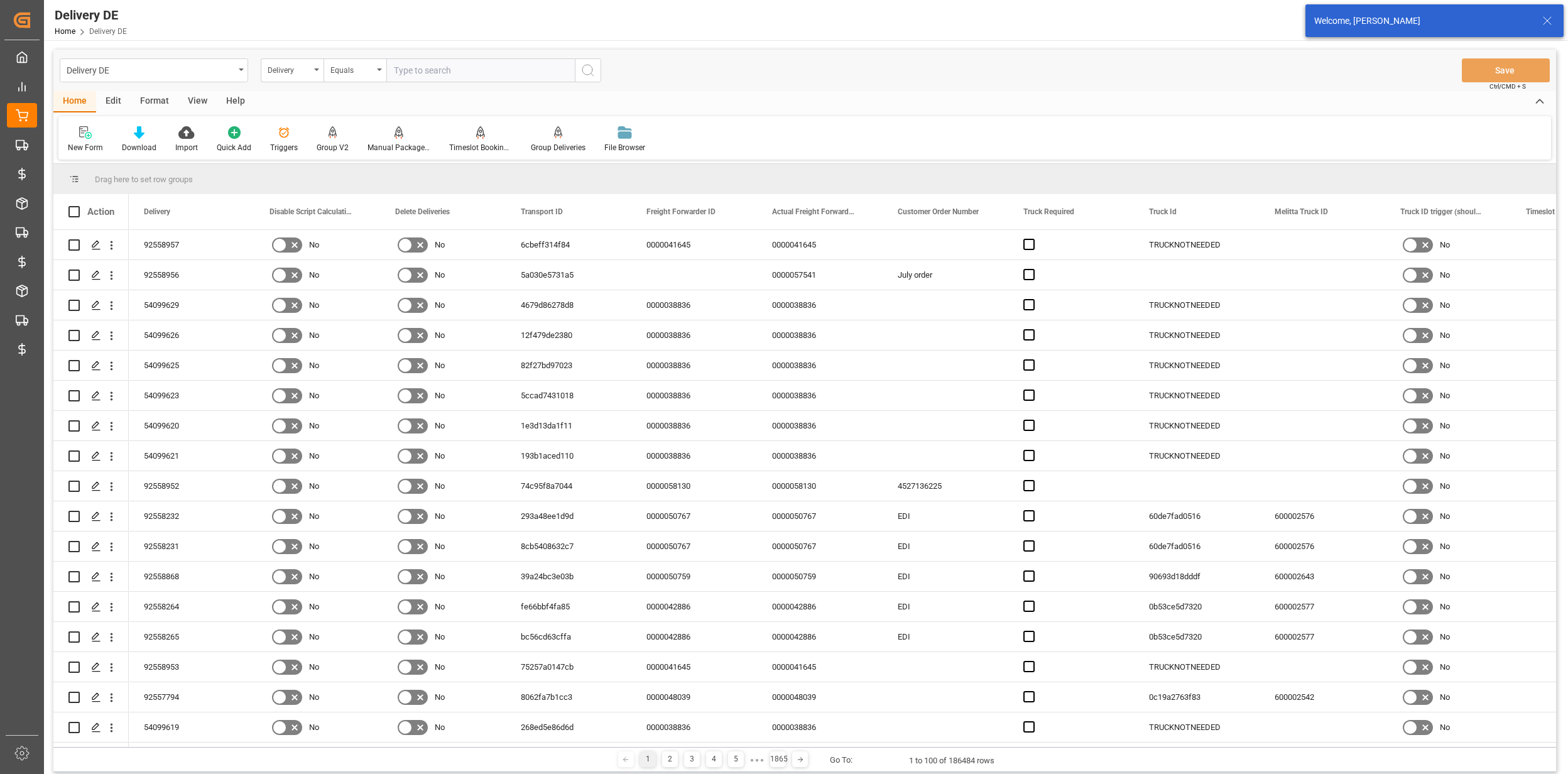
click at [432, 65] on input "text" at bounding box center [481, 70] width 188 height 24
type input "92557911"
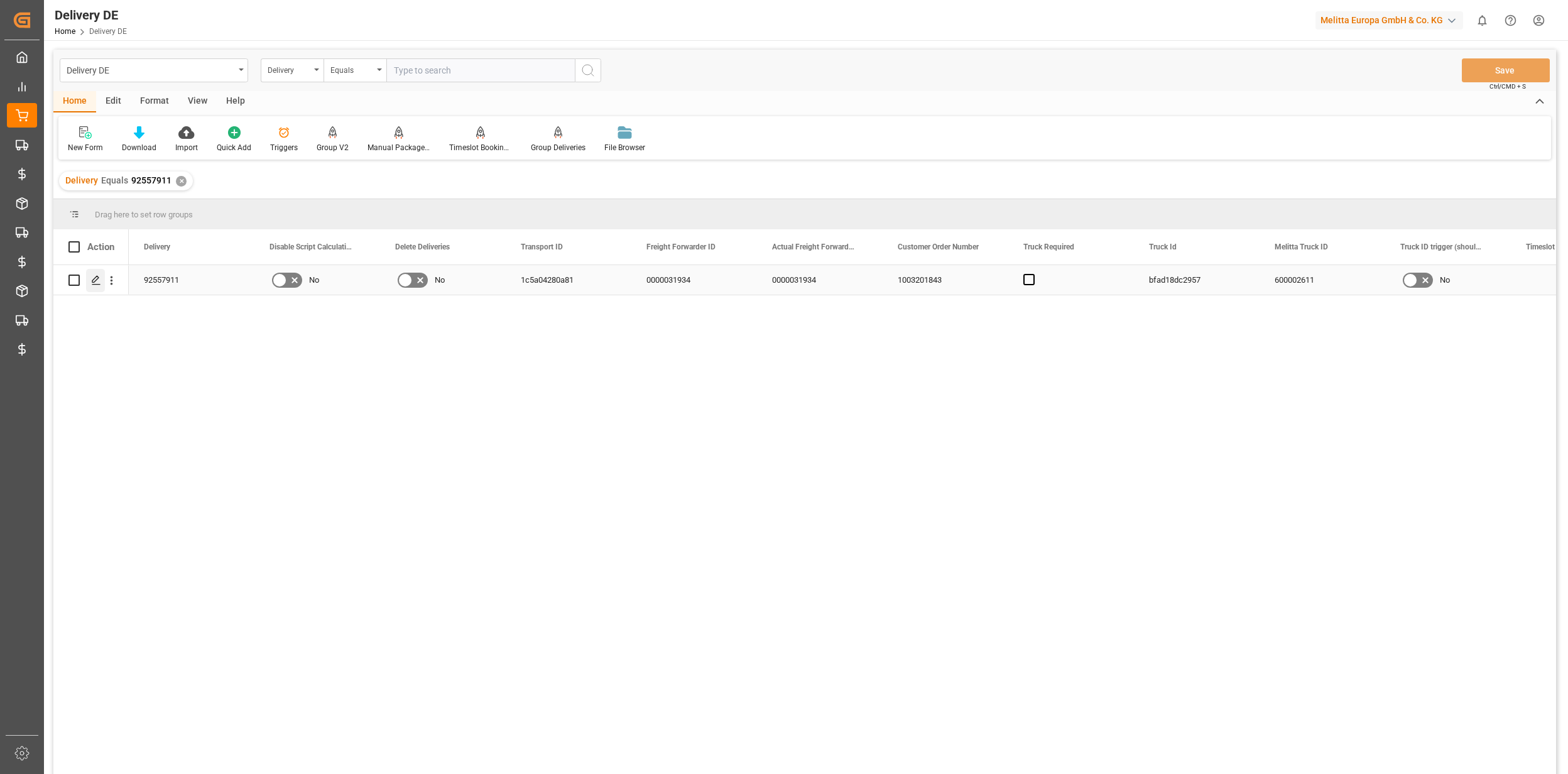
click at [93, 280] on polygon "Press SPACE to select this row." at bounding box center [95, 279] width 6 height 6
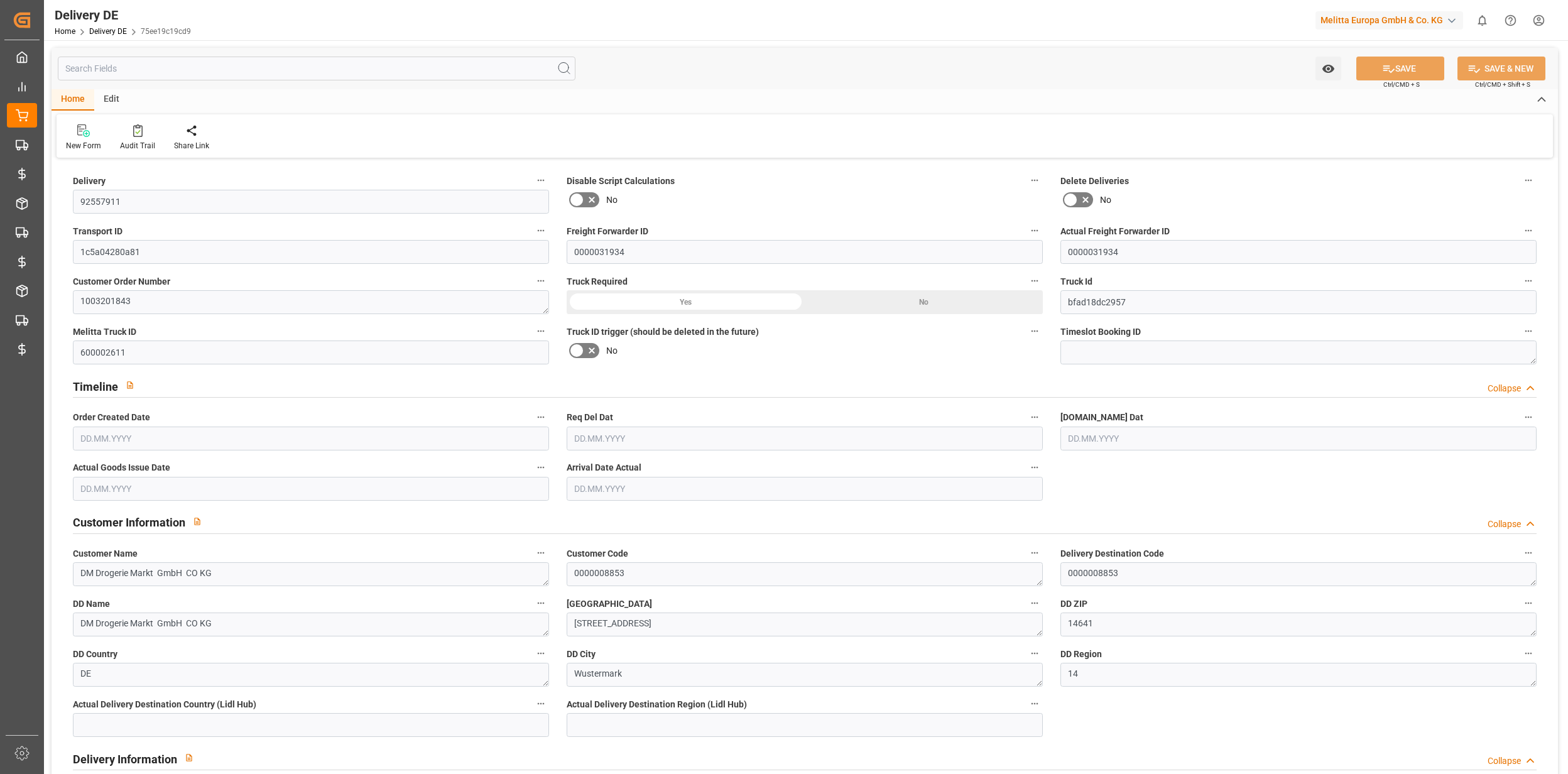
type input "0"
type input "9"
type input "1343.643"
type input "2390"
type input "13804.289"
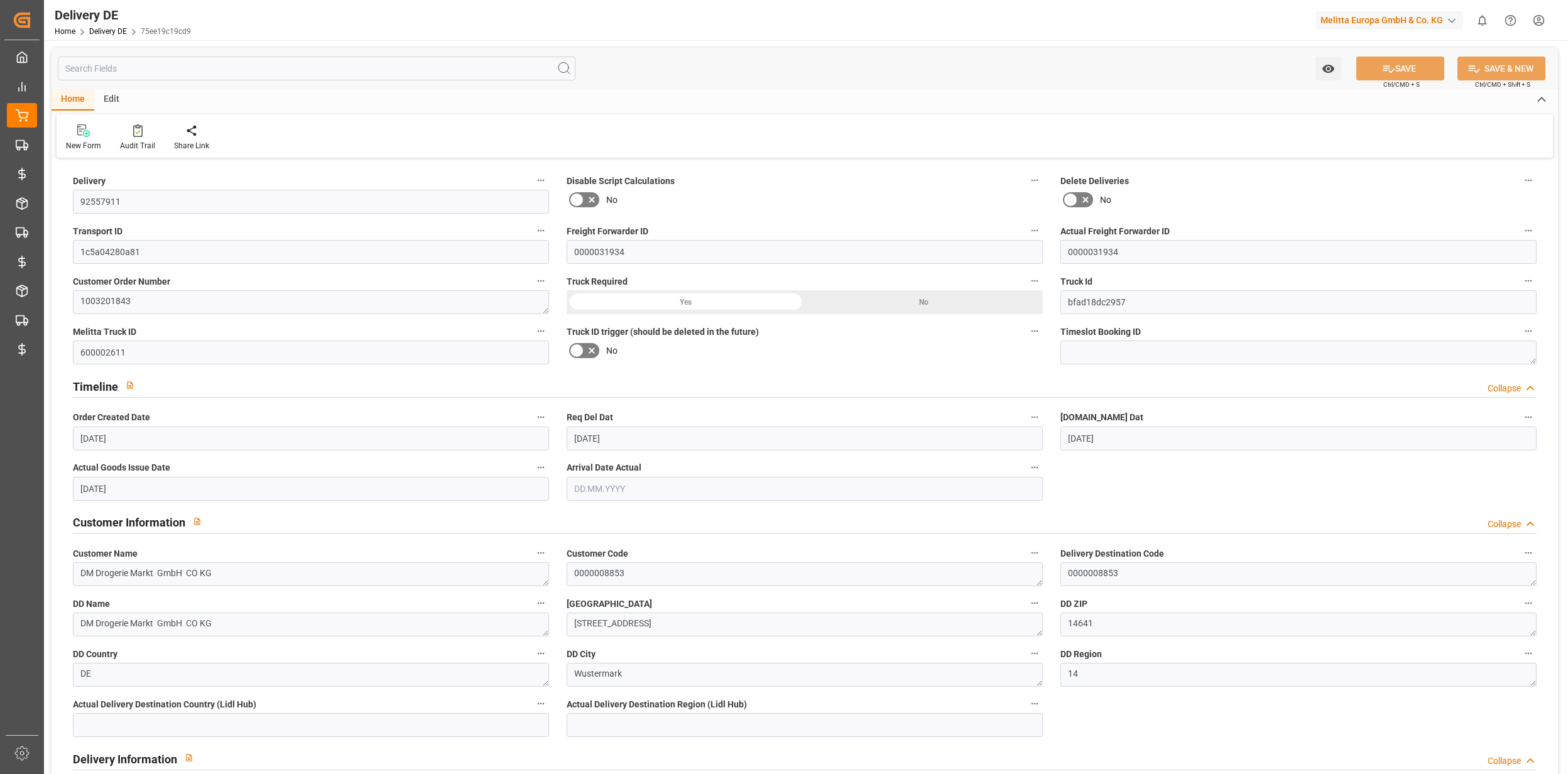
type input "[DATE]"
click at [1530, 15] on html "Created by potrace 1.15, written by [PERSON_NAME] [DATE]-[DATE] Created by potr…" at bounding box center [784, 387] width 1568 height 774
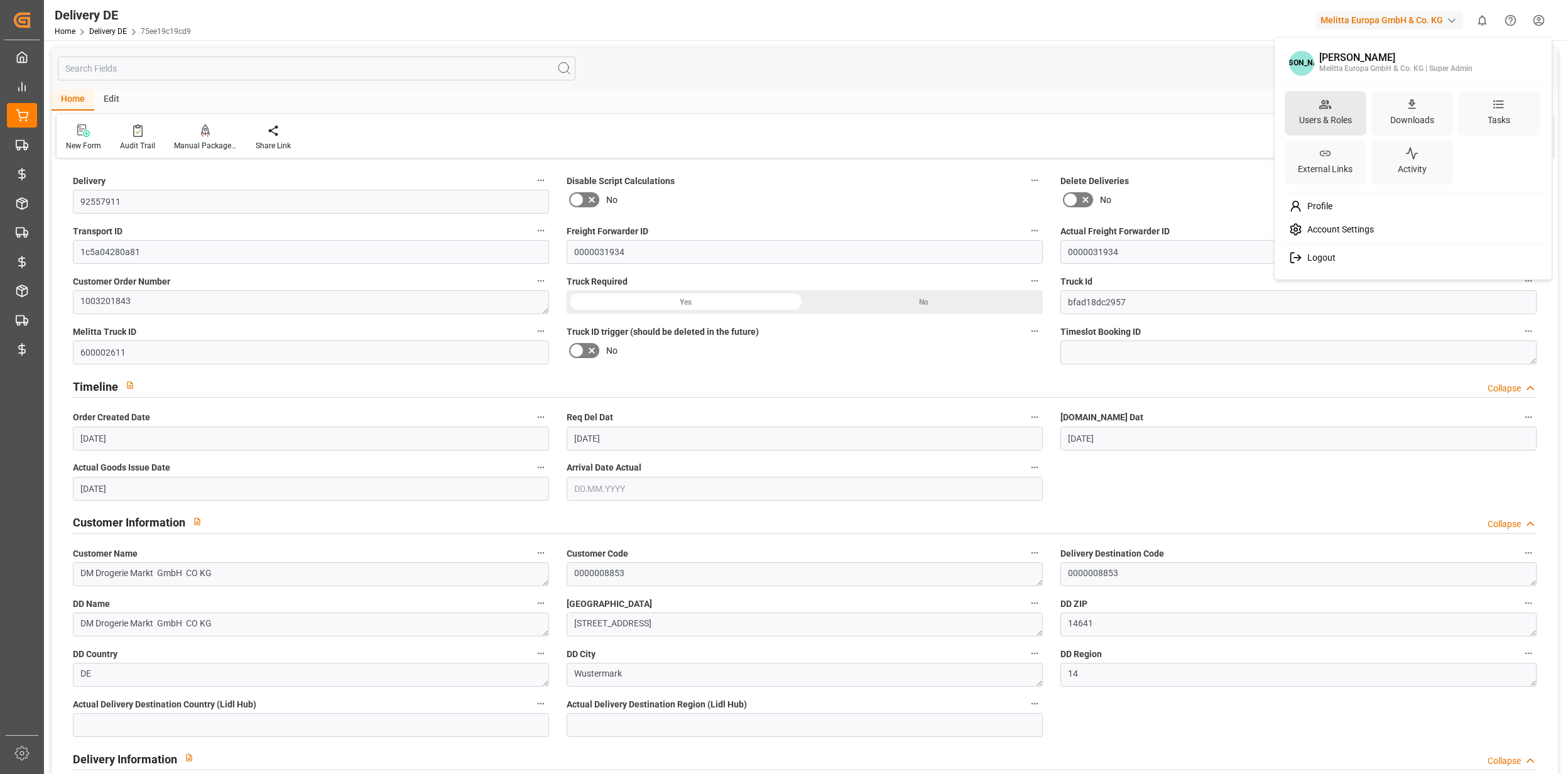
click at [1333, 119] on div "Users & Roles" at bounding box center [1326, 119] width 57 height 18
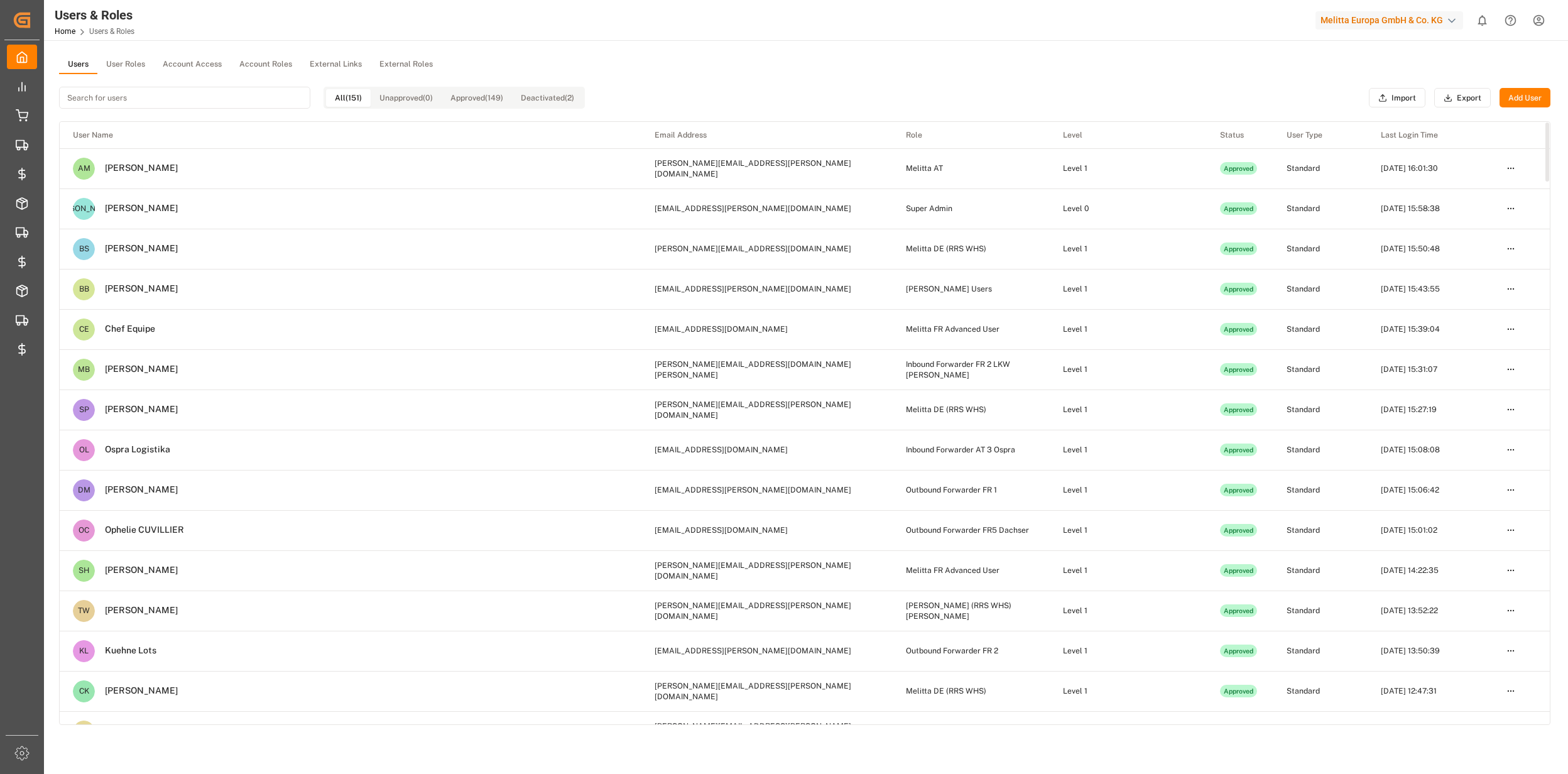
click at [118, 66] on button "User Roles" at bounding box center [126, 65] width 57 height 19
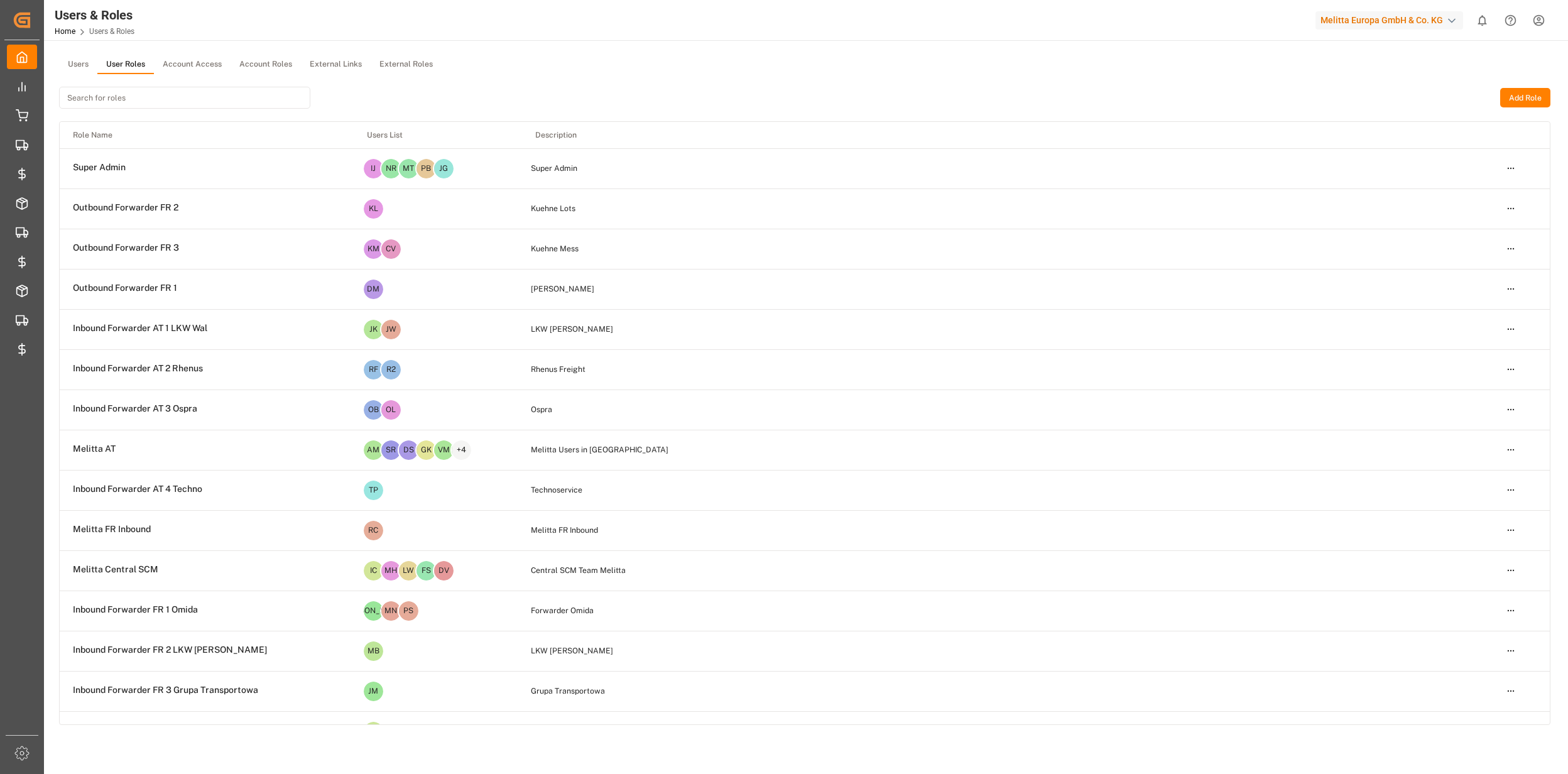
click at [85, 99] on input at bounding box center [185, 98] width 251 height 22
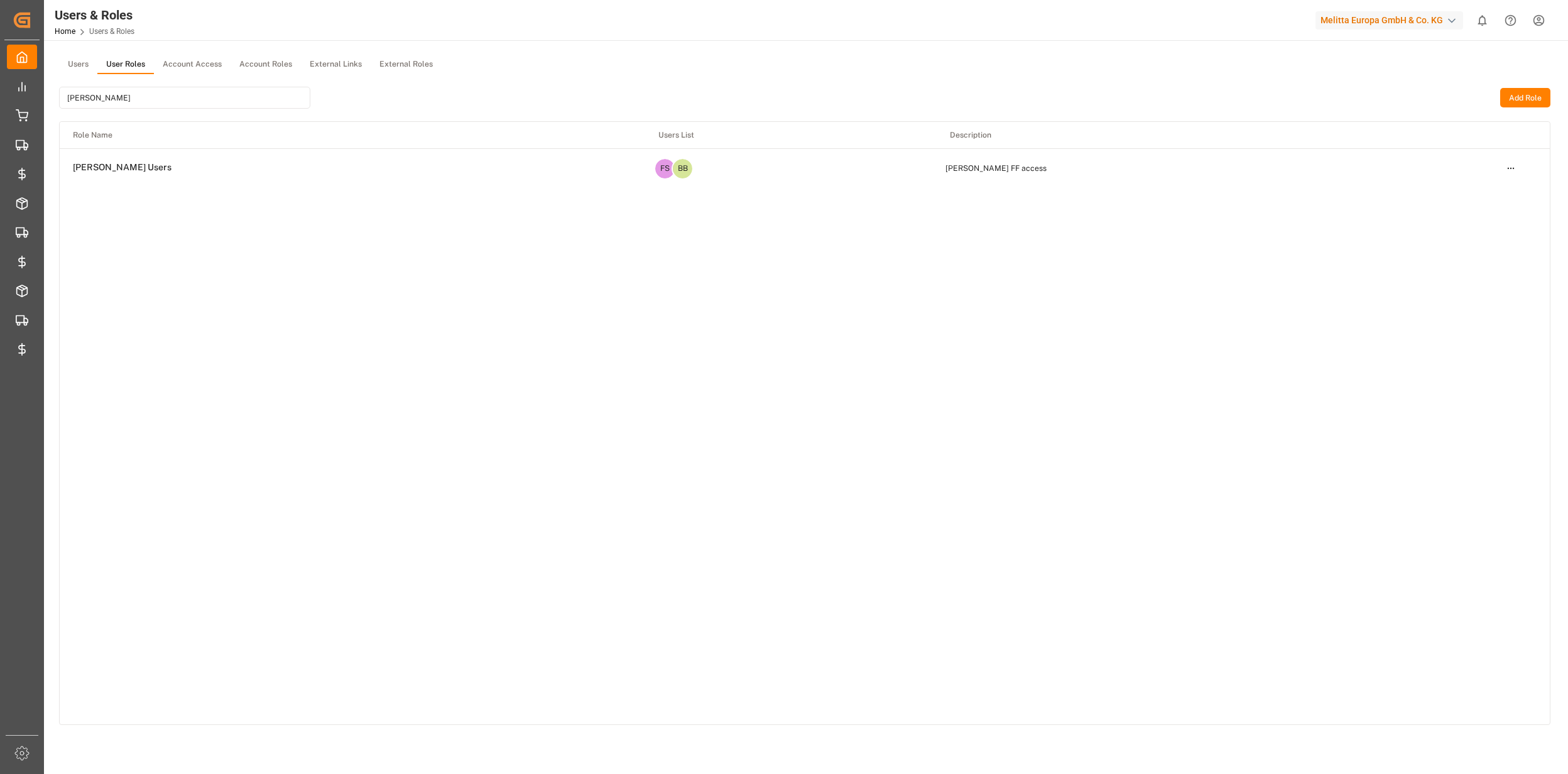
type input "[PERSON_NAME]"
click at [1509, 163] on html "Created by potrace 1.15, written by [PERSON_NAME] [DATE]-[DATE] Created by potr…" at bounding box center [784, 387] width 1568 height 774
click at [1474, 194] on div "Edit" at bounding box center [1485, 191] width 65 height 18
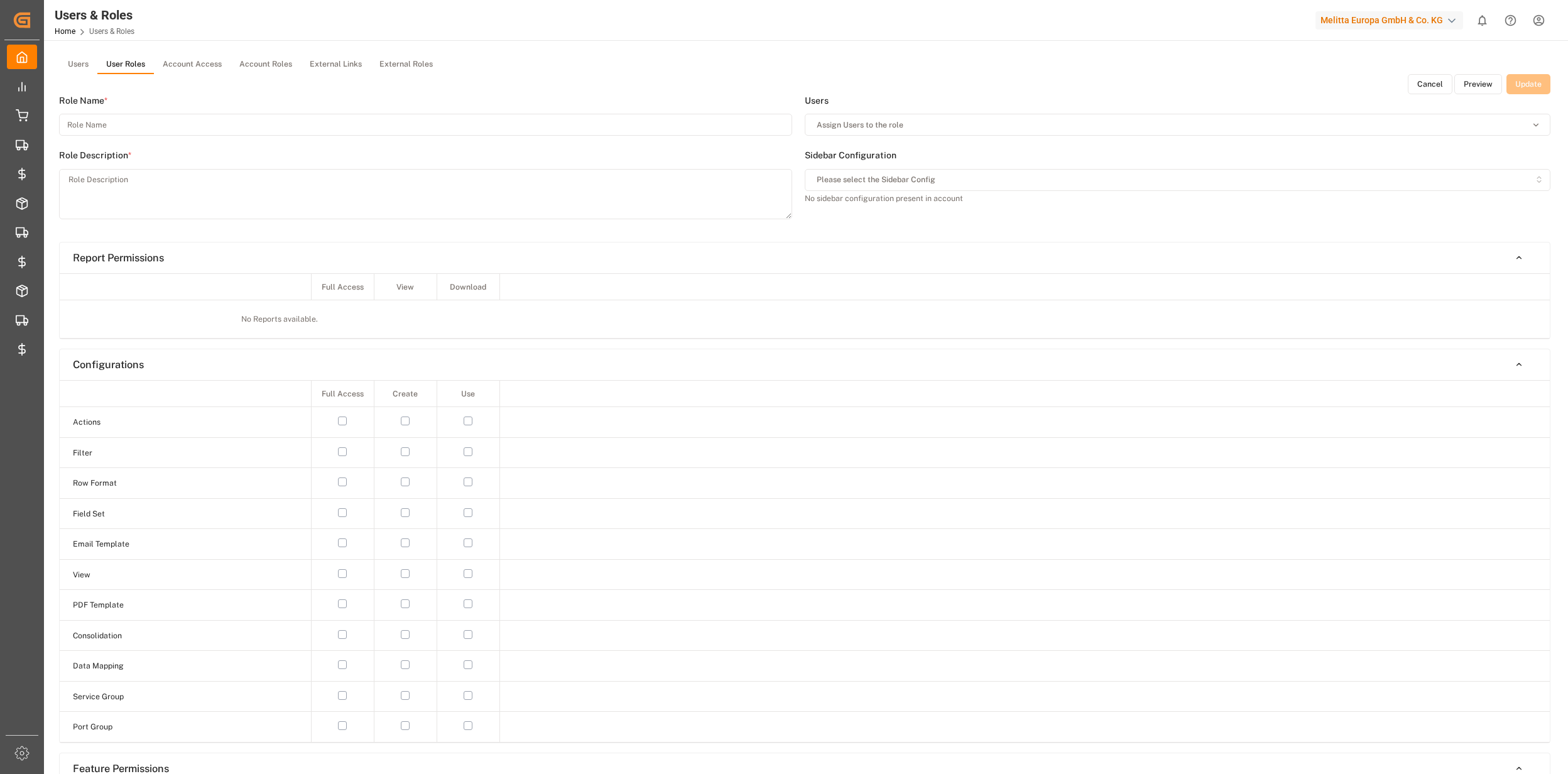
type input "[PERSON_NAME] Users"
type textarea "[PERSON_NAME] FF access"
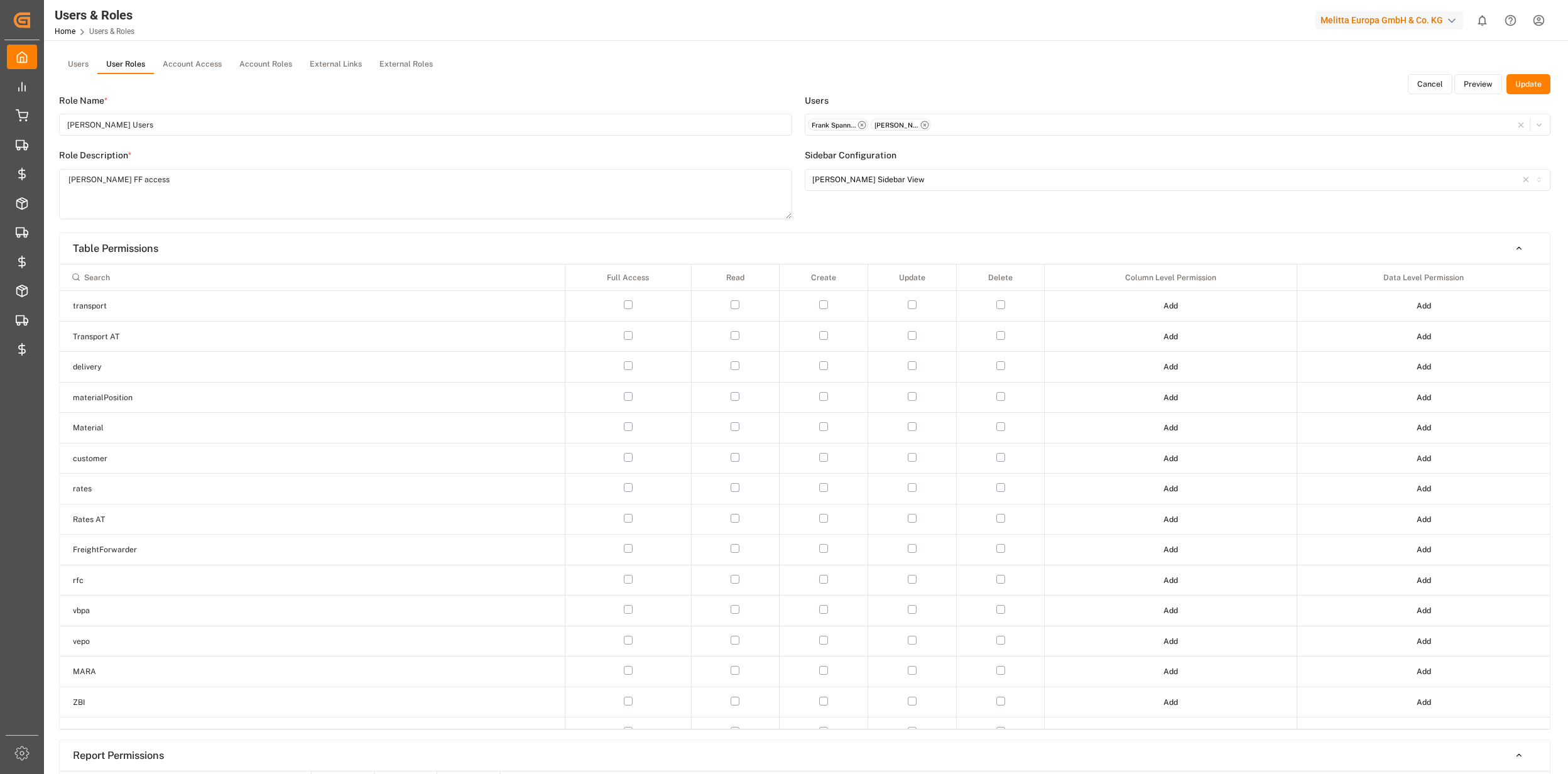
click at [1468, 82] on button "Preview" at bounding box center [1478, 84] width 48 height 20
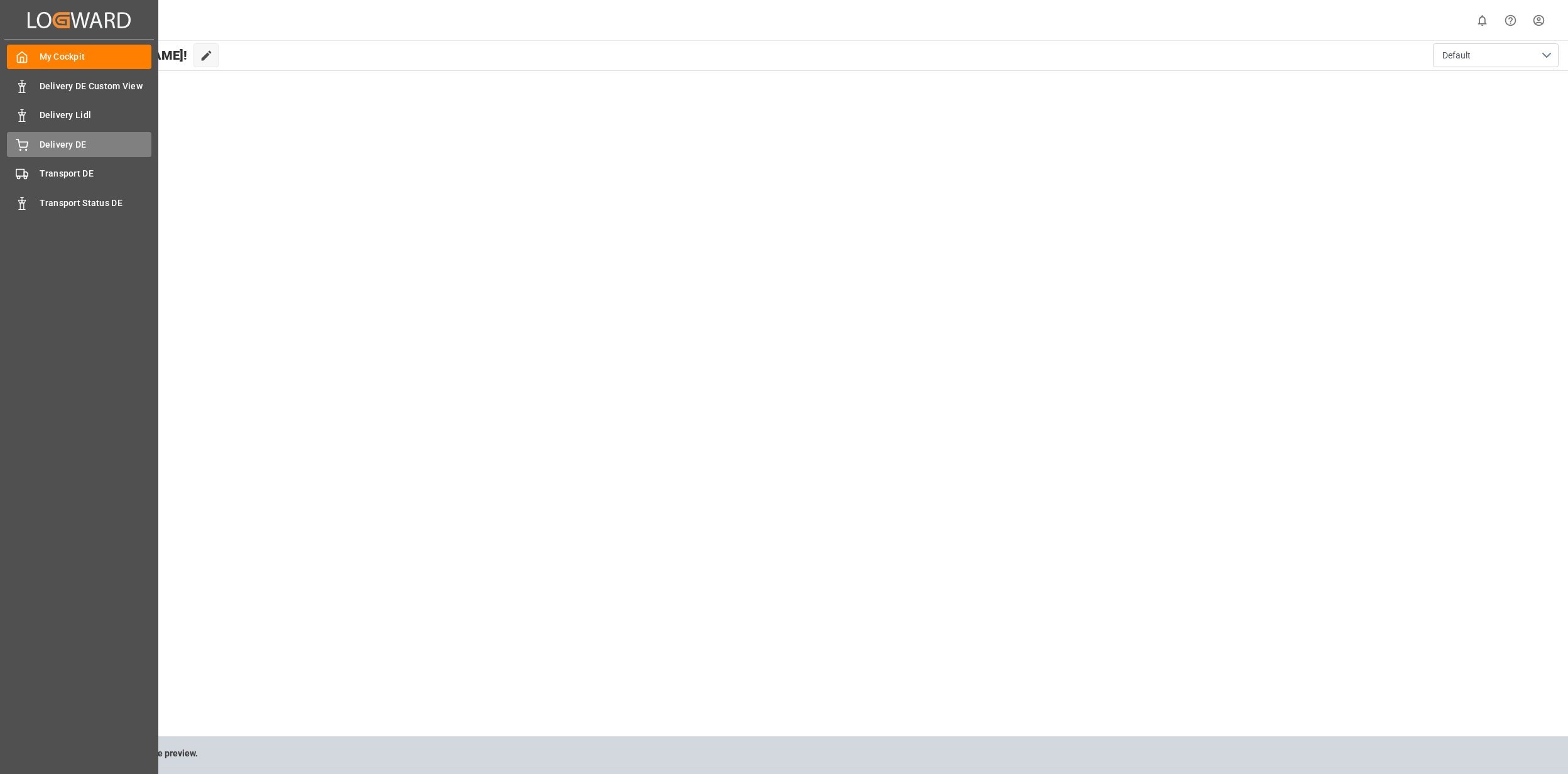
click at [43, 138] on span "Delivery DE" at bounding box center [95, 144] width 112 height 13
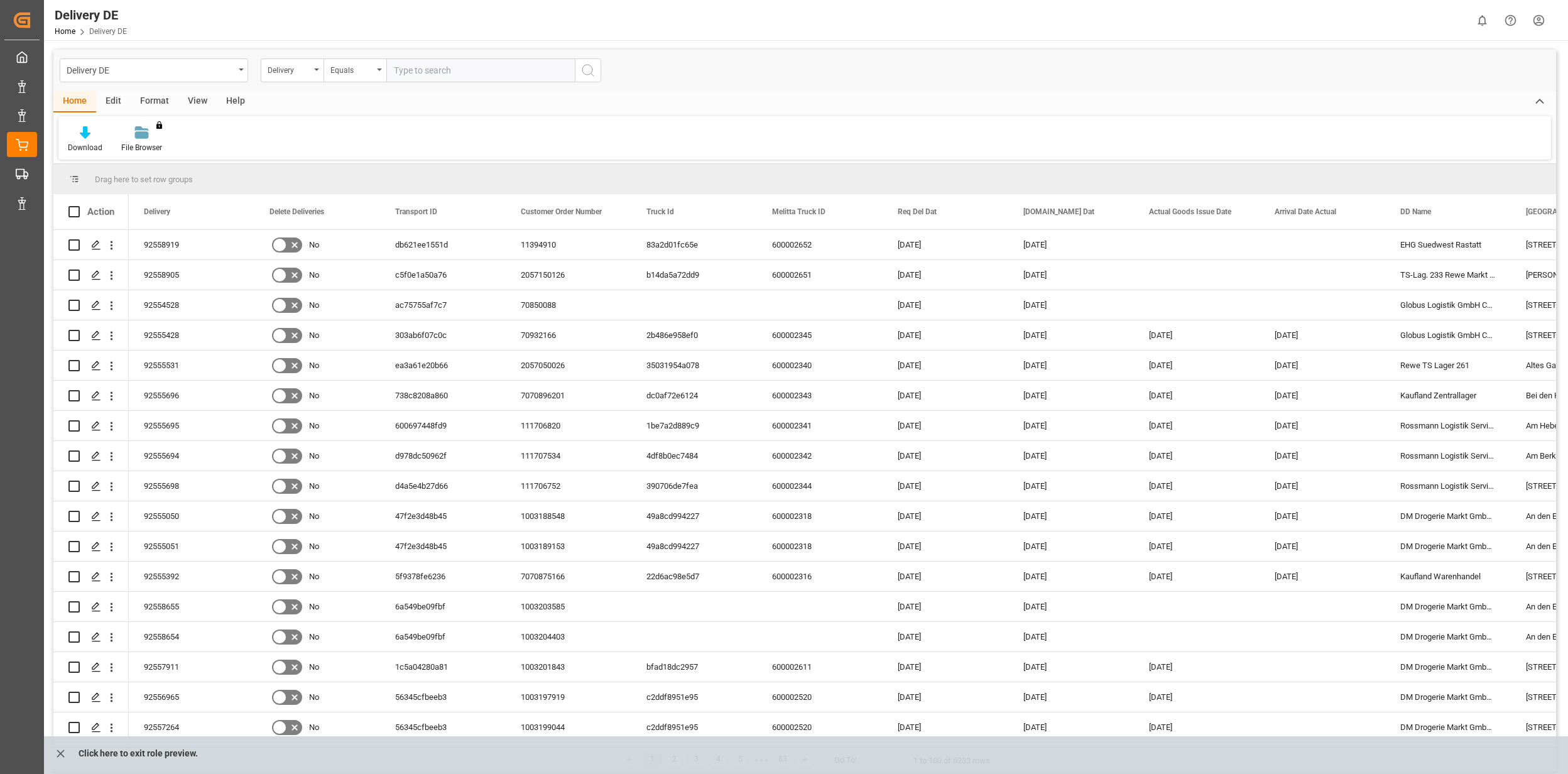
click at [431, 71] on input "text" at bounding box center [481, 70] width 188 height 24
type input "92557911"
